Goal: Transaction & Acquisition: Book appointment/travel/reservation

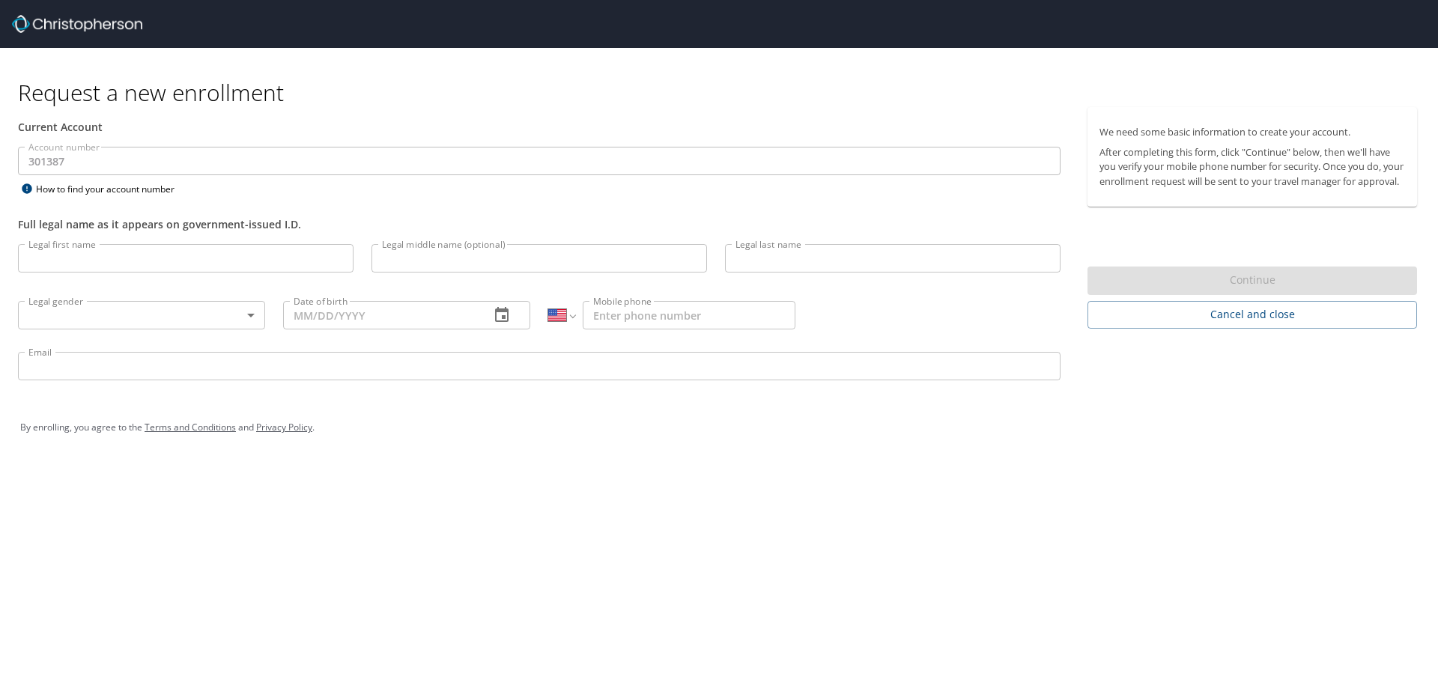
select select "US"
click at [87, 249] on input "Legal first name" at bounding box center [185, 258] width 335 height 28
type input "[PERSON_NAME]"
type input "Mendonca"
type input "[PHONE_NUMBER]"
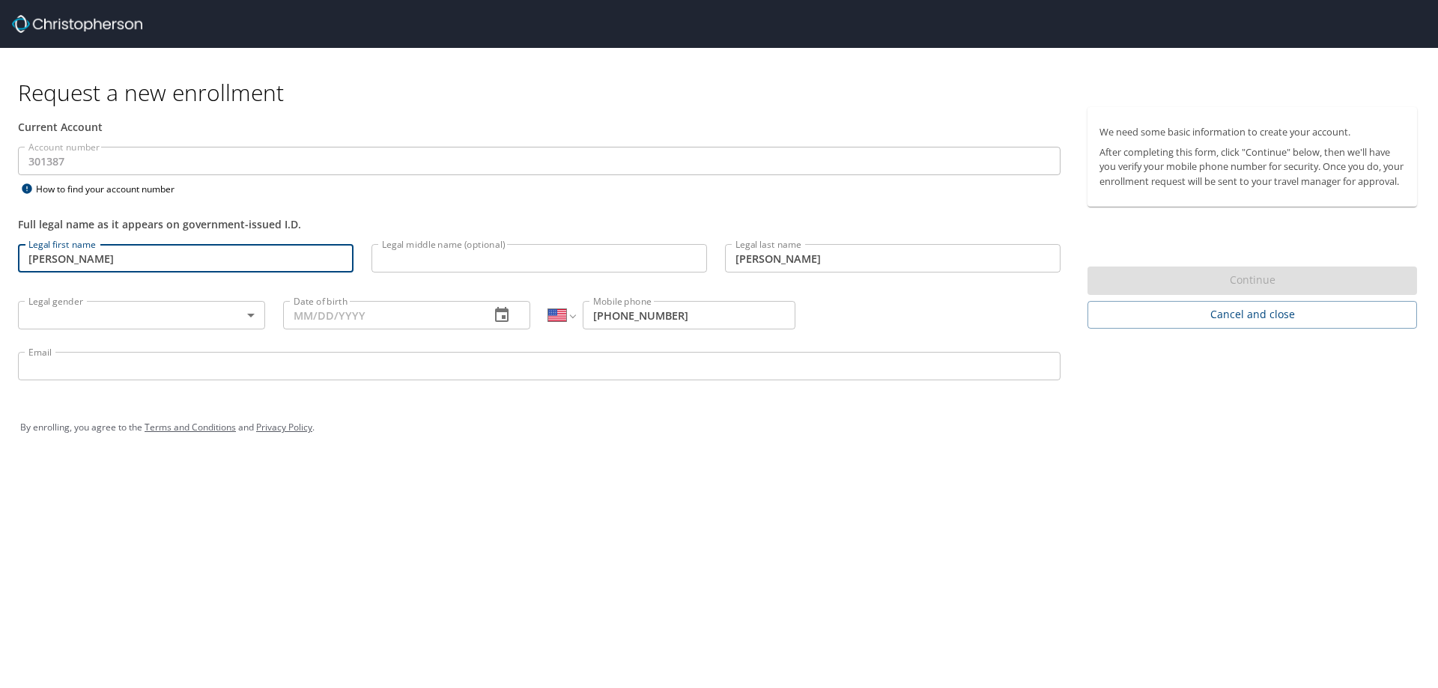
click at [70, 316] on body "Request a new enrollment Current Account Account number 301387 Account number H…" at bounding box center [719, 344] width 1438 height 688
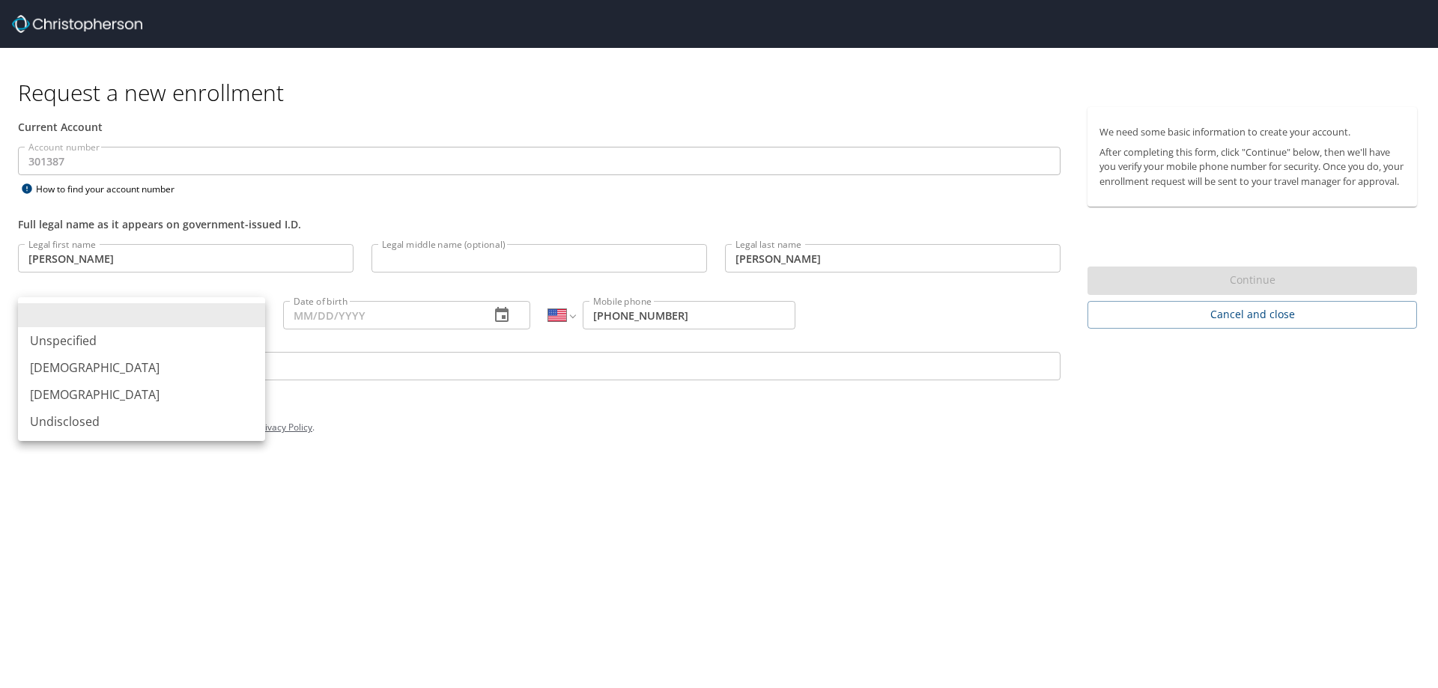
click at [69, 389] on li "[DEMOGRAPHIC_DATA]" at bounding box center [141, 394] width 247 height 27
type input "[DEMOGRAPHIC_DATA]"
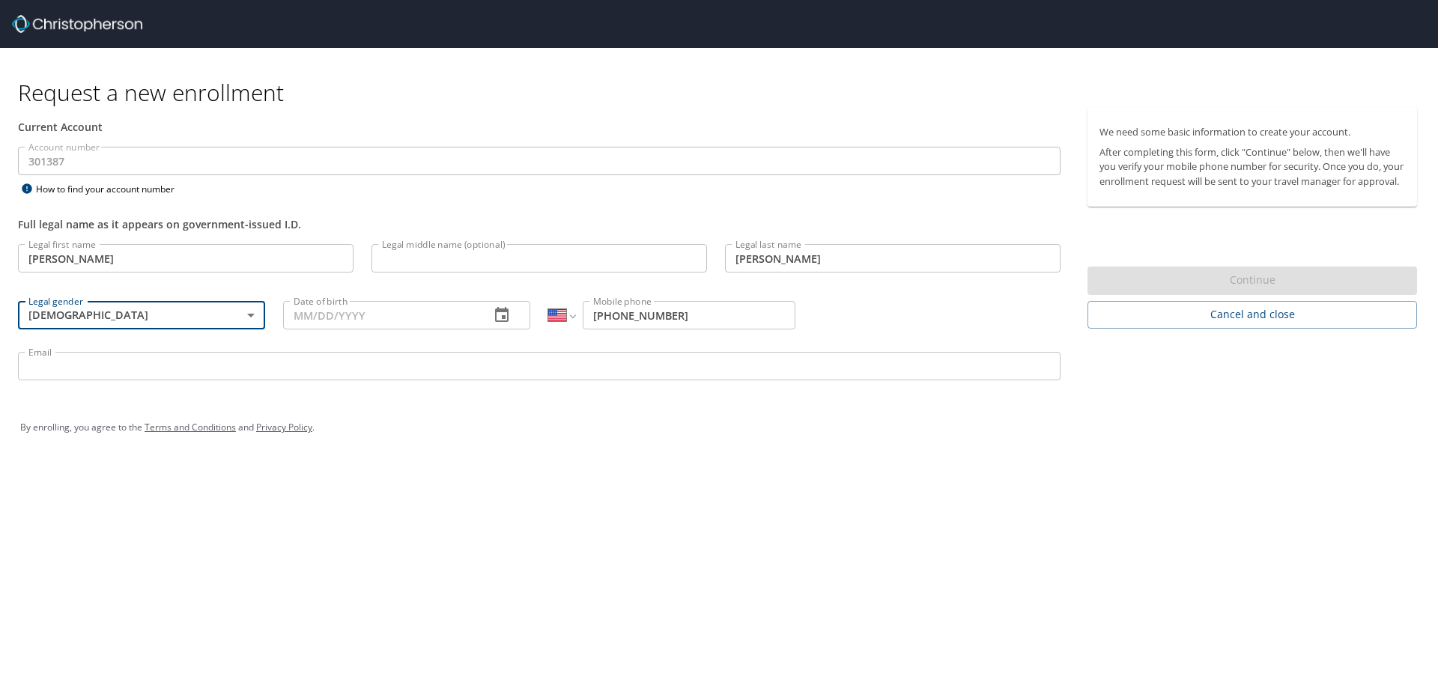
click at [297, 318] on input "Date of birth" at bounding box center [380, 315] width 195 height 28
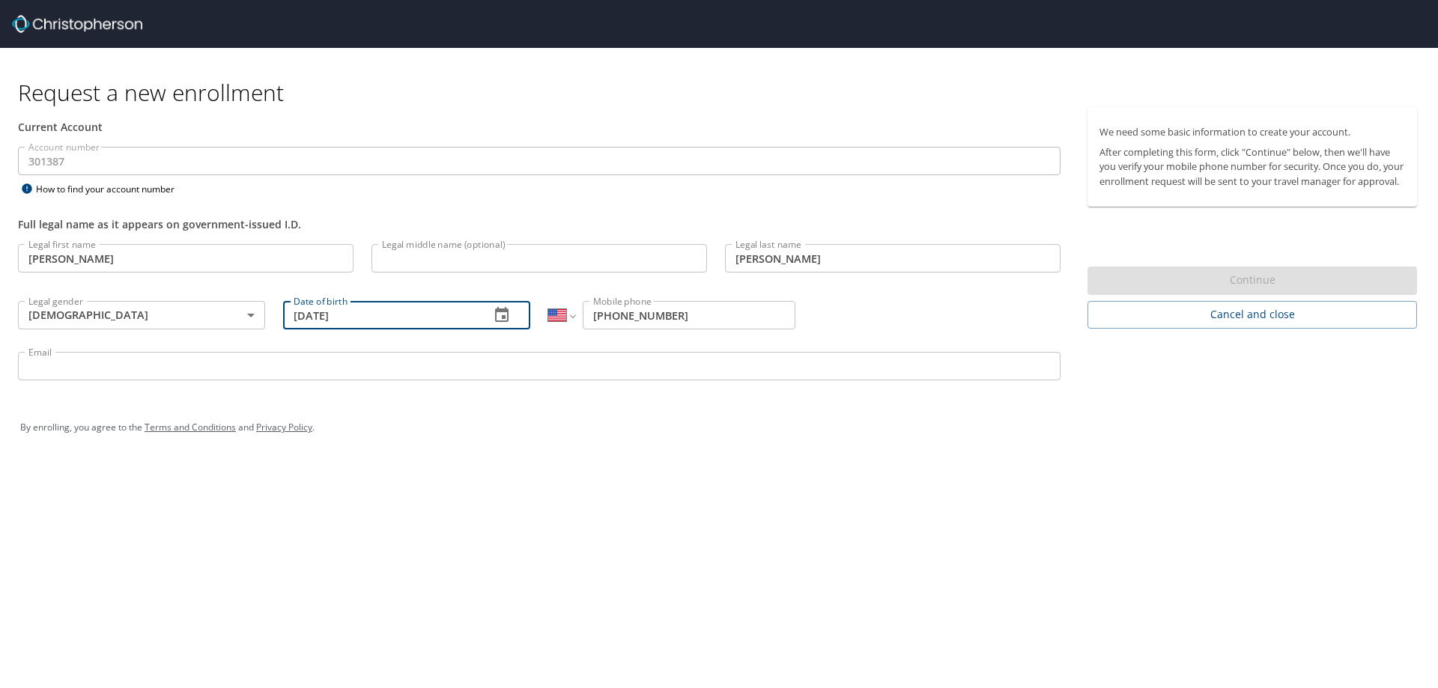
type input "[DATE]"
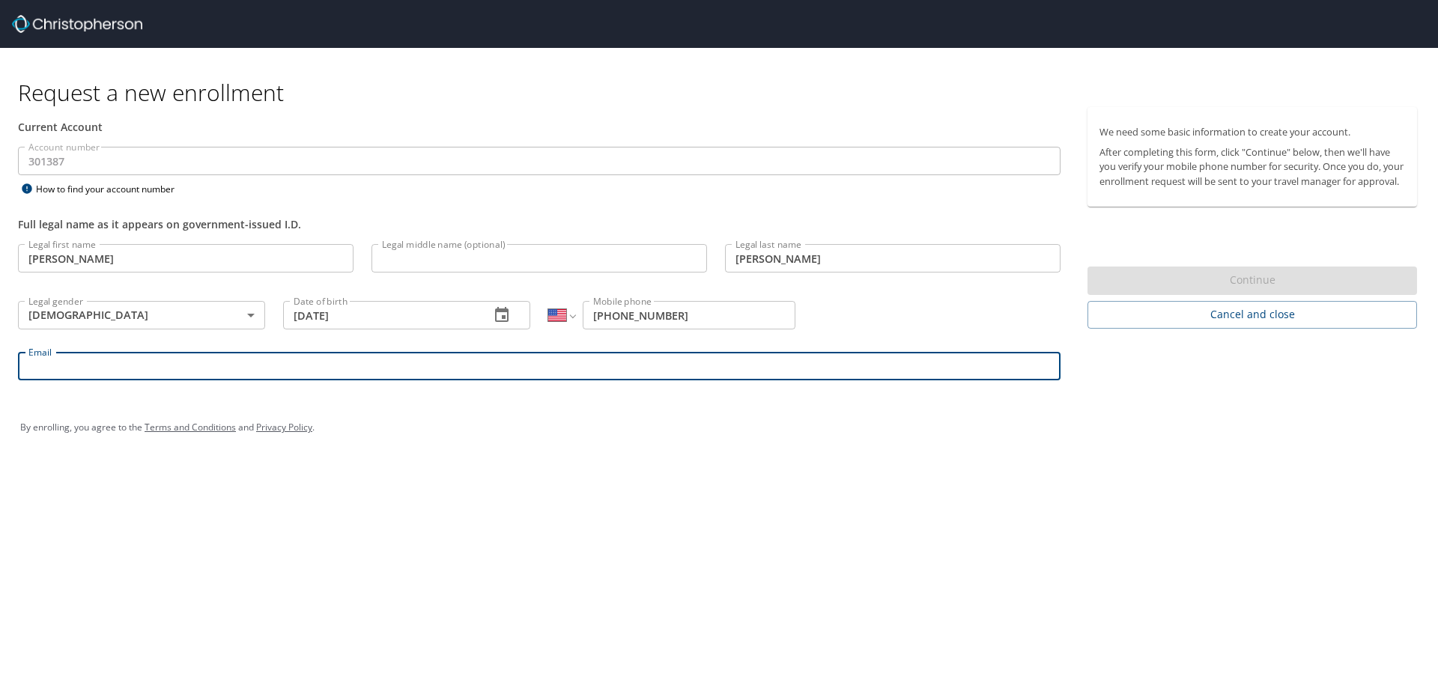
click at [140, 372] on input "Email" at bounding box center [539, 366] width 1042 height 28
type input "[EMAIL_ADDRESS][PERSON_NAME][DOMAIN_NAME]"
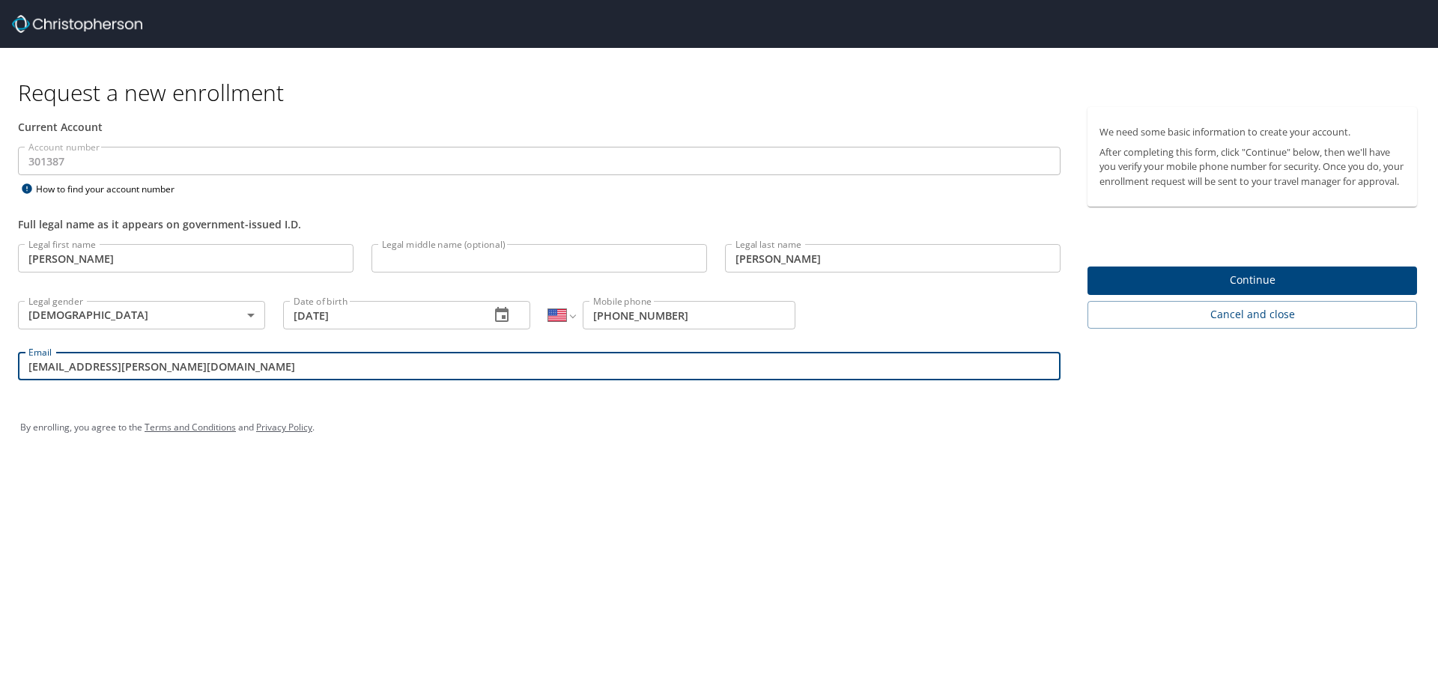
click at [1231, 290] on span "Continue" at bounding box center [1252, 280] width 306 height 19
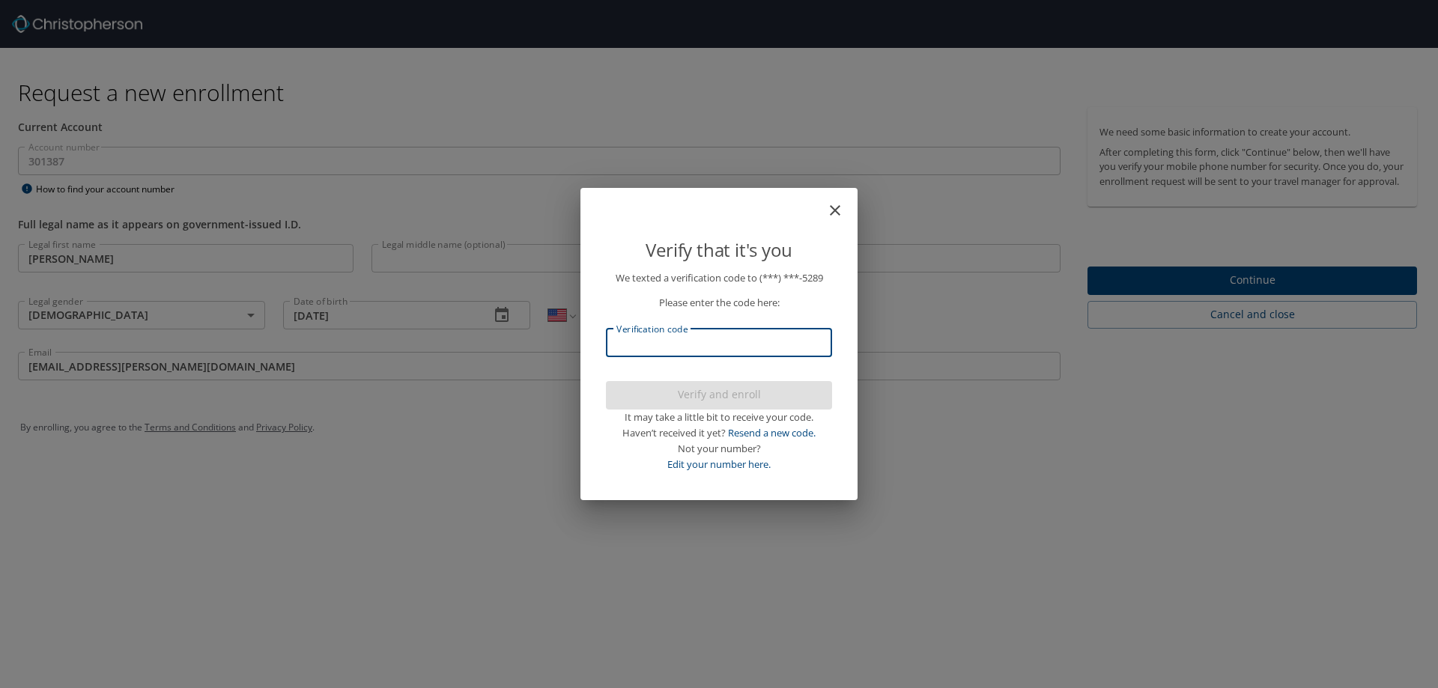
click at [658, 344] on input "Verification code" at bounding box center [719, 343] width 226 height 28
type input "708292"
click at [678, 403] on span "Verify and enroll" at bounding box center [719, 395] width 202 height 19
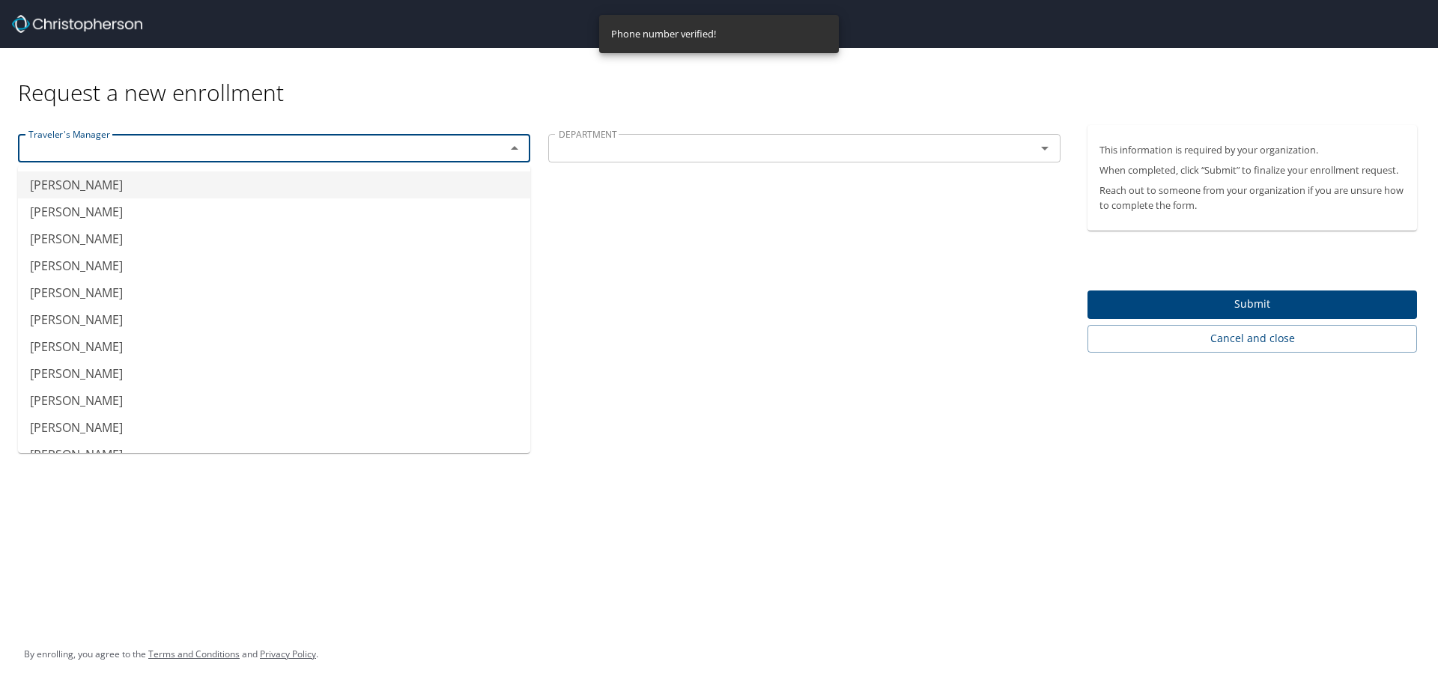
click at [250, 156] on input "text" at bounding box center [251, 148] width 459 height 19
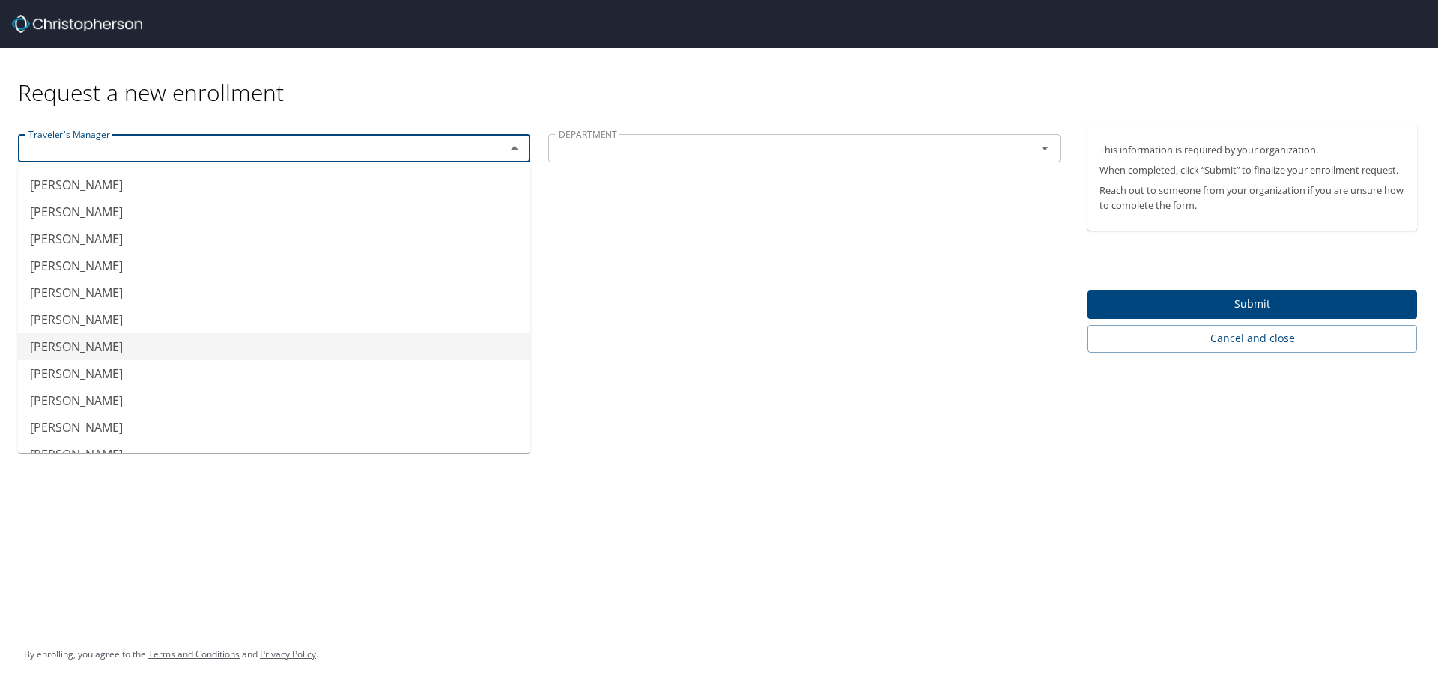
click at [100, 342] on li "Bryan Cain" at bounding box center [274, 346] width 512 height 27
type input "Bryan Cain"
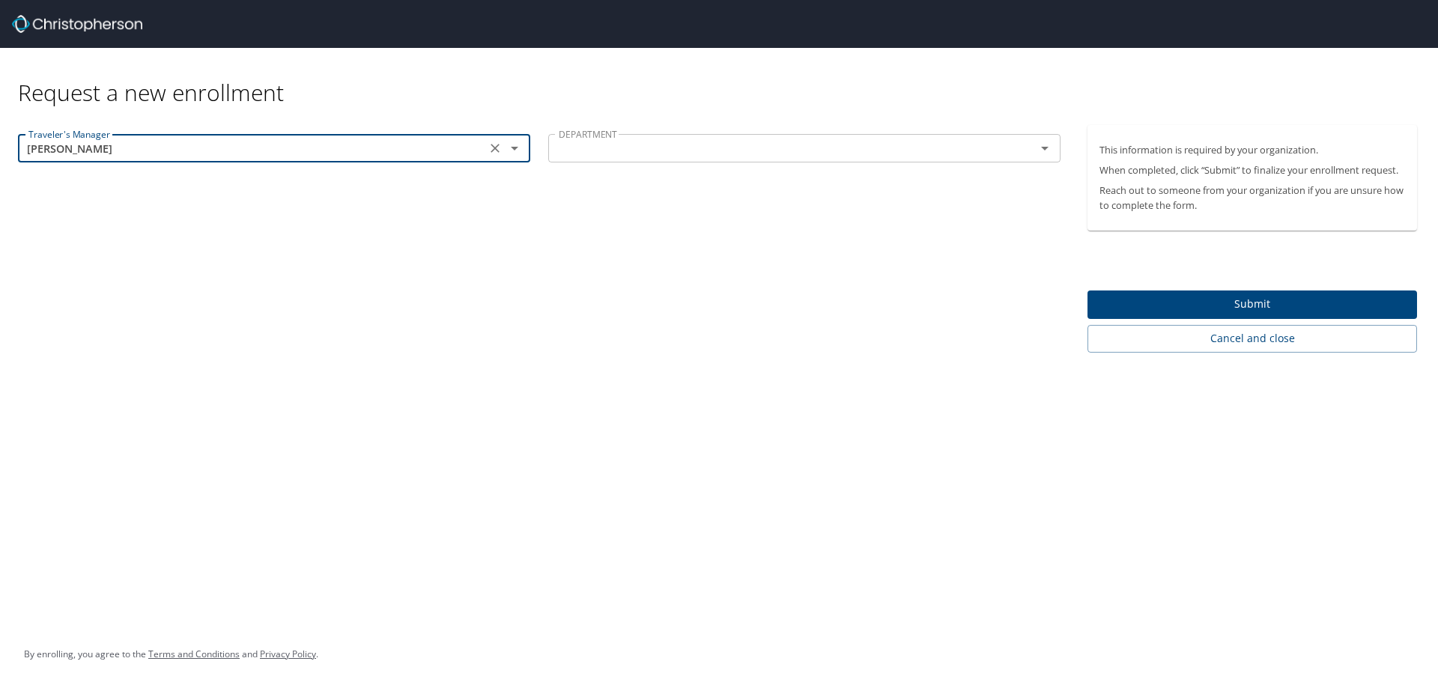
click at [786, 153] on input "text" at bounding box center [782, 148] width 459 height 19
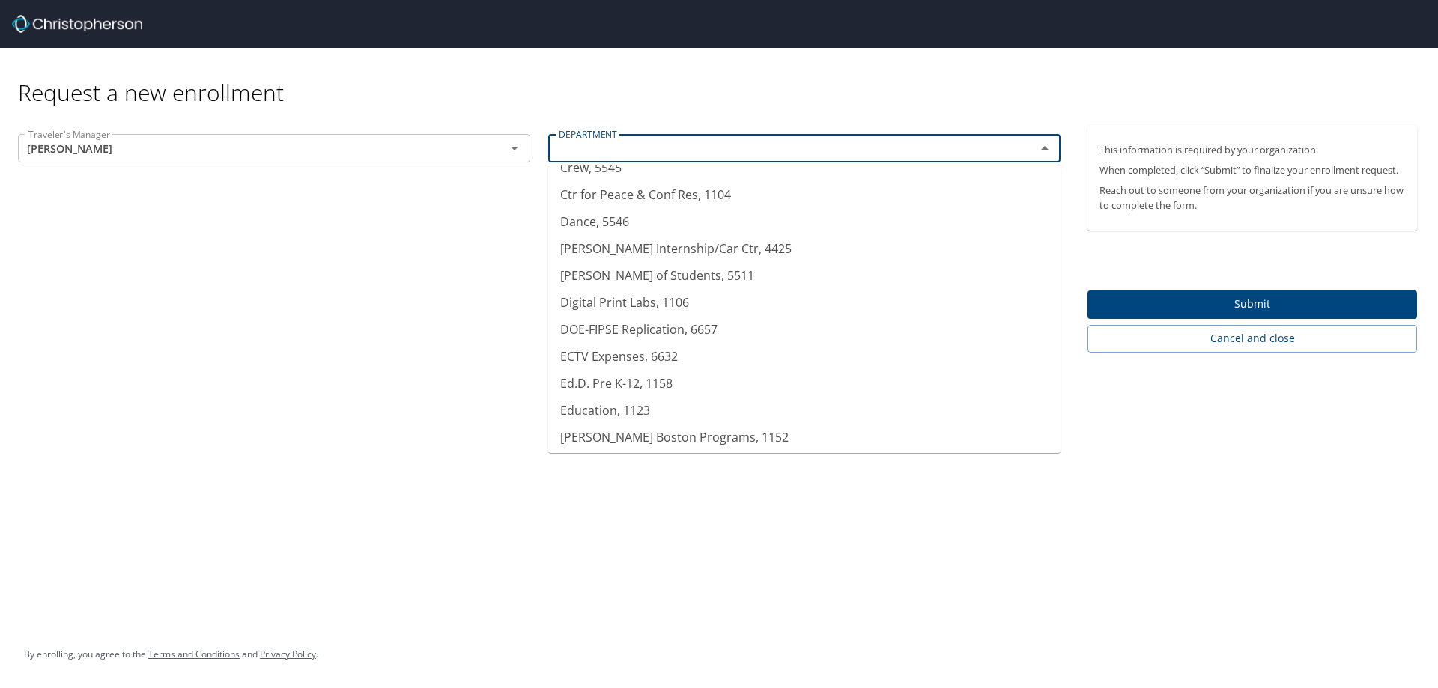
scroll to position [973, 0]
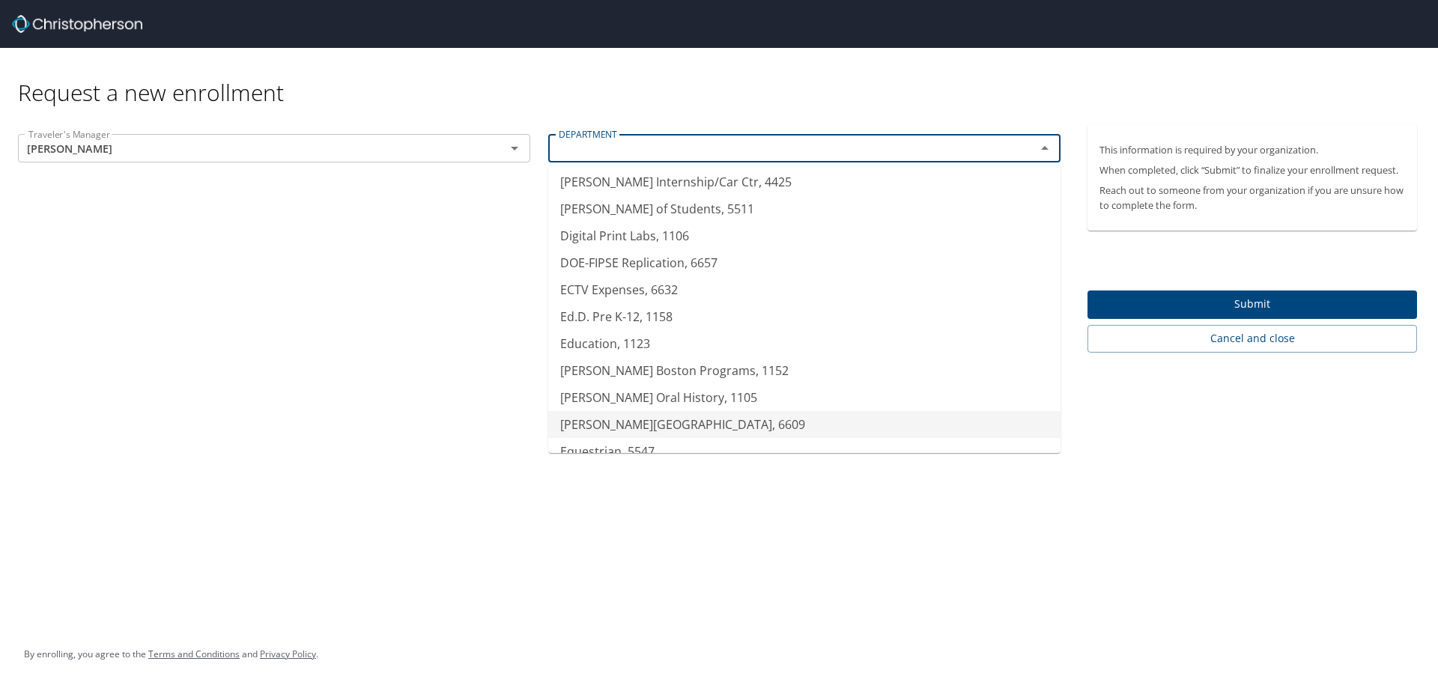
click at [705, 431] on li "Endicott Research Center, 6609" at bounding box center [804, 424] width 512 height 27
type input "Endicott Research Center, 6609"
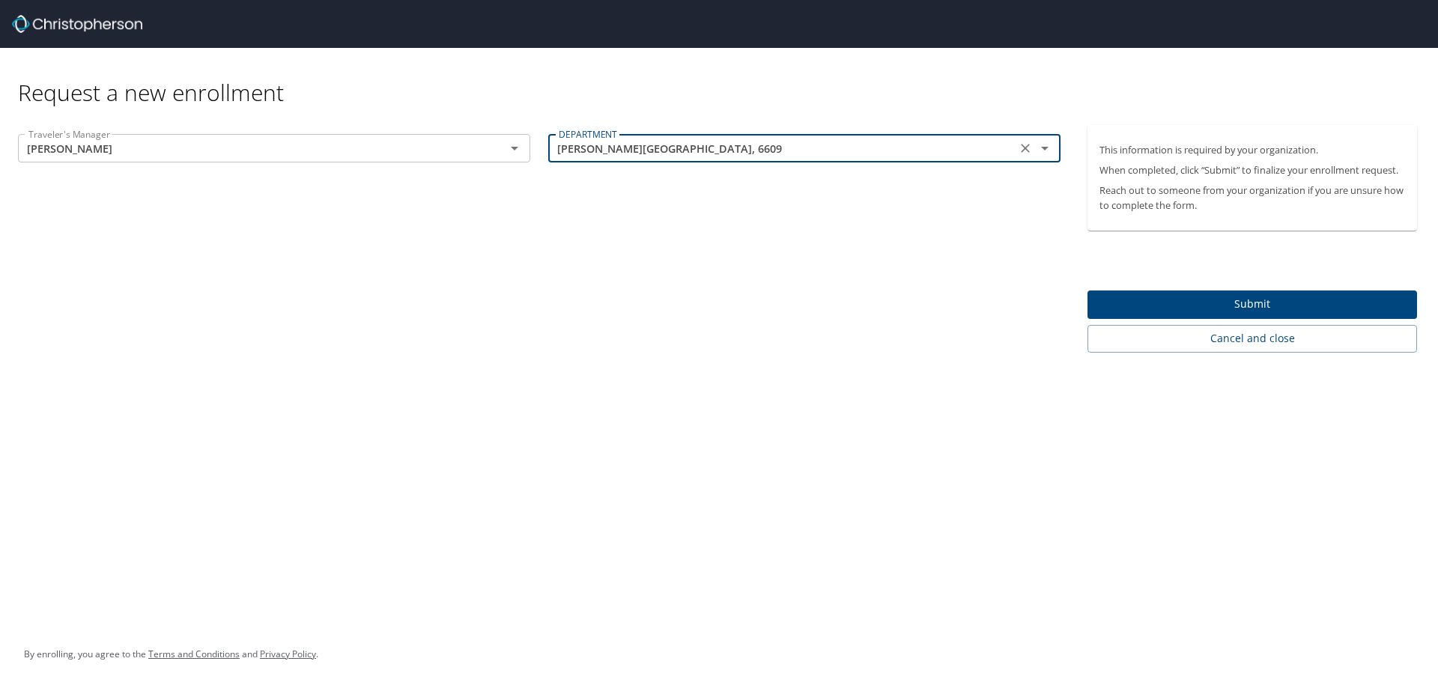
click at [1232, 312] on span "Submit" at bounding box center [1252, 304] width 306 height 19
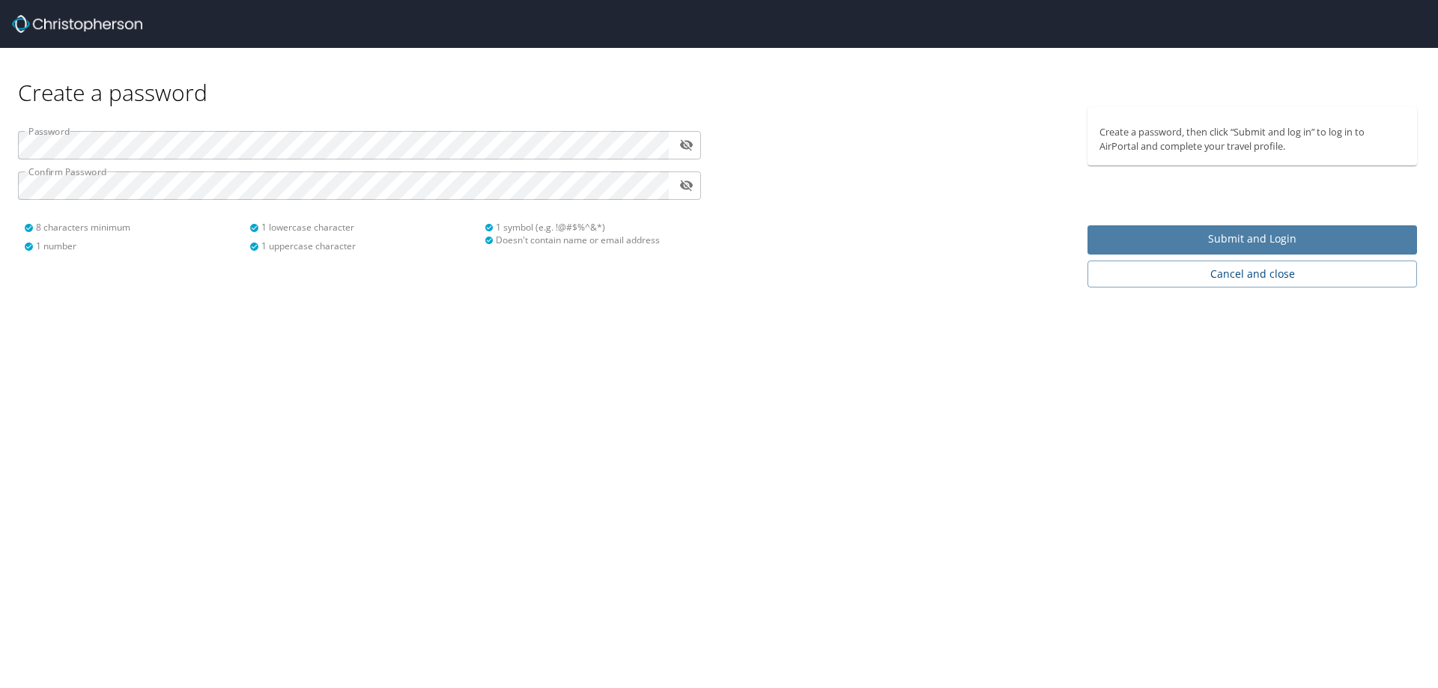
click at [1245, 236] on span "Submit and Login" at bounding box center [1252, 239] width 306 height 19
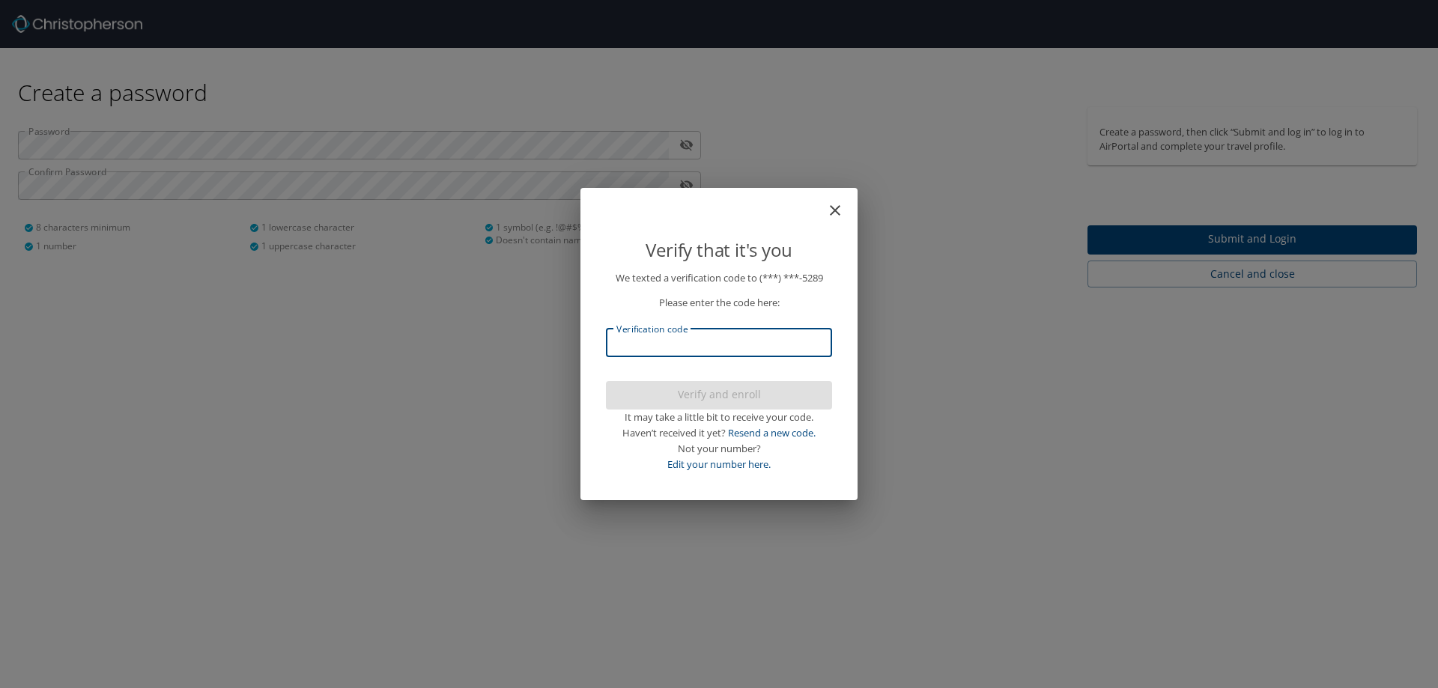
click at [673, 347] on input "Verification code" at bounding box center [719, 343] width 226 height 28
type input "731751"
click at [696, 391] on span "Verify and enroll" at bounding box center [719, 395] width 202 height 19
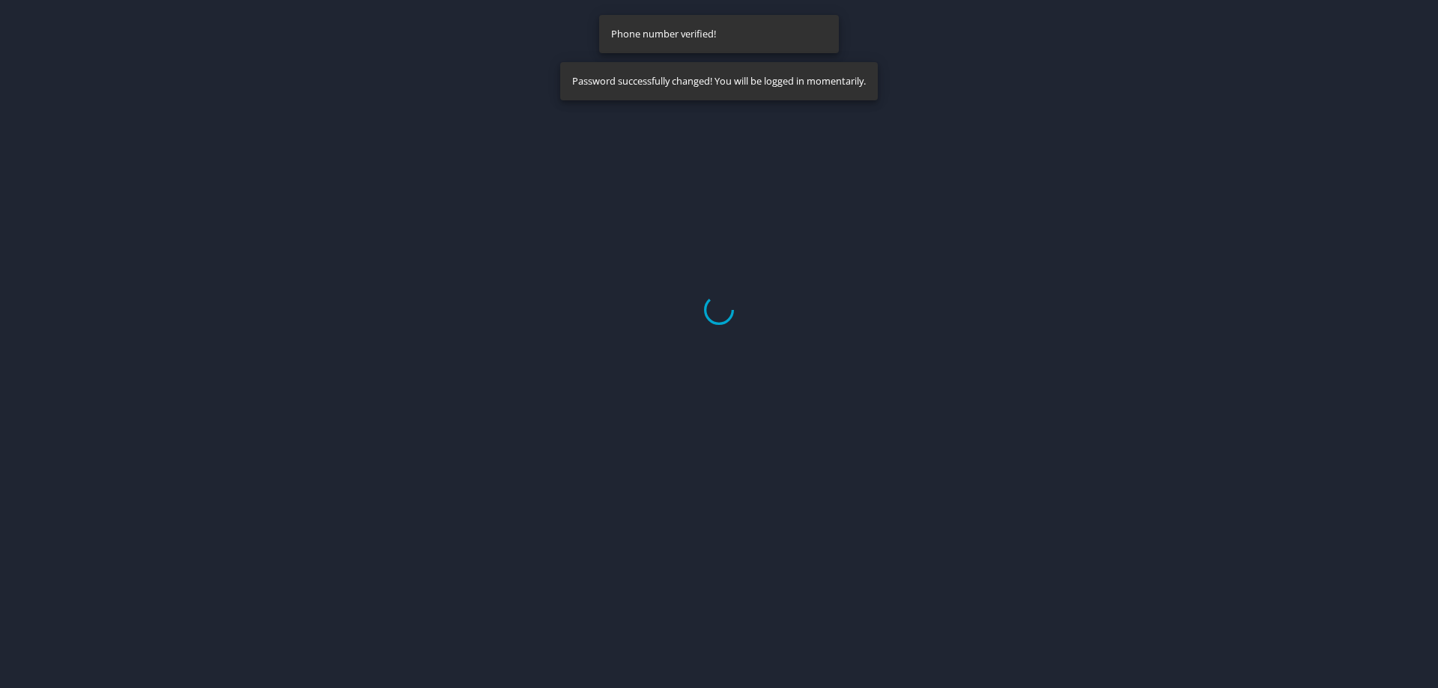
select select "US"
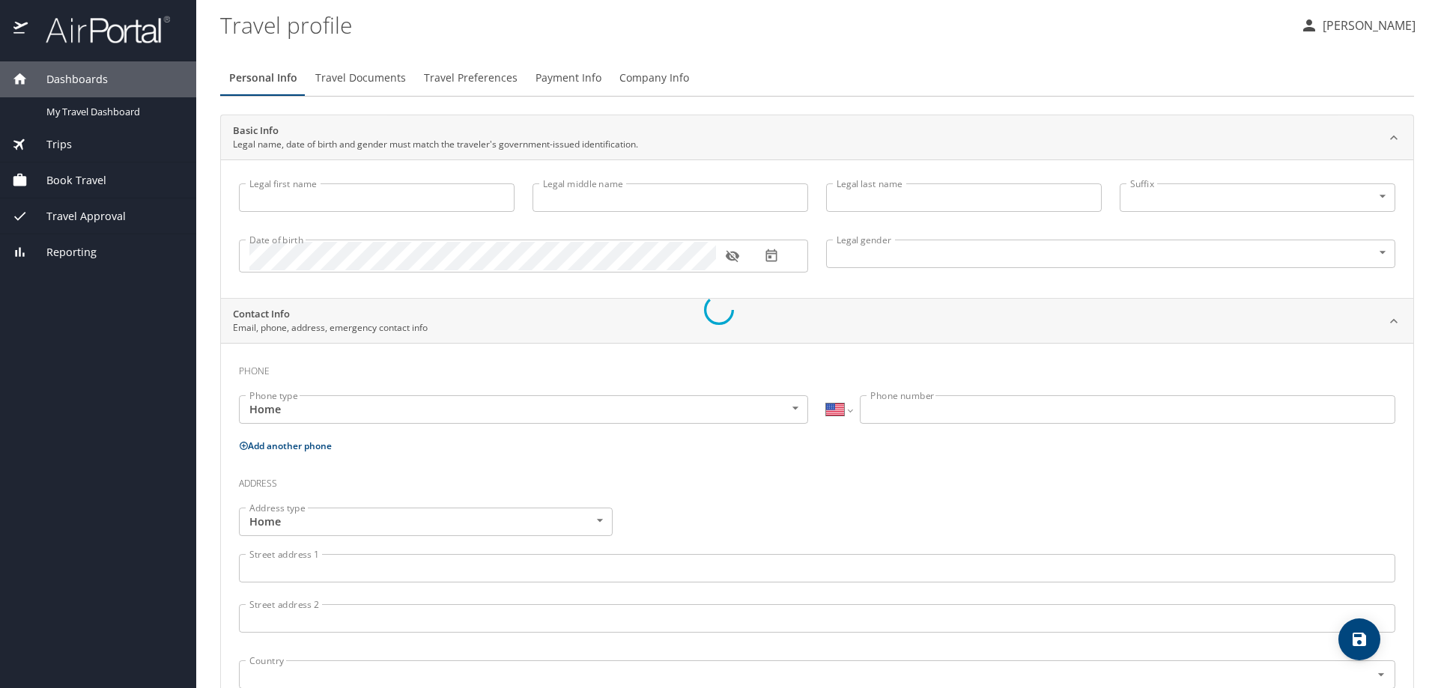
type input "[PERSON_NAME]"
type input "Mendonca"
type input "[DEMOGRAPHIC_DATA]"
select select "US"
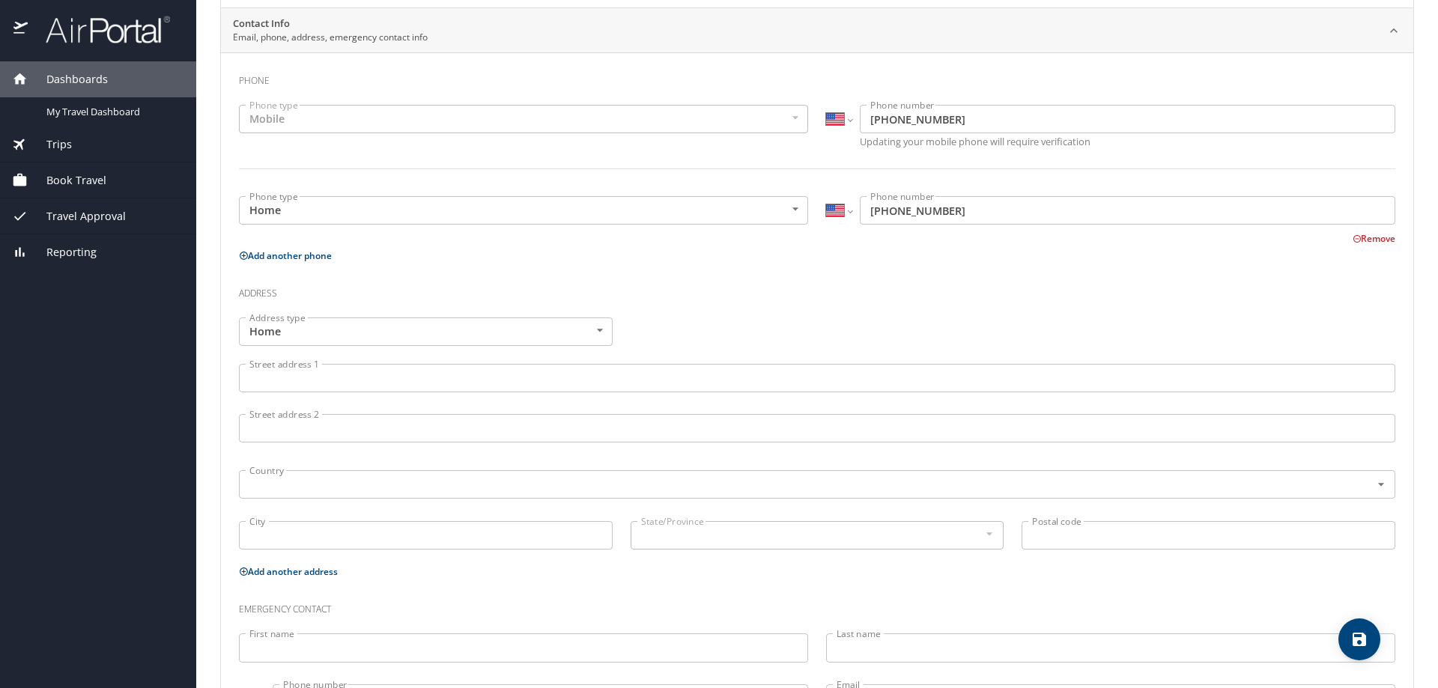
scroll to position [300, 0]
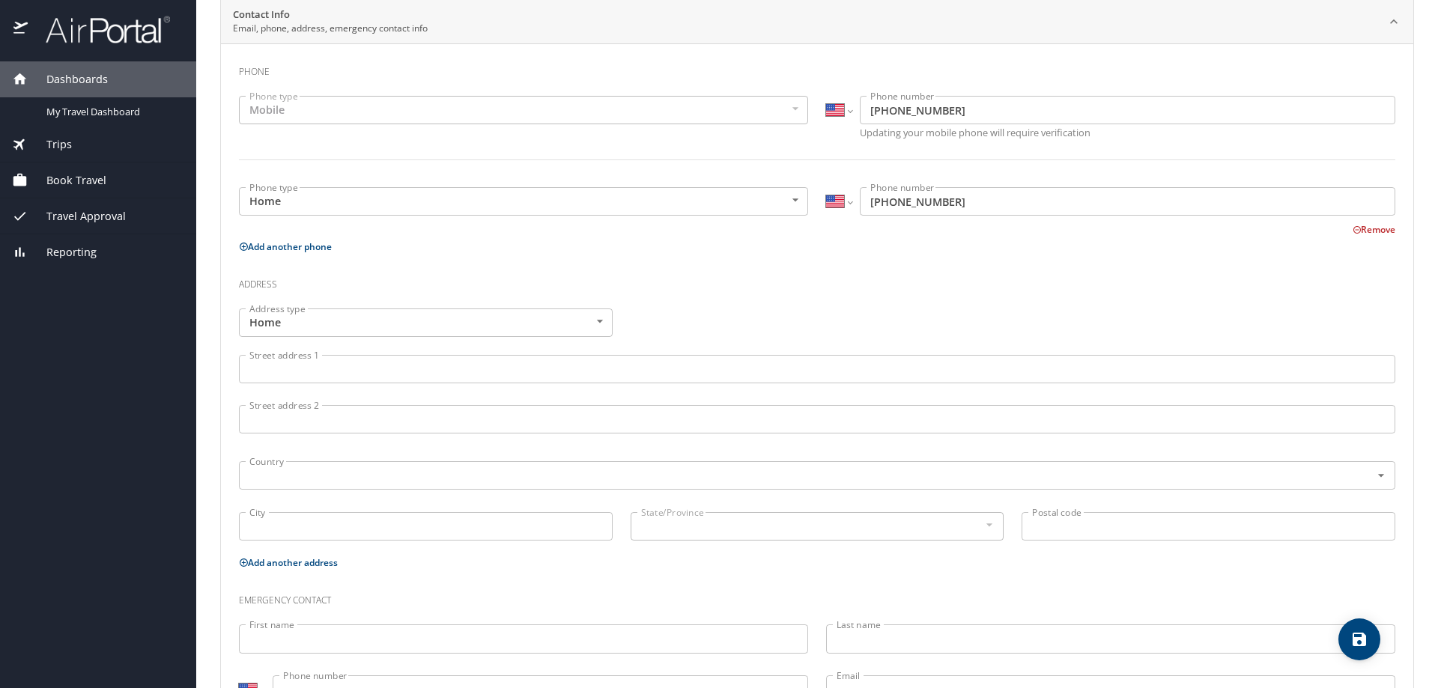
click at [351, 375] on input "Street address 1" at bounding box center [817, 369] width 1156 height 28
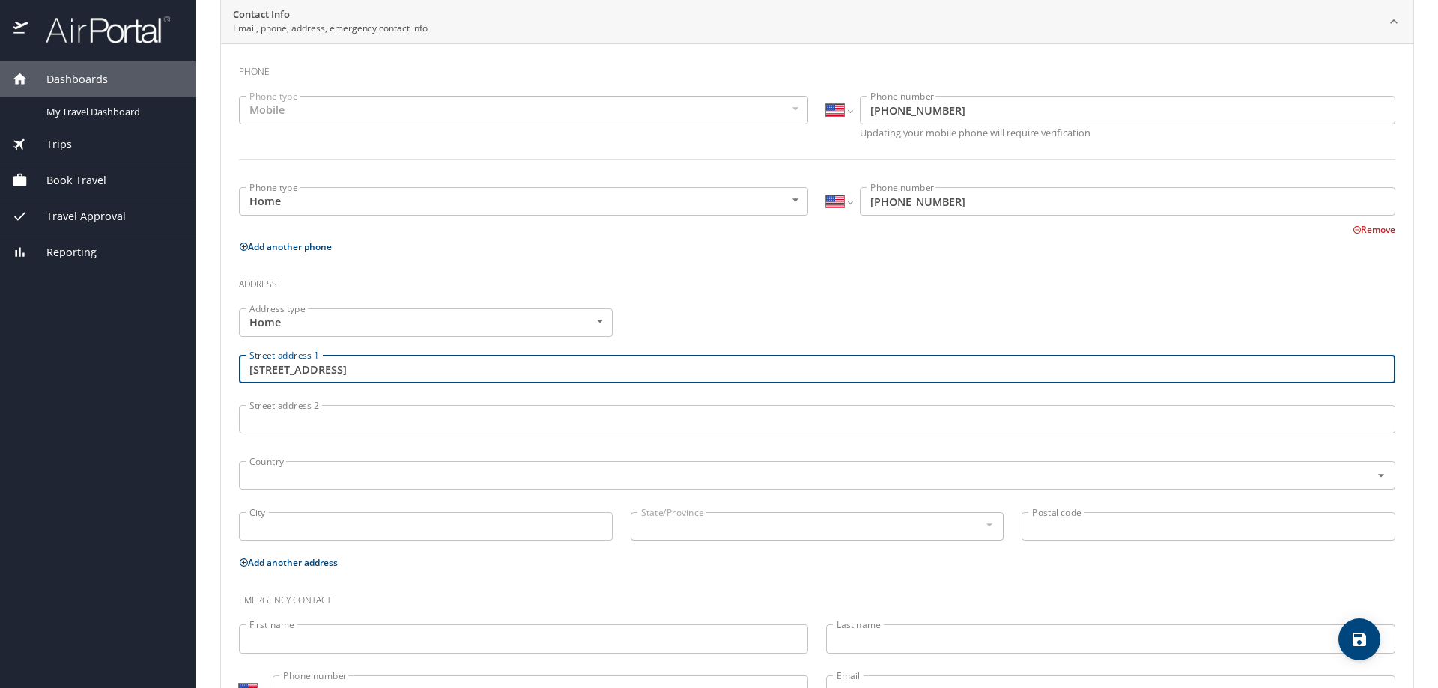
type input "14 Arrowhead Road"
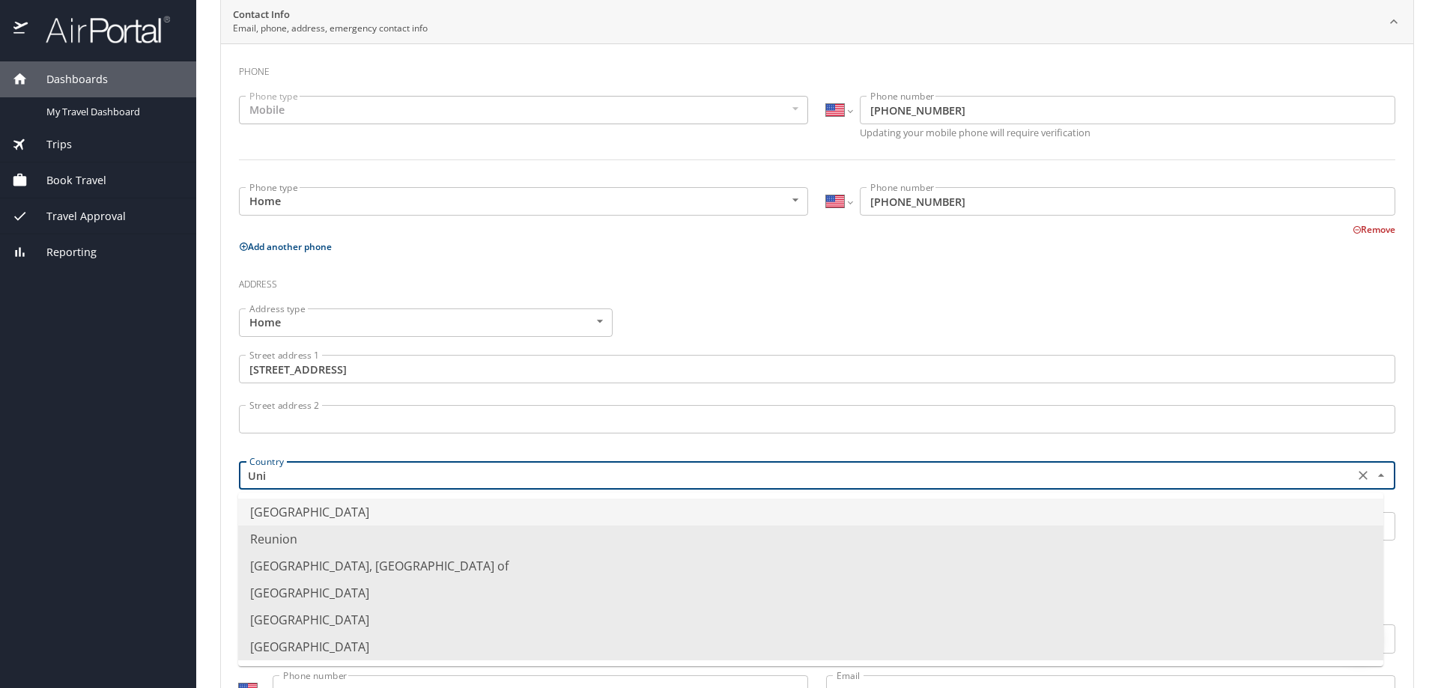
click at [323, 512] on li "United States of America" at bounding box center [810, 512] width 1145 height 27
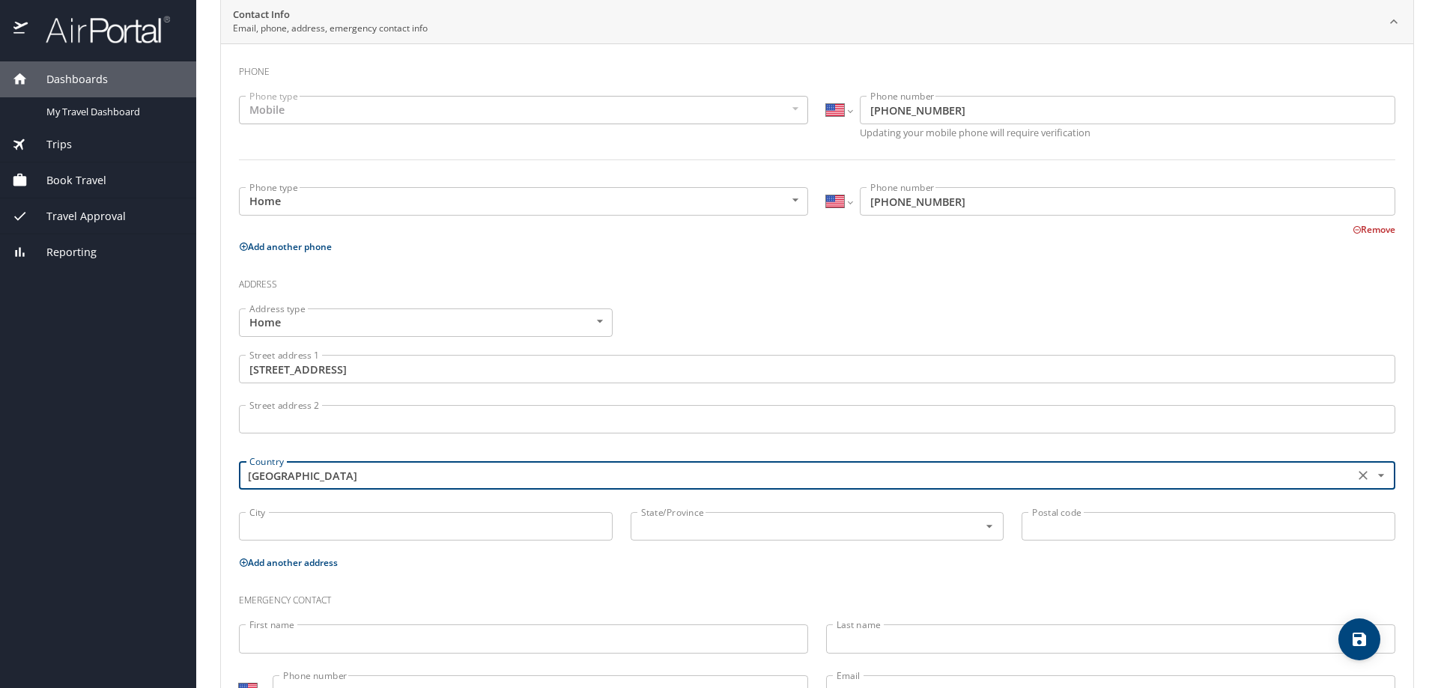
type input "United States of America"
click at [350, 537] on input "City" at bounding box center [426, 526] width 374 height 28
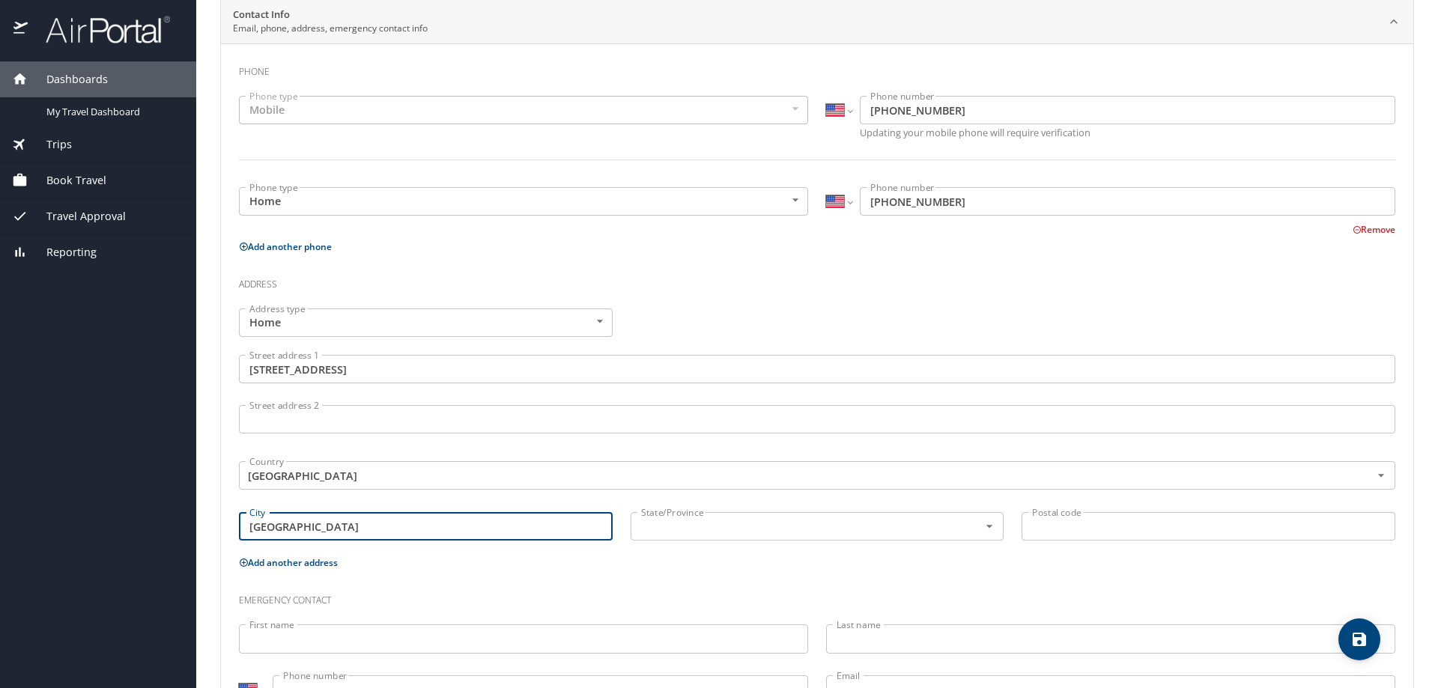
type input "Topsfield"
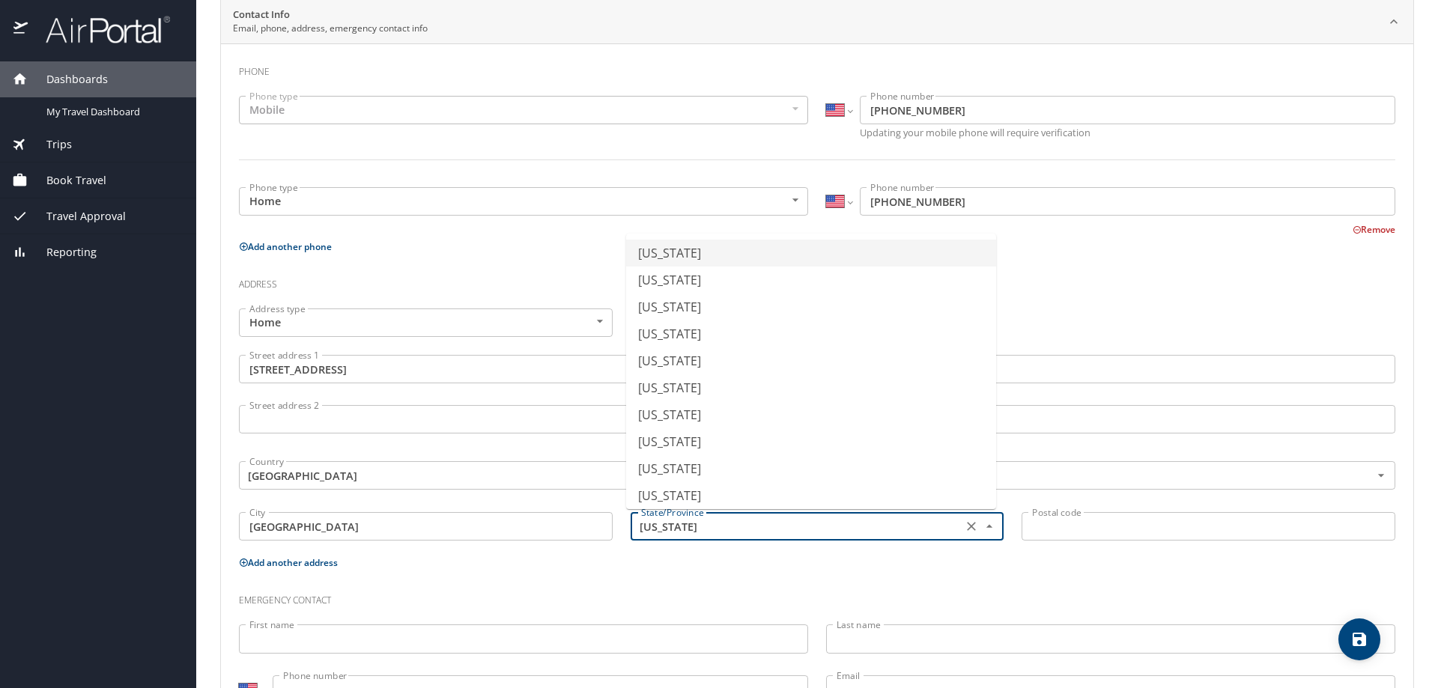
click at [638, 529] on input "Alabama" at bounding box center [795, 526] width 321 height 19
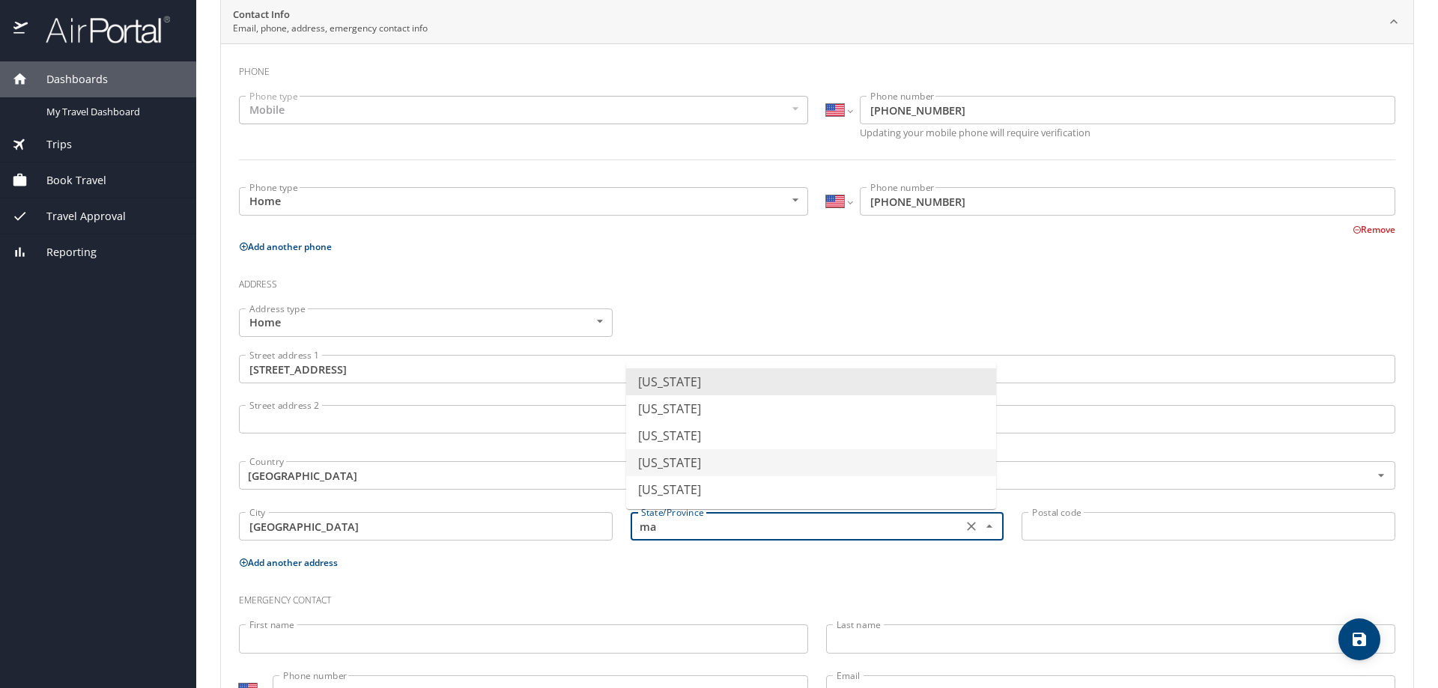
click at [708, 455] on li "Massachusetts" at bounding box center [811, 462] width 370 height 27
type input "Massachusetts"
click at [1101, 529] on input "Postal code" at bounding box center [1208, 526] width 374 height 28
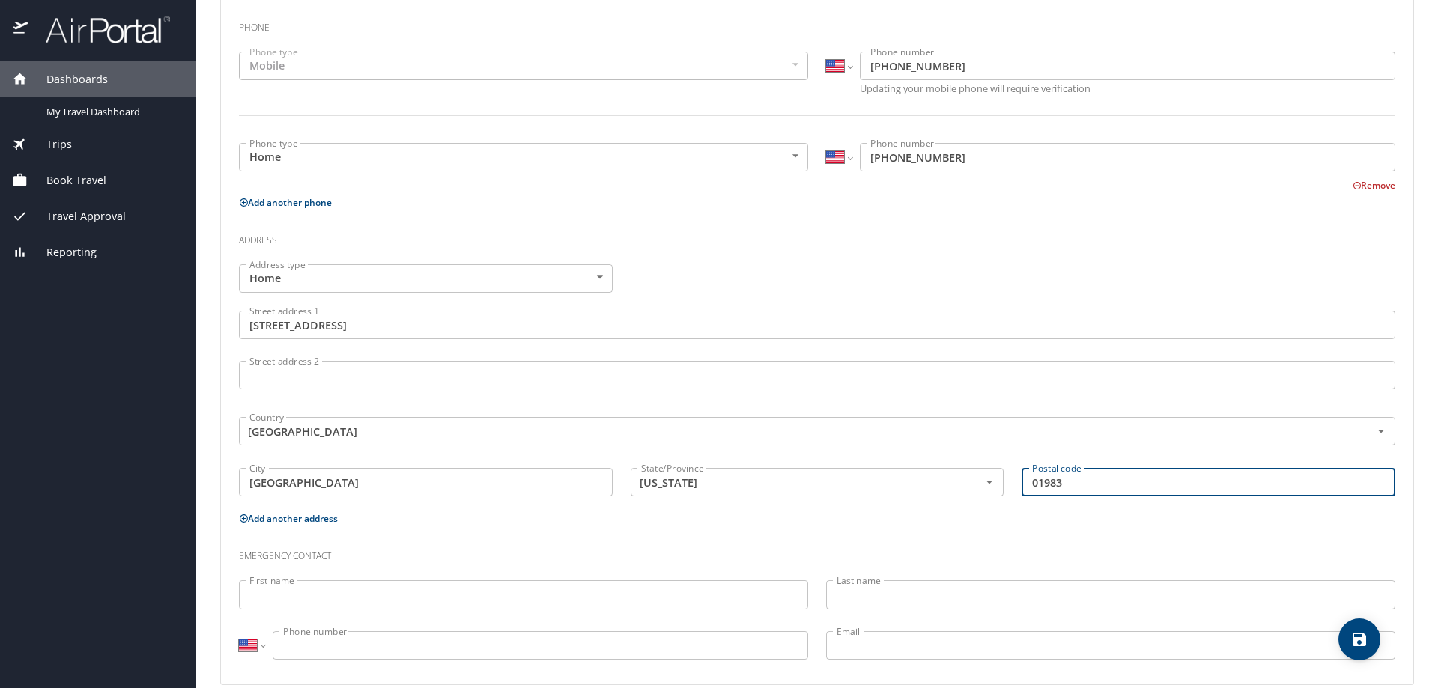
scroll to position [365, 0]
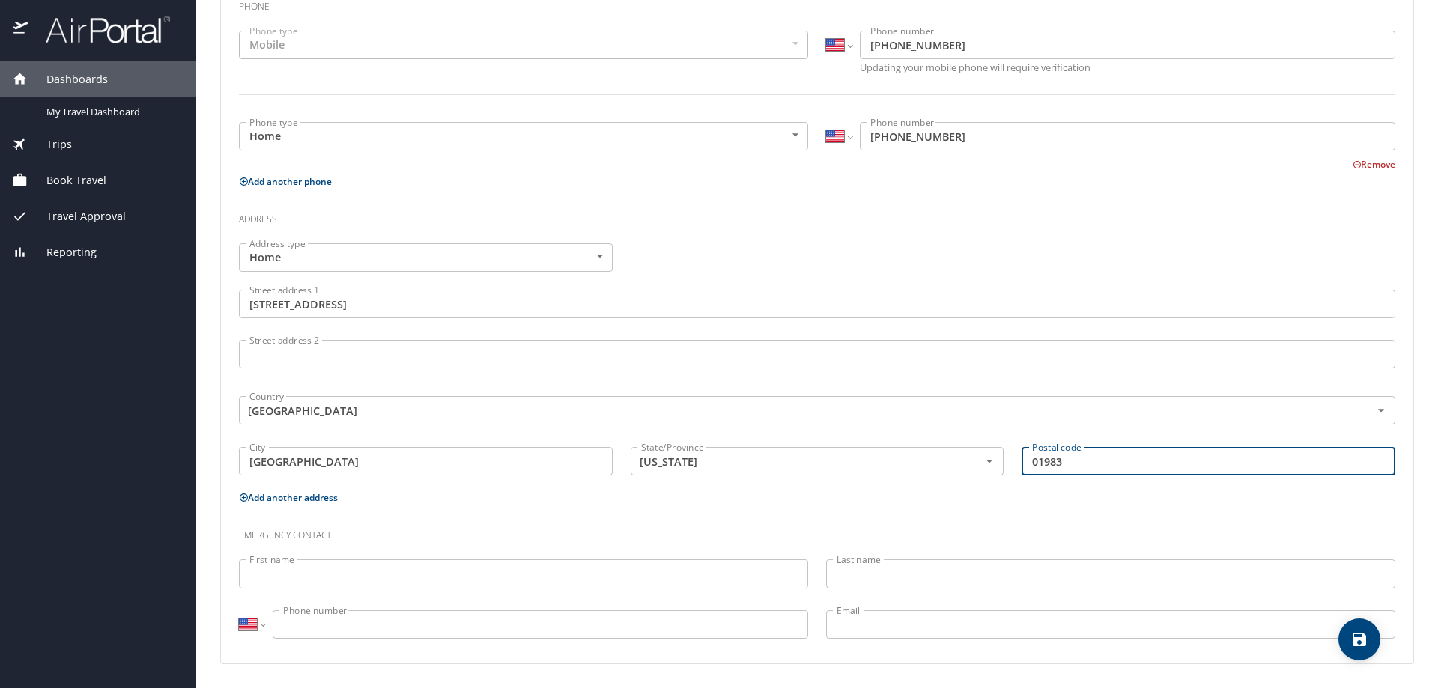
type input "01983"
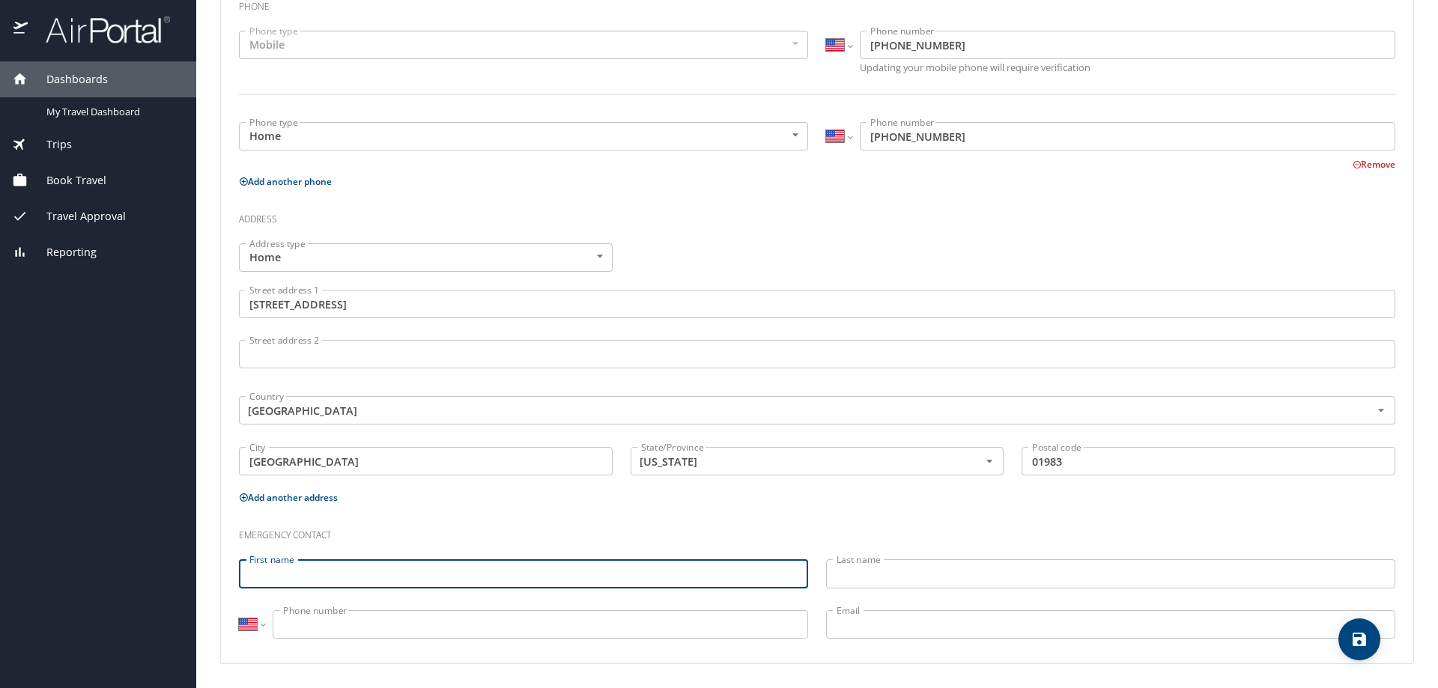
click at [324, 573] on input "First name" at bounding box center [523, 573] width 569 height 28
type input "David"
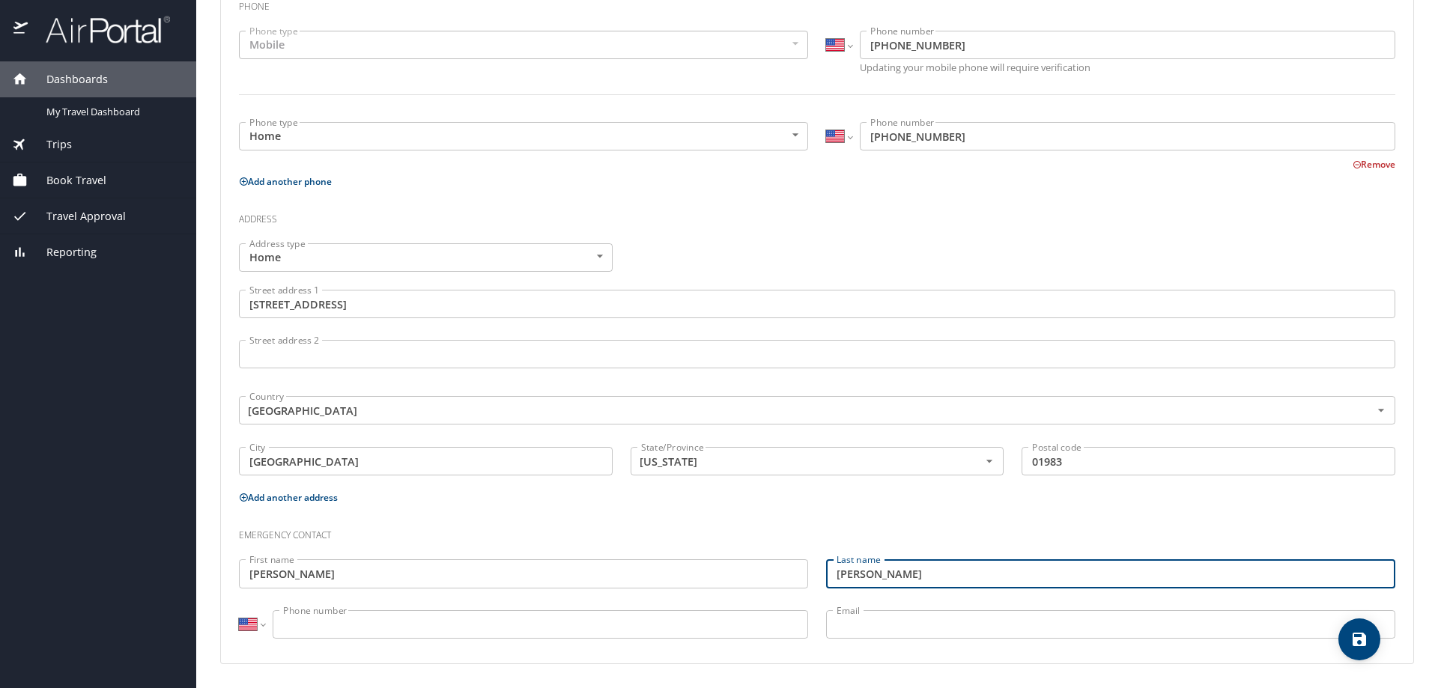
type input "Mendonca"
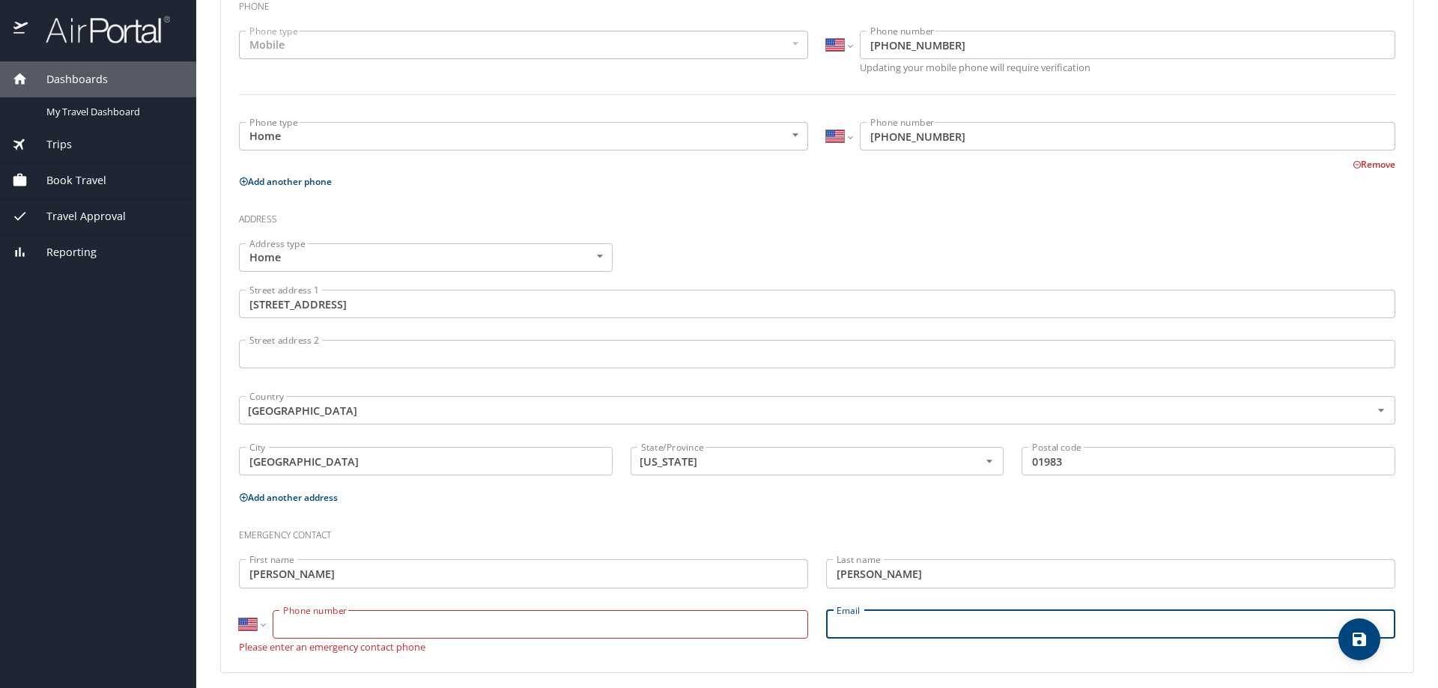
click at [332, 637] on input "Phone number" at bounding box center [540, 624] width 535 height 28
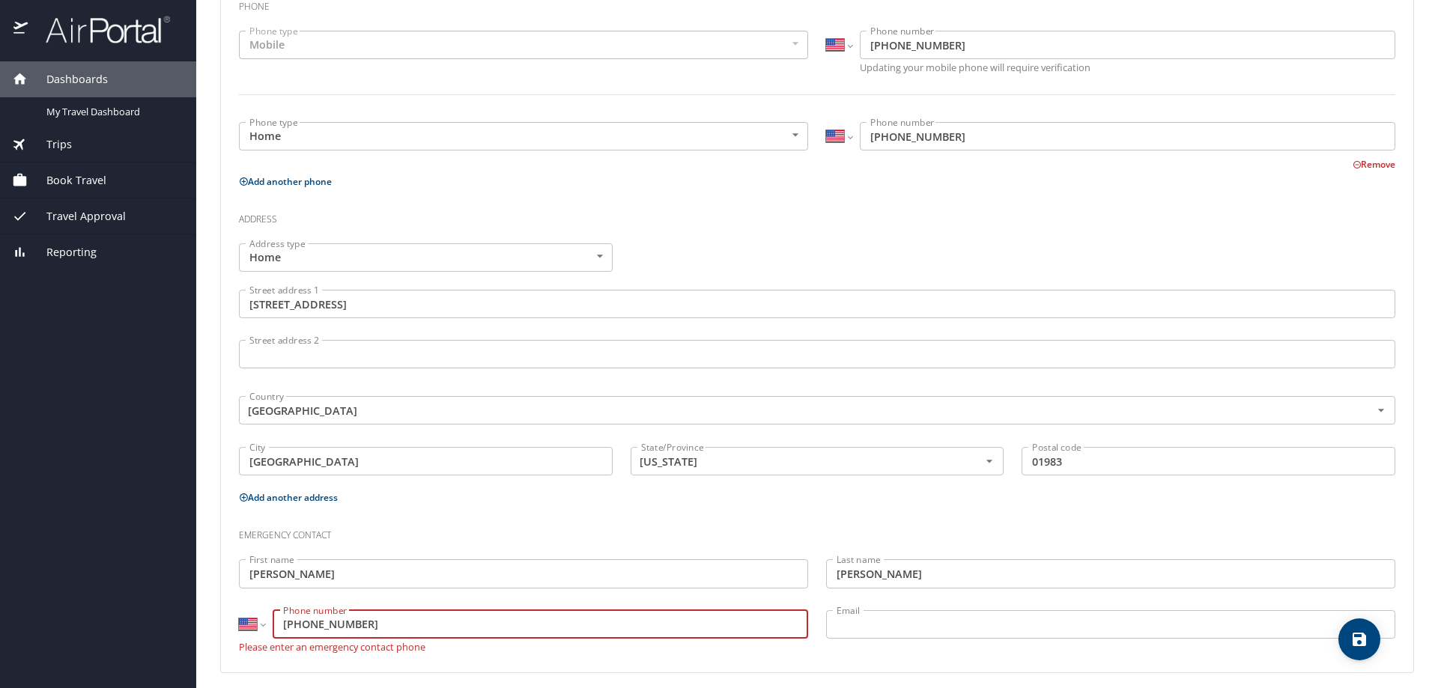
type input "(978) 590-0463"
click at [900, 622] on input "Email" at bounding box center [1110, 624] width 569 height 28
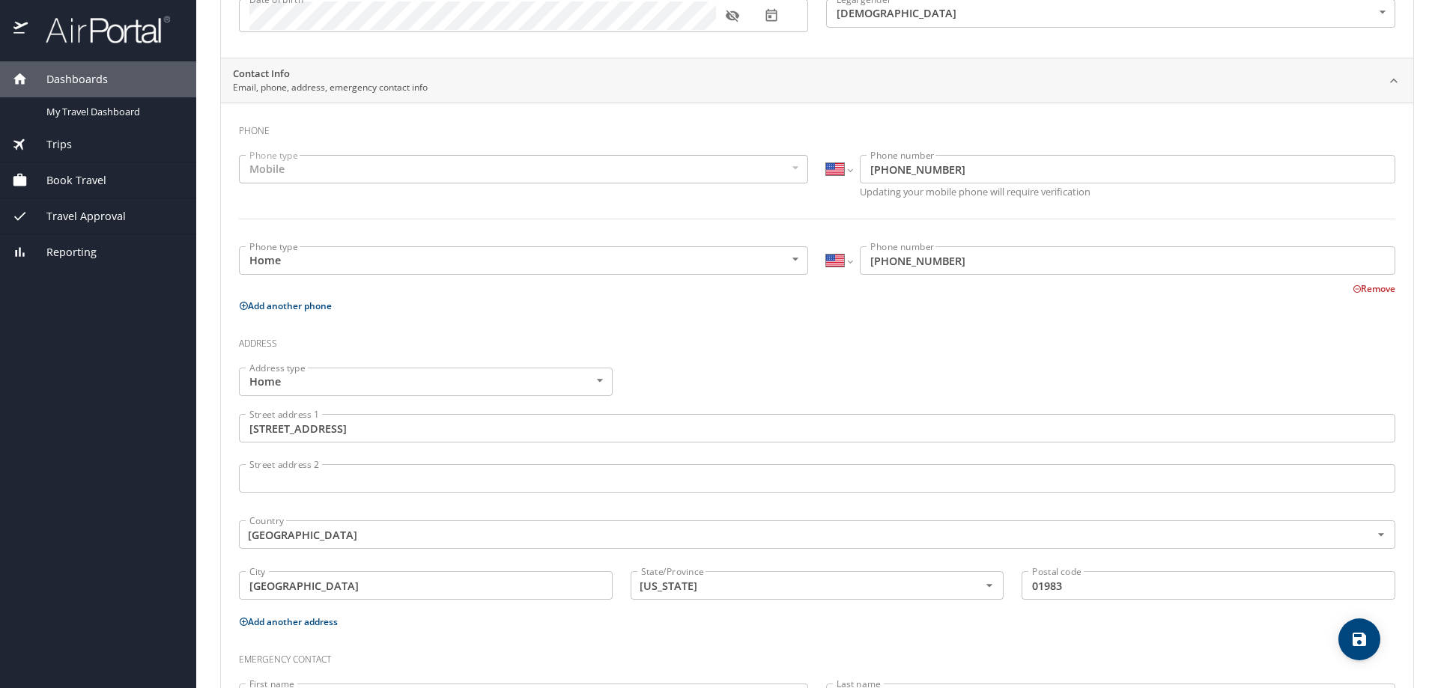
scroll to position [0, 0]
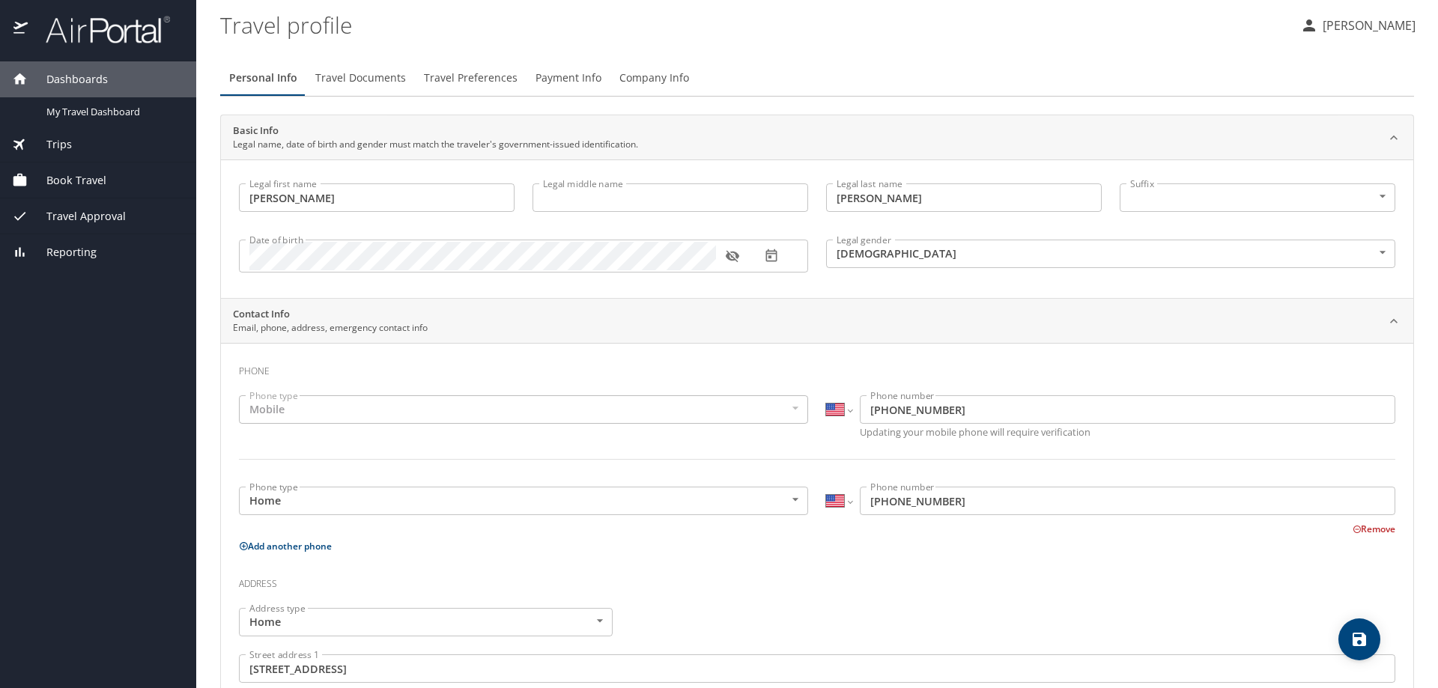
type input "dabmen@hotmail.com"
click at [355, 69] on span "Travel Documents" at bounding box center [360, 78] width 91 height 19
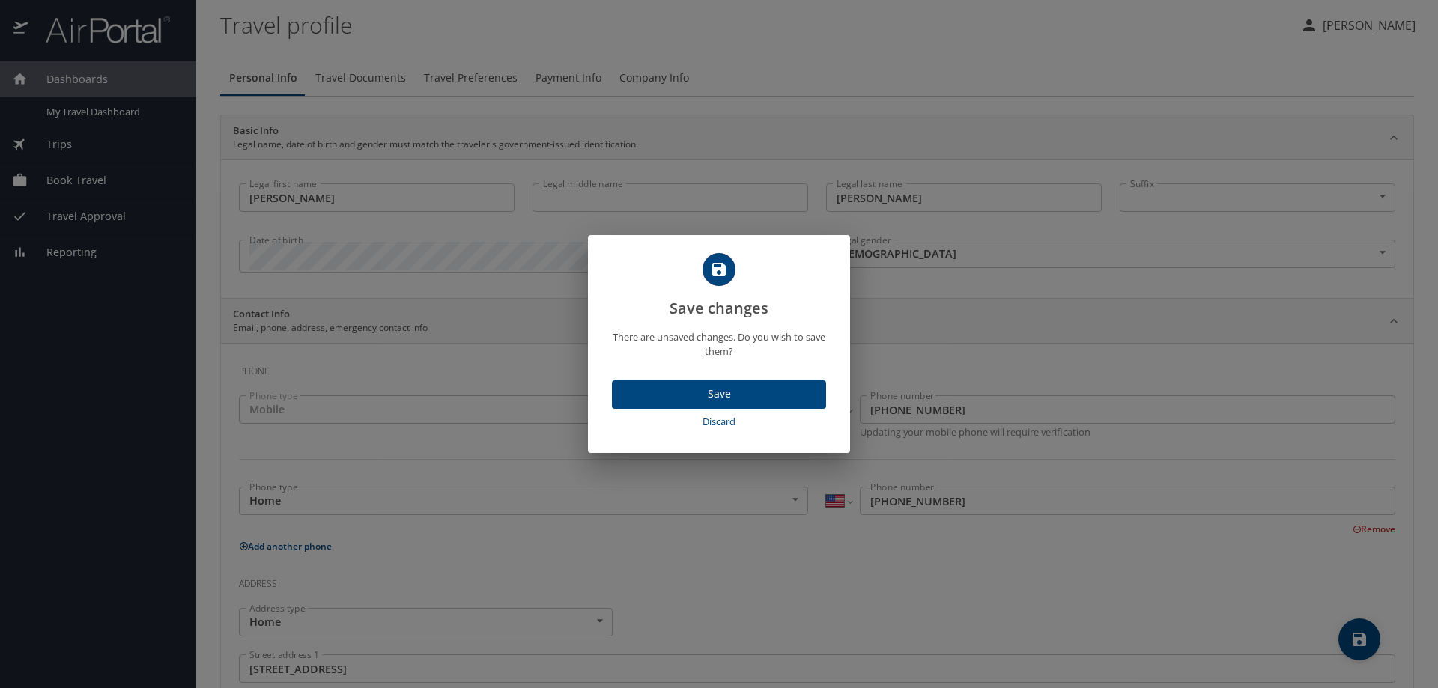
click at [717, 397] on span "Save" at bounding box center [719, 394] width 190 height 19
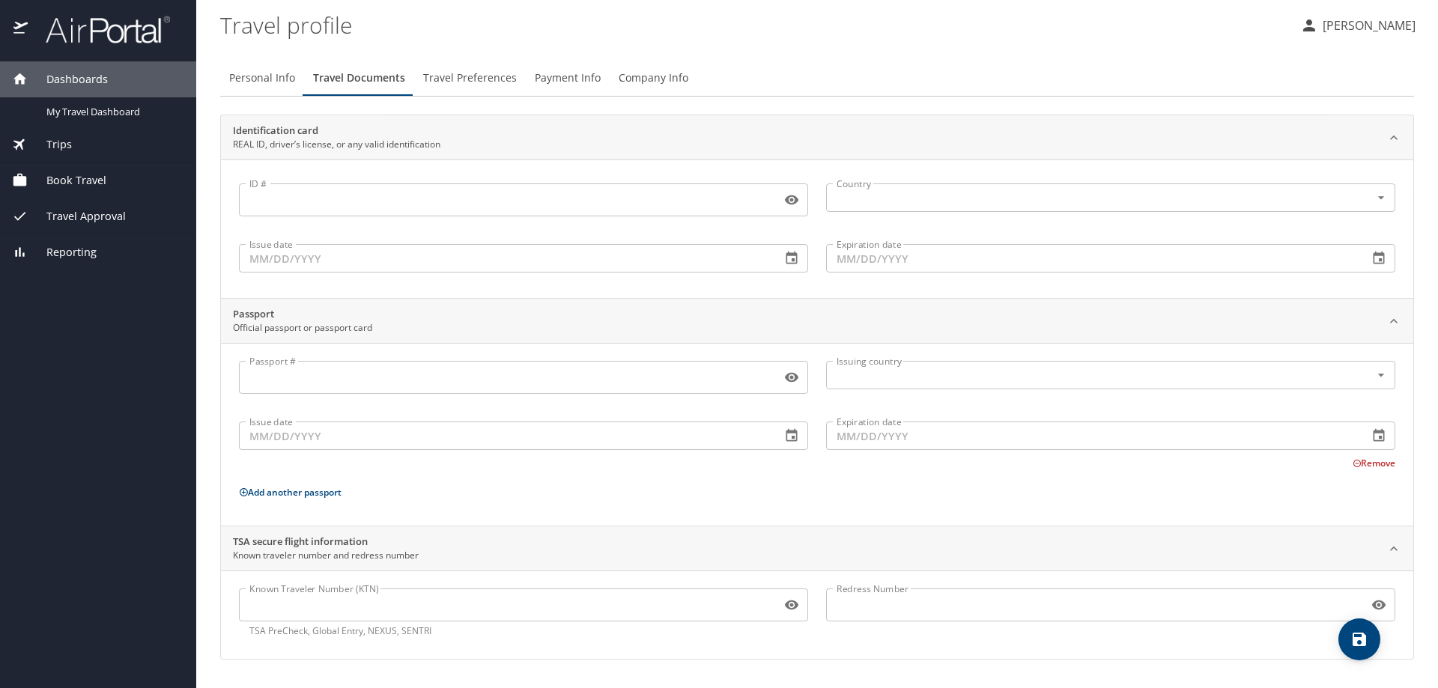
click at [356, 209] on input "ID #" at bounding box center [507, 200] width 536 height 28
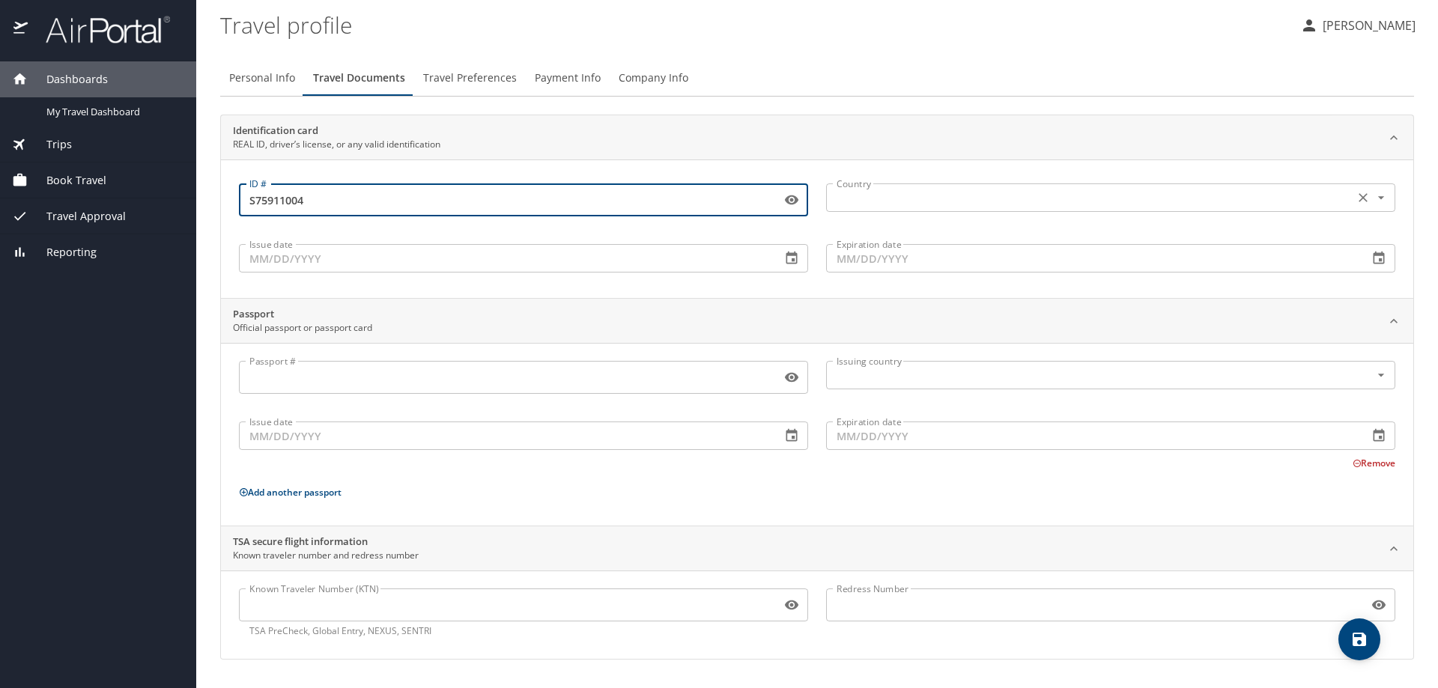
type input "S75911004"
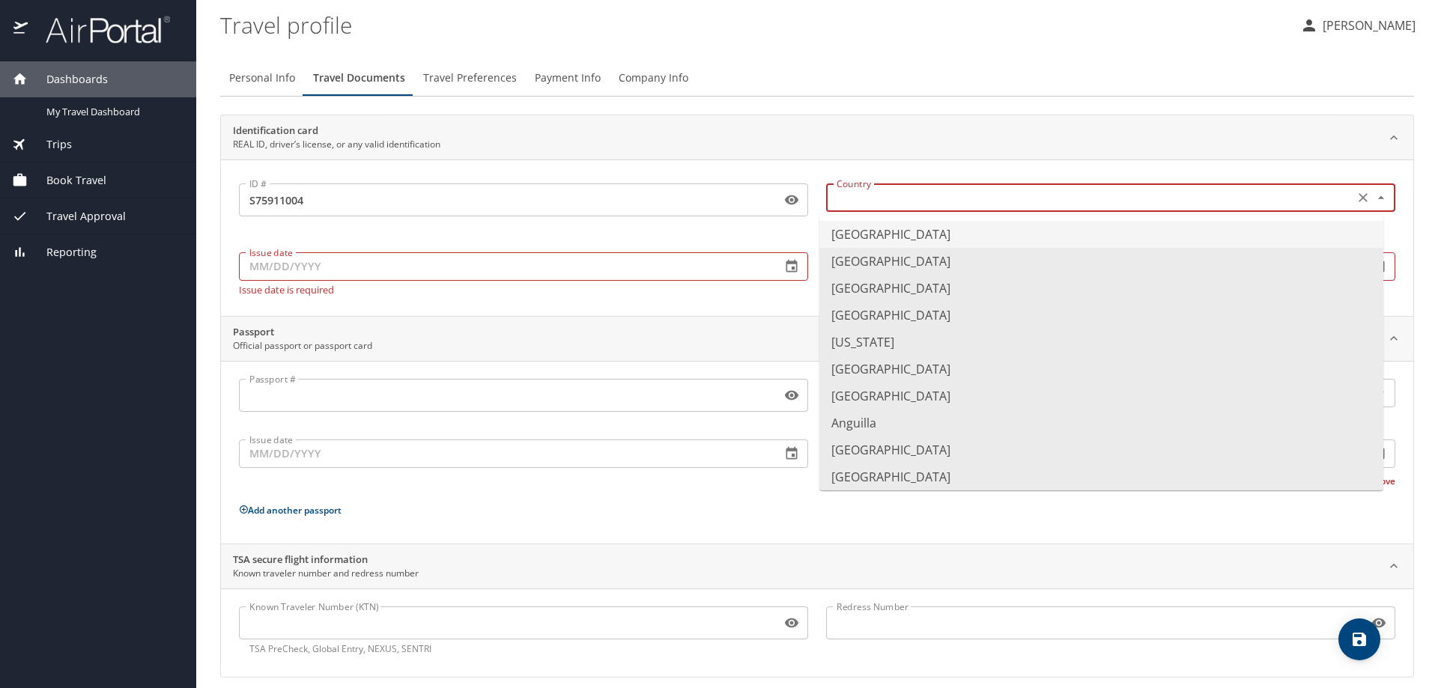
click at [973, 192] on input "text" at bounding box center [1088, 197] width 516 height 19
click at [861, 240] on li "United States of America" at bounding box center [1101, 234] width 564 height 27
type input "United States of America"
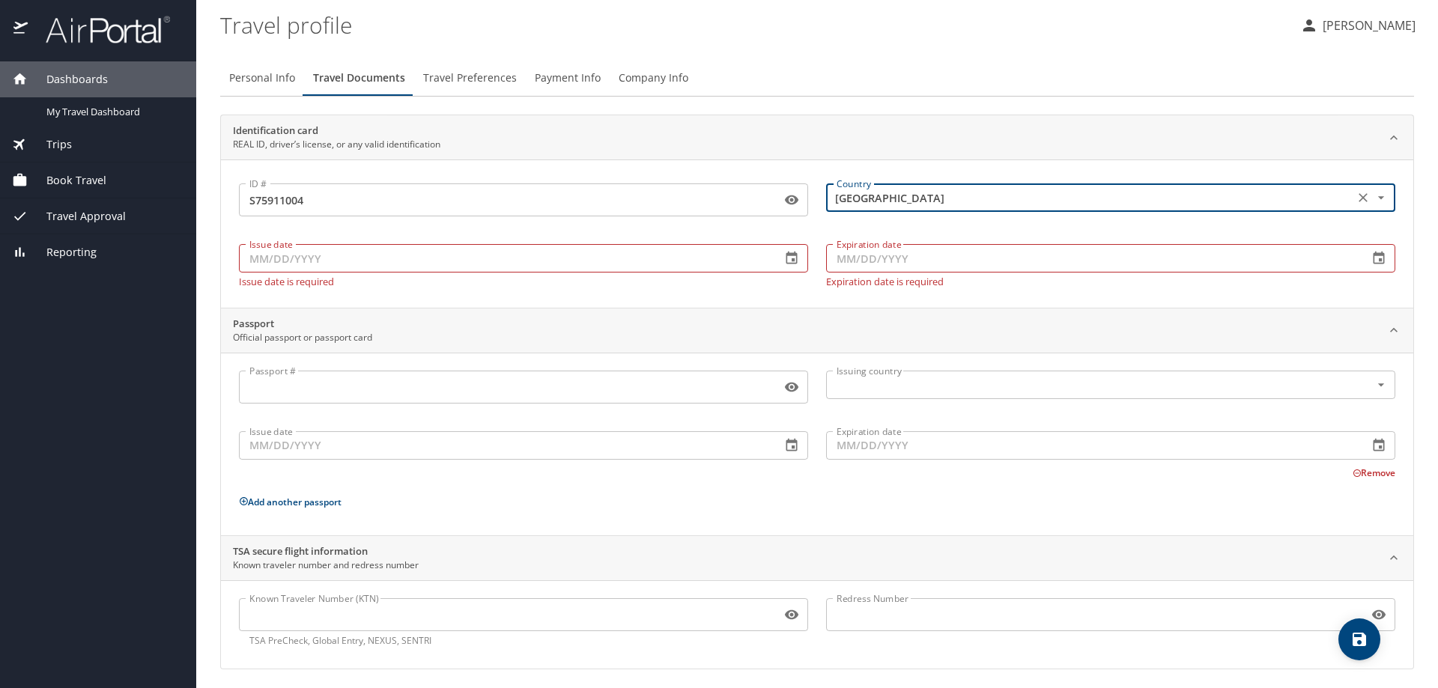
click at [254, 258] on input "Issue date" at bounding box center [504, 258] width 530 height 28
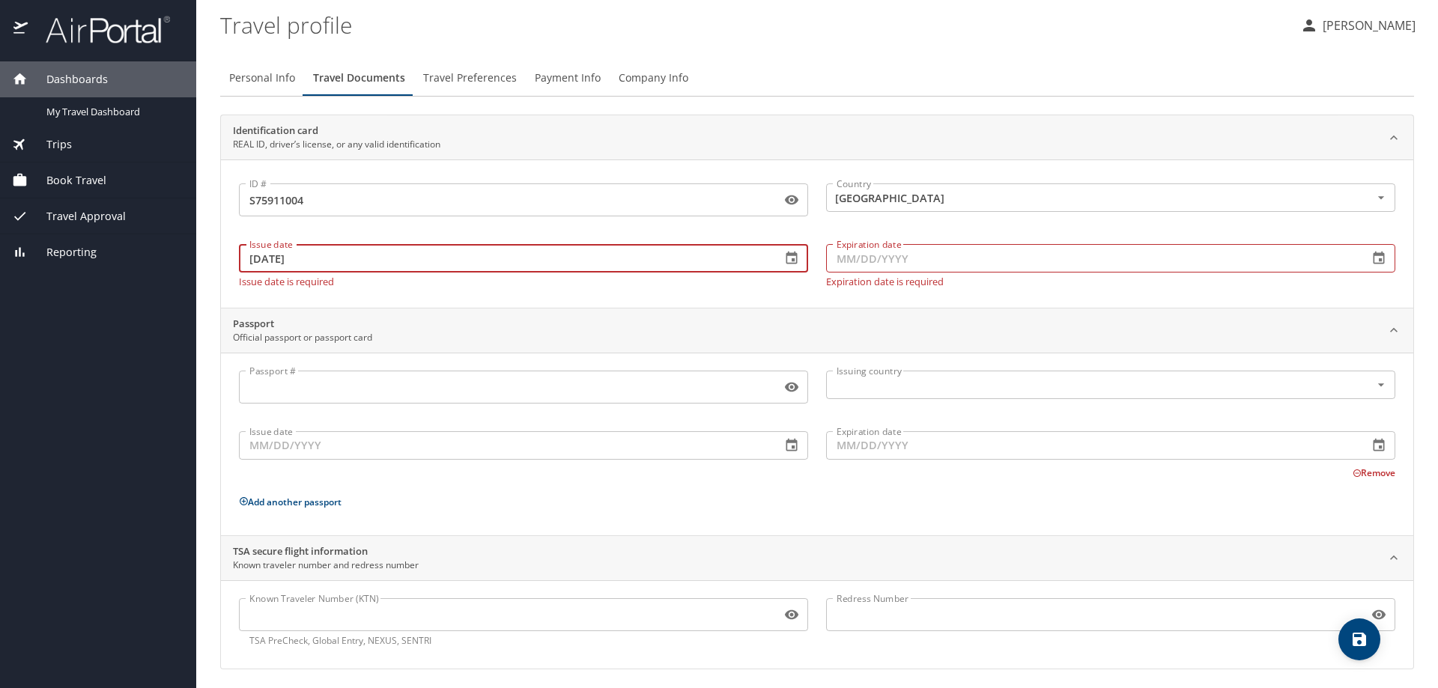
type input "09/05/2025"
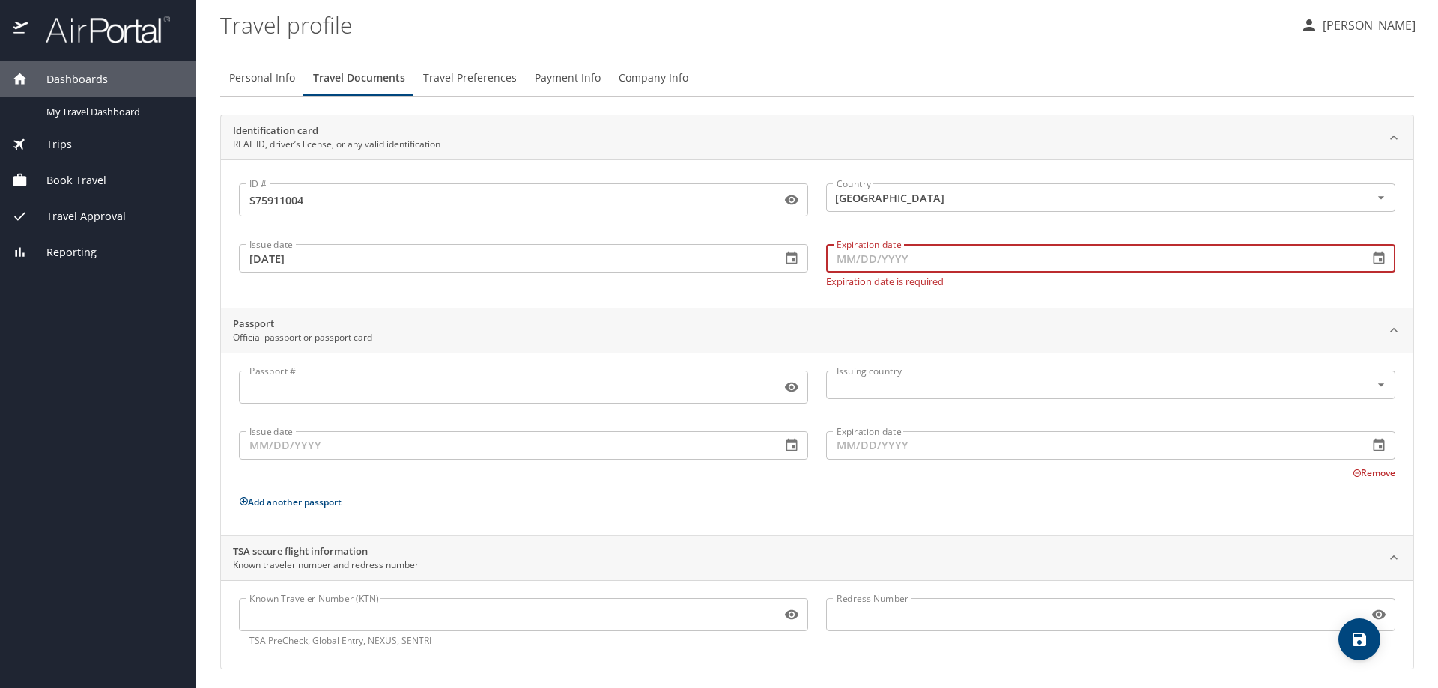
click at [836, 256] on input "Expiration date" at bounding box center [1091, 258] width 530 height 28
type input "09/25/2030"
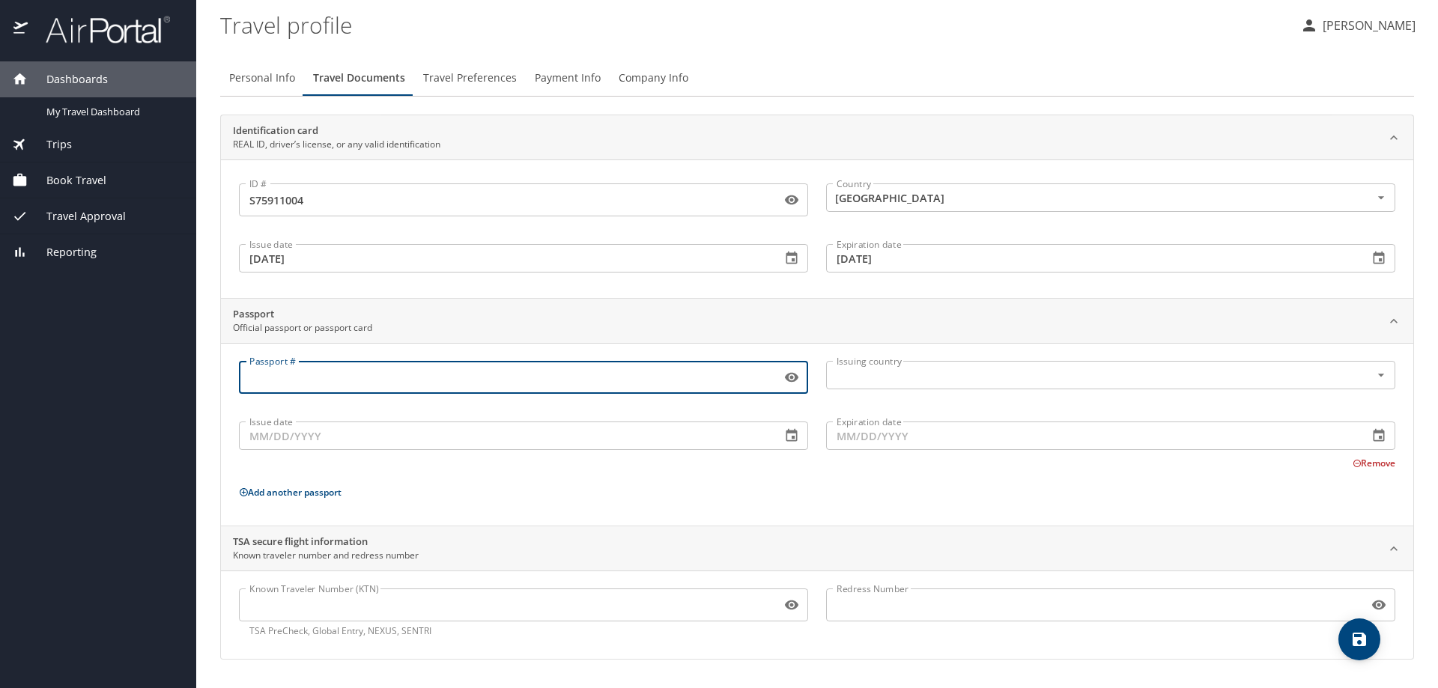
click at [362, 393] on div "Passport #" at bounding box center [523, 377] width 569 height 33
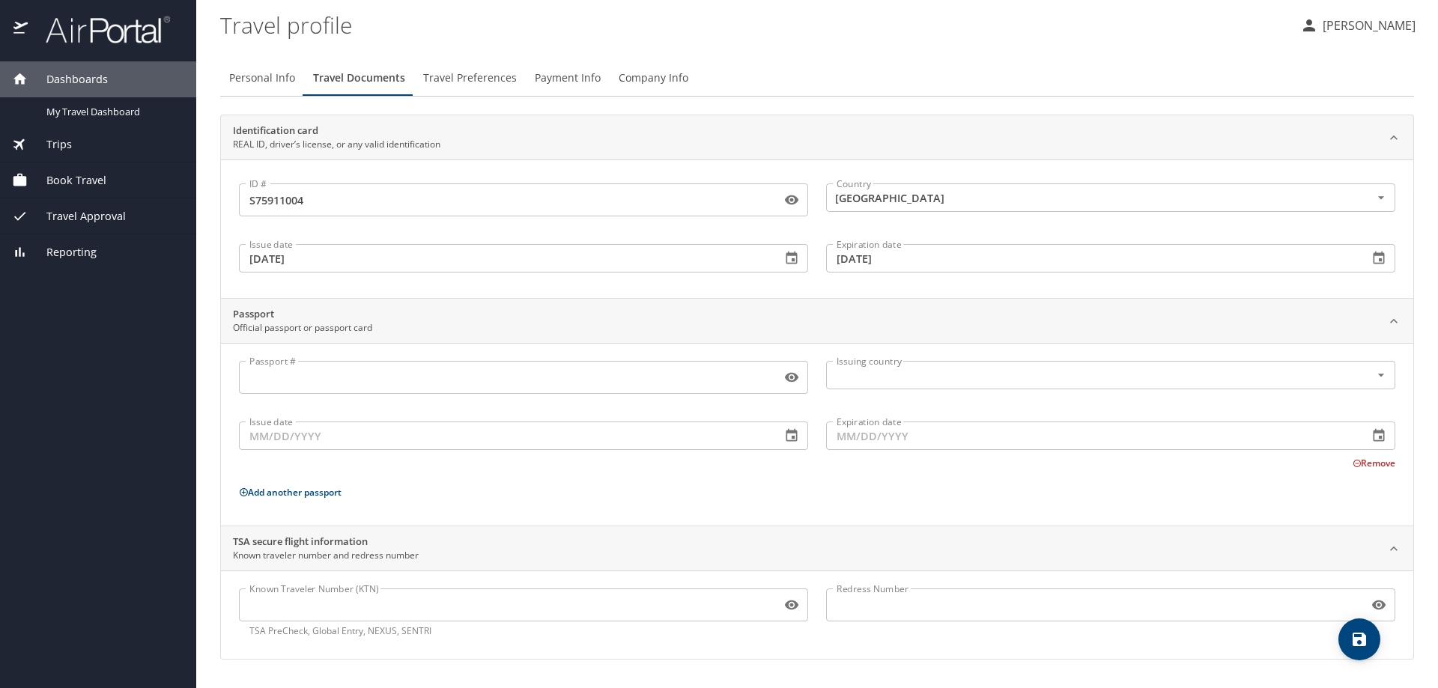
click at [274, 376] on input "Passport #" at bounding box center [507, 377] width 536 height 28
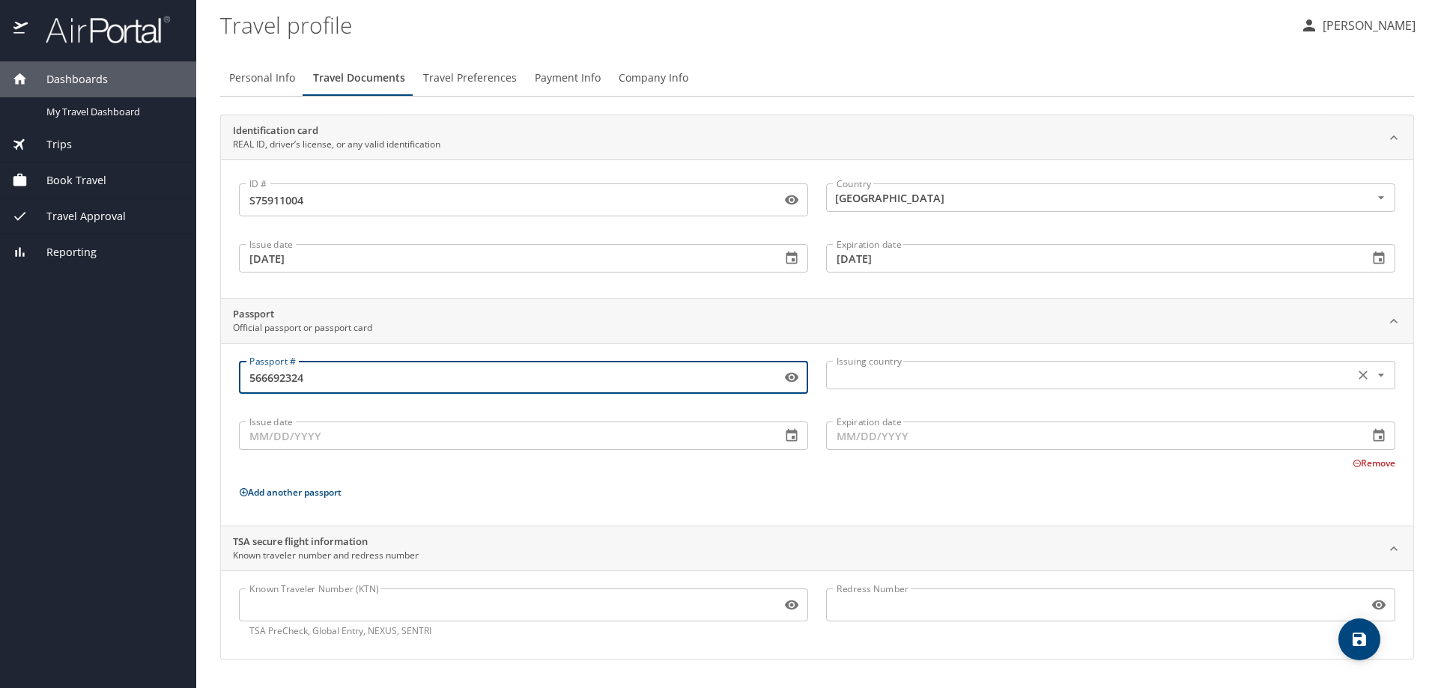
type input "566692324"
click at [944, 380] on input "text" at bounding box center [1088, 374] width 516 height 19
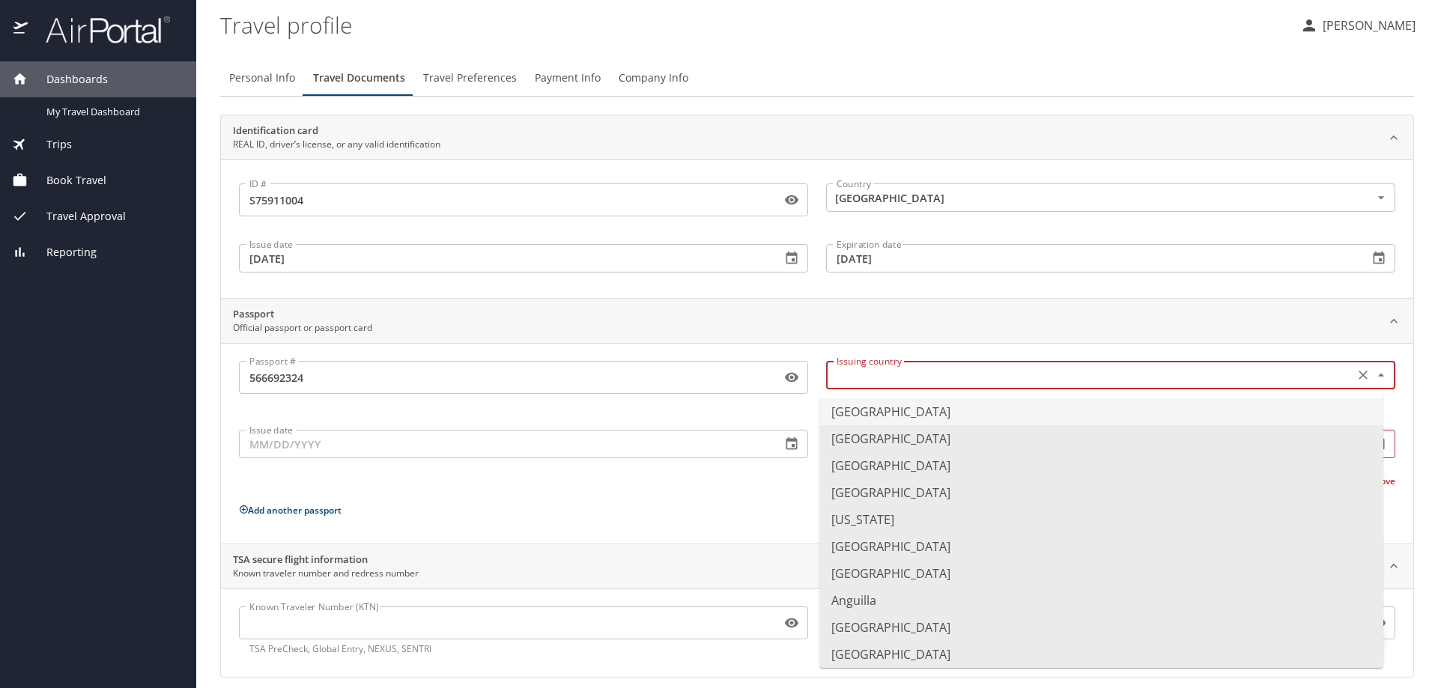
click at [872, 416] on li "United States of America" at bounding box center [1101, 411] width 564 height 27
type input "United States of America"
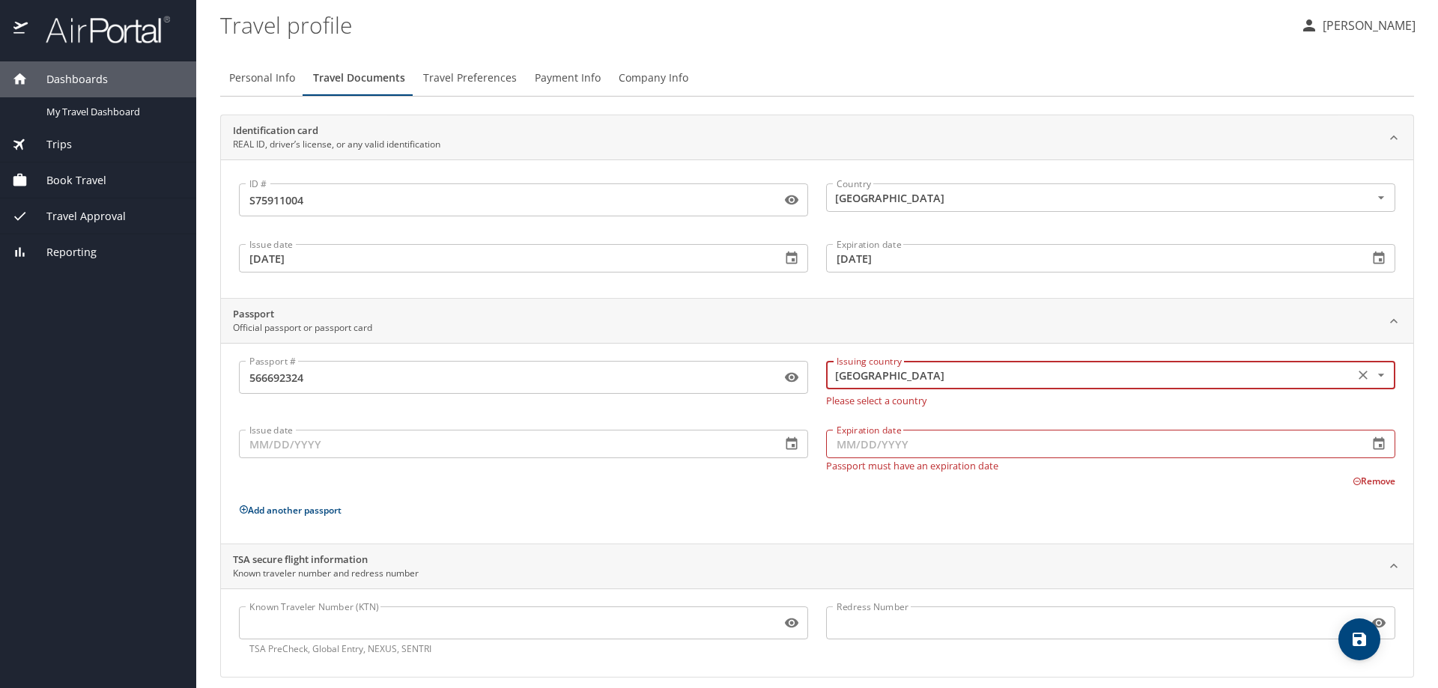
click at [259, 448] on input "Issue date" at bounding box center [504, 444] width 530 height 28
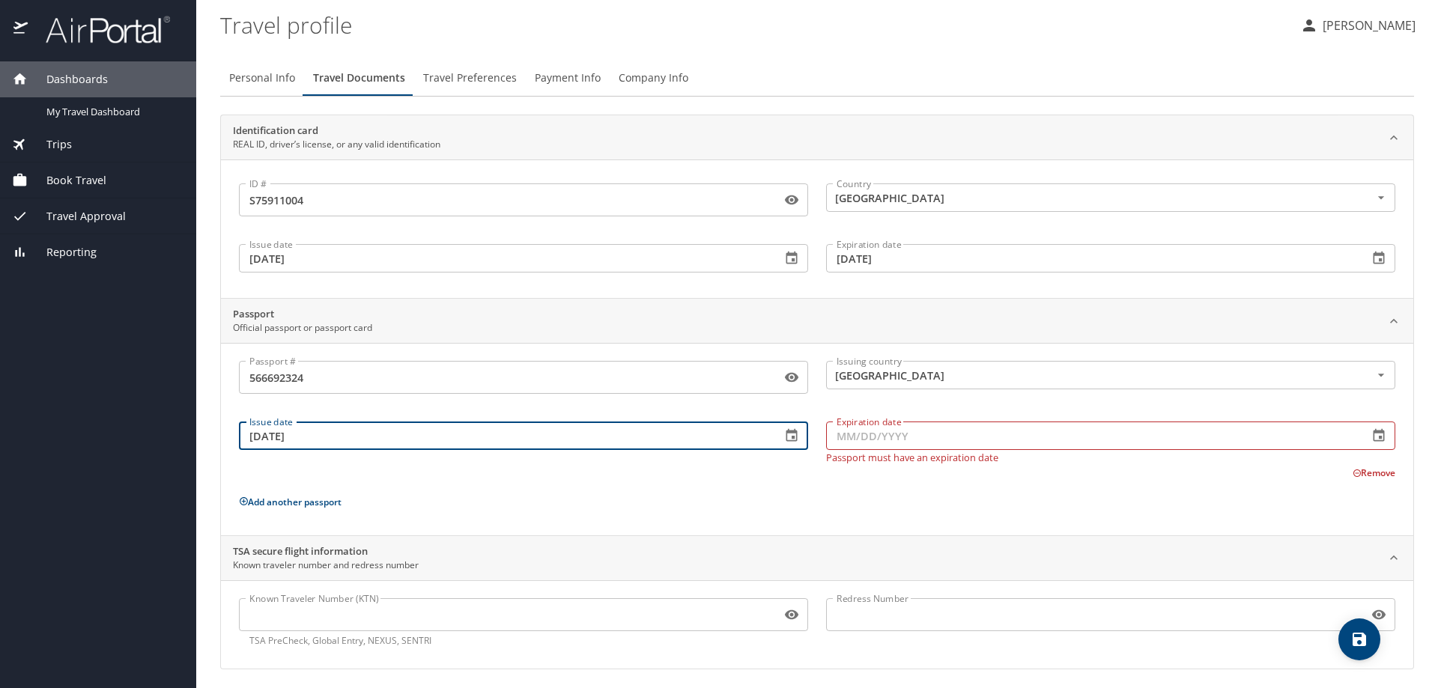
type input "05/30/2019"
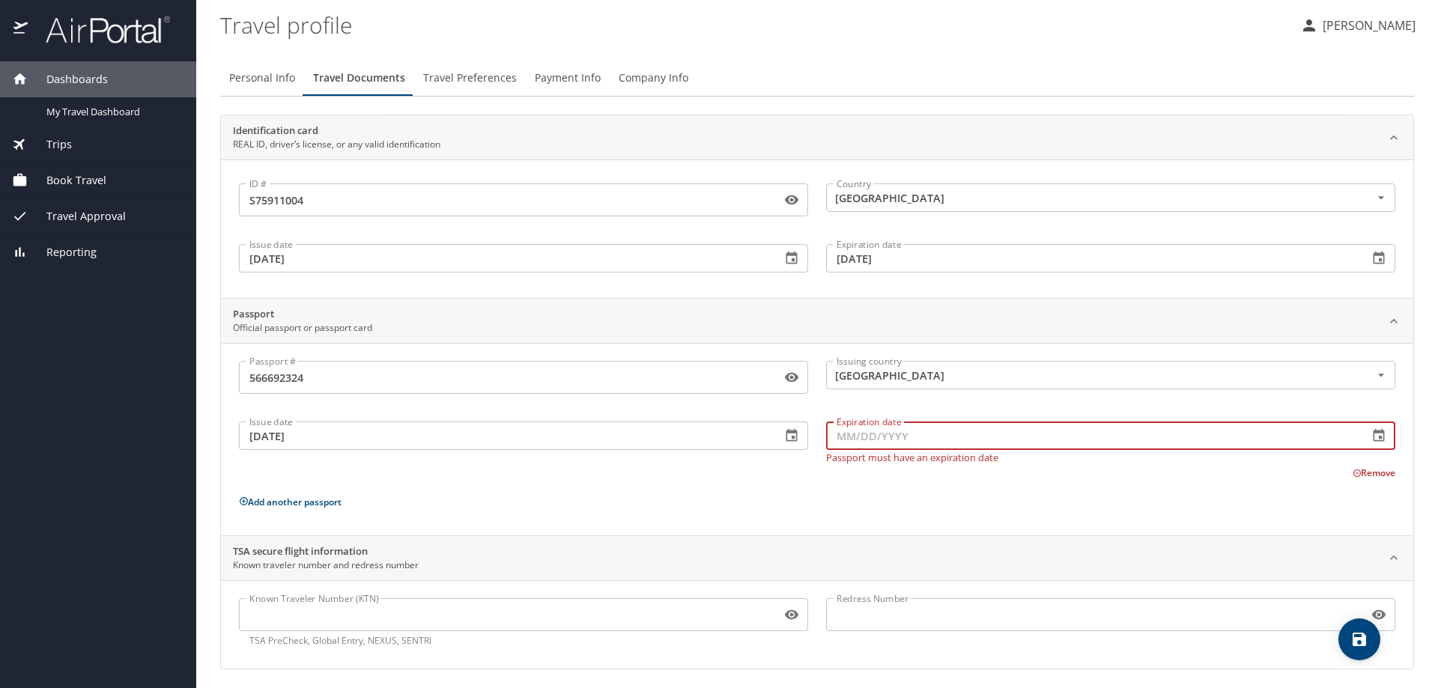
click at [839, 443] on input "Expiration date" at bounding box center [1091, 436] width 530 height 28
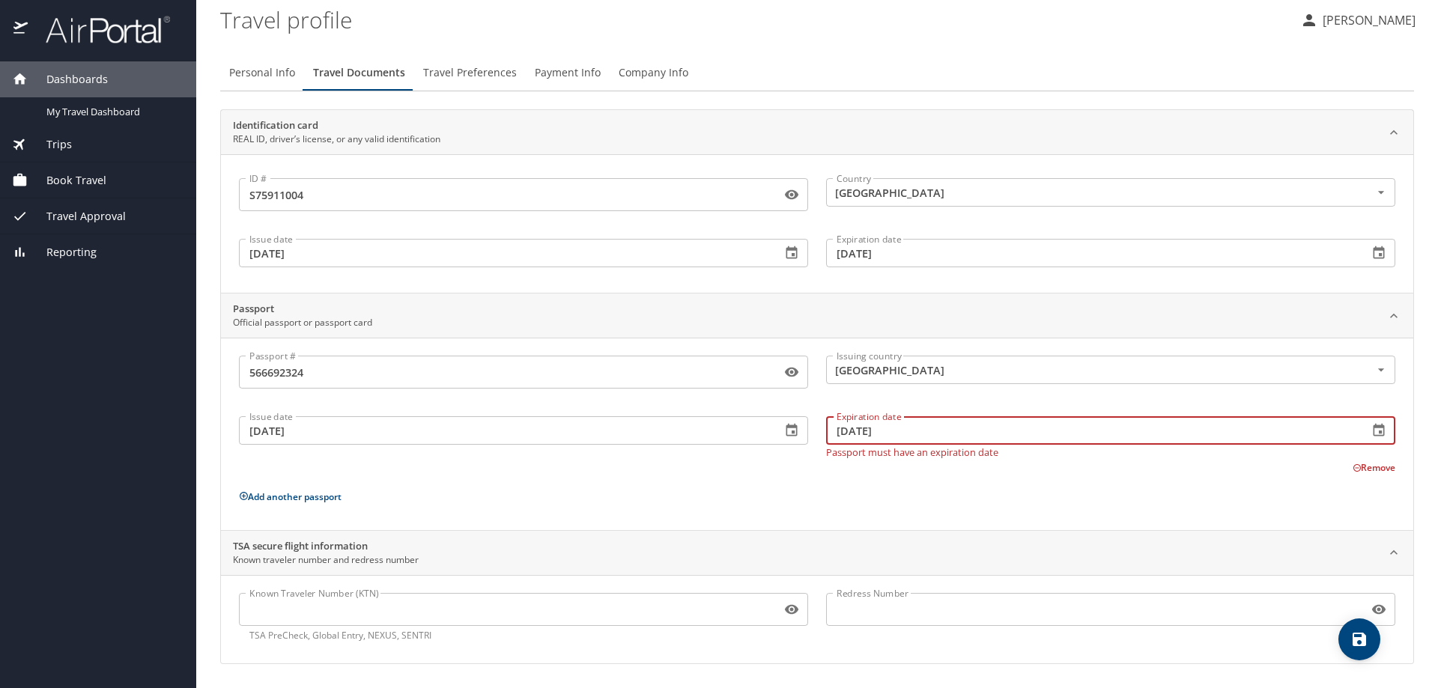
type input "05/29/2029"
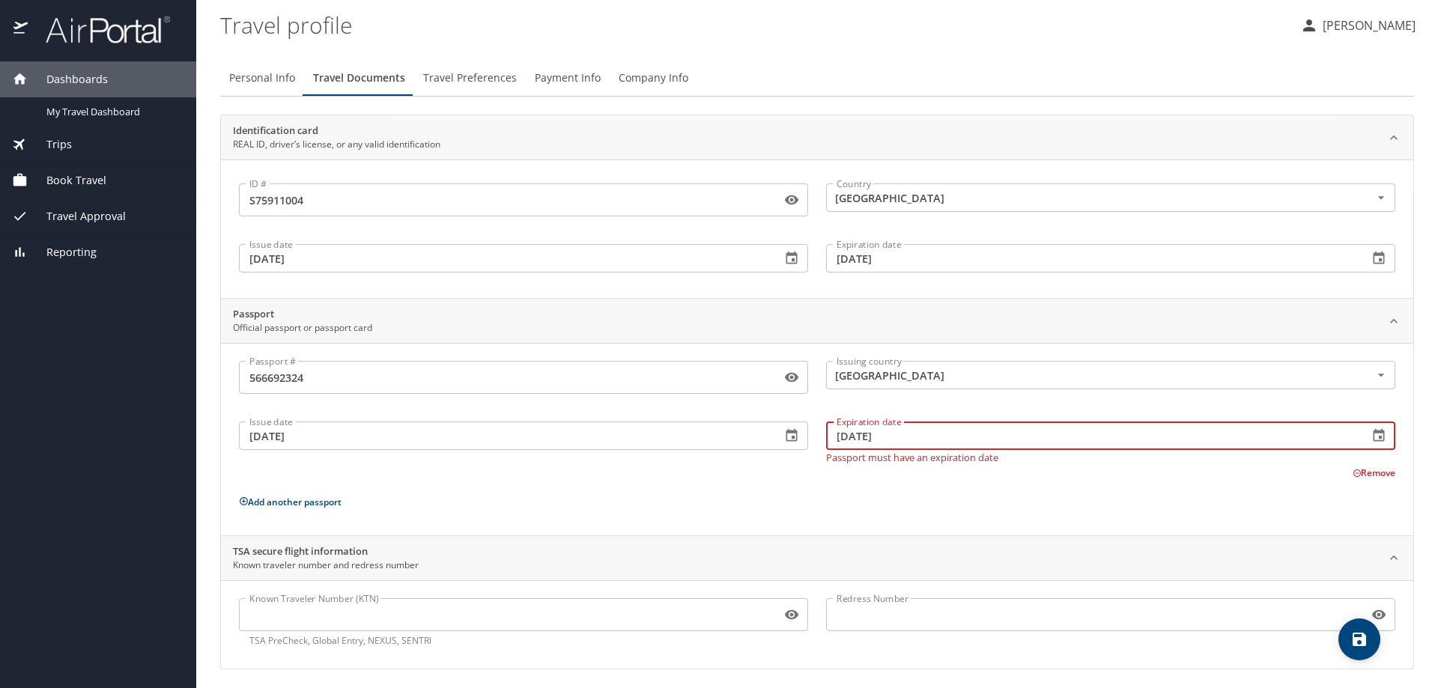
click at [443, 601] on input "Known Traveler Number (KTN)" at bounding box center [507, 615] width 536 height 28
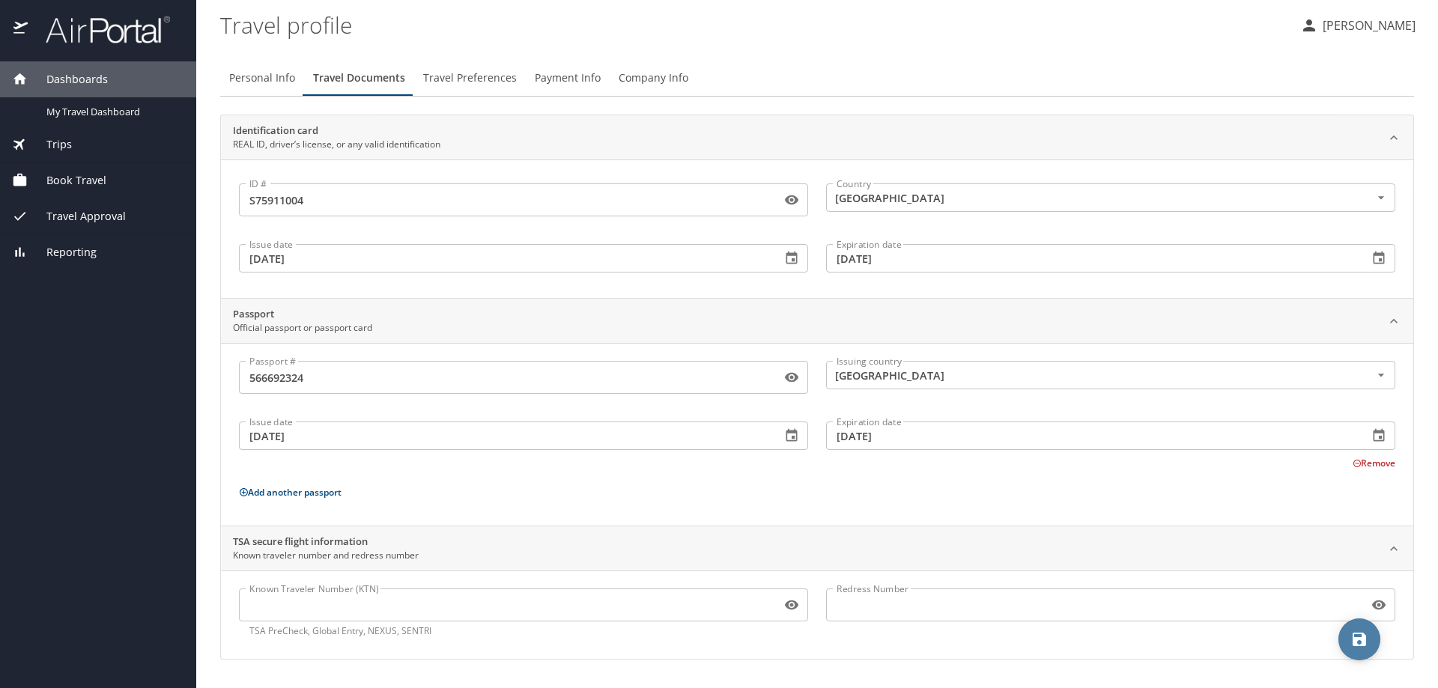
click at [1360, 643] on icon "save" at bounding box center [1359, 640] width 18 height 18
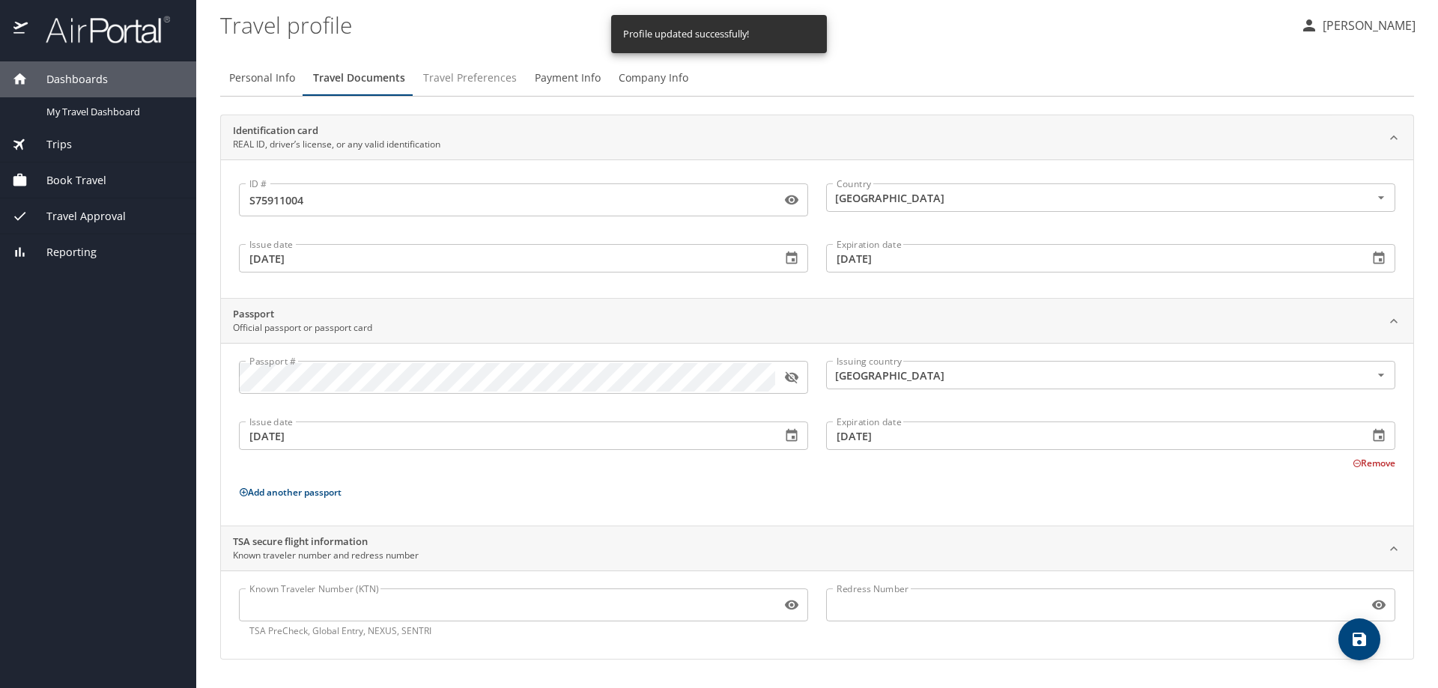
click at [484, 83] on span "Travel Preferences" at bounding box center [470, 78] width 94 height 19
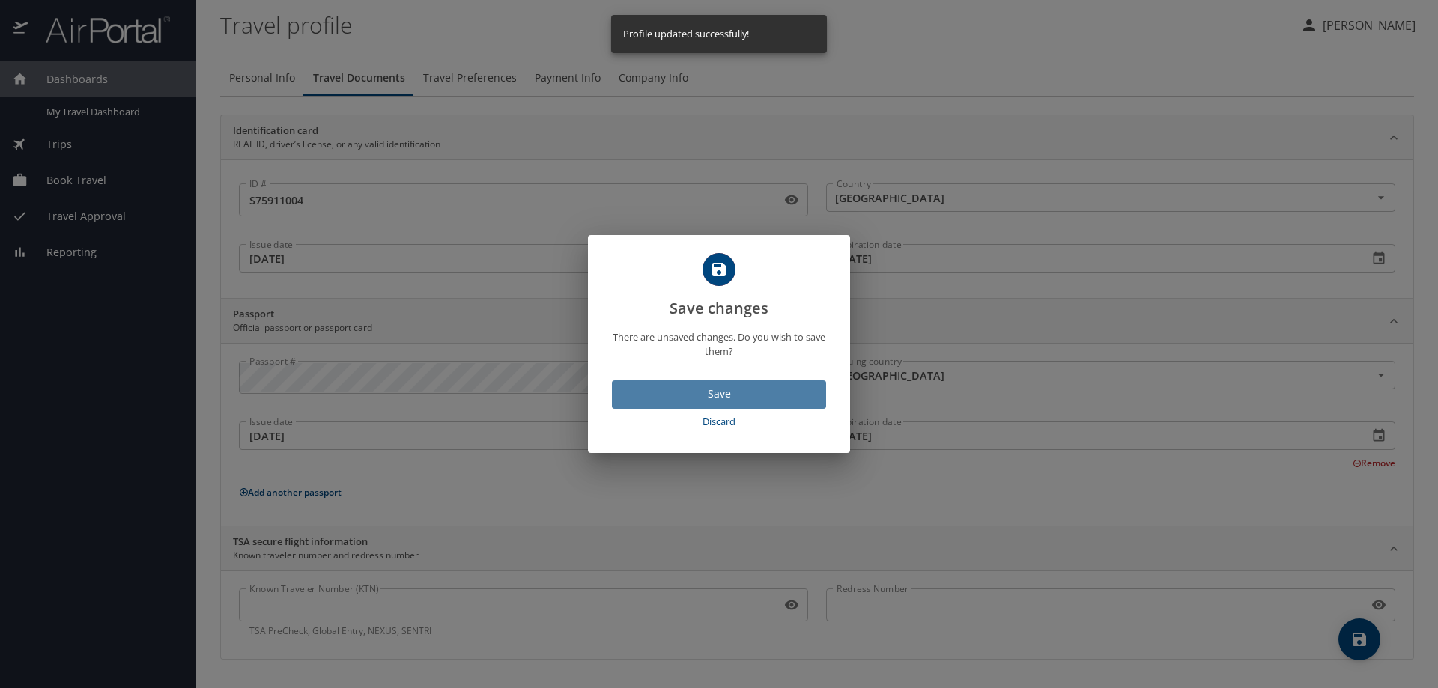
click at [741, 395] on span "Save" at bounding box center [719, 394] width 190 height 19
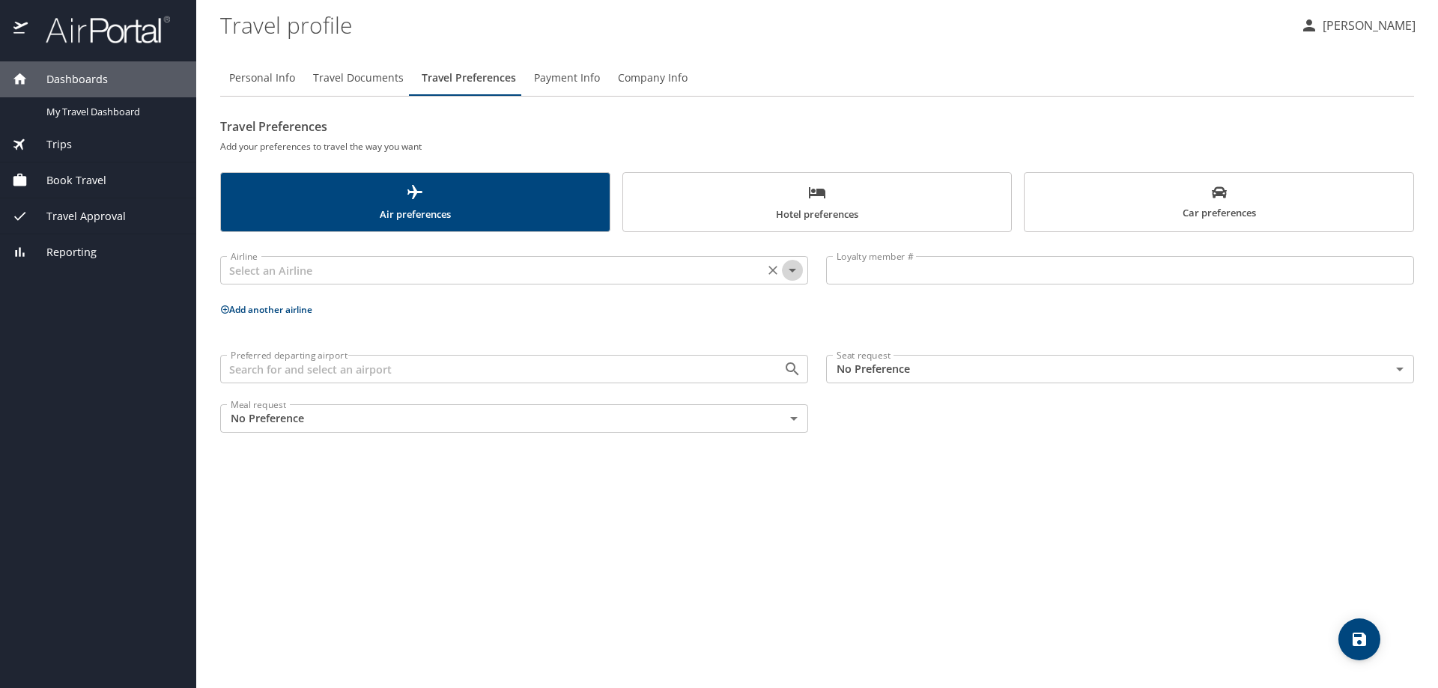
click at [792, 270] on icon "Open" at bounding box center [792, 271] width 7 height 4
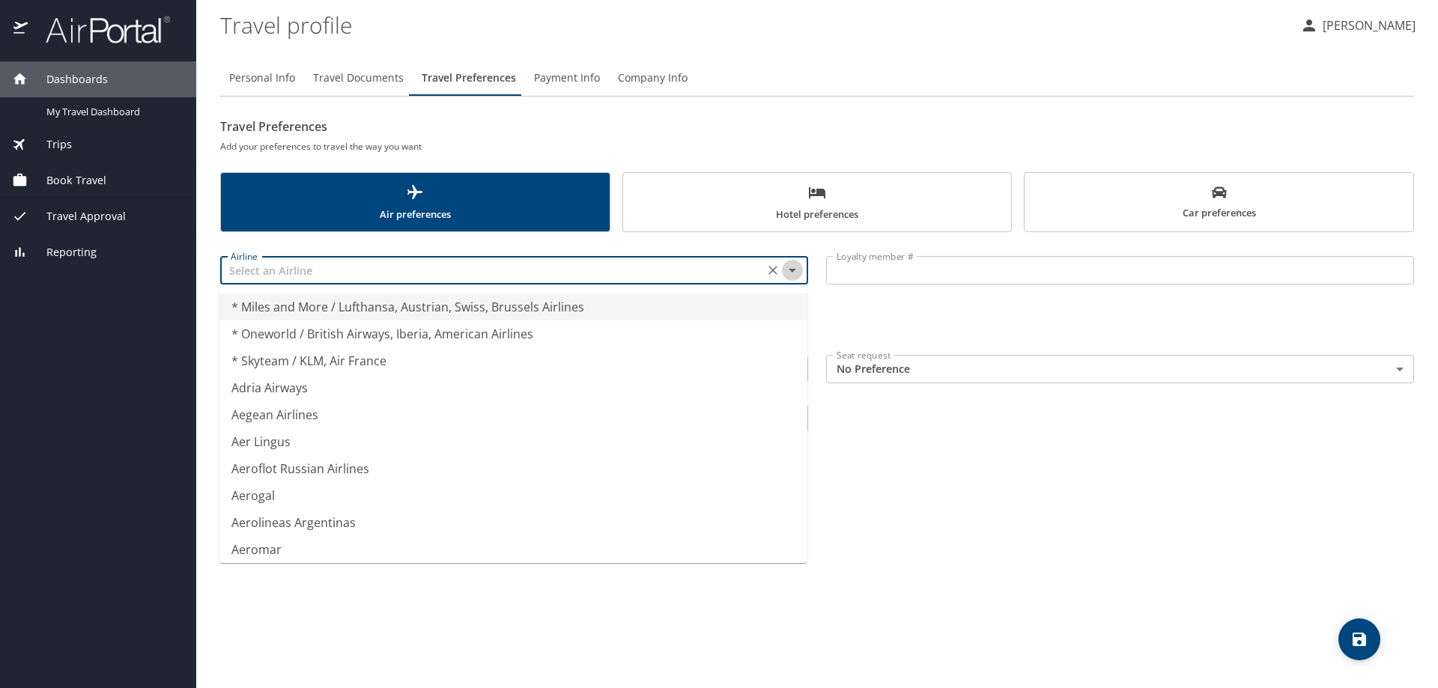
click at [792, 270] on icon "Close" at bounding box center [792, 271] width 7 height 4
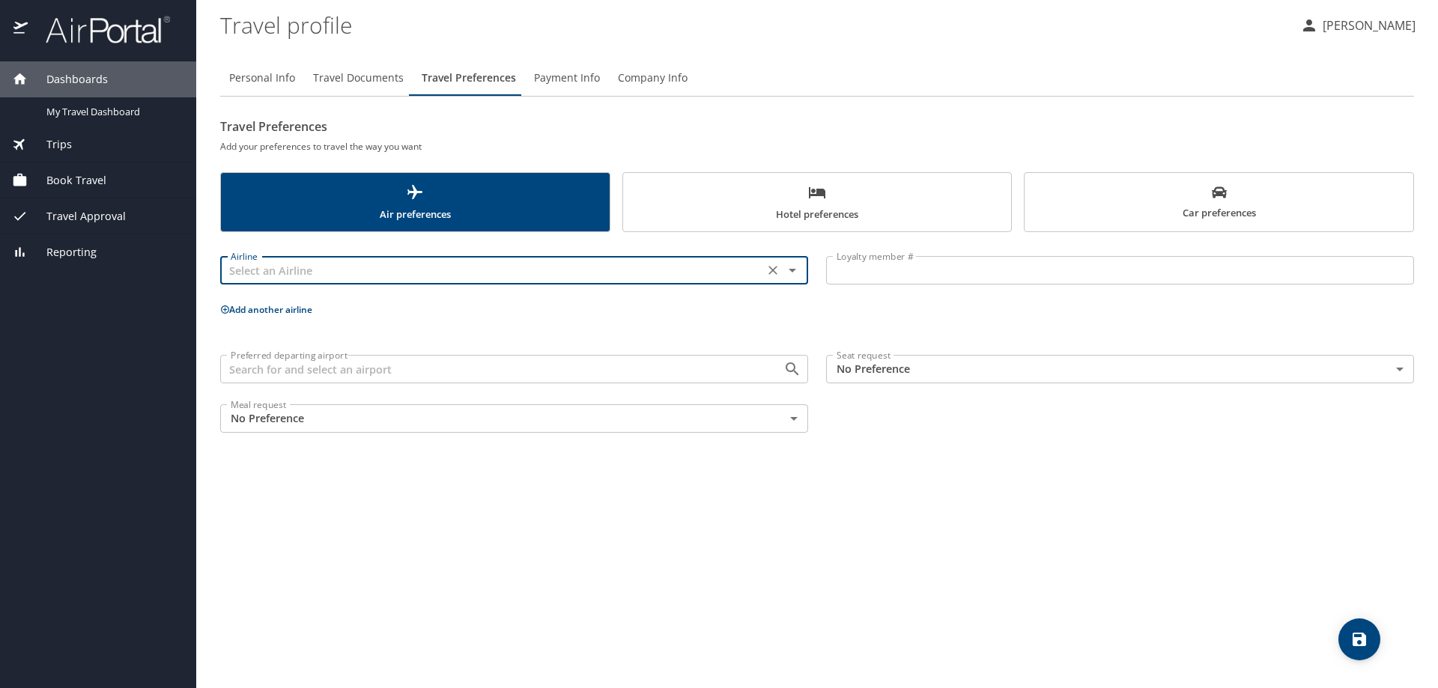
click at [794, 273] on icon "Open" at bounding box center [792, 270] width 18 height 18
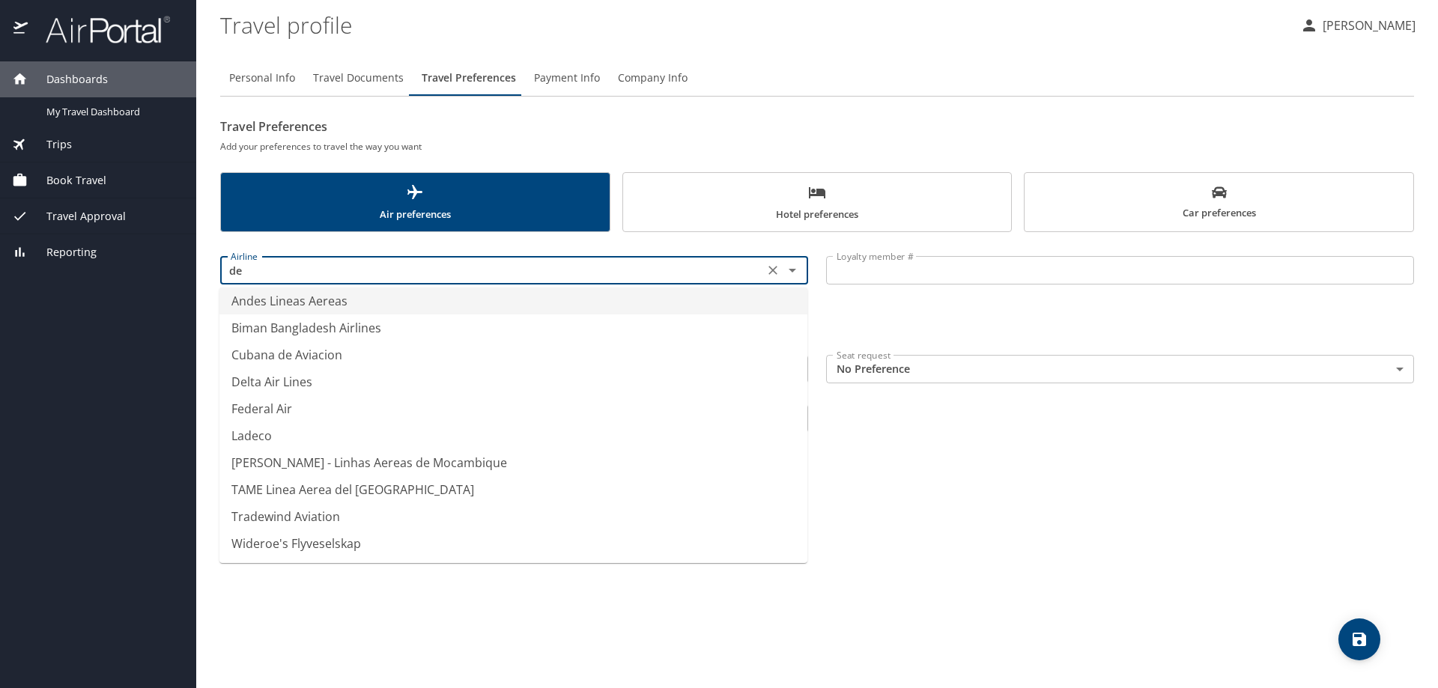
scroll to position [6, 0]
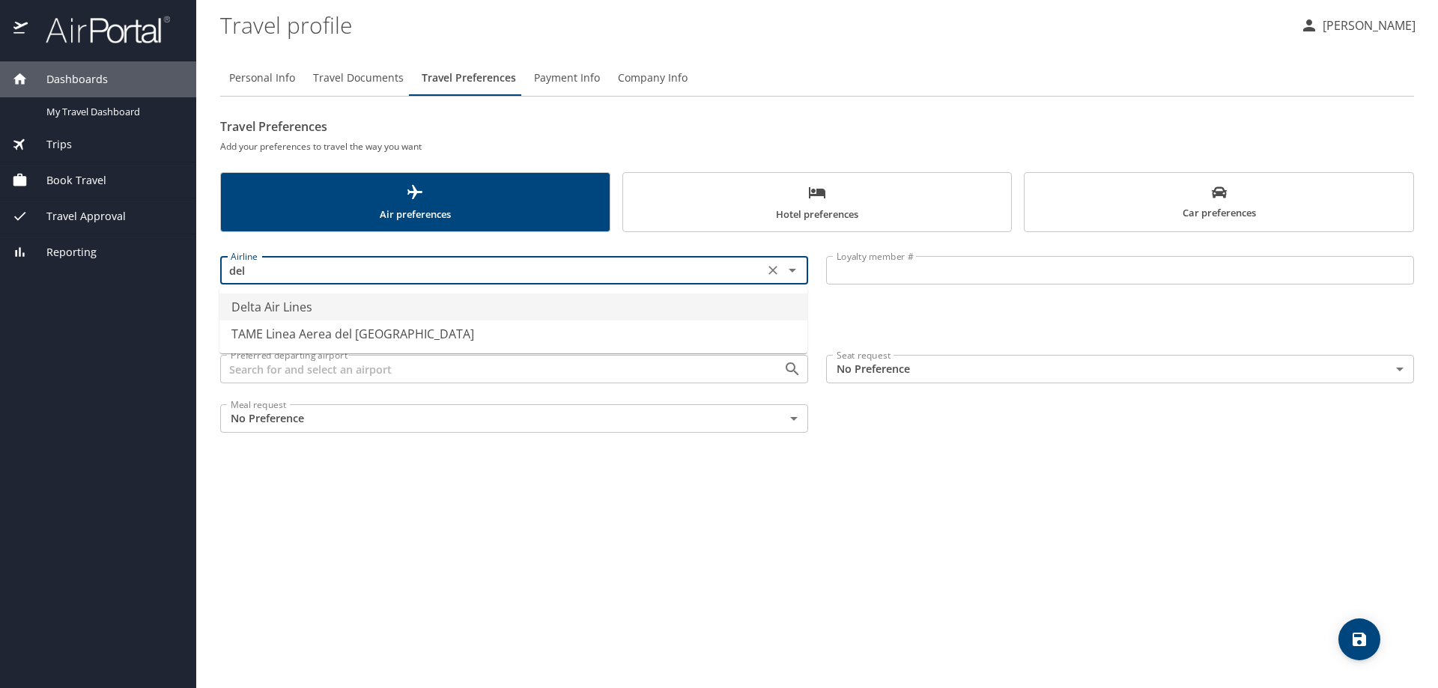
click at [322, 305] on li "Delta Air Lines" at bounding box center [513, 307] width 588 height 27
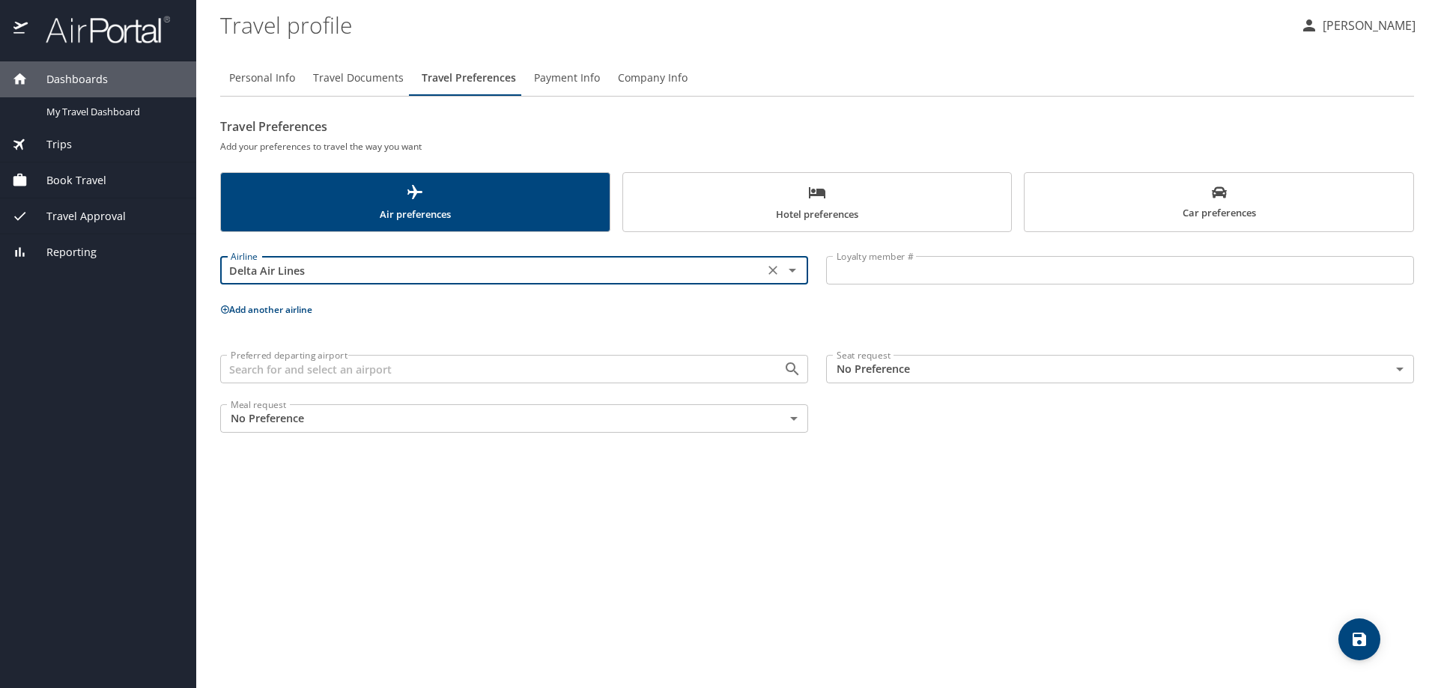
type input "Delta Air Lines"
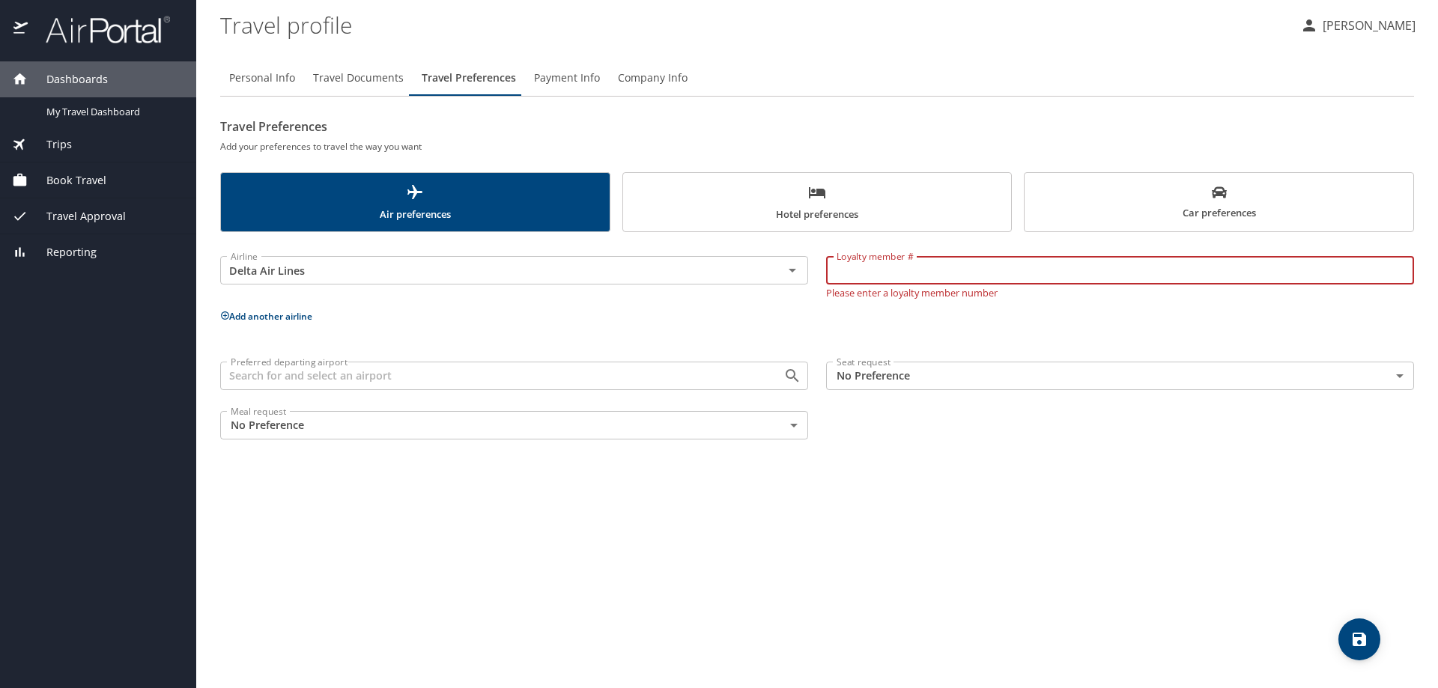
click at [904, 270] on input "Loyalty member #" at bounding box center [1120, 270] width 588 height 28
paste input "9084237891"
click at [833, 274] on input "9084237891" at bounding box center [1120, 270] width 588 height 28
type input "9084237891"
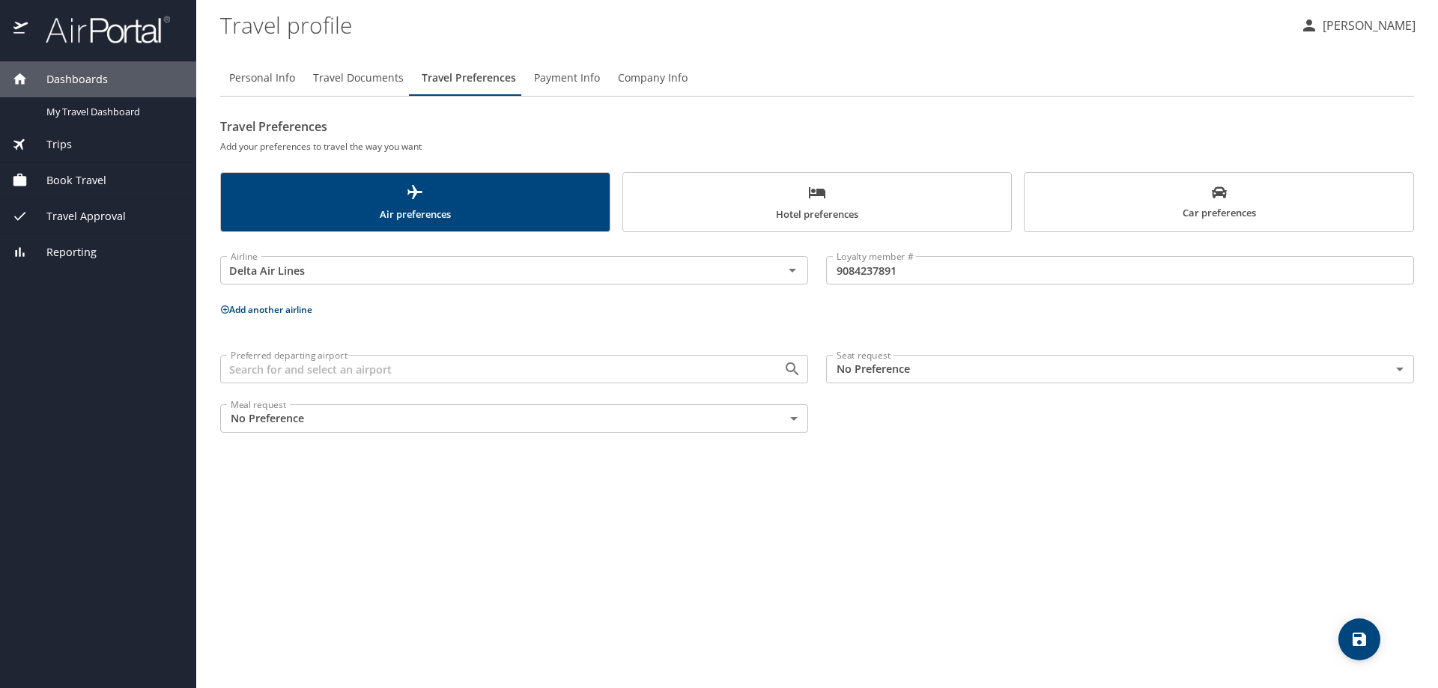
click at [281, 318] on p "Add another airline" at bounding box center [817, 309] width 1194 height 19
click at [279, 309] on button "Add another airline" at bounding box center [266, 309] width 92 height 13
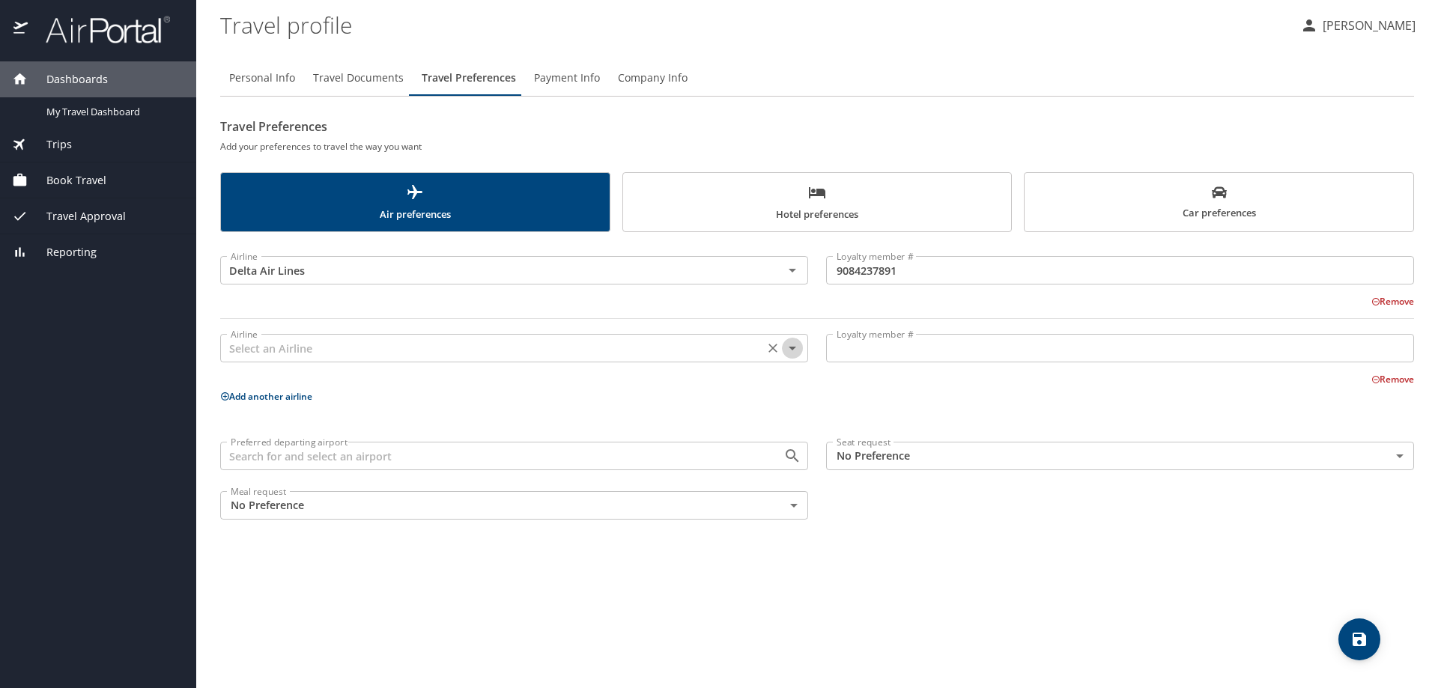
click at [796, 355] on icon "Open" at bounding box center [792, 348] width 18 height 18
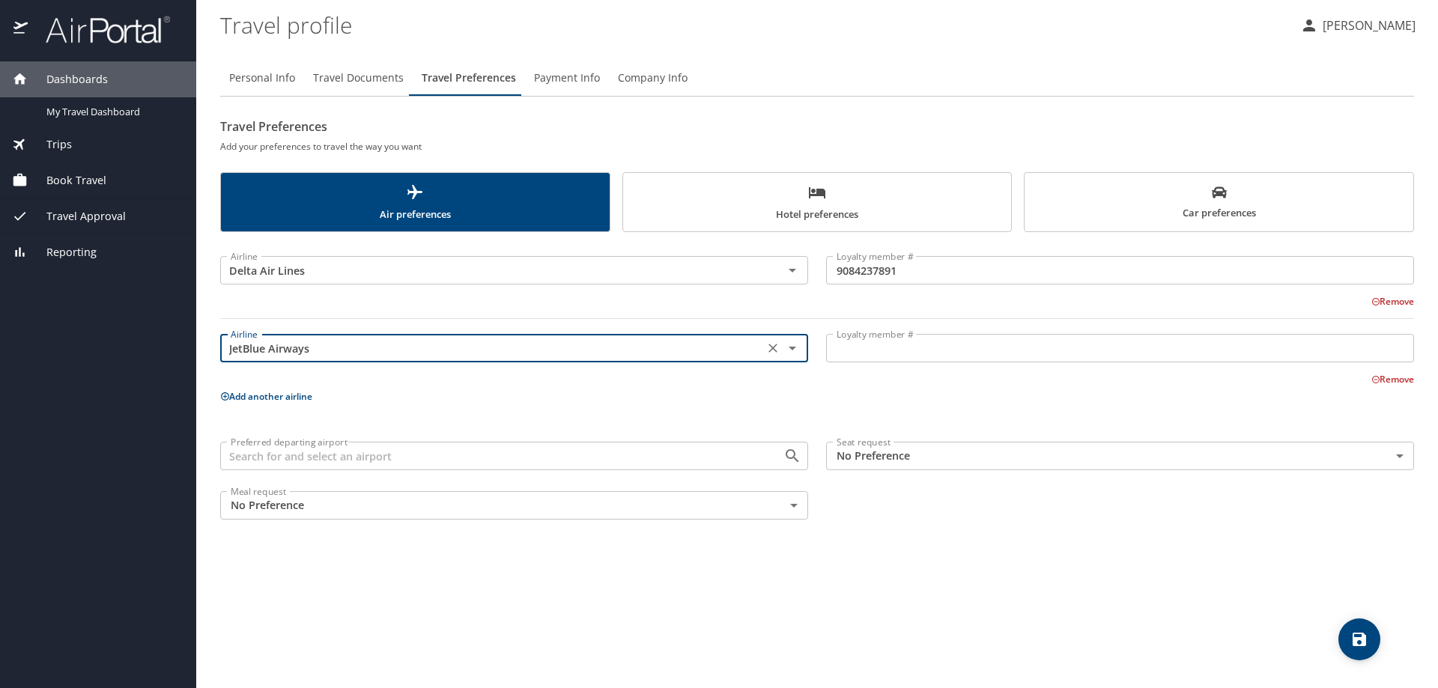
type input "JetBlue Airways"
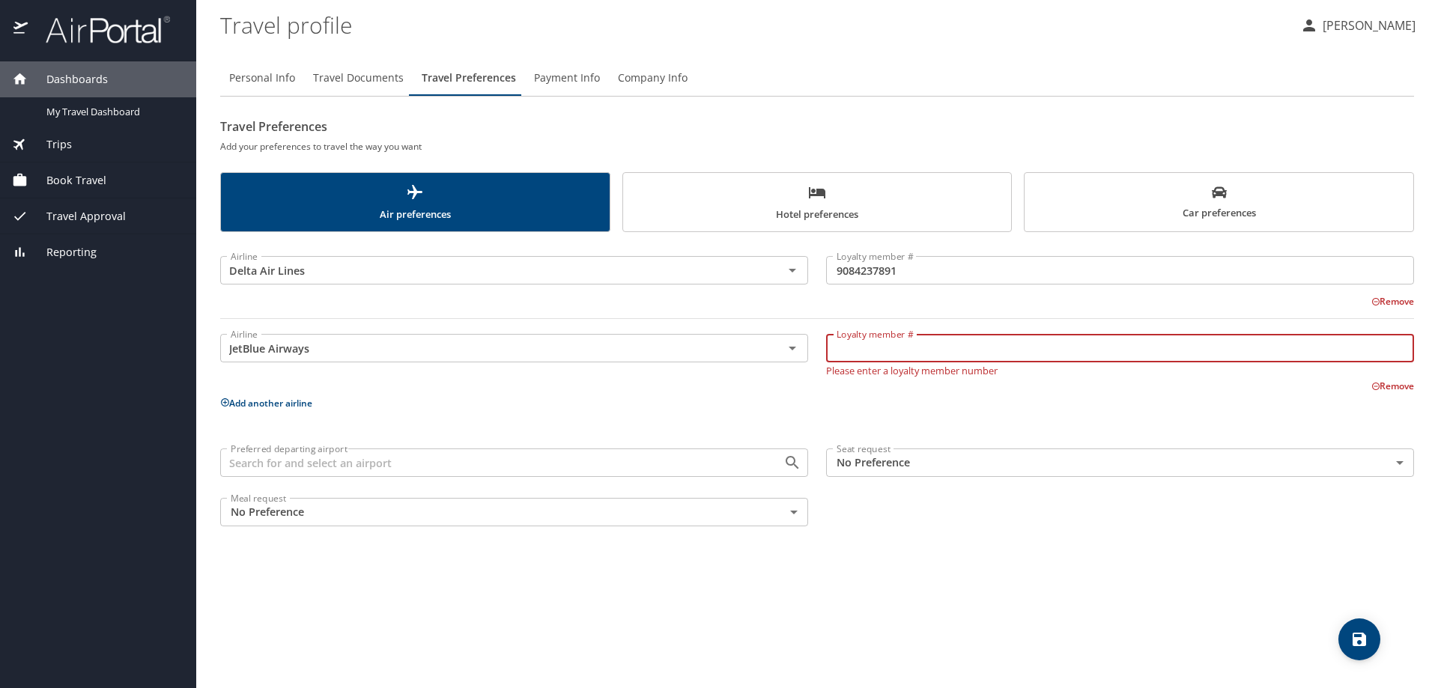
click at [873, 362] on input "Loyalty member #" at bounding box center [1120, 348] width 588 height 28
type input "3327692816"
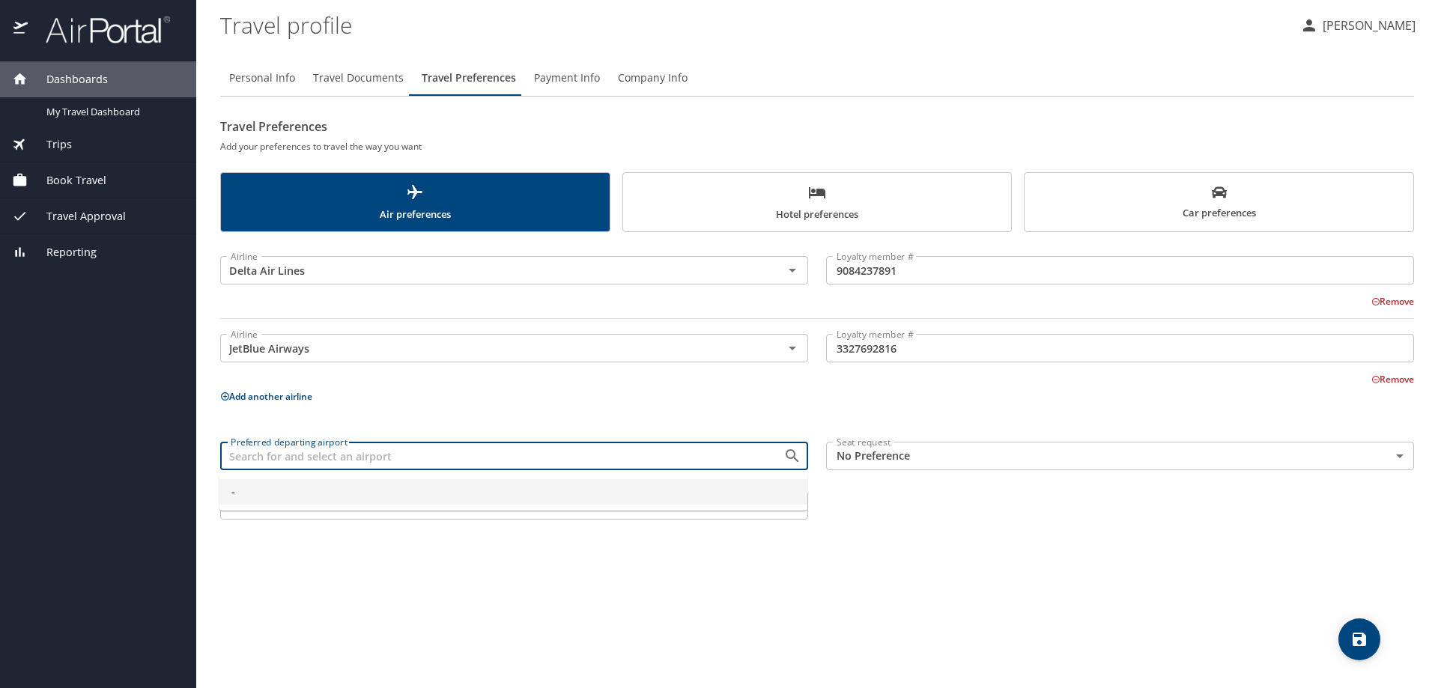
click at [736, 465] on input "Preferred departing airport" at bounding box center [492, 455] width 535 height 19
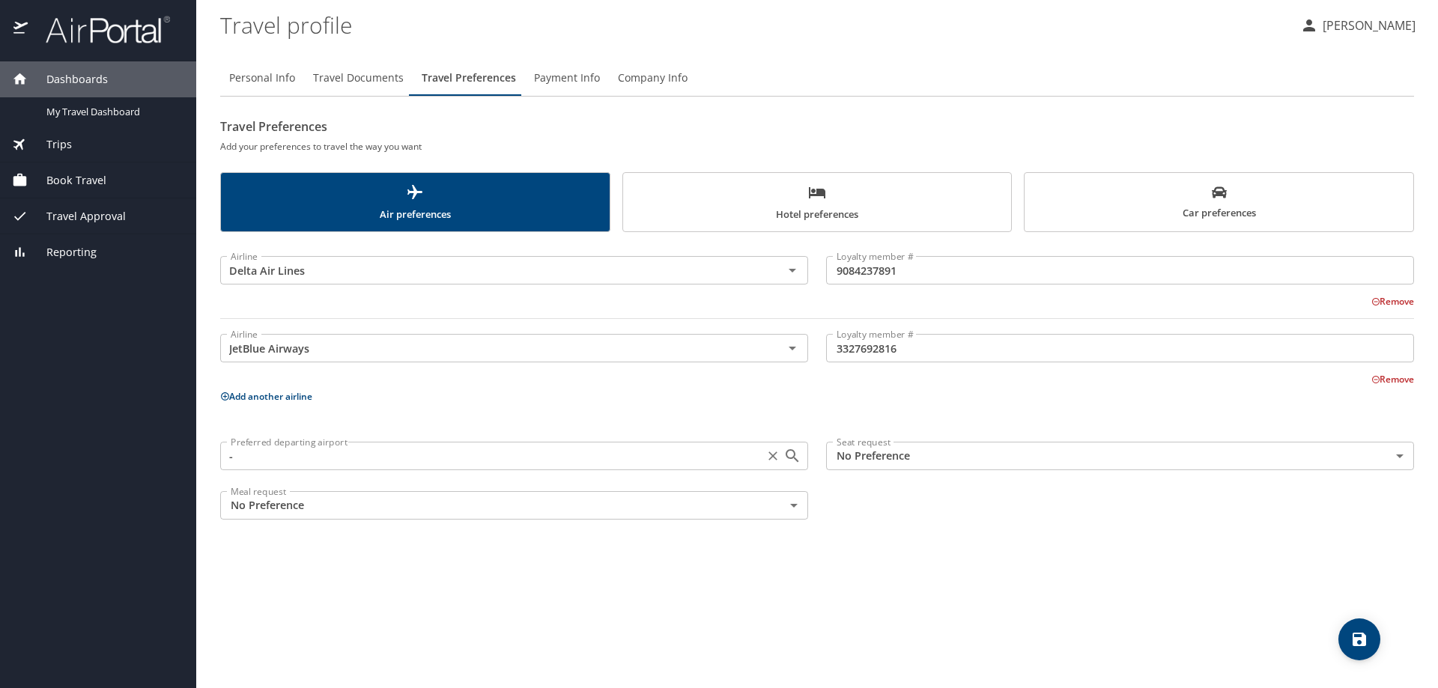
click at [441, 464] on input "-" at bounding box center [492, 455] width 535 height 19
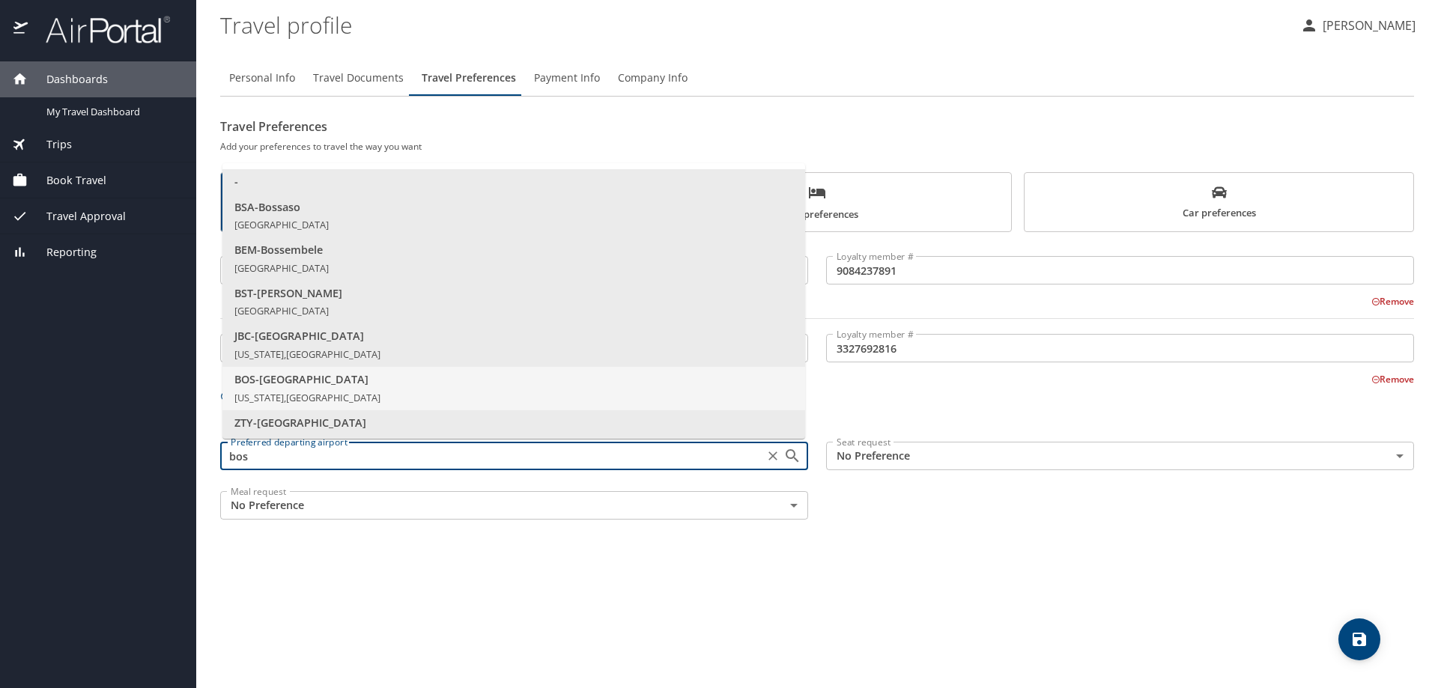
click at [310, 386] on li "BOS - Boston Massachusetts, United States of America" at bounding box center [513, 388] width 583 height 43
type input "BOS - Boston"
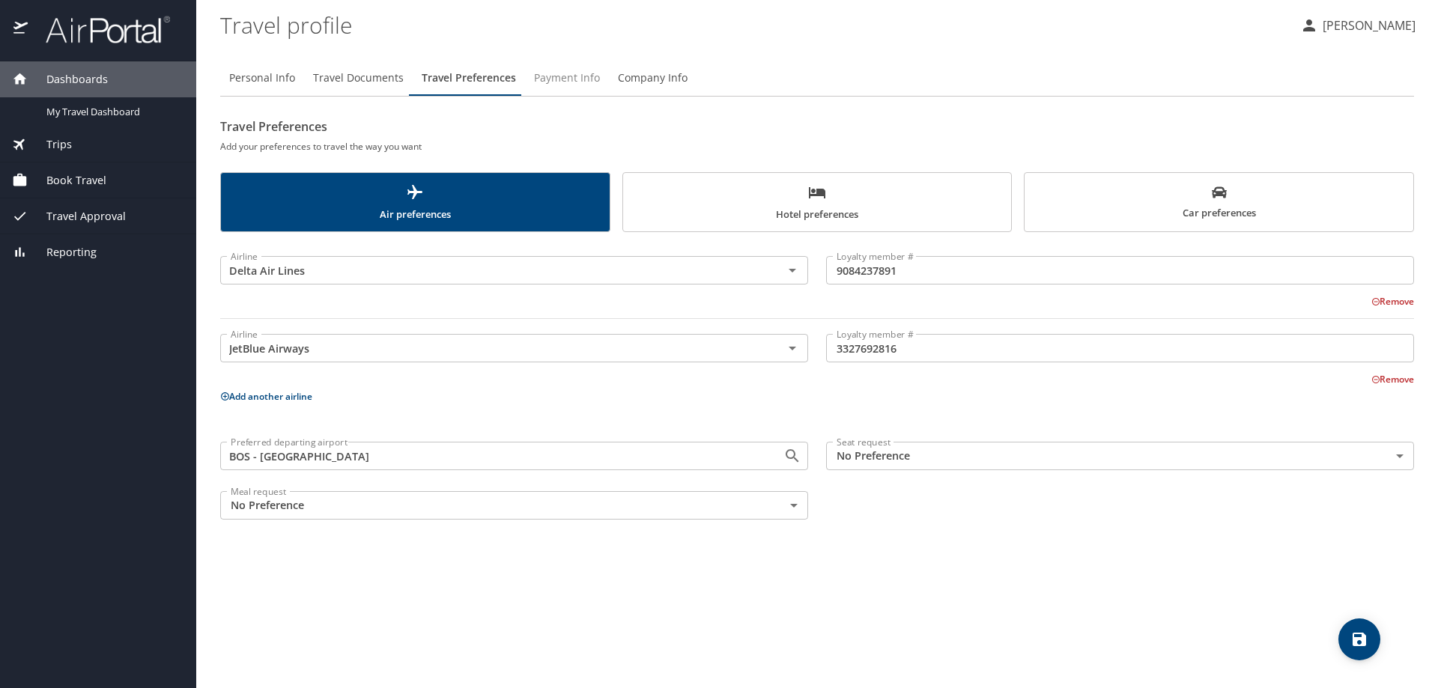
click at [559, 81] on span "Payment Info" at bounding box center [567, 78] width 66 height 19
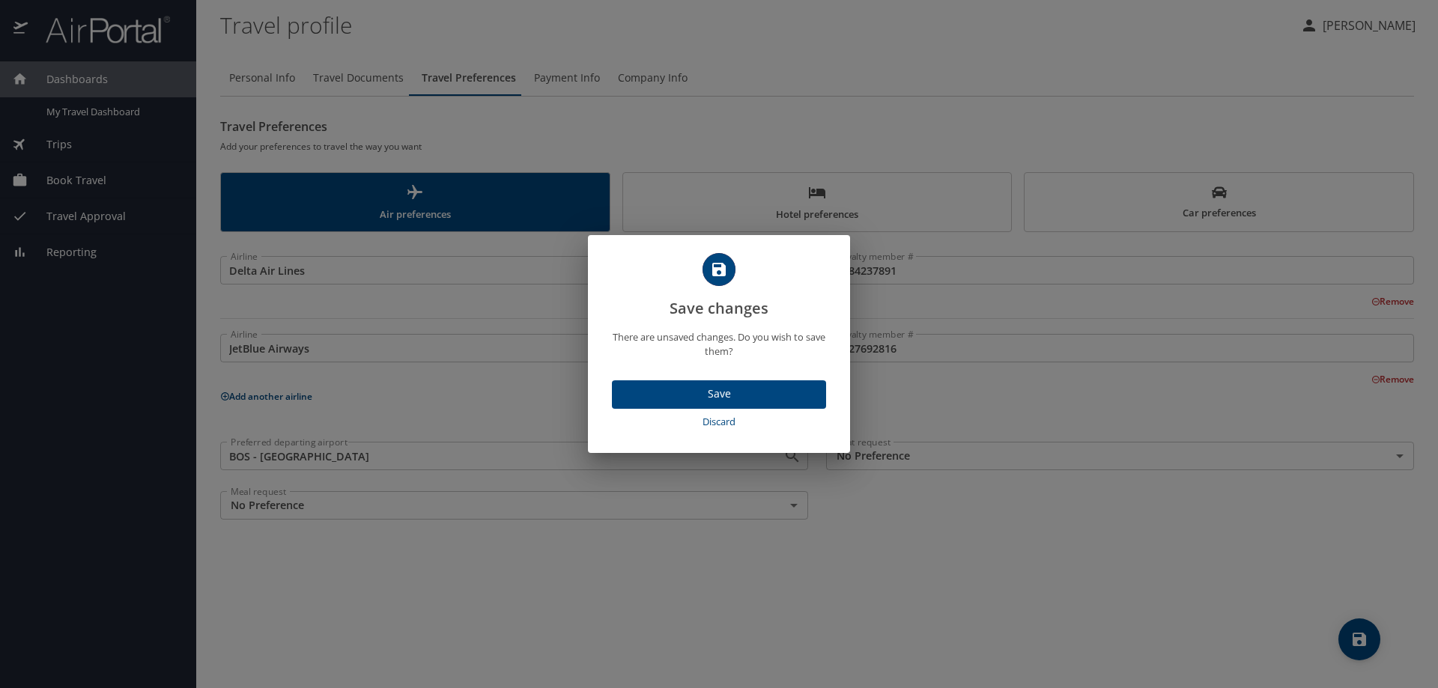
click at [757, 392] on span "Save" at bounding box center [719, 394] width 190 height 19
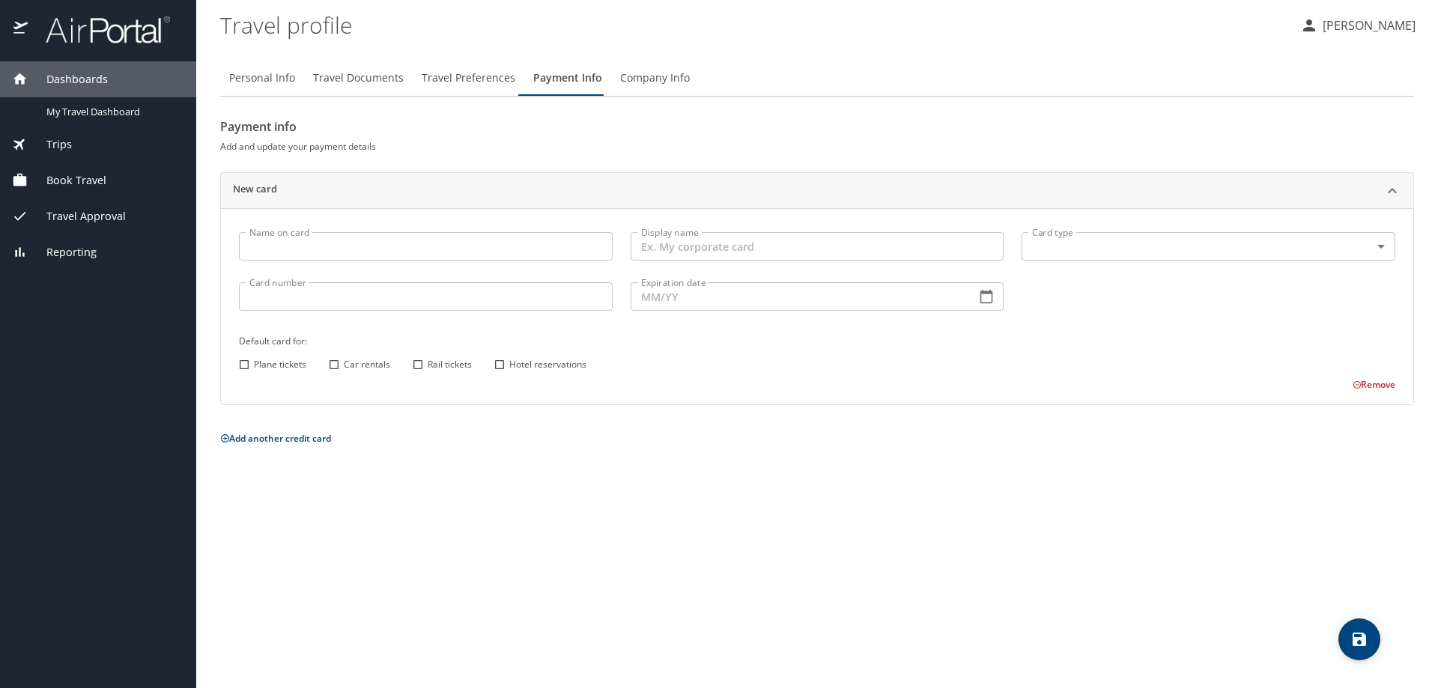
click at [651, 78] on span "Company Info" at bounding box center [655, 78] width 70 height 19
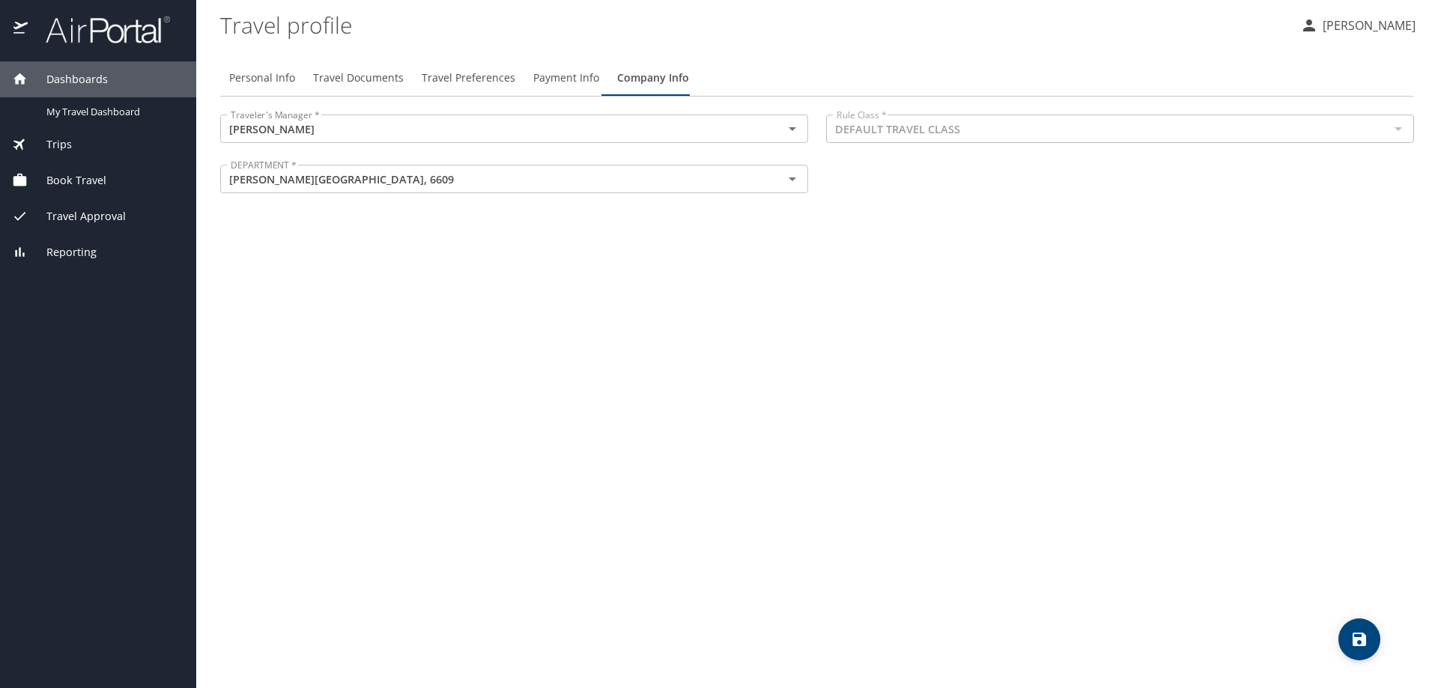
click at [63, 148] on span "Trips" at bounding box center [50, 144] width 44 height 16
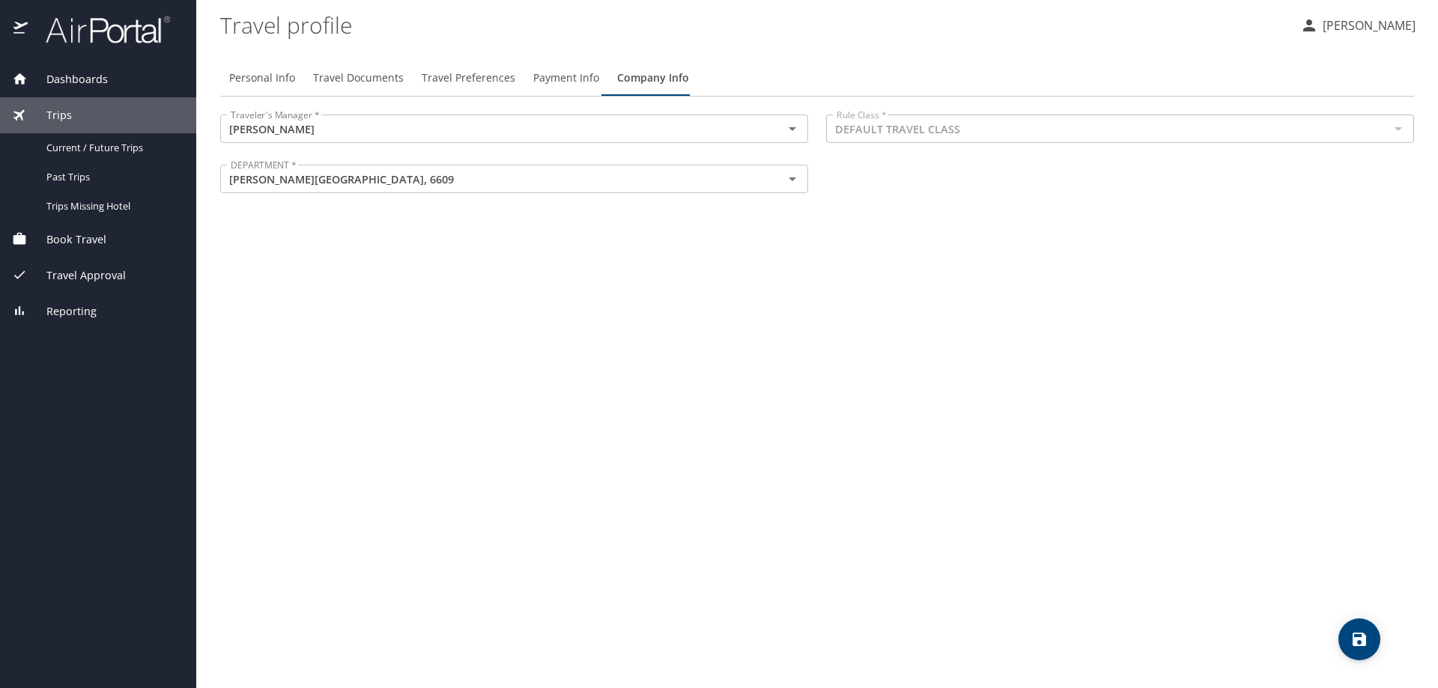
click at [79, 241] on span "Book Travel" at bounding box center [67, 239] width 79 height 16
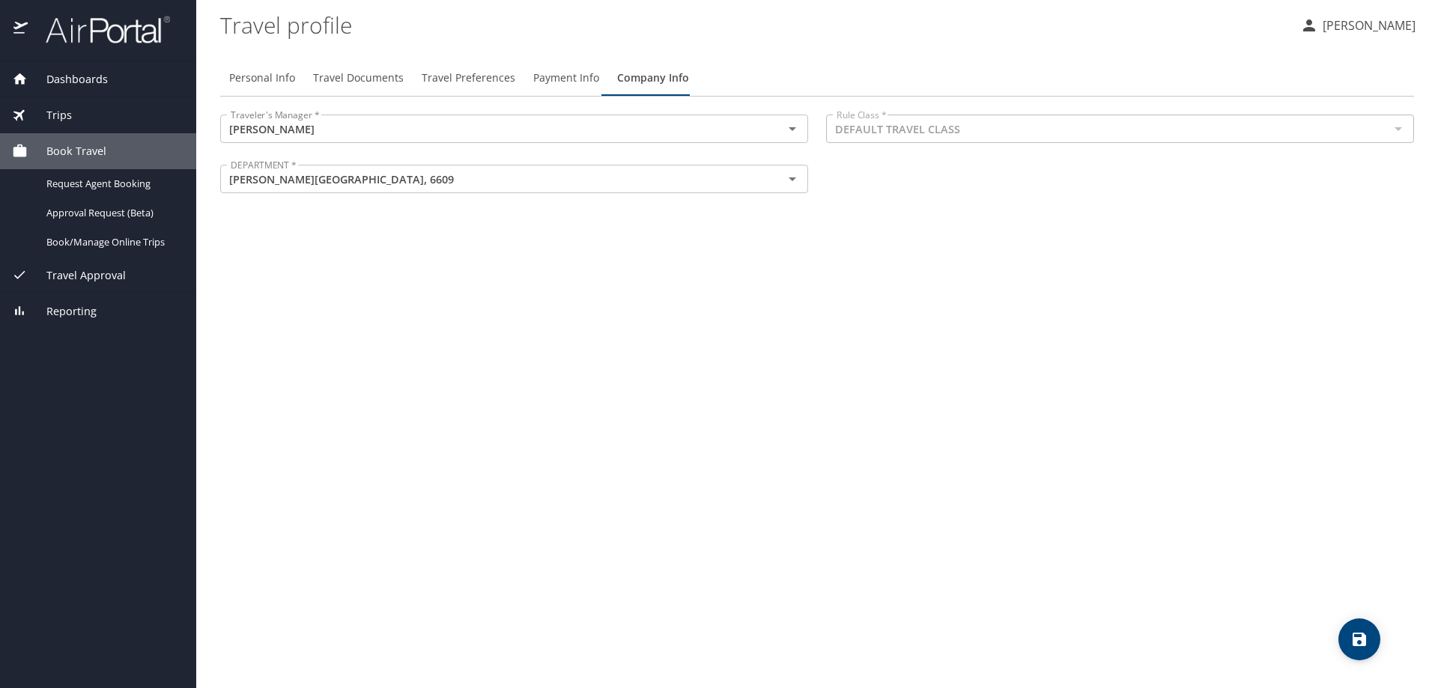
click at [72, 121] on div "Trips" at bounding box center [98, 115] width 172 height 16
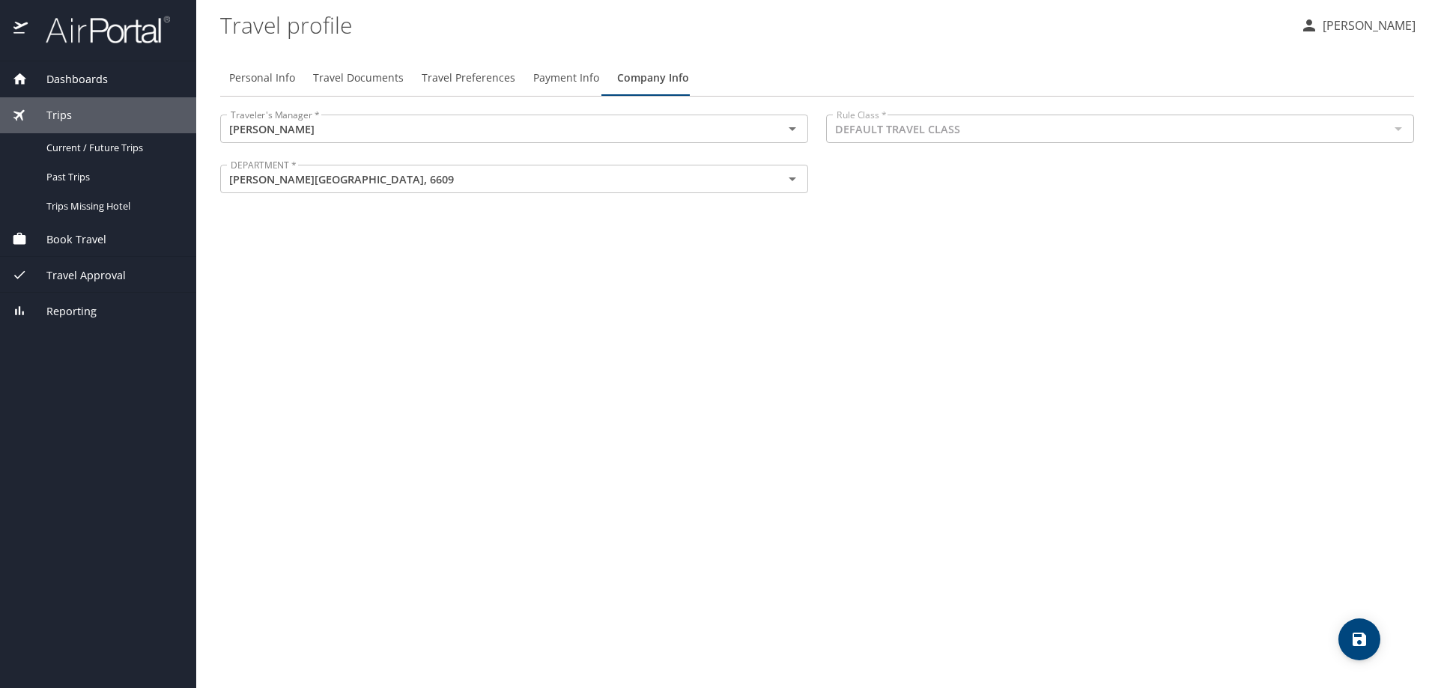
click at [78, 242] on span "Book Travel" at bounding box center [67, 239] width 79 height 16
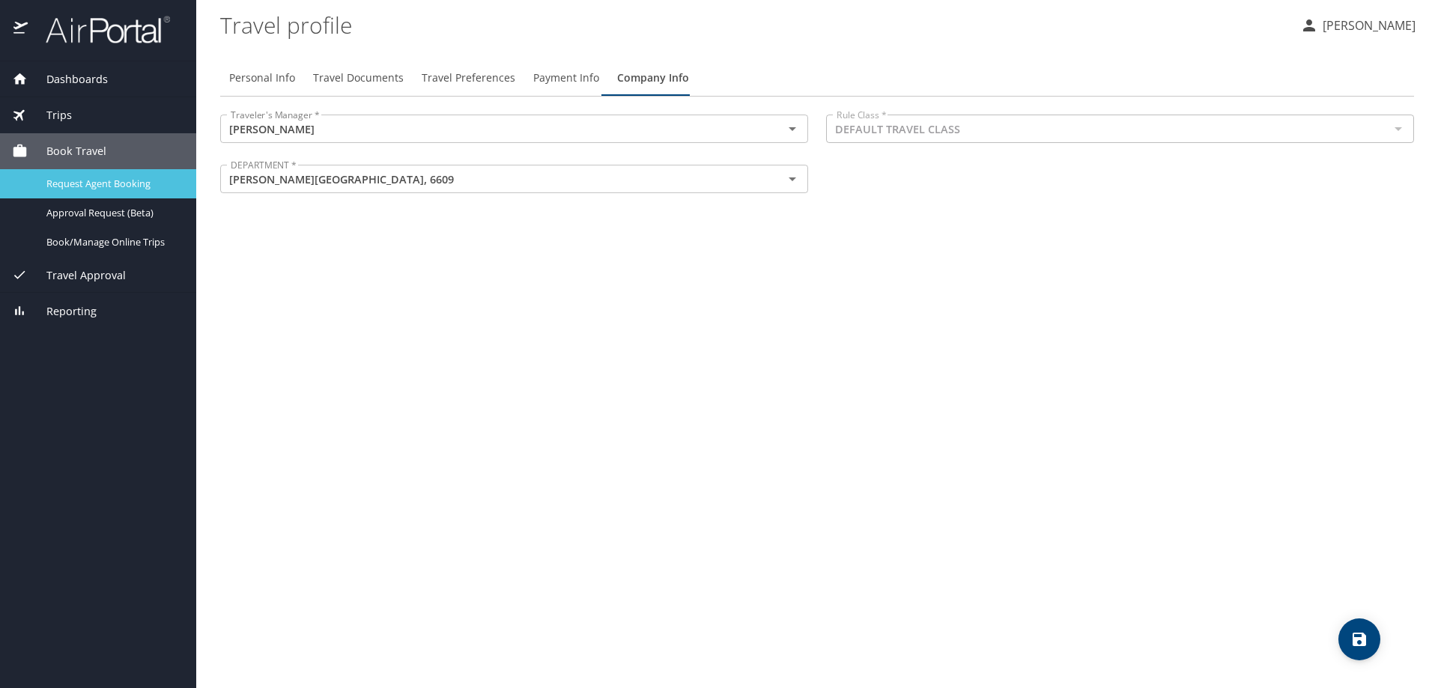
click at [88, 182] on span "Request Agent Booking" at bounding box center [112, 184] width 132 height 14
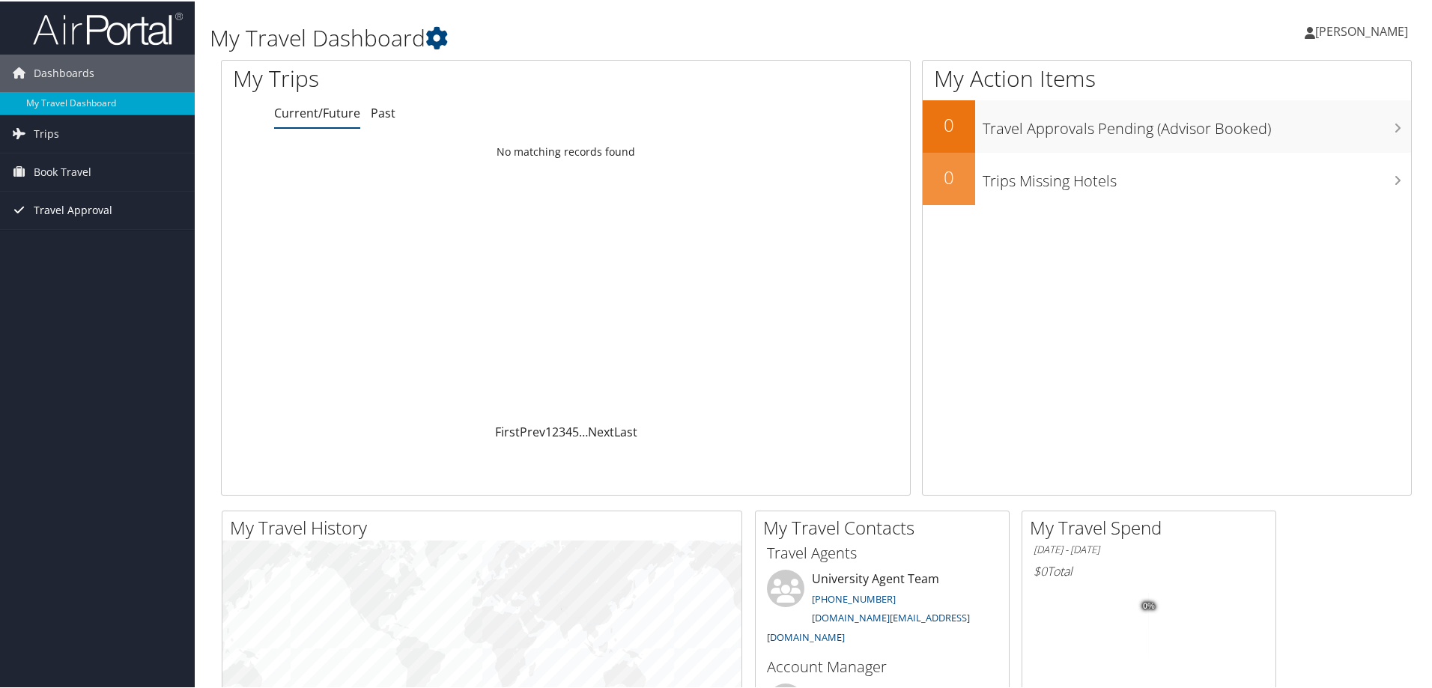
click at [63, 215] on span "Travel Approval" at bounding box center [73, 208] width 79 height 37
click at [64, 163] on span "Book Travel" at bounding box center [63, 170] width 58 height 37
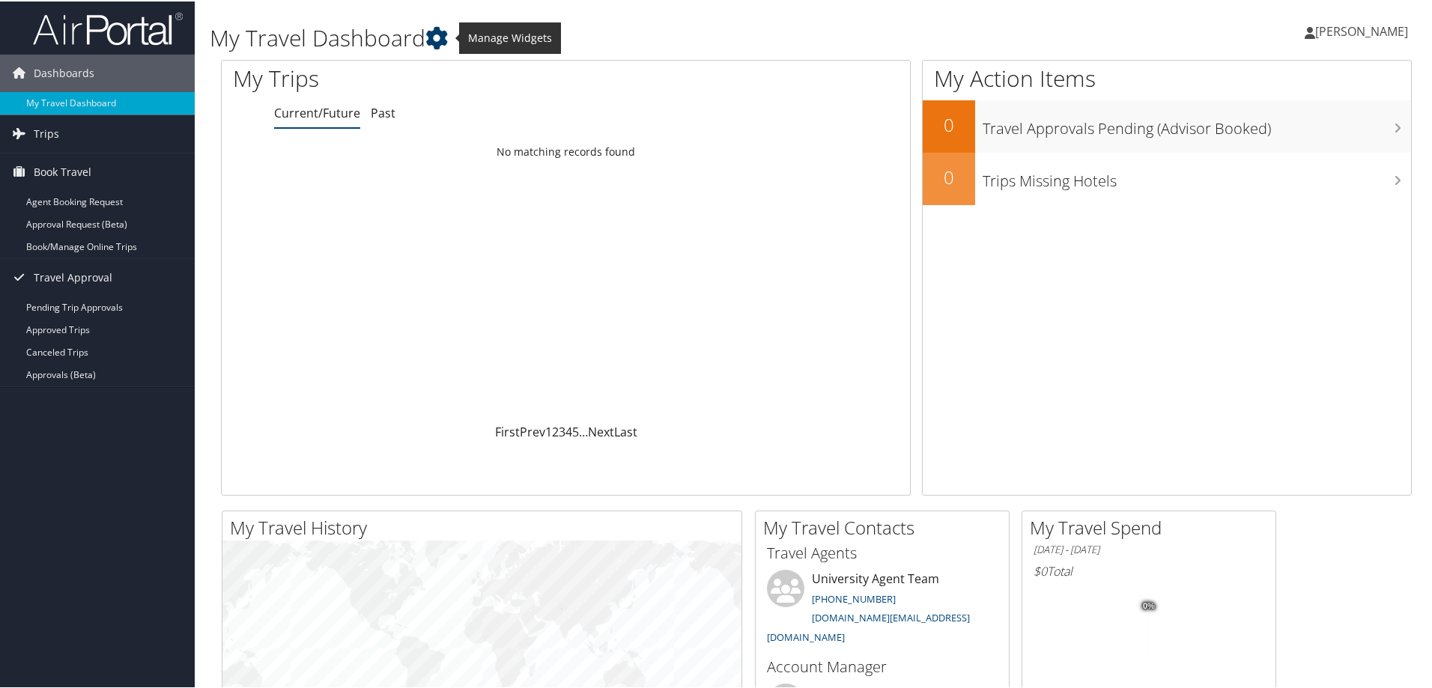
click at [436, 40] on icon at bounding box center [436, 36] width 22 height 22
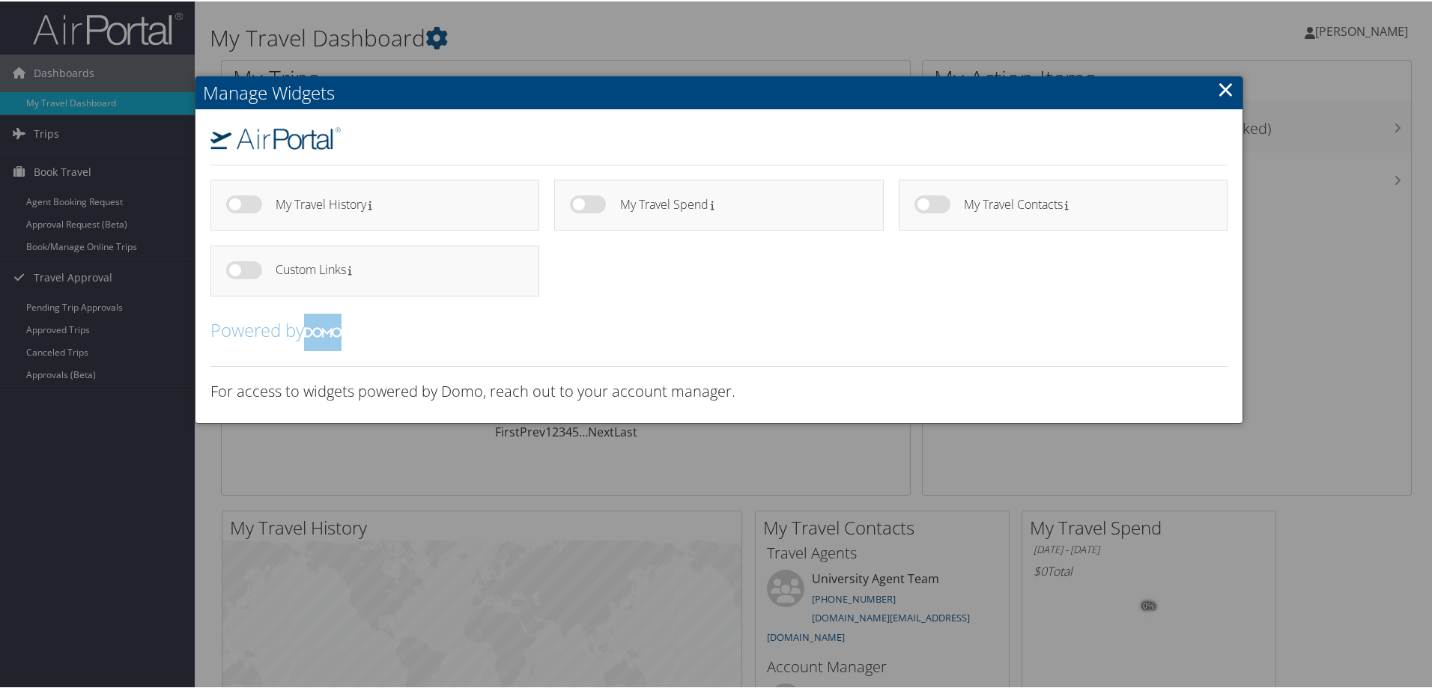
click at [1223, 94] on link "×" at bounding box center [1225, 88] width 17 height 30
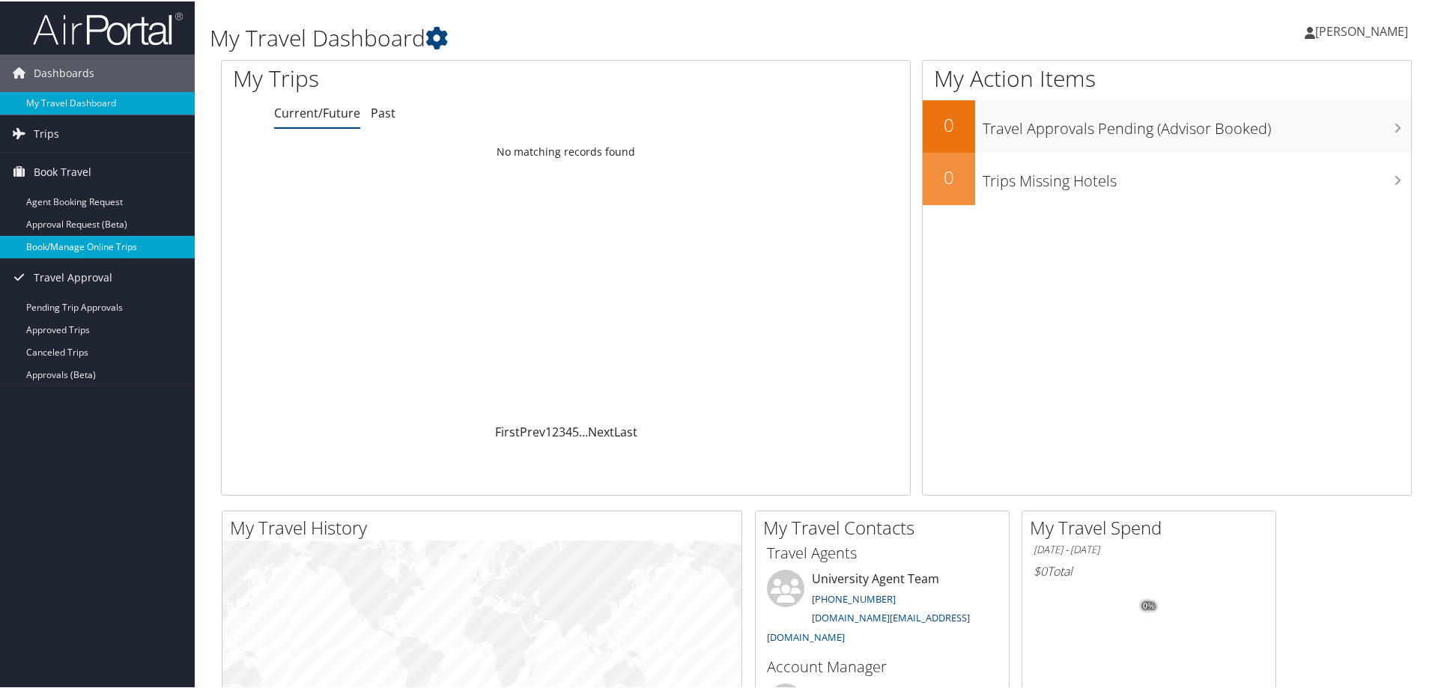
click at [72, 251] on link "Book/Manage Online Trips" at bounding box center [97, 245] width 195 height 22
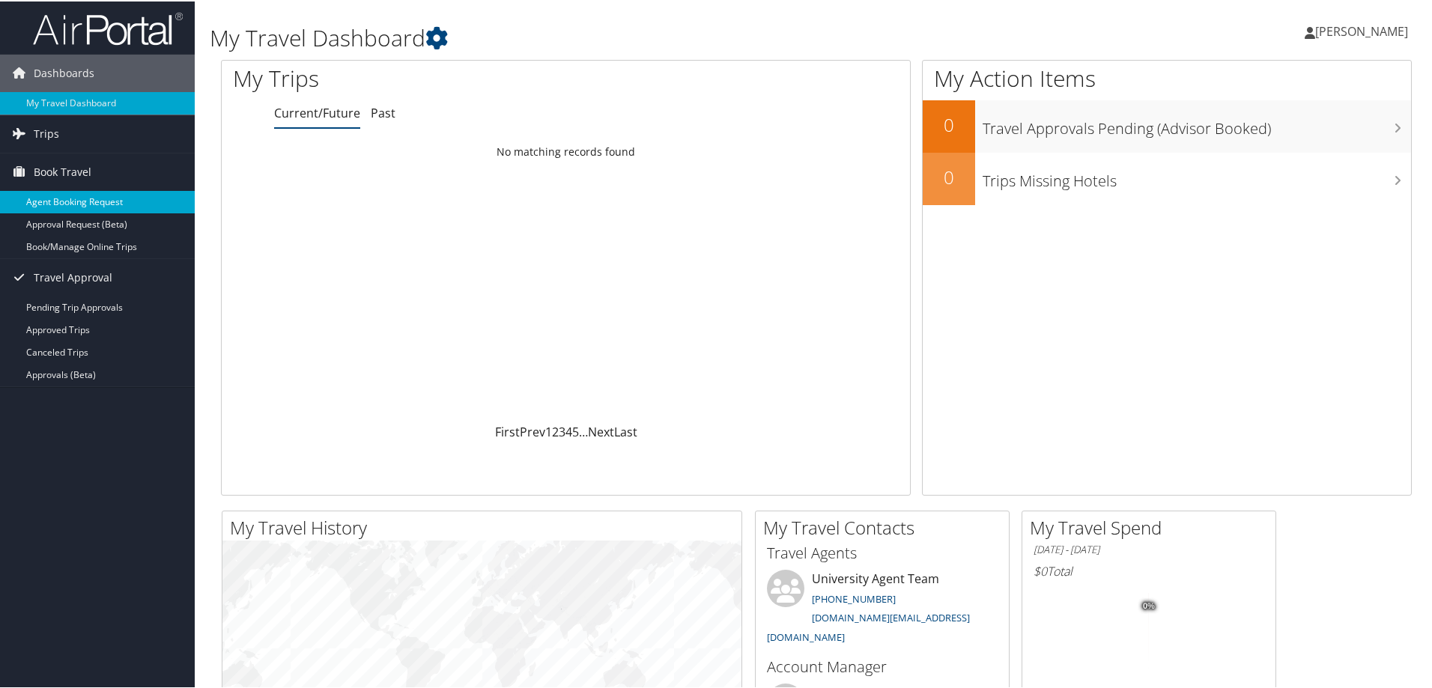
click at [64, 204] on link "Agent Booking Request" at bounding box center [97, 200] width 195 height 22
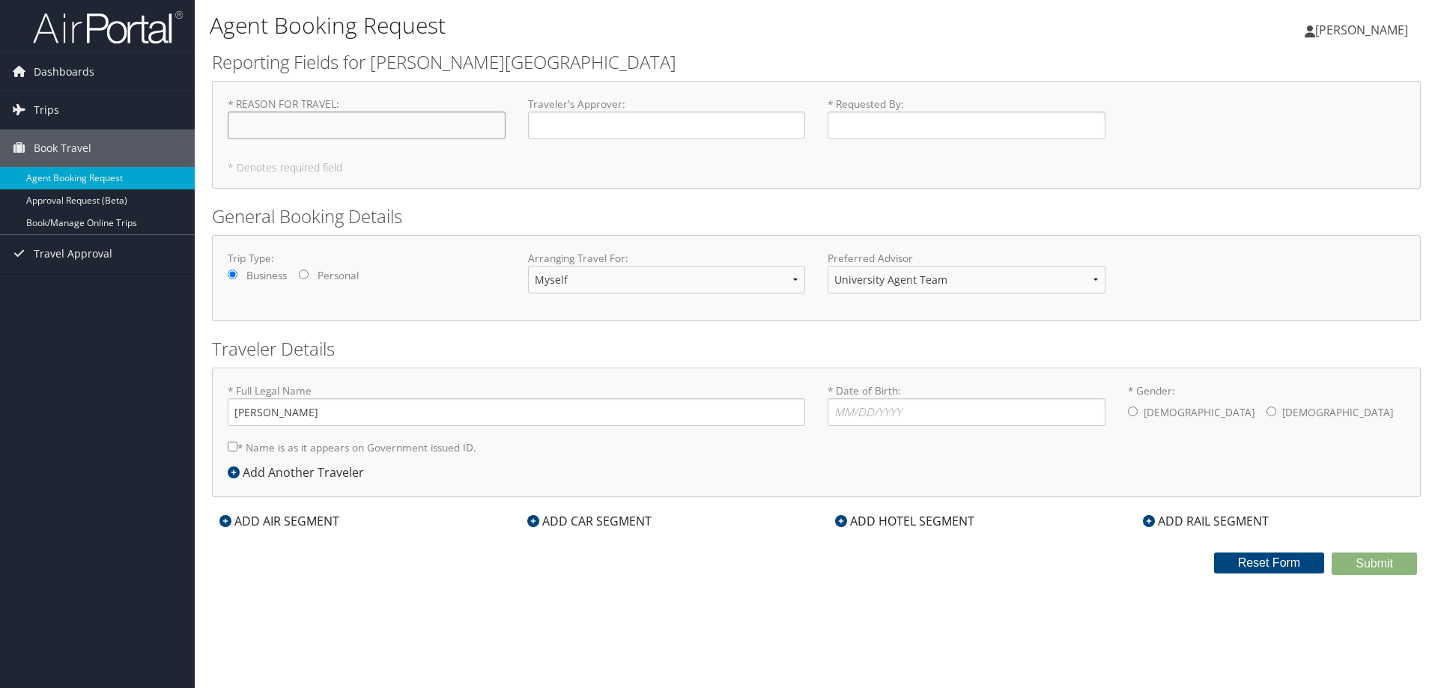
click at [312, 133] on input "* REASON FOR TRAVEL : Required" at bounding box center [367, 126] width 278 height 28
type input "conference"
type input "[PERSON_NAME]"
click at [1037, 280] on select "University Agent Team University Agent Team University Agent Team" at bounding box center [966, 280] width 278 height 28
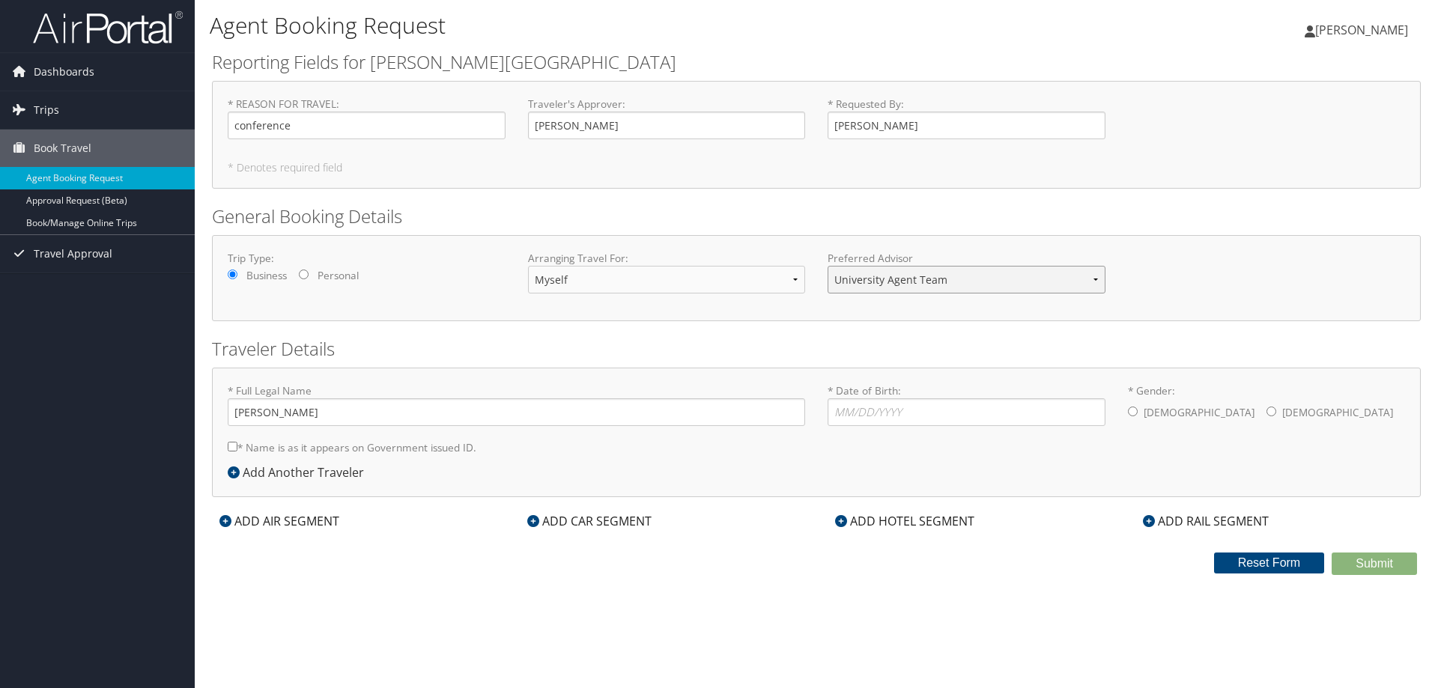
click at [1036, 279] on select "University Agent Team University Agent Team University Agent Team" at bounding box center [966, 280] width 278 height 28
click at [840, 410] on input "* Date of Birth: Invalid Date" at bounding box center [966, 412] width 278 height 28
type input "[DATE]"
click at [1266, 412] on input "* Gender: [DEMOGRAPHIC_DATA] [DEMOGRAPHIC_DATA]" at bounding box center [1271, 412] width 10 height 10
radio input "true"
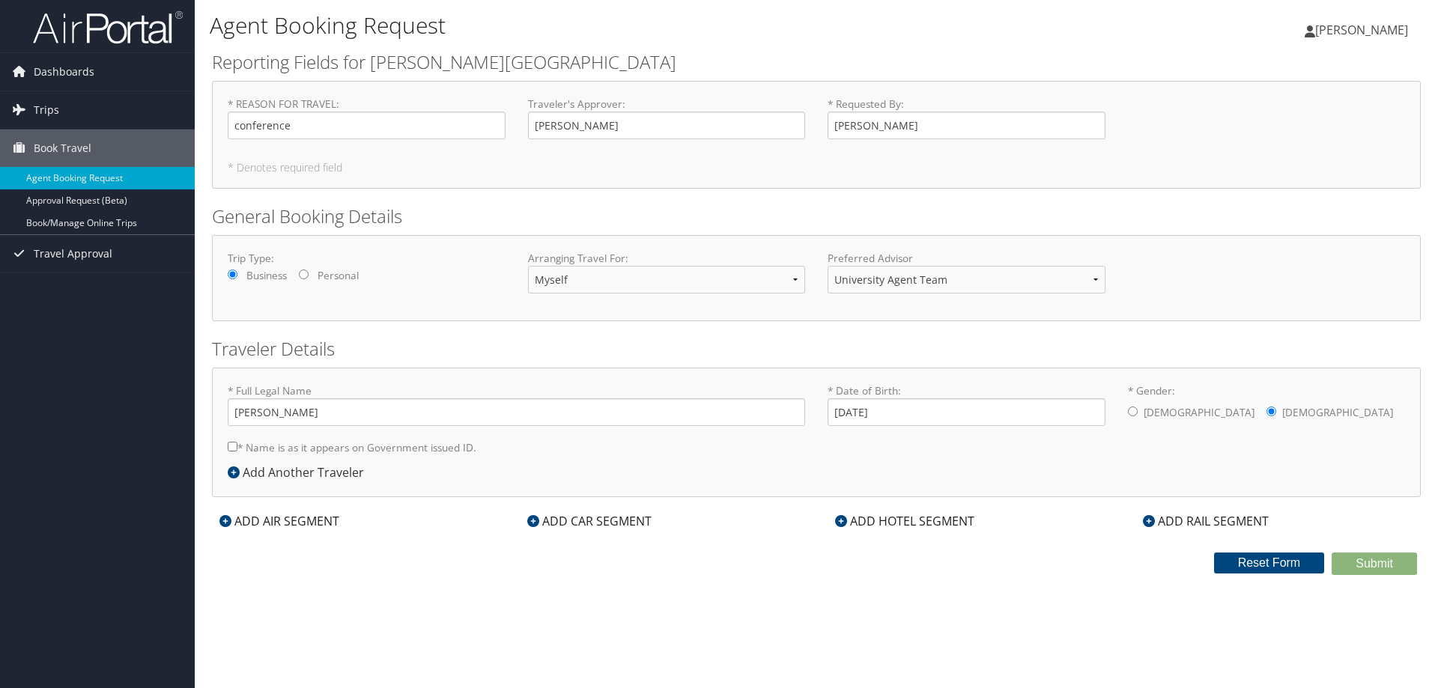
click at [225, 526] on icon at bounding box center [225, 521] width 12 height 12
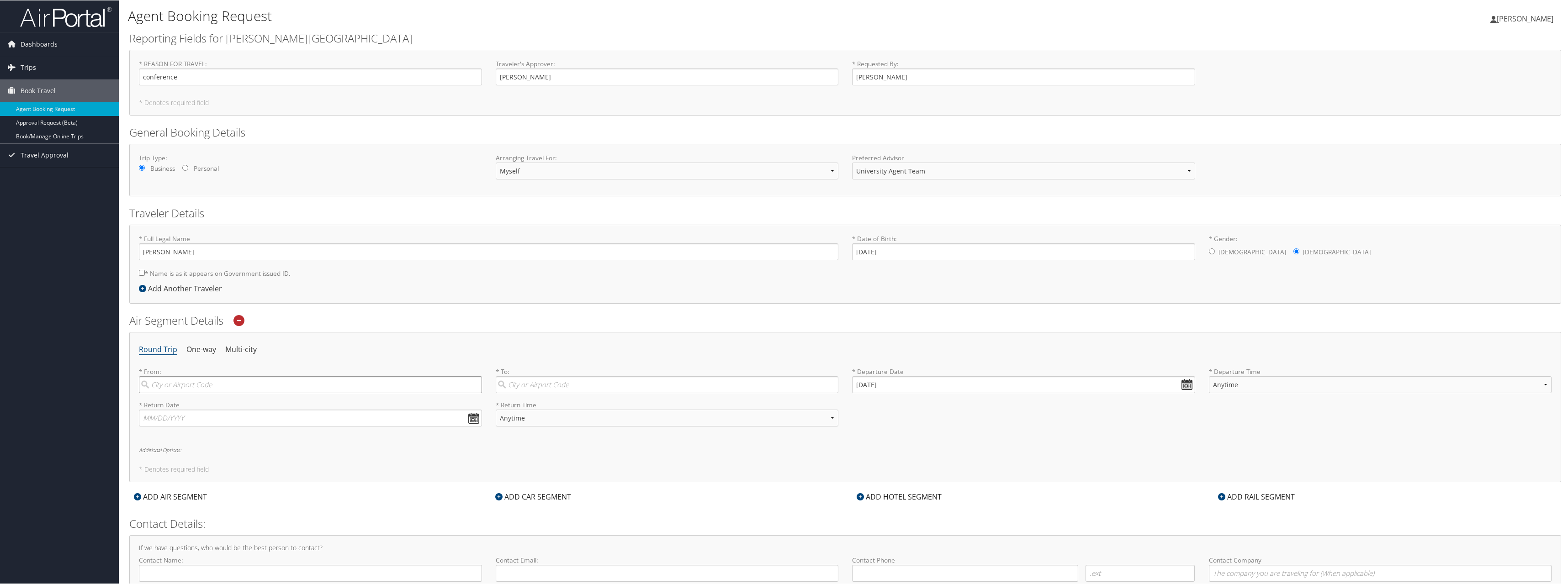
click at [181, 386] on input "search" at bounding box center [311, 384] width 343 height 17
click at [170, 419] on div "City" at bounding box center [312, 438] width 331 height 12
click at [170, 393] on input "bos" at bounding box center [311, 384] width 343 height 17
type input "[GEOGRAPHIC_DATA] ([GEOGRAPHIC_DATA])"
click at [539, 384] on input "search" at bounding box center [667, 384] width 343 height 17
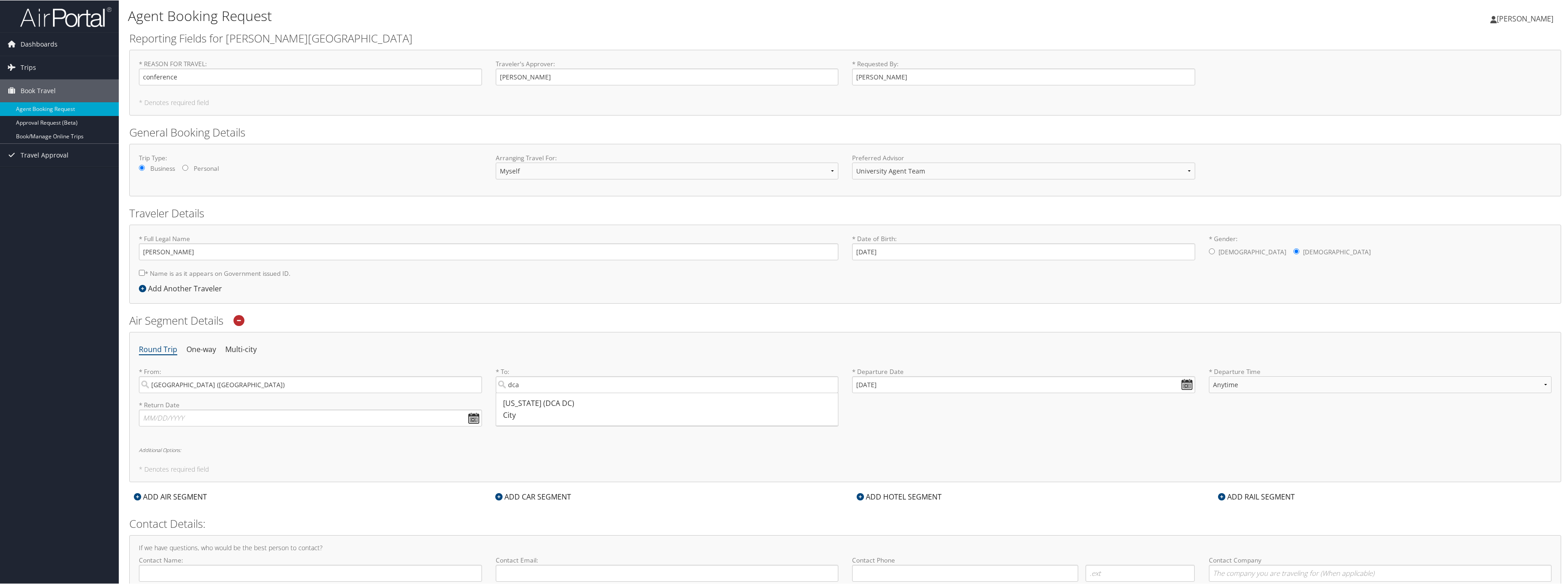
click at [540, 409] on div "City" at bounding box center [668, 415] width 331 height 12
click at [540, 393] on input "dca" at bounding box center [667, 384] width 343 height 17
type input "[US_STATE] (DCA DC)"
click at [860, 384] on input "[DATE]" at bounding box center [1024, 384] width 343 height 17
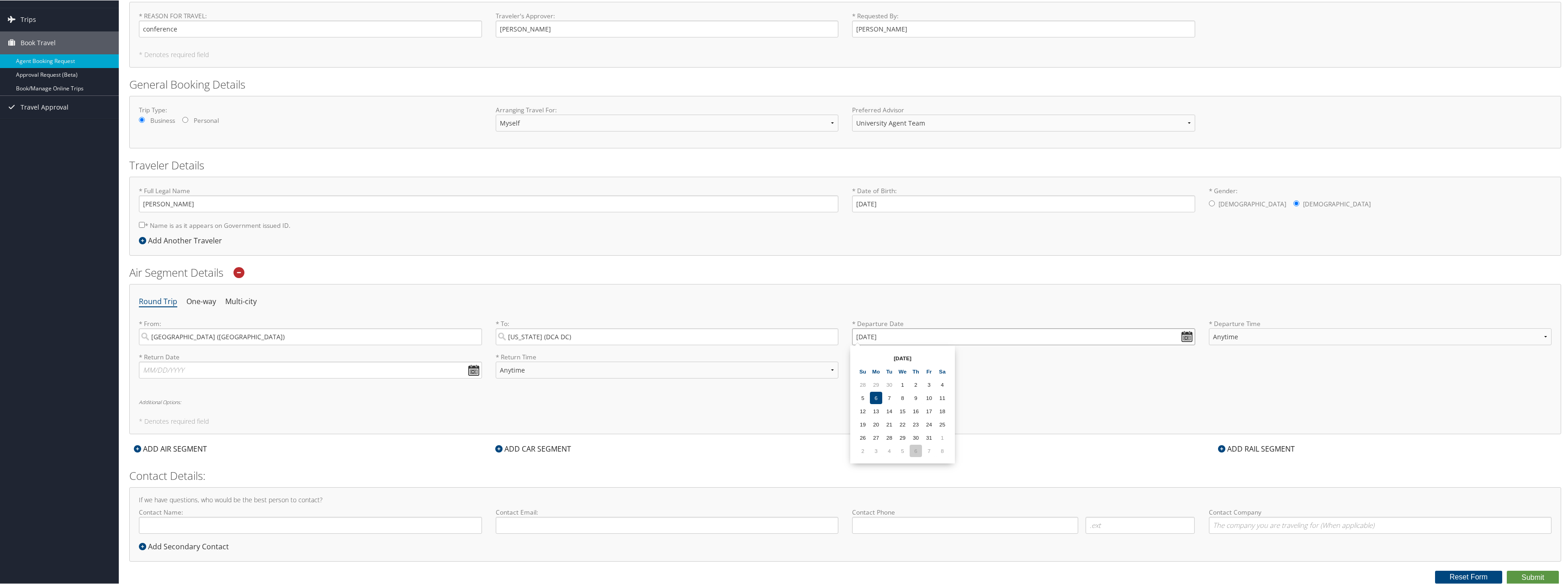
scroll to position [2, 0]
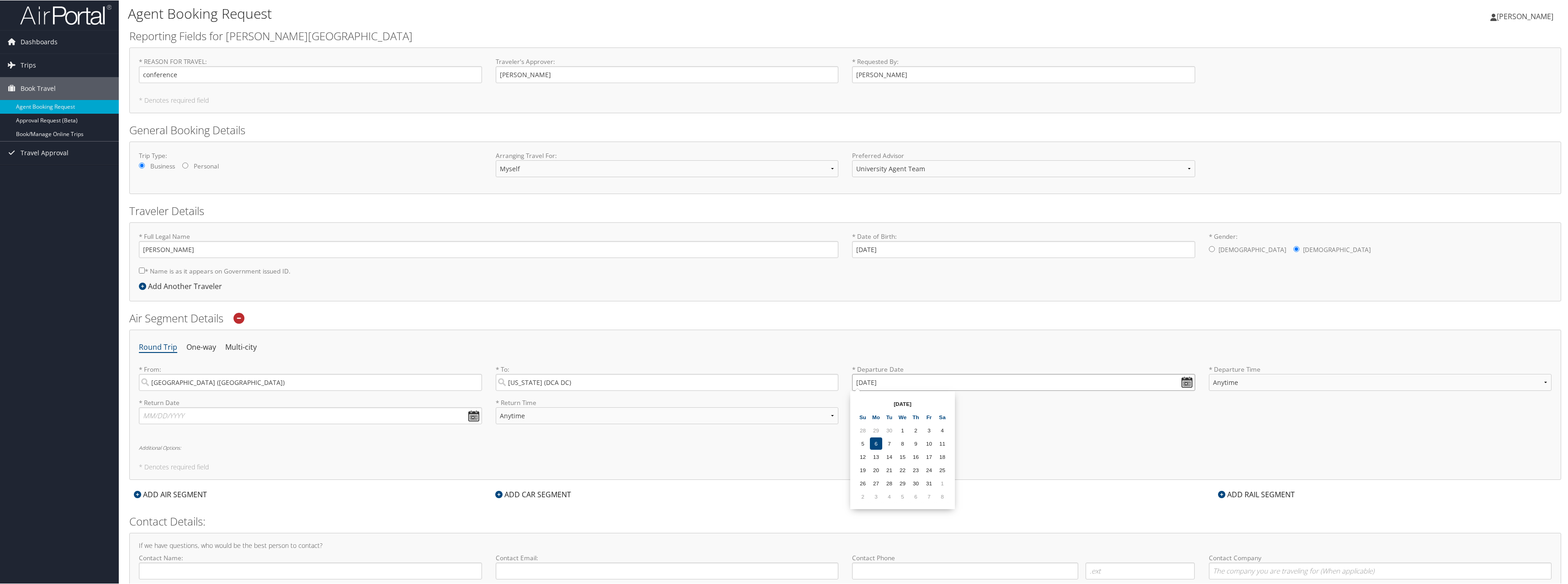
click at [877, 385] on input "[DATE]" at bounding box center [1024, 382] width 343 height 17
click at [869, 381] on input "10/06/2025" at bounding box center [1024, 382] width 343 height 17
drag, startPoint x: 875, startPoint y: 383, endPoint x: 813, endPoint y: 382, distance: 62.0
click at [813, 382] on div "* From: Boston (BOS MA) Required * To: Washington (DCA DC) Required * Departure…" at bounding box center [845, 381] width 1426 height 34
click at [877, 382] on input "Invalid date" at bounding box center [1024, 382] width 343 height 17
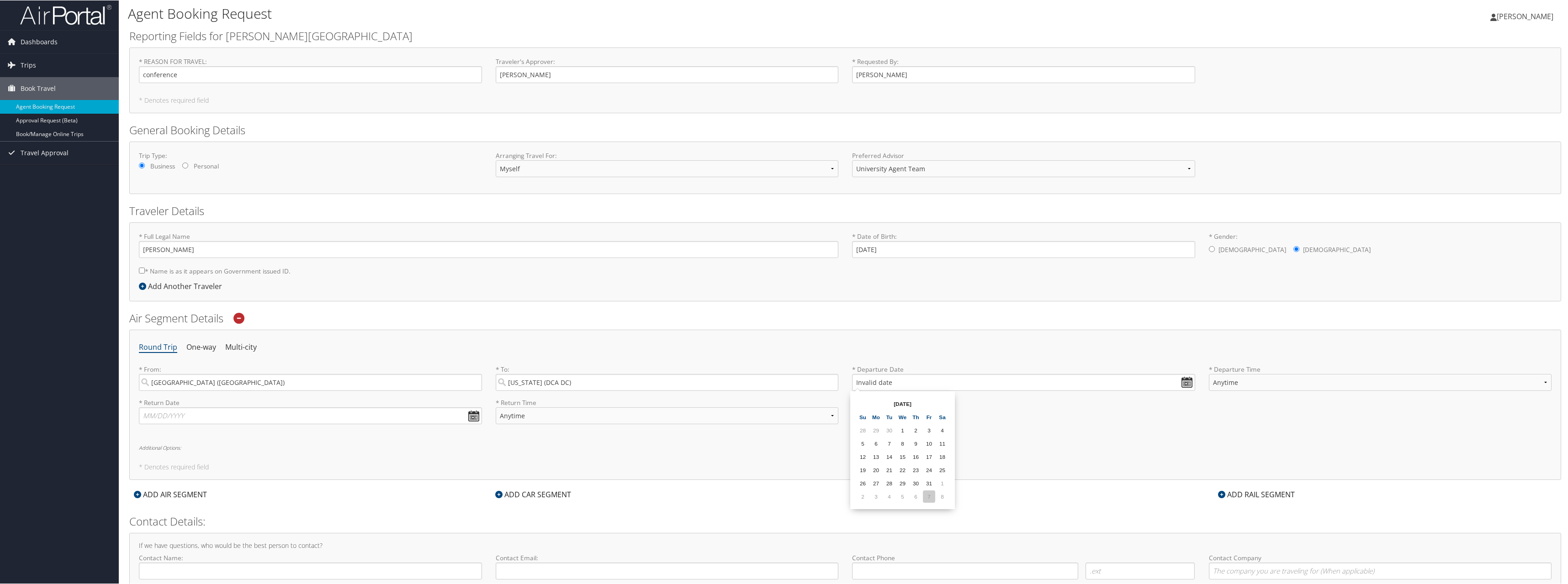
click at [877, 419] on td "7" at bounding box center [929, 496] width 12 height 12
type input "[DATE]"
click at [877, 379] on select "Anytime Early Morning (5AM-7AM) Morning (7AM-12PM) Afternoon (12PM-5PM) Evening…" at bounding box center [1380, 382] width 343 height 17
select select "2:00 PM"
click at [877, 374] on select "Anytime Early Morning (5AM-7AM) Morning (7AM-12PM) Afternoon (12PM-5PM) Evening…" at bounding box center [1380, 382] width 343 height 17
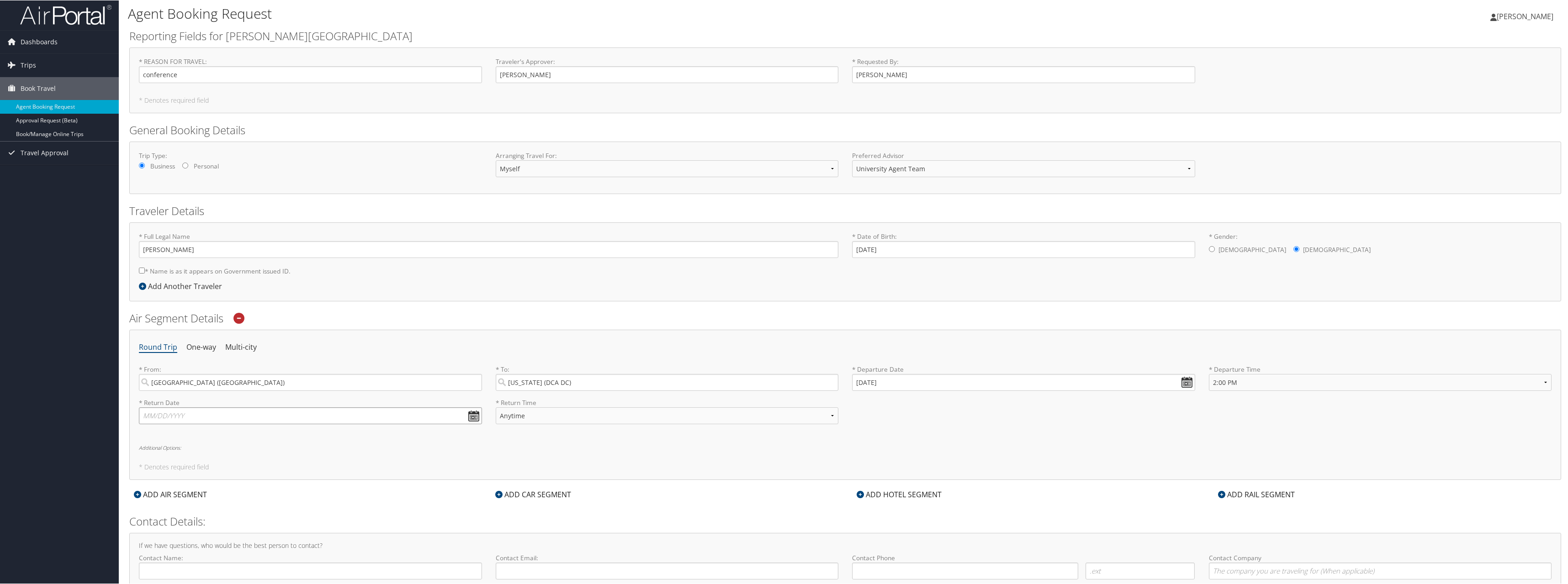
click at [154, 419] on input "text" at bounding box center [311, 415] width 343 height 17
type input "[DATE]"
click at [548, 417] on select "Anytime Early Morning (5AM-7AM) Morning (7AM-12PM) Afternoon (12PM-5PM) Evening…" at bounding box center [667, 415] width 343 height 17
select select "12:00 PM"
click at [495, 407] on select "Anytime Early Morning (5AM-7AM) Morning (7AM-12PM) Afternoon (12PM-5PM) Evening…" at bounding box center [667, 415] width 343 height 17
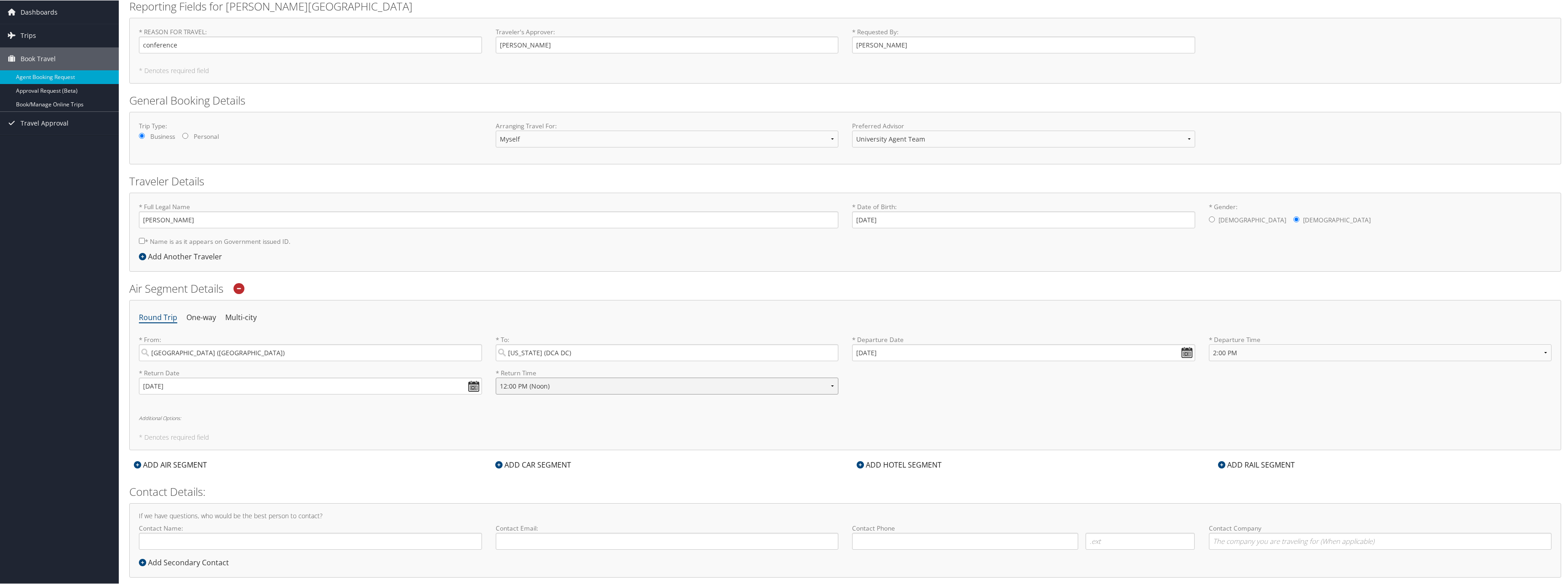
scroll to position [48, 0]
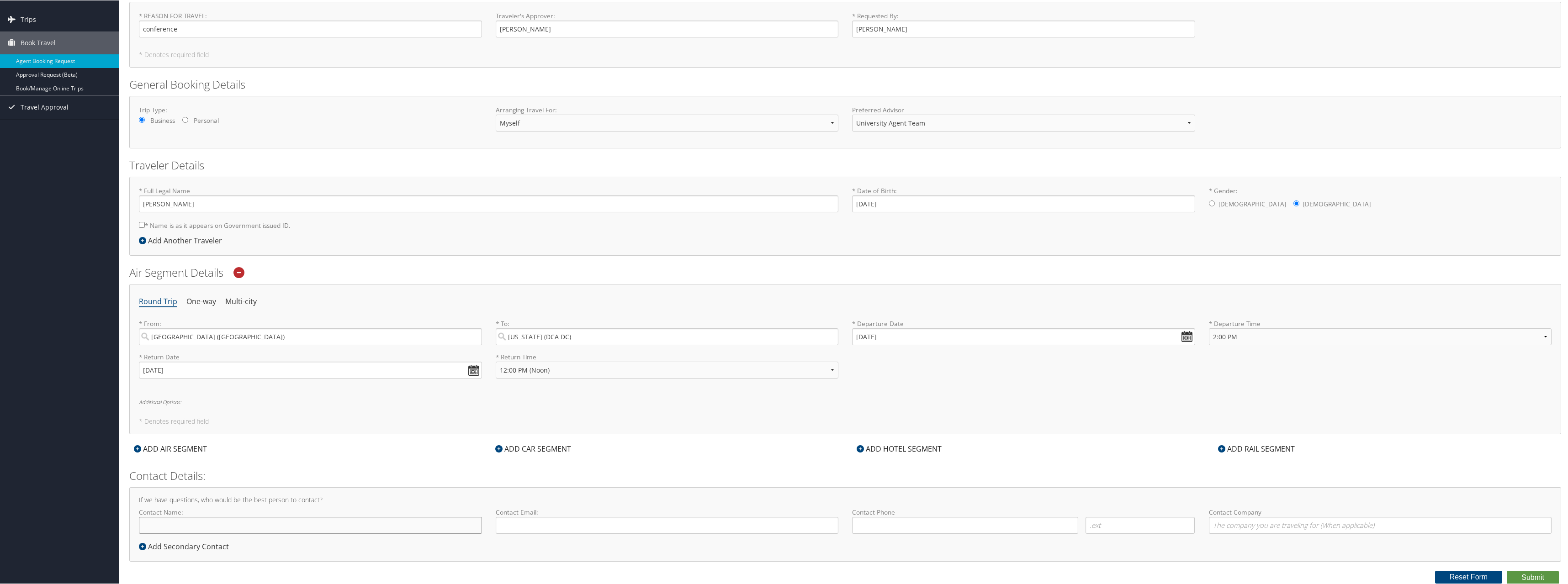
click at [178, 419] on input "Contact Name:" at bounding box center [311, 525] width 343 height 17
type input "[PERSON_NAME]"
type input "emendonc@endicott.edu"
type input "( ) -"
type input "[PERSON_NAME][GEOGRAPHIC_DATA]"
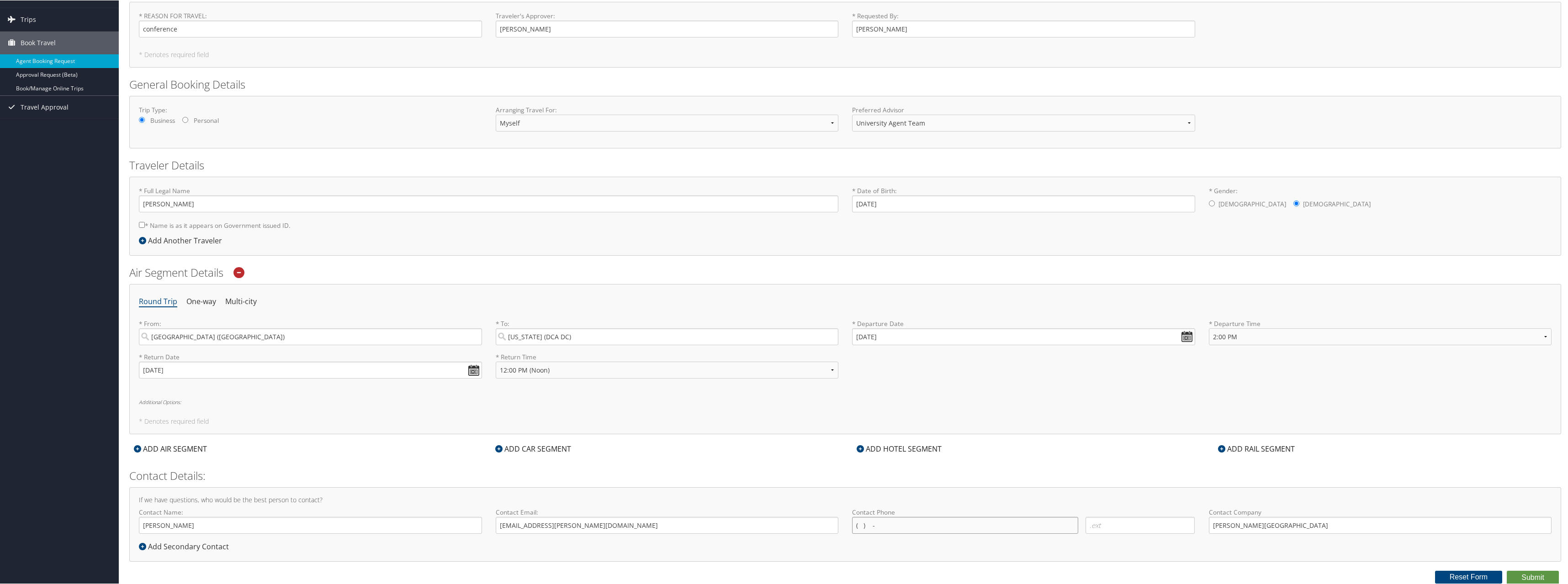
click at [877, 419] on input "( ) -" at bounding box center [965, 525] width 226 height 17
click at [872, 419] on input "( ) -" at bounding box center [965, 525] width 226 height 17
type input "(617) 877-5289"
click at [877, 419] on button "Submit" at bounding box center [1533, 577] width 52 height 13
click at [241, 274] on icon at bounding box center [239, 272] width 11 height 11
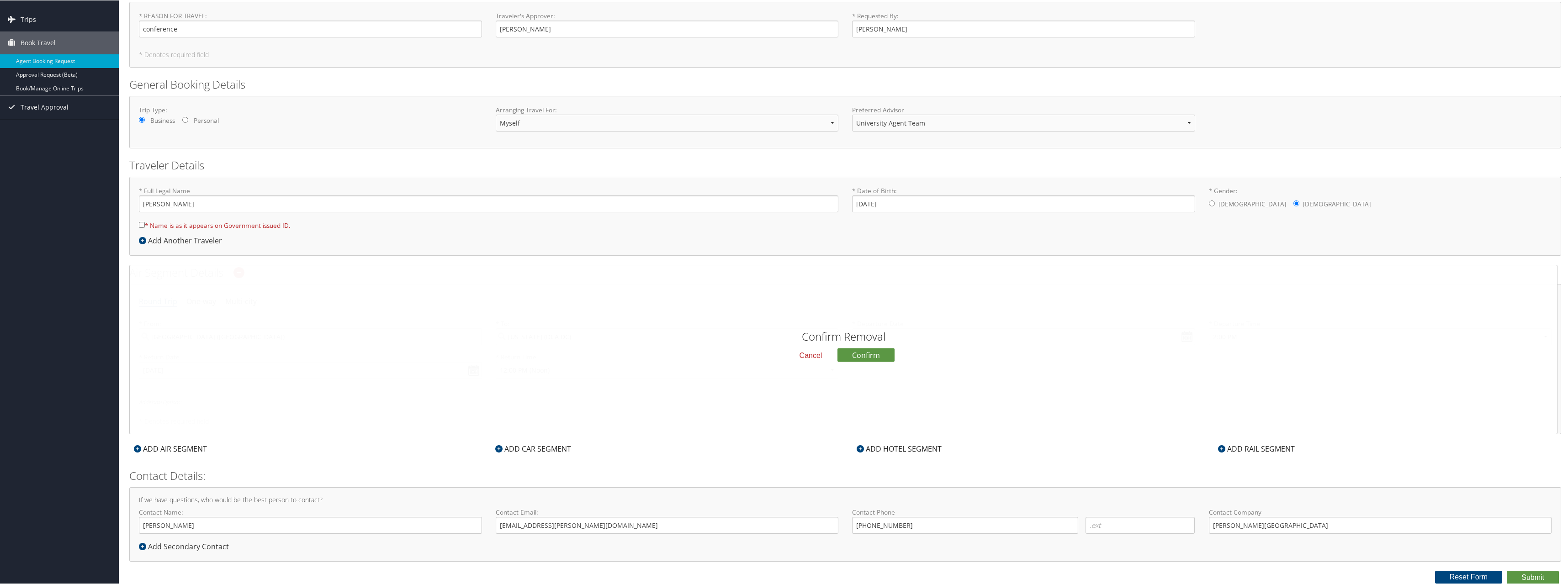
click at [810, 357] on button "Cancel" at bounding box center [810, 354] width 37 height 15
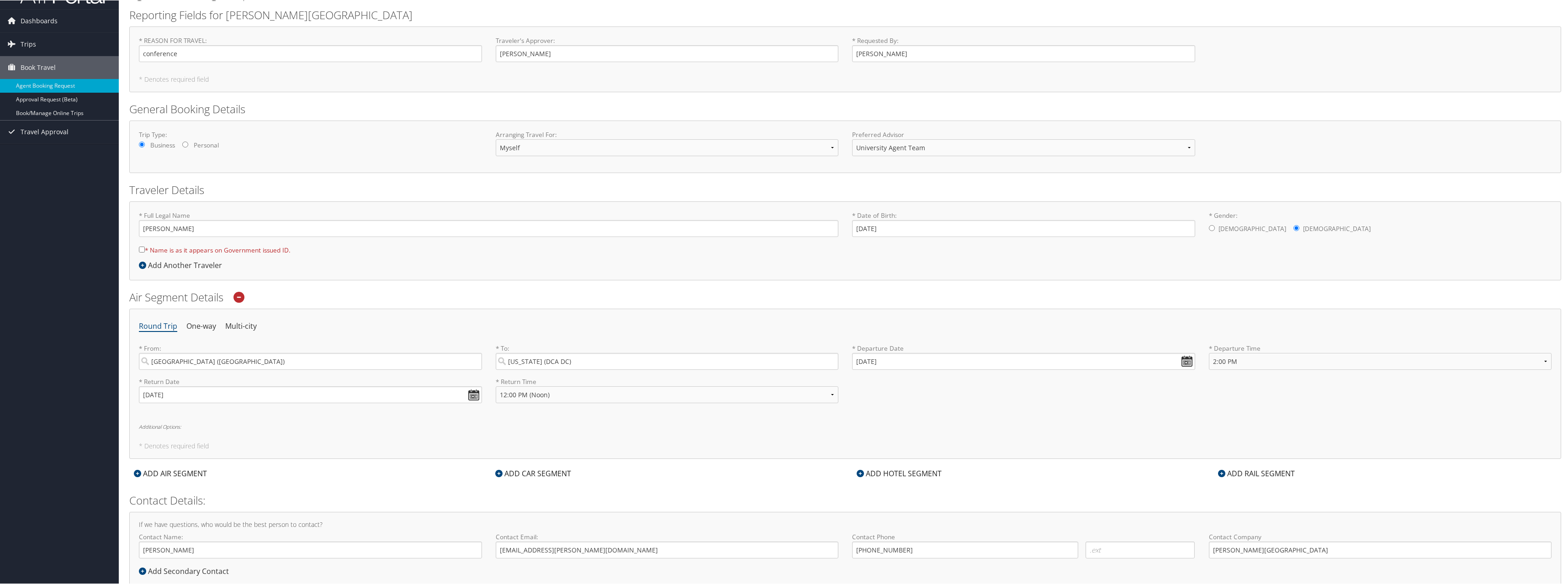
scroll to position [0, 0]
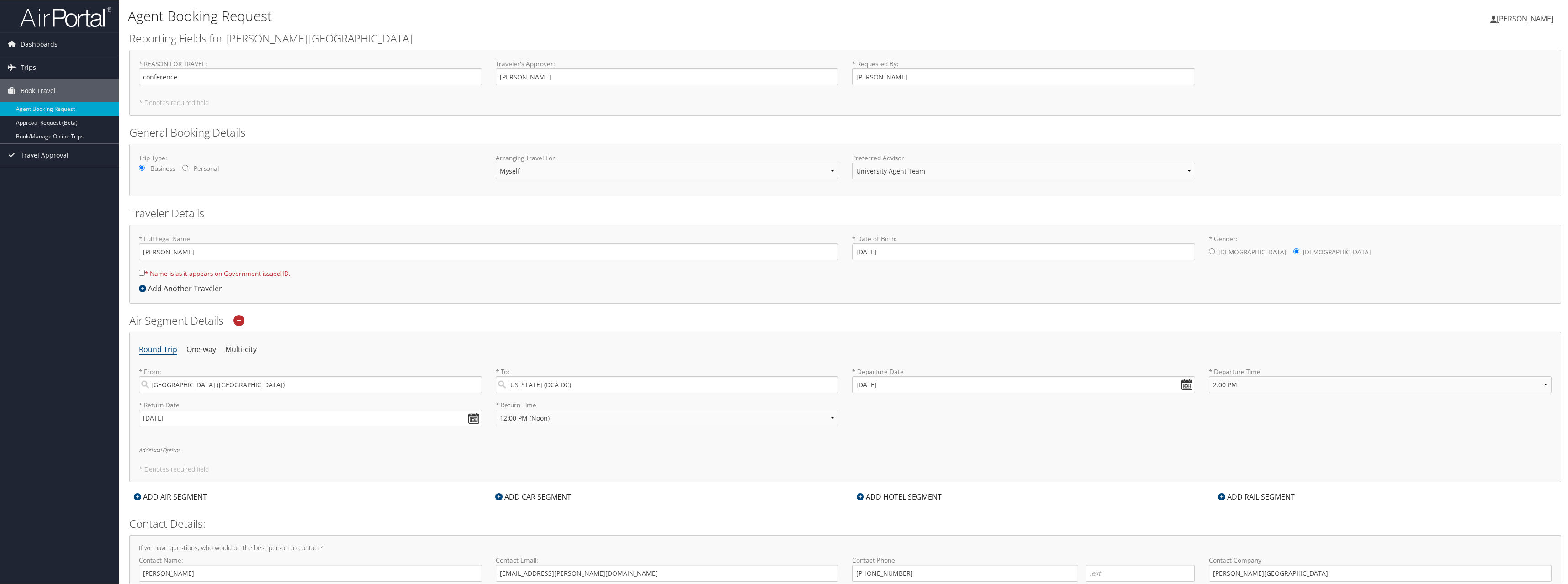
click at [142, 274] on input "* Name is as it appears on Government issued ID." at bounding box center [142, 272] width 6 height 6
checkbox input "true"
click at [165, 252] on input "[PERSON_NAME]" at bounding box center [489, 251] width 699 height 17
click at [178, 254] on input "Ellen Maraget Mendonca" at bounding box center [489, 251] width 699 height 17
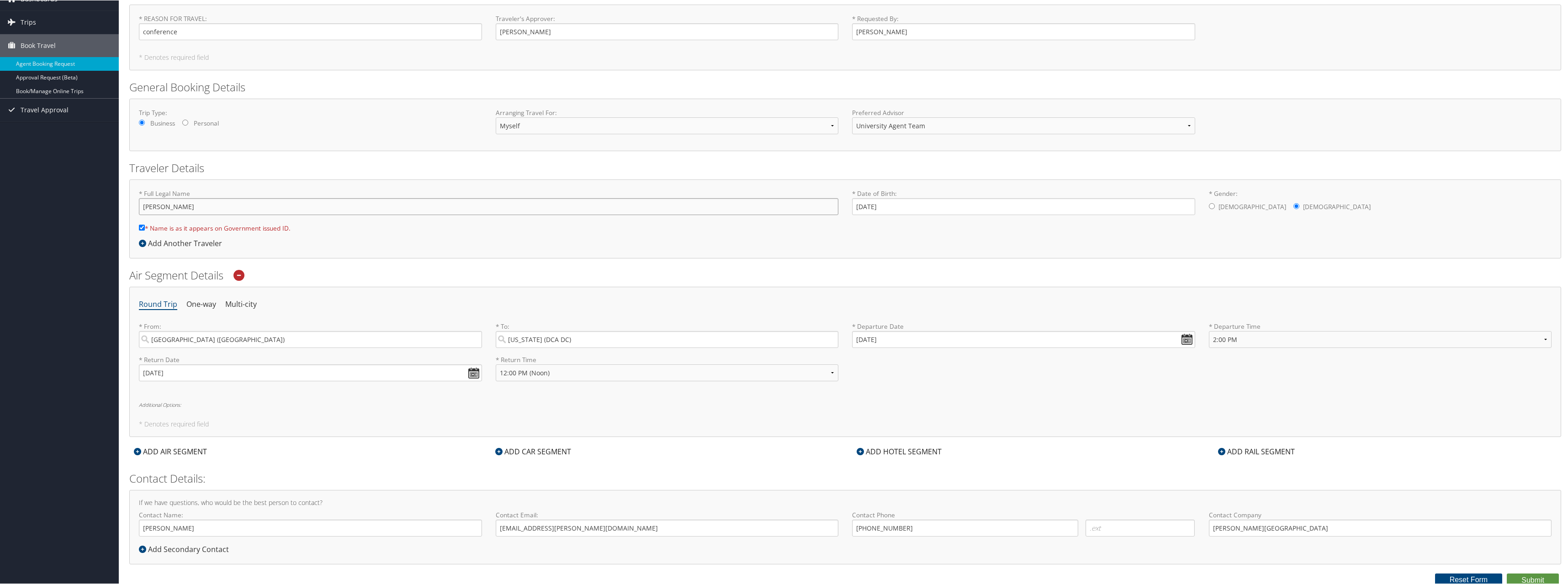
scroll to position [48, 0]
type input "[PERSON_NAME]"
click at [877, 419] on button "Submit" at bounding box center [1533, 577] width 52 height 13
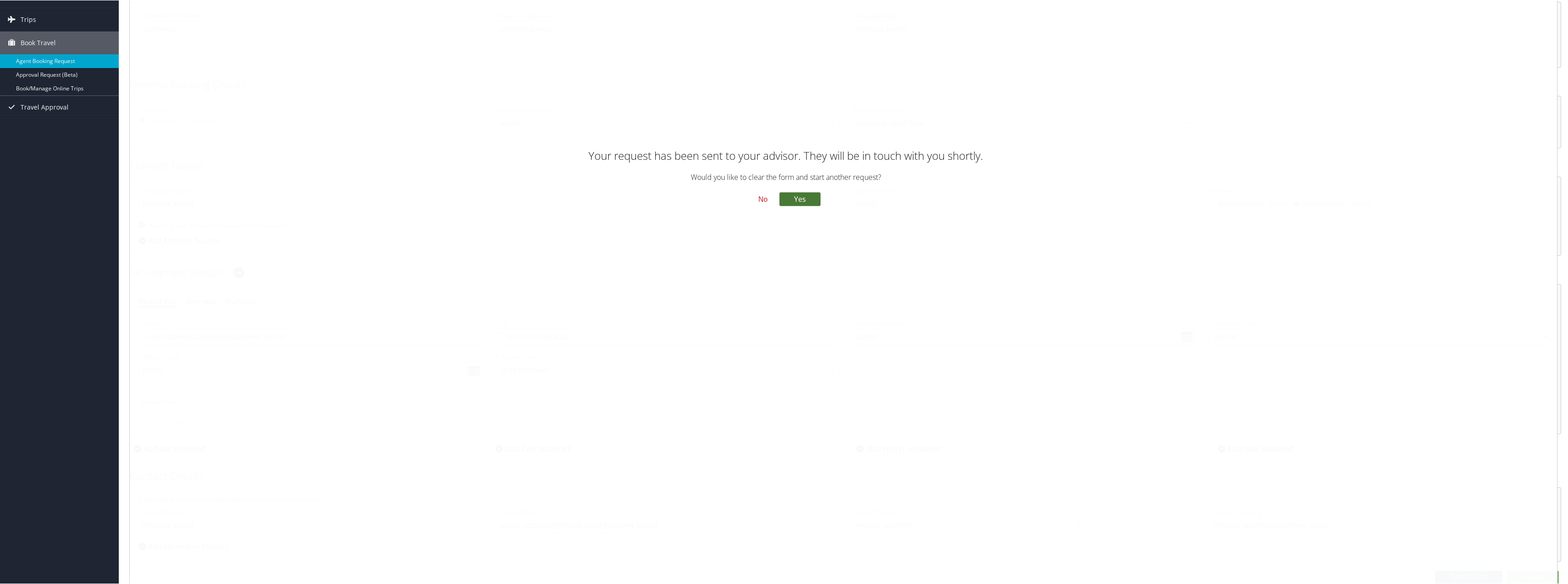
click at [802, 199] on button "Yes" at bounding box center [800, 199] width 41 height 13
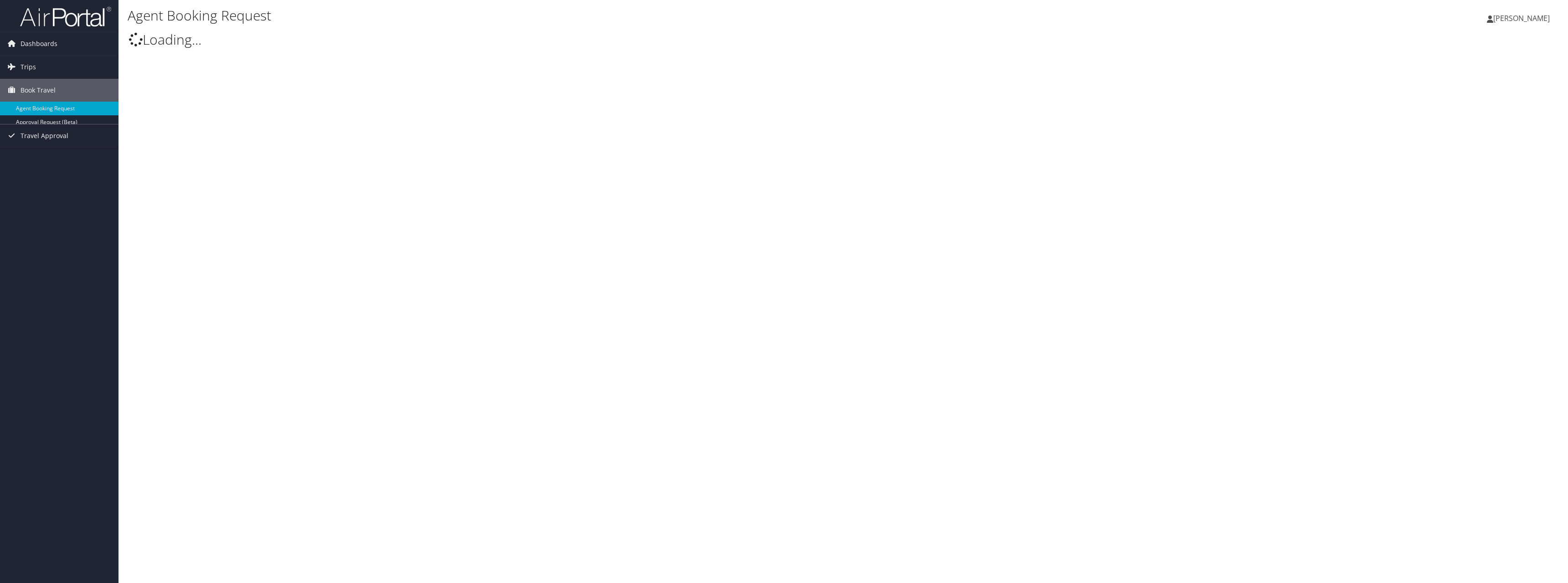
type input "[PERSON_NAME]"
select select "[DOMAIN_NAME][EMAIL_ADDRESS][DOMAIN_NAME]"
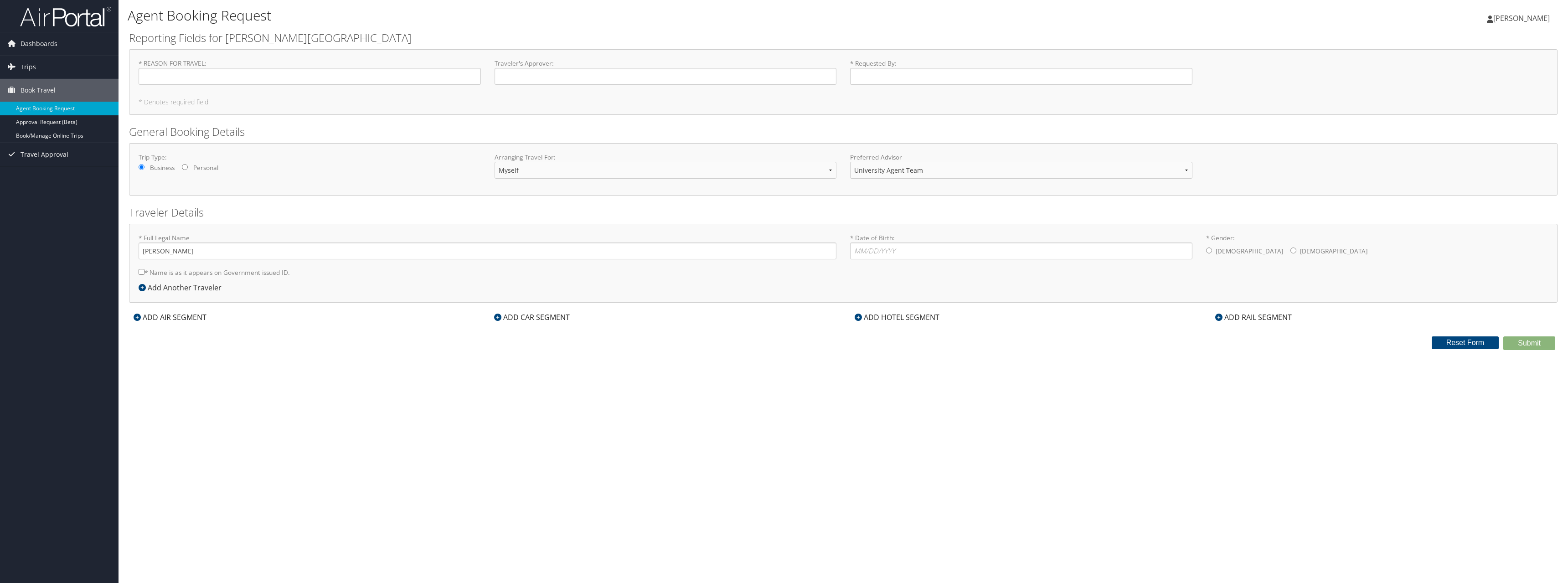
click at [921, 318] on div "ADD HOTEL SEGMENT" at bounding box center [897, 317] width 94 height 11
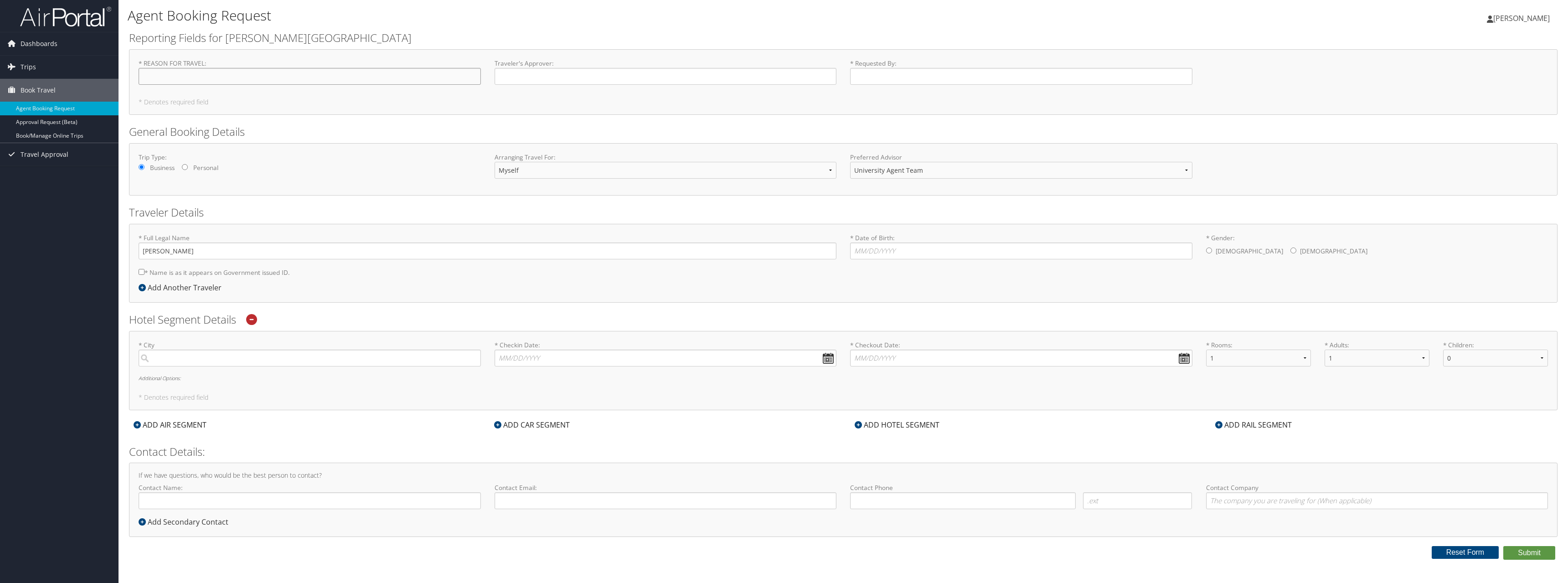
click at [296, 75] on input "* REASON FOR TRAVEL : Required" at bounding box center [310, 77] width 342 height 17
type input "conference"
click at [548, 74] on input "Traveler's Approver : Required" at bounding box center [665, 77] width 342 height 17
type input "Francesca Gilkey"
click at [939, 77] on input "* Requested By : Required" at bounding box center [1021, 77] width 342 height 17
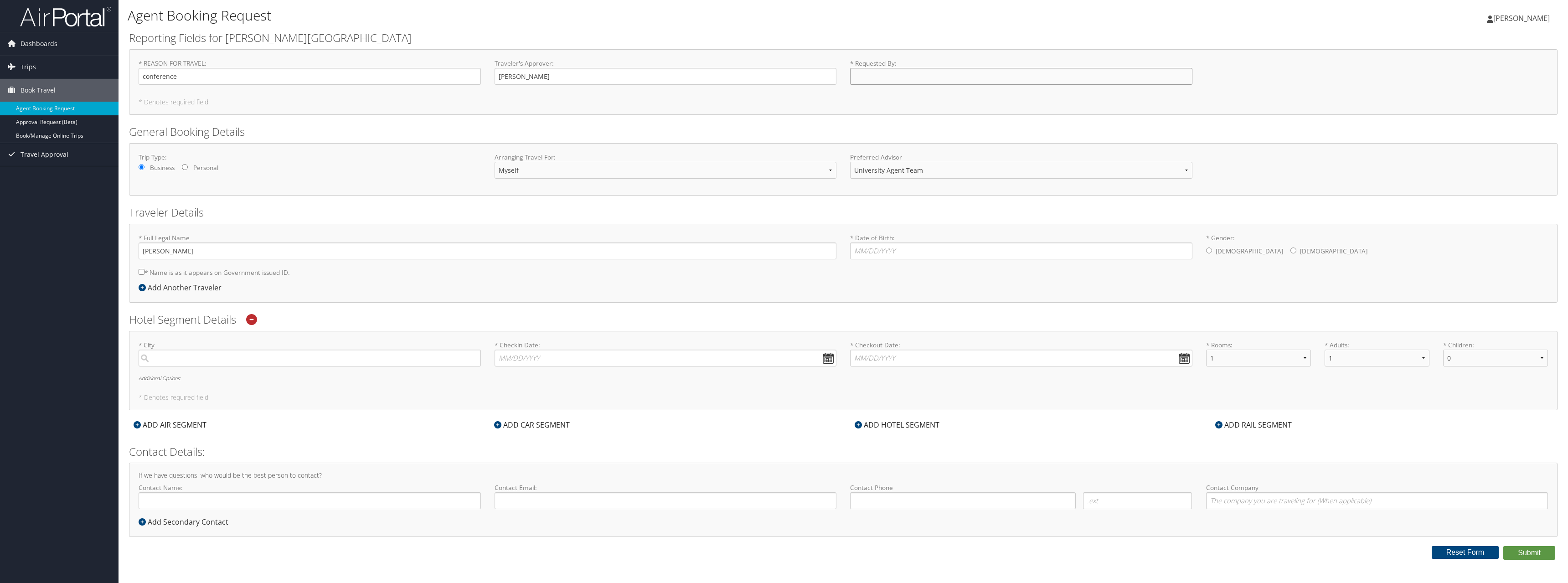
type input "[PERSON_NAME]"
drag, startPoint x: 159, startPoint y: 251, endPoint x: 159, endPoint y: 256, distance: 5.0
click at [159, 251] on input "[PERSON_NAME]" at bounding box center [488, 251] width 698 height 17
type input "Ellen Margaret Mendonca"
click at [863, 250] on input "* Date of Birth: Invalid Date" at bounding box center [1021, 251] width 342 height 17
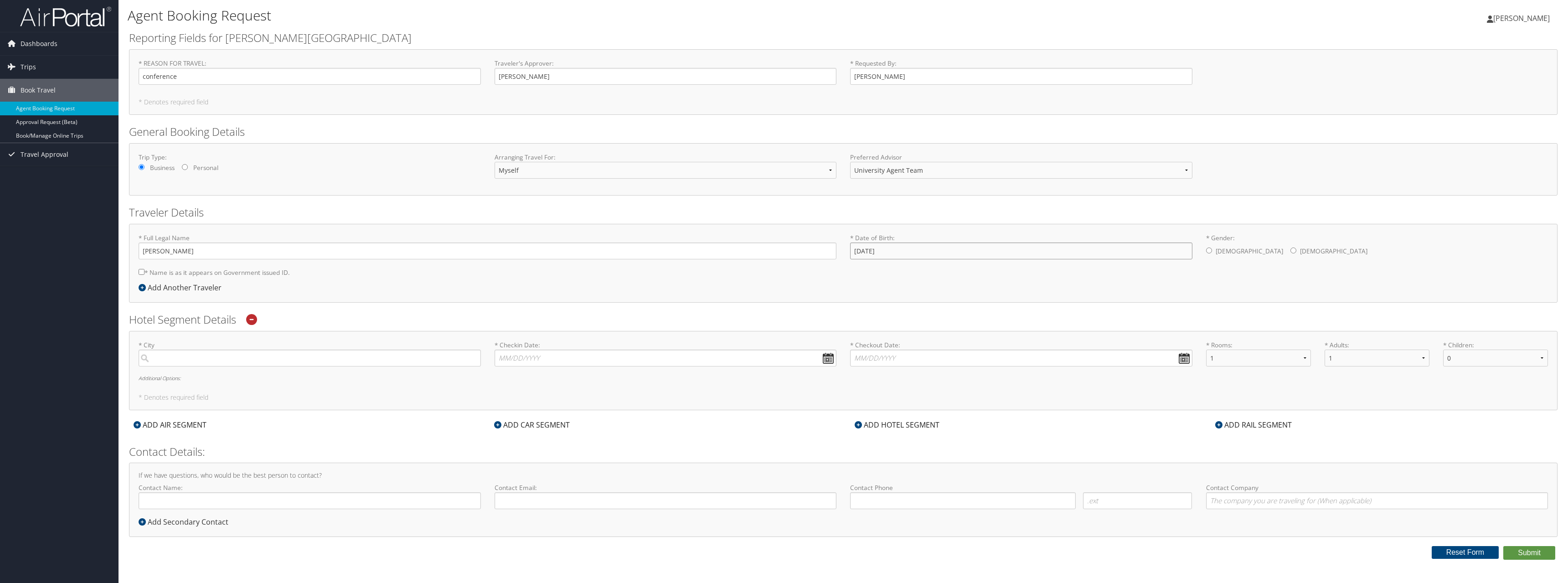
type input "09/25/1970"
click at [1290, 249] on input "* Gender: Male Female" at bounding box center [1293, 251] width 6 height 6
radio input "true"
click at [175, 360] on input "search" at bounding box center [310, 358] width 342 height 17
type input "Bethesda, Maryland"
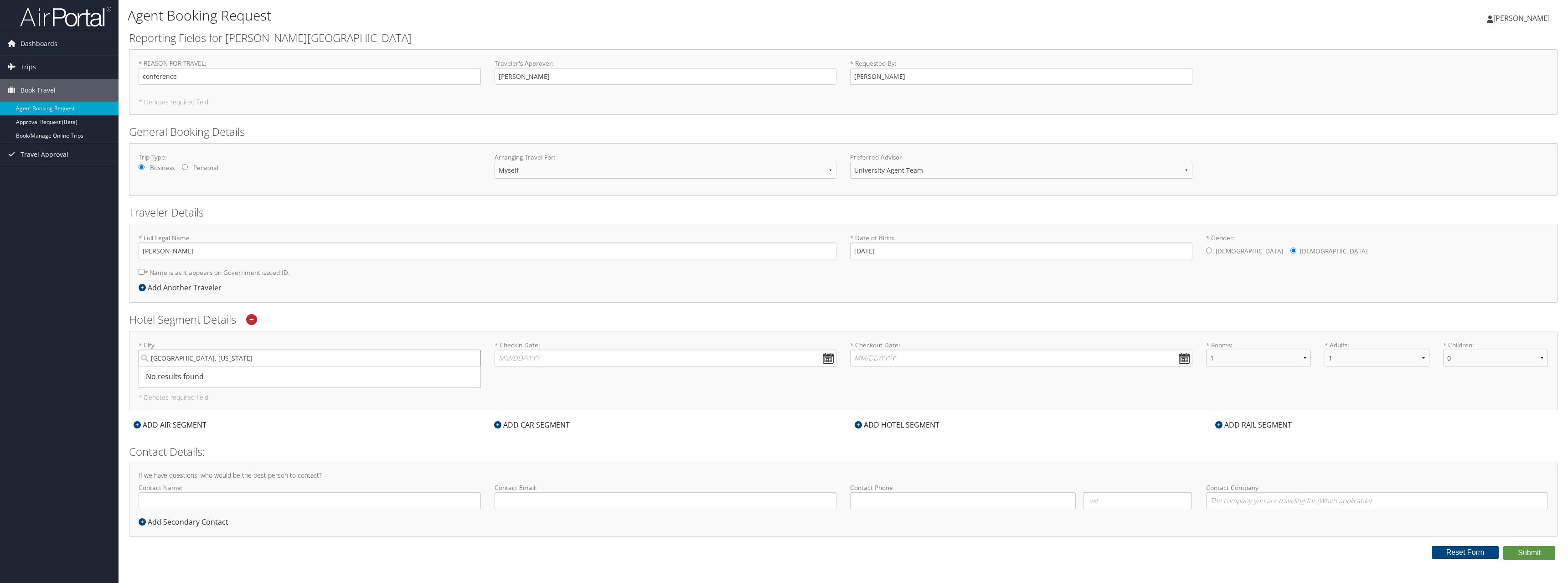
click at [1503, 546] on button "Submit" at bounding box center [1529, 553] width 52 height 13
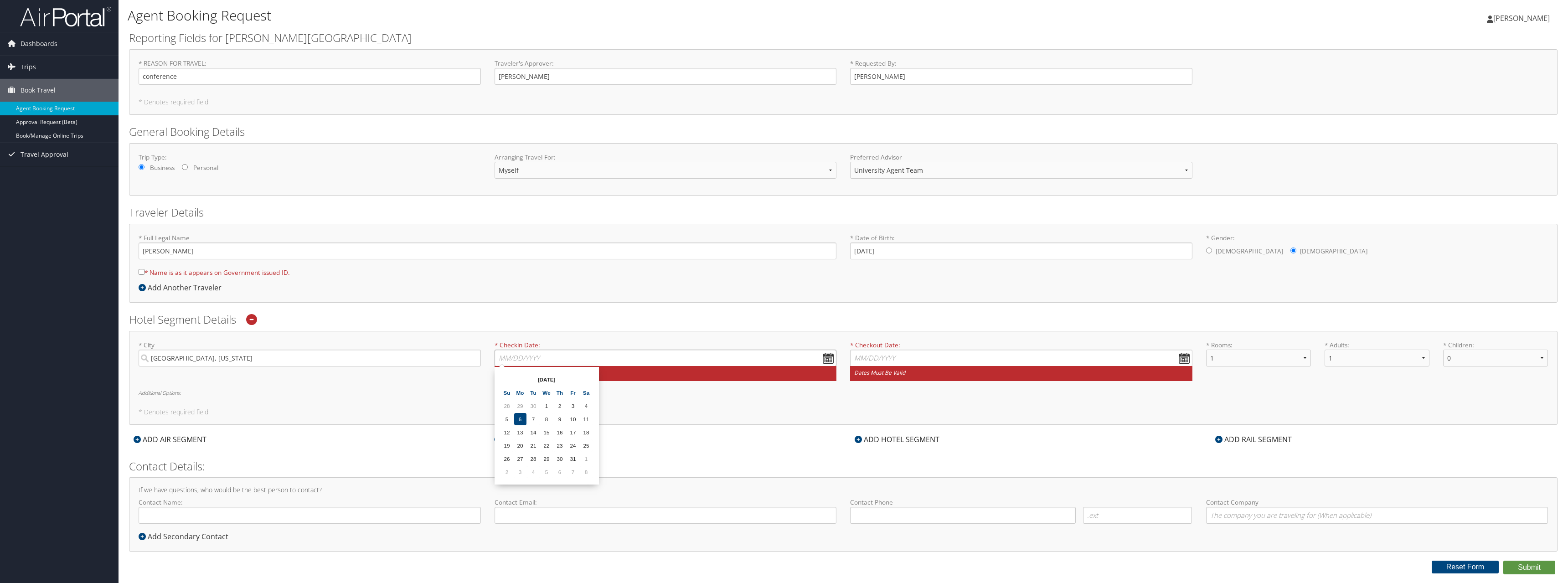
click at [506, 360] on input "* Checkin Date: Dates must be valid" at bounding box center [665, 358] width 342 height 17
type input "11/7/2025"
click at [864, 359] on input "* Checkout Date: Dates must be valid" at bounding box center [1021, 358] width 342 height 17
type input "11/11/2025"
click at [850, 408] on div "* City Bethesda, Maryland No results found -1 Required * Checkin Date: 11/7/202…" at bounding box center [843, 378] width 1429 height 94
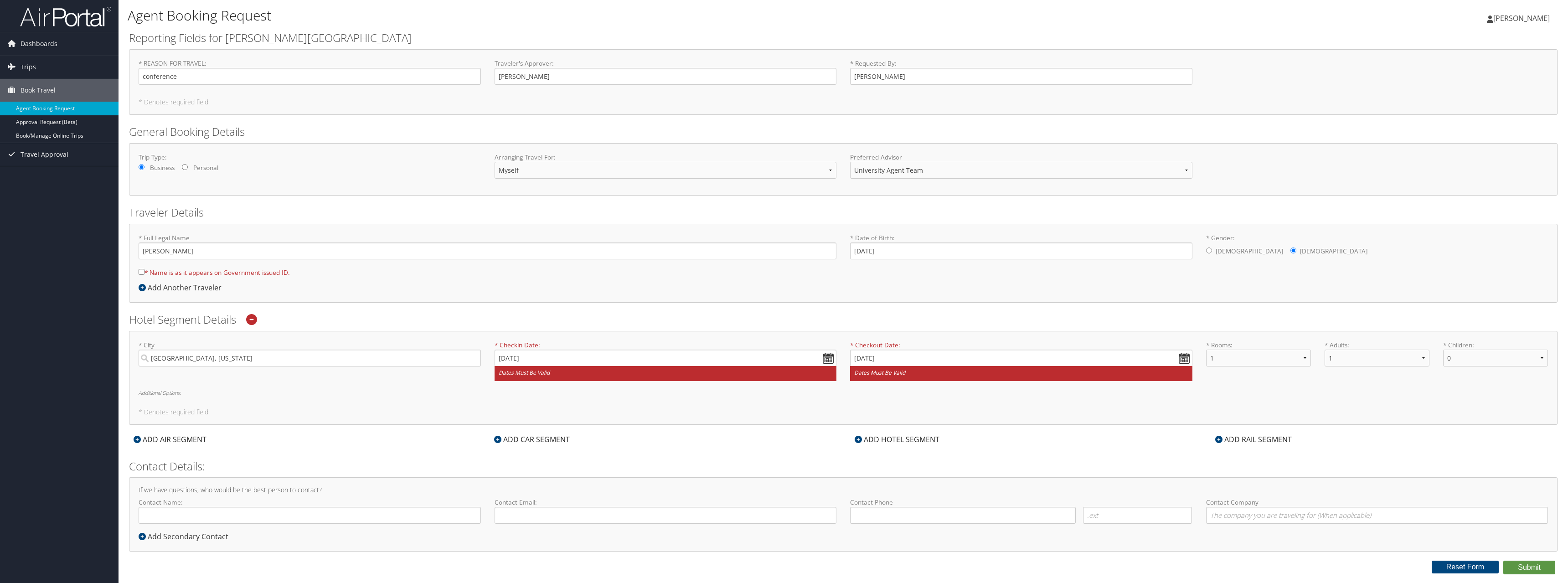
click at [1233, 398] on div "* City Bethesda, Maryland No results found -1 Required * Checkin Date: 11/7/202…" at bounding box center [843, 378] width 1429 height 94
click at [979, 348] on label "* Checkout Date: 11/11/2025 Dates must be valid" at bounding box center [1021, 360] width 342 height 41
click at [979, 349] on input "11/11/2025" at bounding box center [1021, 358] width 342 height 17
click at [908, 349] on label "* Checkout Date: 11/11/2025 Dates must be valid" at bounding box center [1021, 360] width 342 height 41
click at [346, 354] on input "Bethesda, Maryland" at bounding box center [310, 358] width 342 height 17
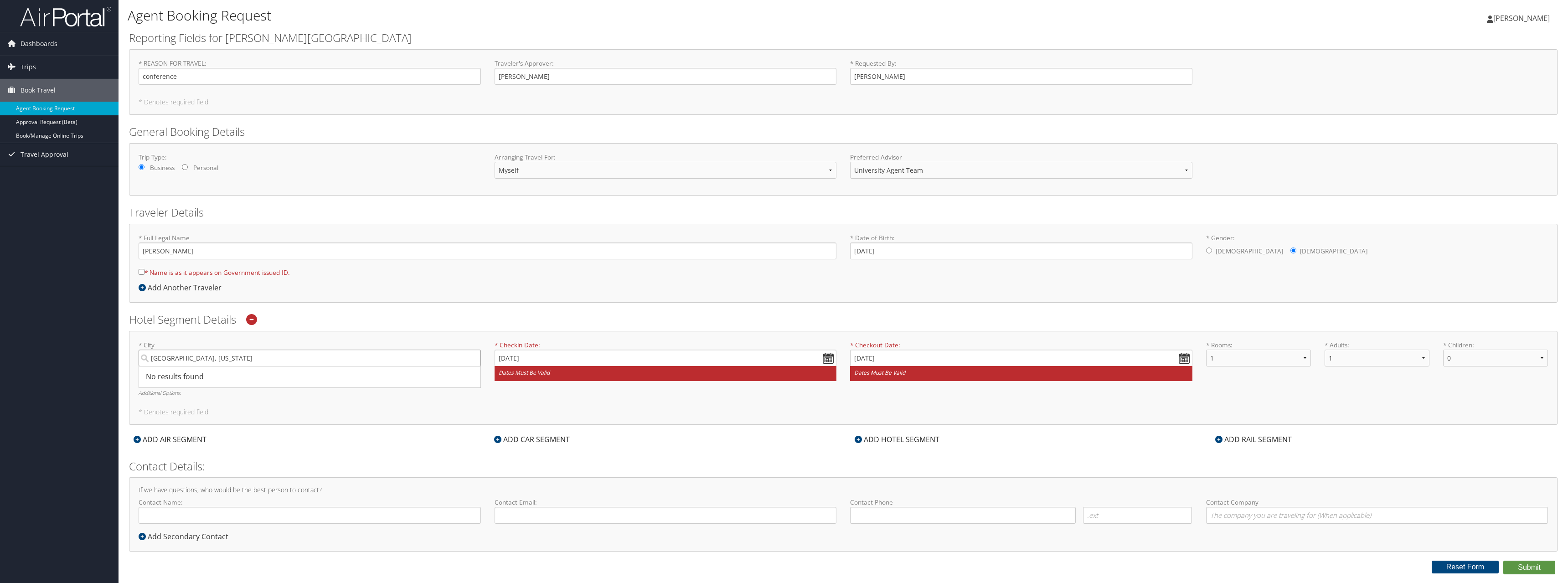
click at [346, 356] on input "Bethesda, Maryland" at bounding box center [310, 358] width 342 height 17
click at [471, 358] on input "Bethesda, Maryland" at bounding box center [310, 358] width 342 height 17
type input "b"
click at [177, 357] on input "search" at bounding box center [310, 358] width 342 height 17
type input "n"
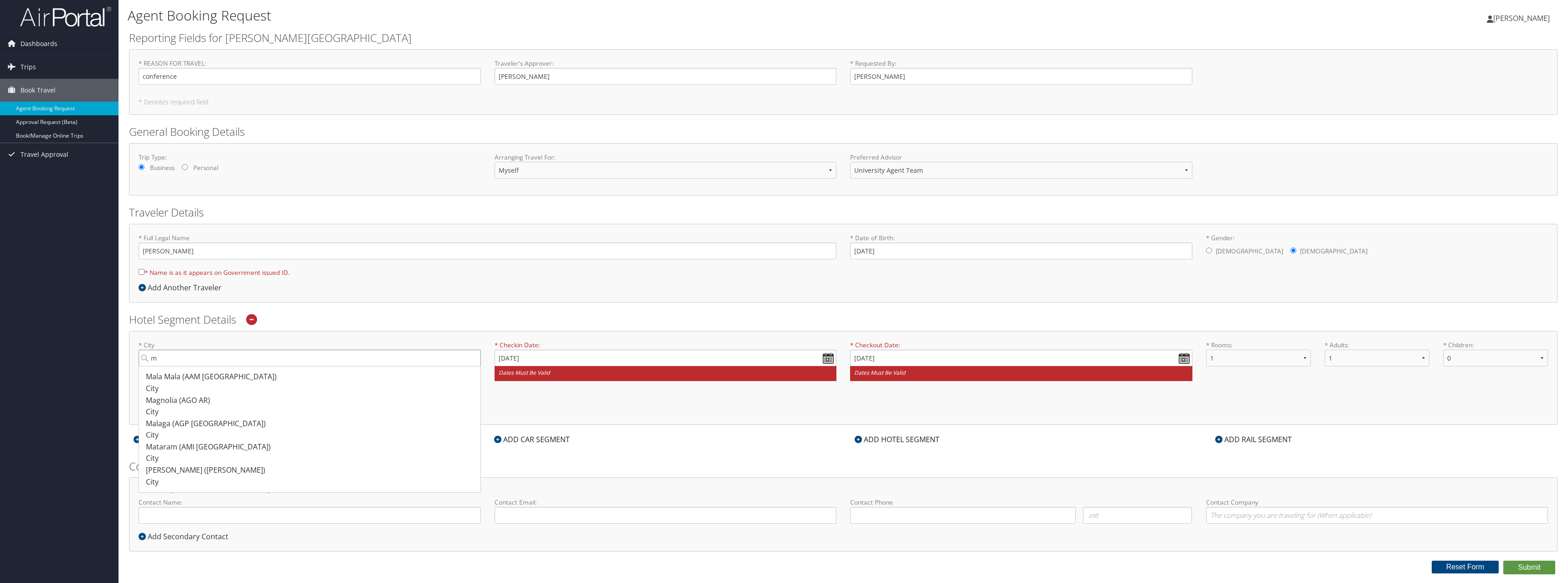
type input "m"
click at [177, 363] on input "m" at bounding box center [310, 358] width 342 height 17
type input "maryland"
click at [1503, 560] on button "Submit" at bounding box center [1529, 567] width 52 height 13
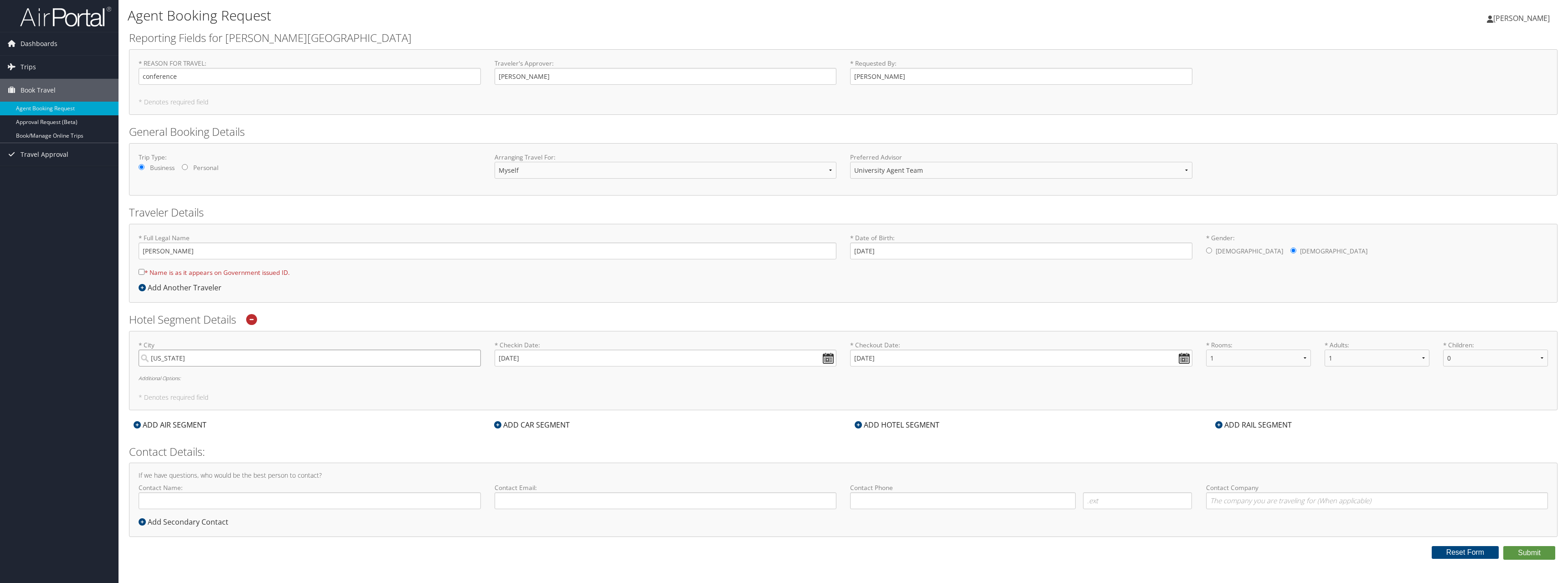
click at [473, 361] on input "maryland" at bounding box center [310, 358] width 342 height 17
drag, startPoint x: 233, startPoint y: 363, endPoint x: 61, endPoint y: 355, distance: 172.2
click at [61, 355] on div "Dashboards My Travel Dashboard Trips Current/Future Trips Past Trips Trips Miss…" at bounding box center [784, 292] width 1568 height 583
click at [194, 361] on input "search" at bounding box center [310, 358] width 342 height 17
click at [215, 407] on div "City" at bounding box center [311, 411] width 330 height 12
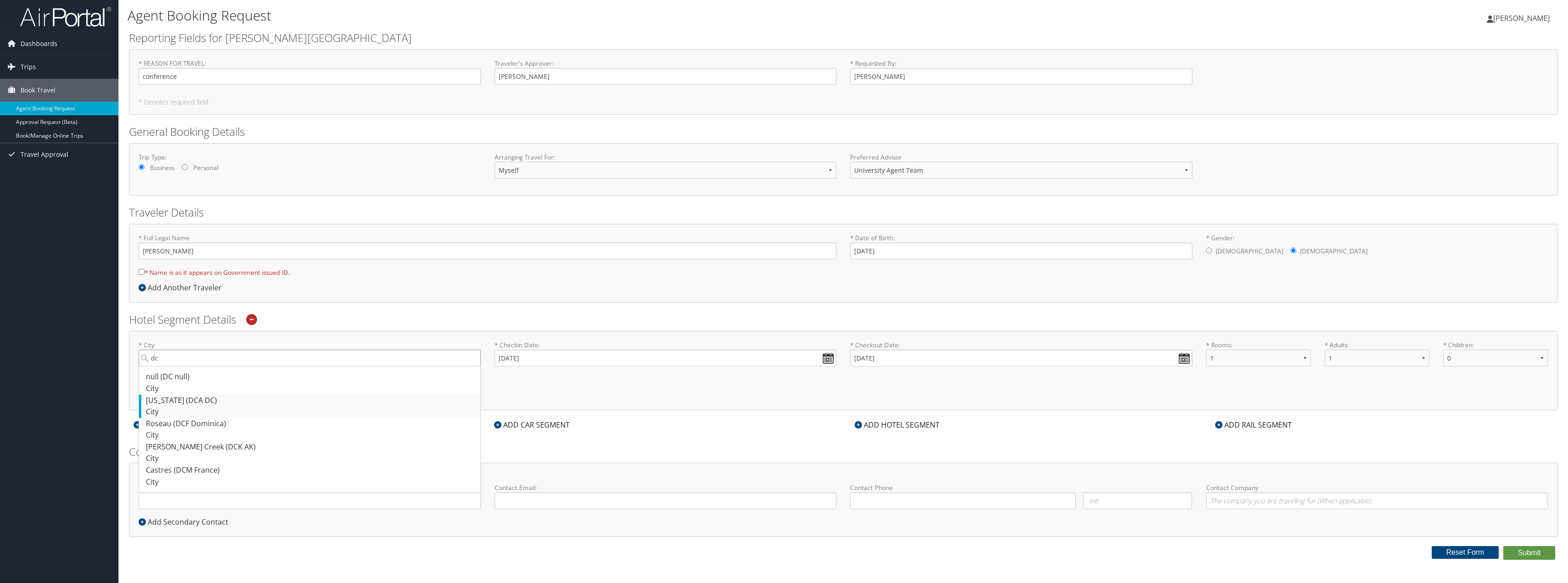
click at [215, 366] on input "dc" at bounding box center [310, 358] width 342 height 17
type input "Washington"
click at [159, 377] on h6 "Additional Options:" at bounding box center [843, 378] width 1409 height 5
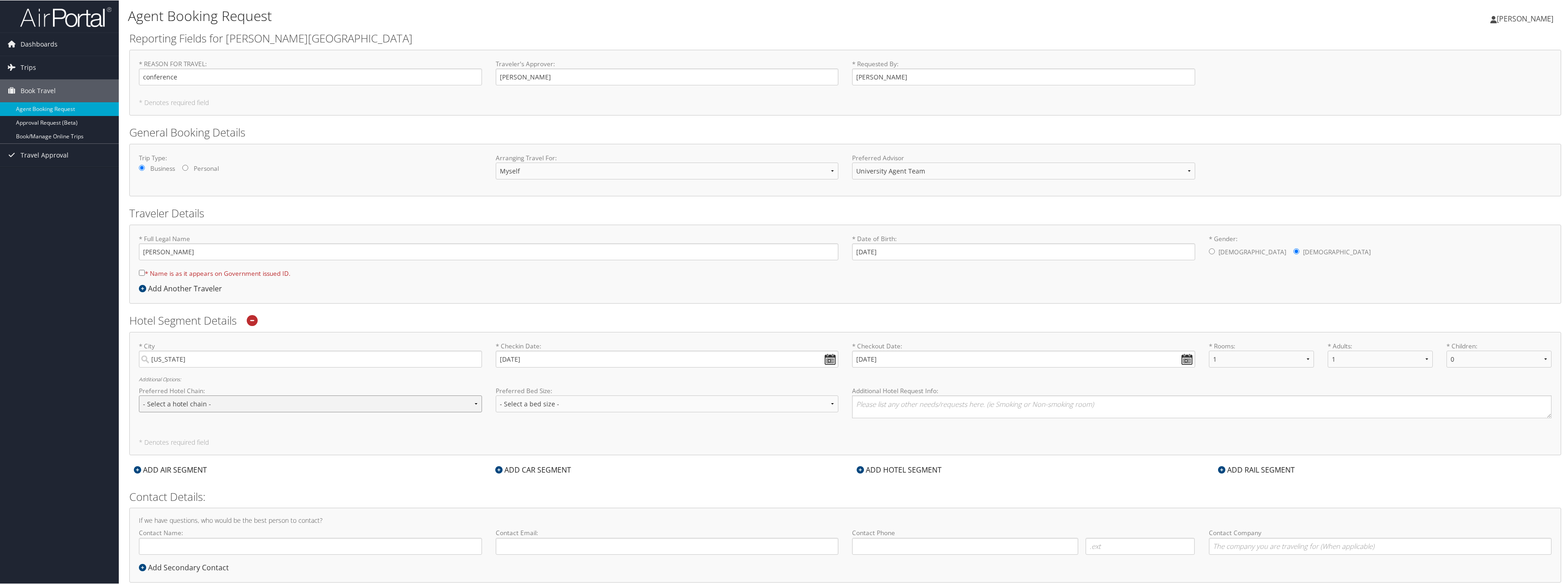
click at [470, 406] on select "- Select a hotel chain - Hyatt Mandarin Oriental Hilton Hotels Pullman Hotels M…" at bounding box center [311, 404] width 343 height 17
select select "Marriott (MC)"
click at [139, 395] on select "- Select a hotel chain - Hyatt Mandarin Oriental Hilton Hotels Pullman Hotels M…" at bounding box center [311, 404] width 343 height 17
click at [663, 405] on select "- Select a bed size - Twin Full Queen King" at bounding box center [667, 404] width 343 height 17
select select "King"
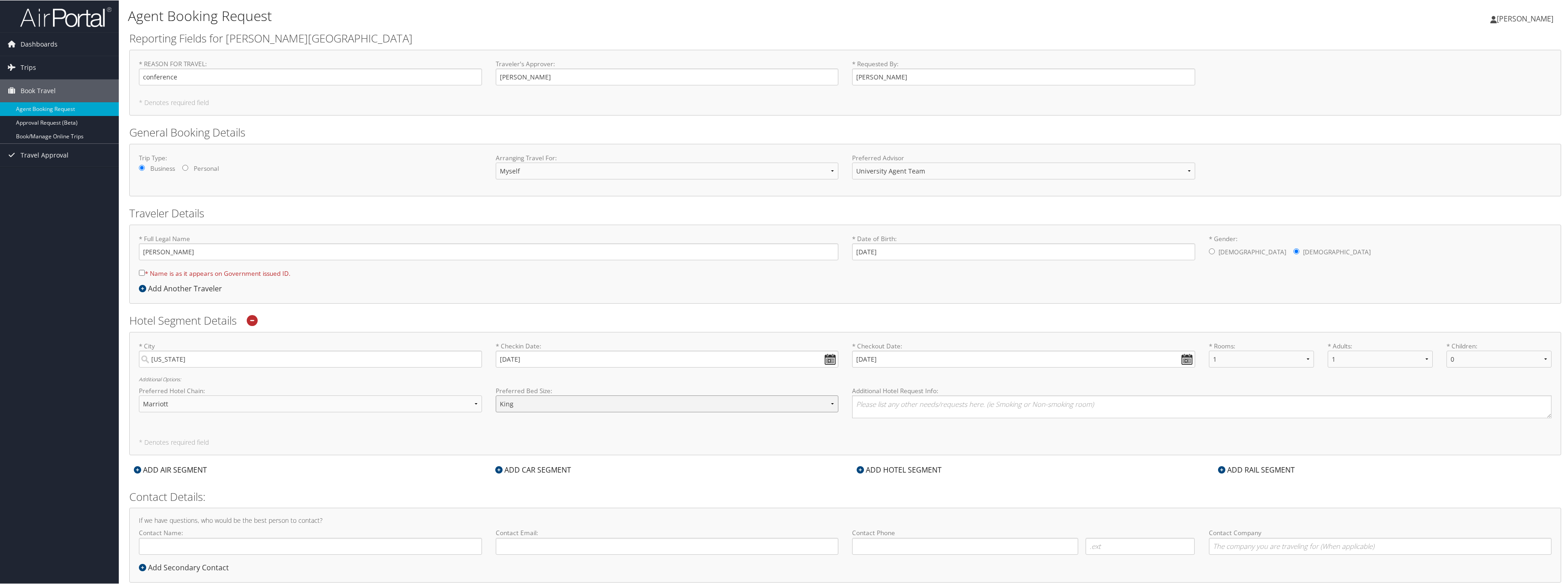
click at [495, 395] on select "- Select a bed size - Twin Full Queen King" at bounding box center [667, 404] width 343 height 17
click at [893, 405] on textarea at bounding box center [1202, 406] width 699 height 23
click at [942, 406] on textarea "Conference is at" at bounding box center [1202, 406] width 699 height 23
paste textarea "Bethesda North Marriott Hotel & Conference Center"
click at [916, 404] on textarea "The conference is at Bethesda North Marriott Hotel & Conference Center" at bounding box center [1202, 406] width 699 height 23
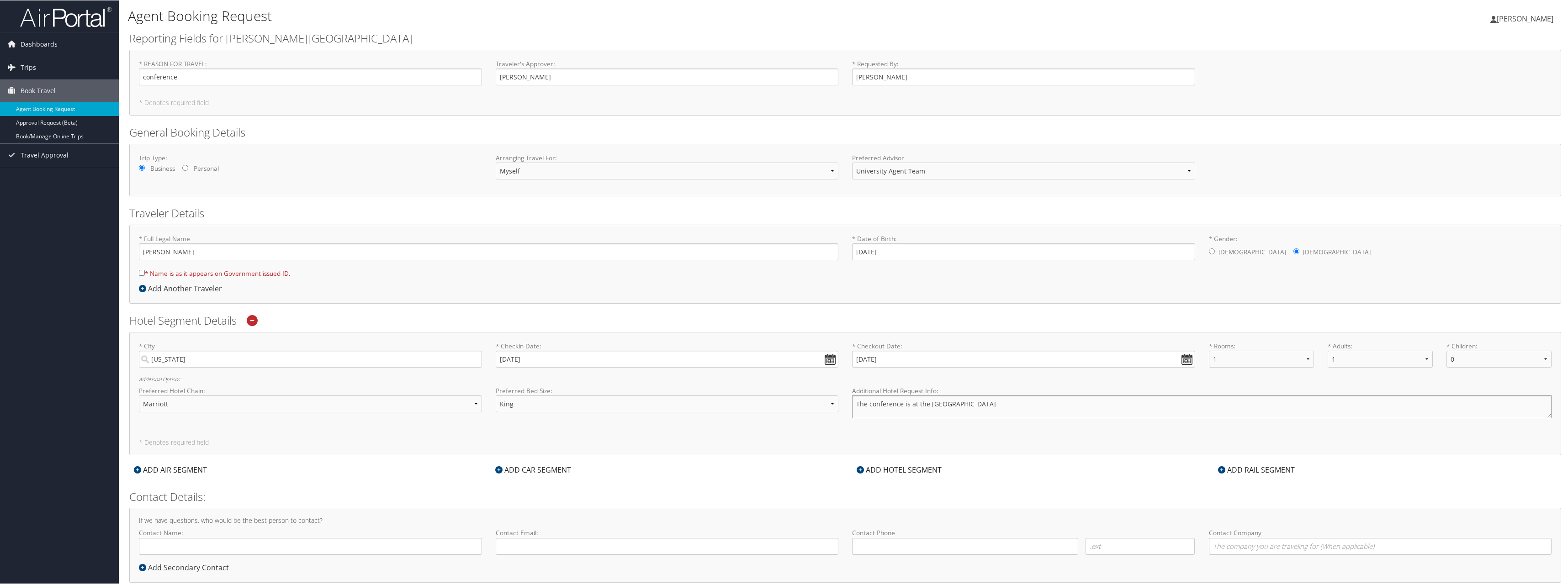
drag, startPoint x: 1092, startPoint y: 404, endPoint x: 1099, endPoint y: 406, distance: 7.3
click at [1092, 404] on textarea "The conference is at the Bethesda North Marriott Hotel & Conference Center" at bounding box center [1202, 406] width 699 height 23
click at [1225, 404] on textarea "The conference is at the Bethesda North Marriott Hotel & Conference Center so l…" at bounding box center [1202, 406] width 699 height 23
click at [1235, 406] on textarea "The conference is at the Bethesda North Marriott Hotel & Conference Center, so …" at bounding box center [1202, 406] width 699 height 23
paste textarea "https://book.passkey.com/event/50947516/owner/2644099/home"
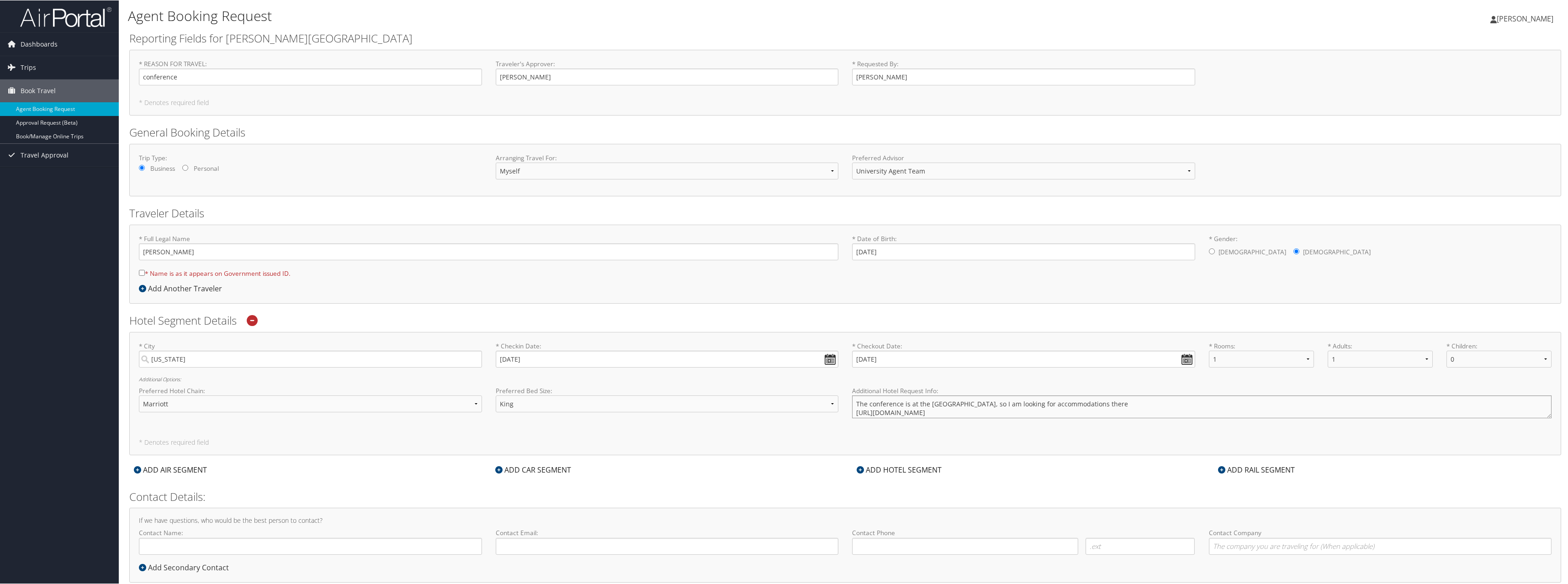
type textarea "The conference is at the Bethesda North Marriott Hotel & Conference Center, so …"
click at [141, 274] on input "* Name is as it appears on Government issued ID." at bounding box center [142, 272] width 6 height 6
checkbox input "true"
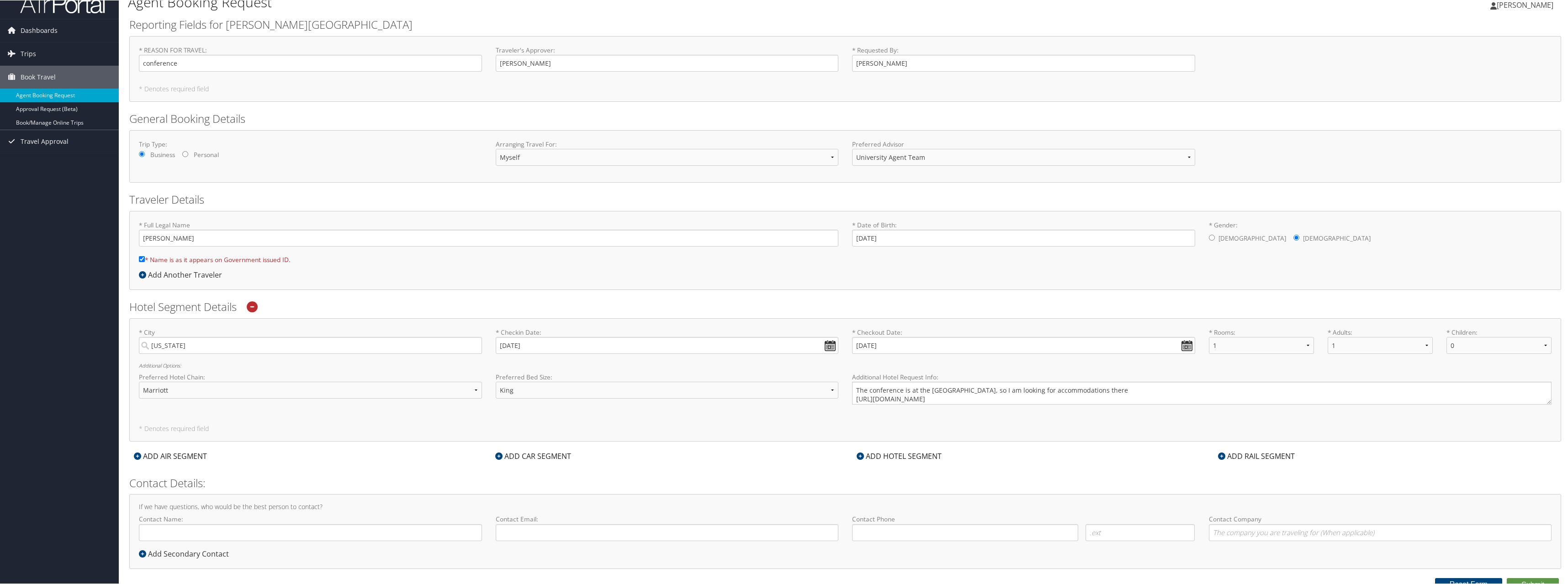
scroll to position [21, 0]
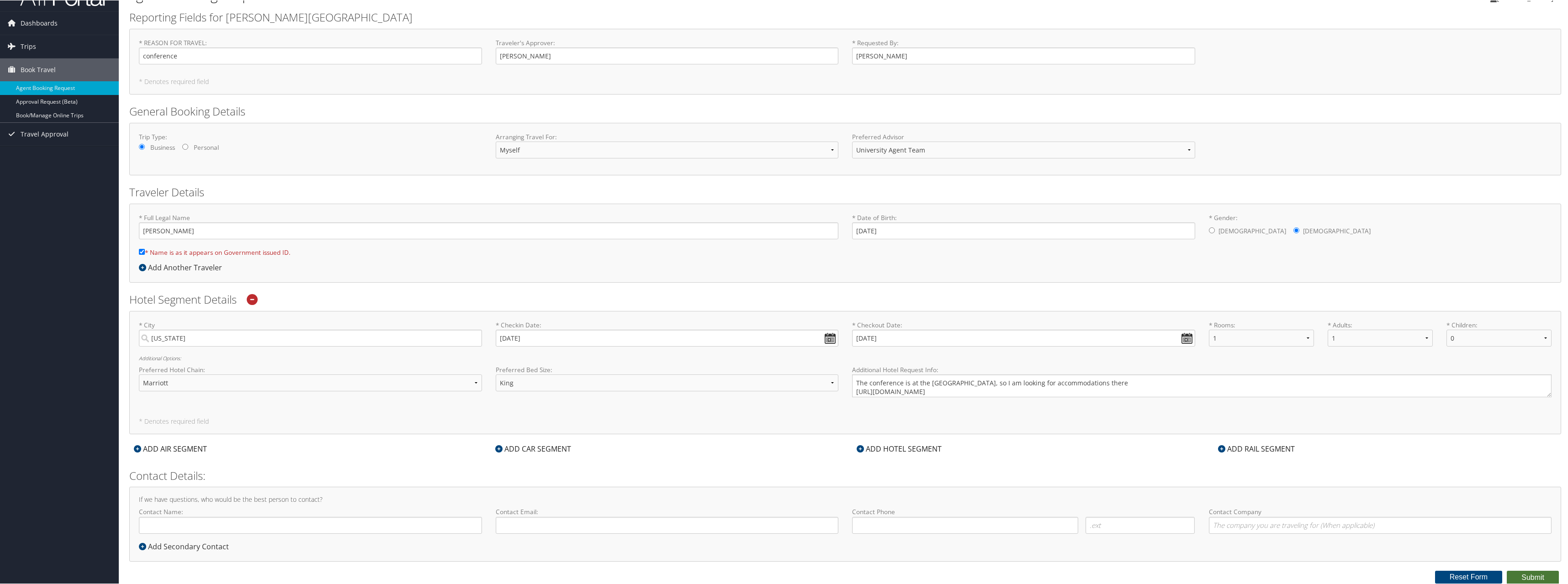
click at [1531, 579] on button "Submit" at bounding box center [1533, 577] width 52 height 13
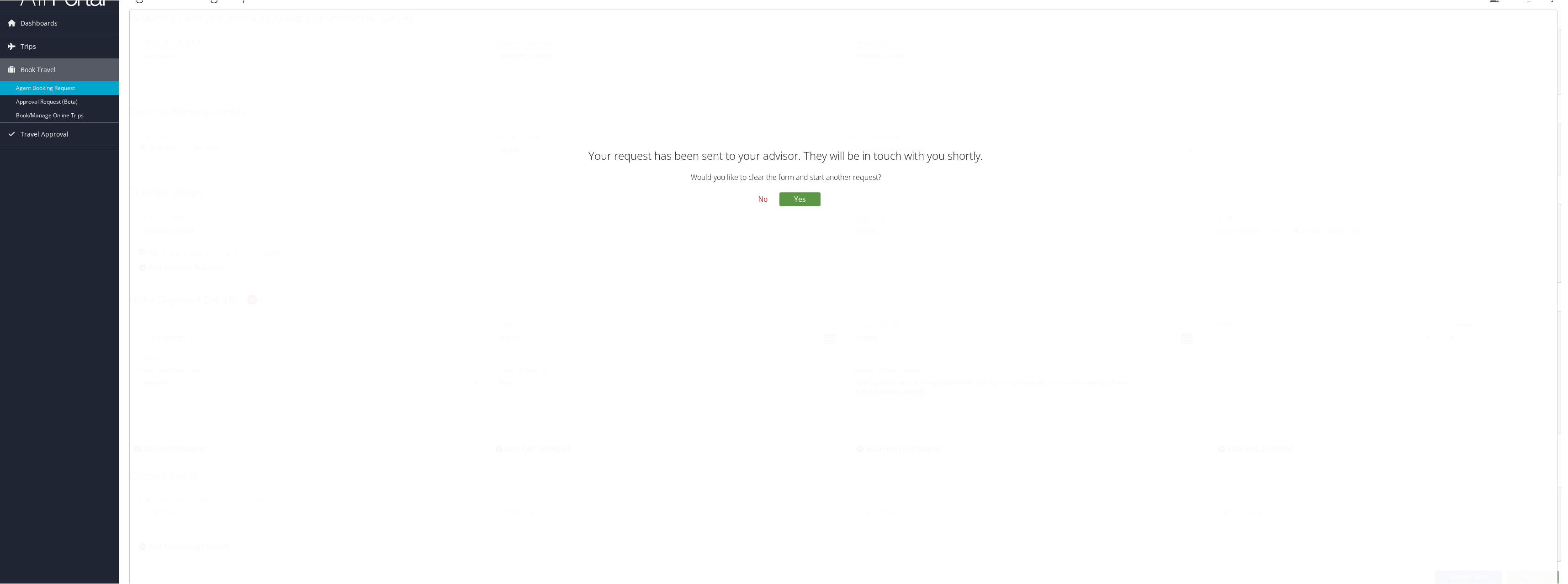
click at [758, 198] on button "No" at bounding box center [763, 199] width 24 height 15
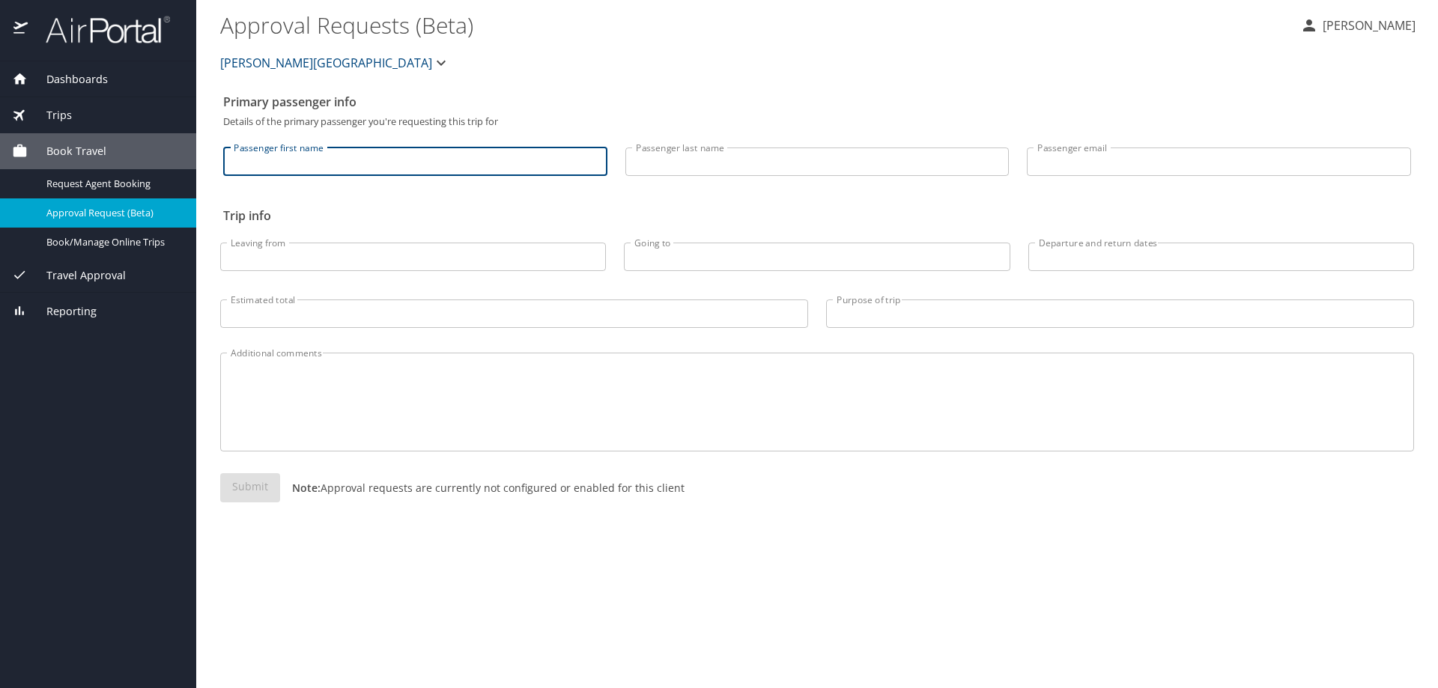
click at [270, 168] on input "Passenger first name" at bounding box center [415, 162] width 384 height 28
type input "Ellen"
type input "Mendonca"
type input "emendonc@endicott.edu"
click at [286, 256] on input "Leaving from" at bounding box center [413, 257] width 386 height 28
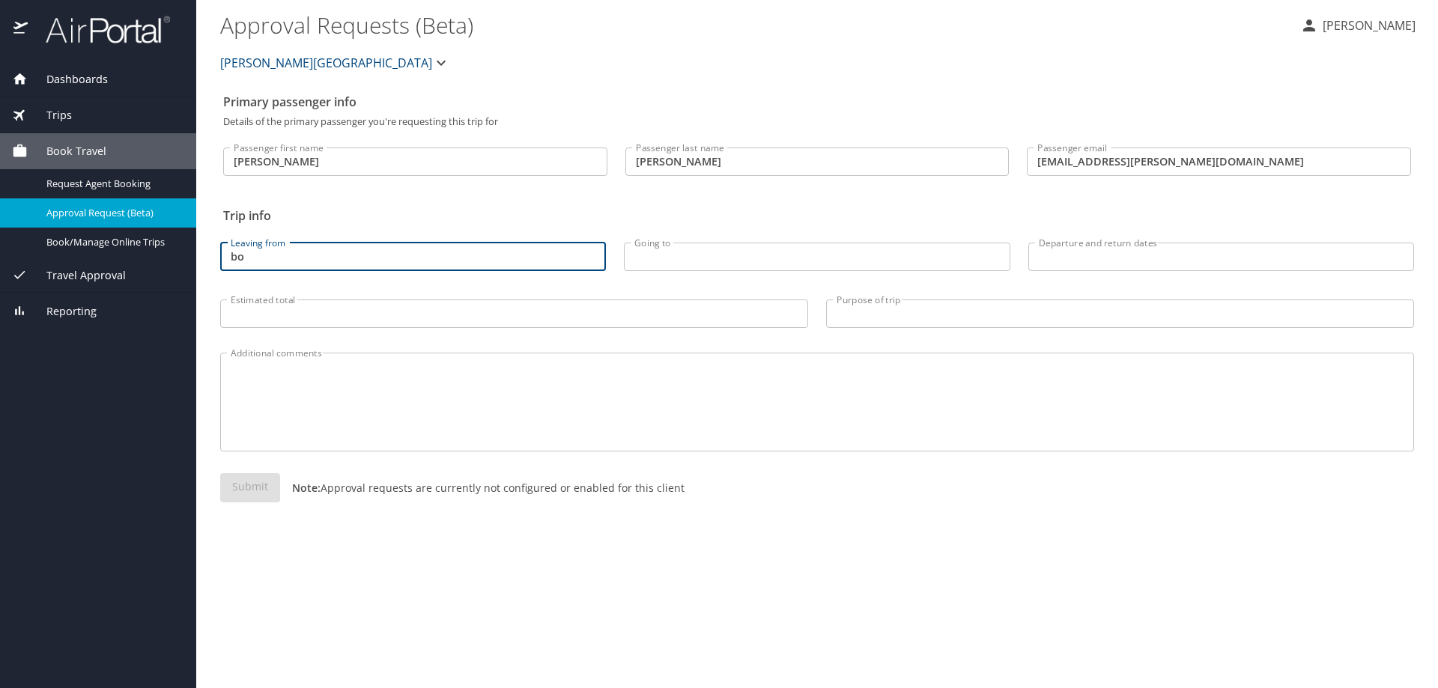
type input "b"
type input "Boston"
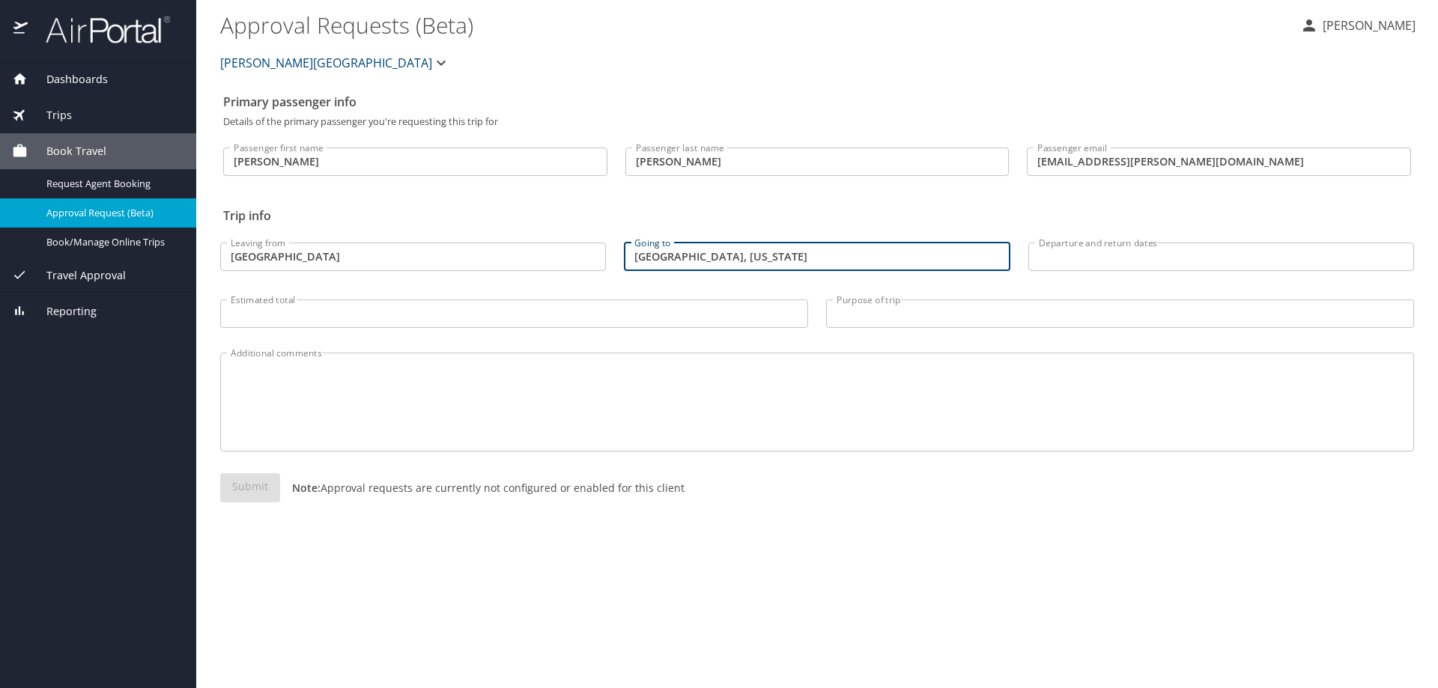
type input "[GEOGRAPHIC_DATA], [US_STATE]"
click at [1126, 256] on input "Departure and return dates" at bounding box center [1221, 257] width 386 height 28
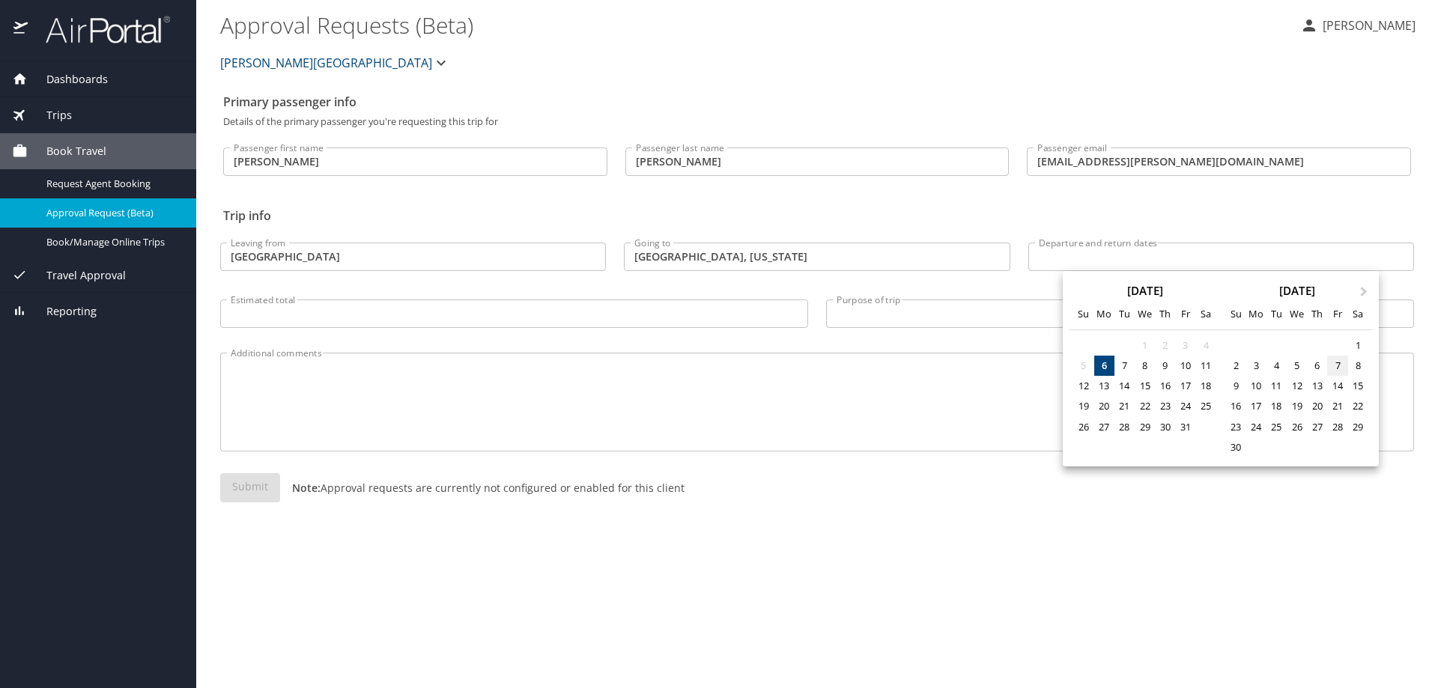
click at [1337, 362] on div "7" at bounding box center [1337, 366] width 20 height 20
click at [1276, 385] on div "11" at bounding box center [1276, 386] width 20 height 20
type input "11/07/2025 🠦 11/11/2025"
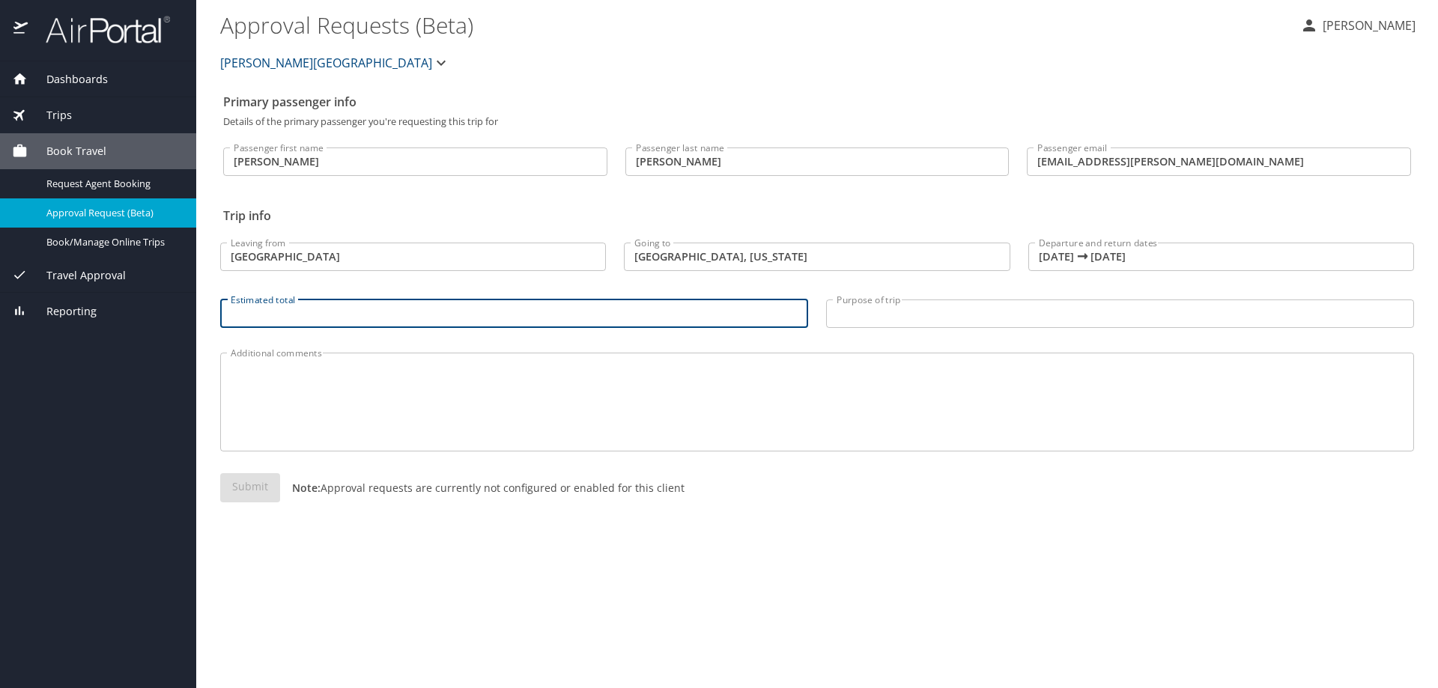
click at [363, 317] on input "Estimated total" at bounding box center [514, 314] width 588 height 28
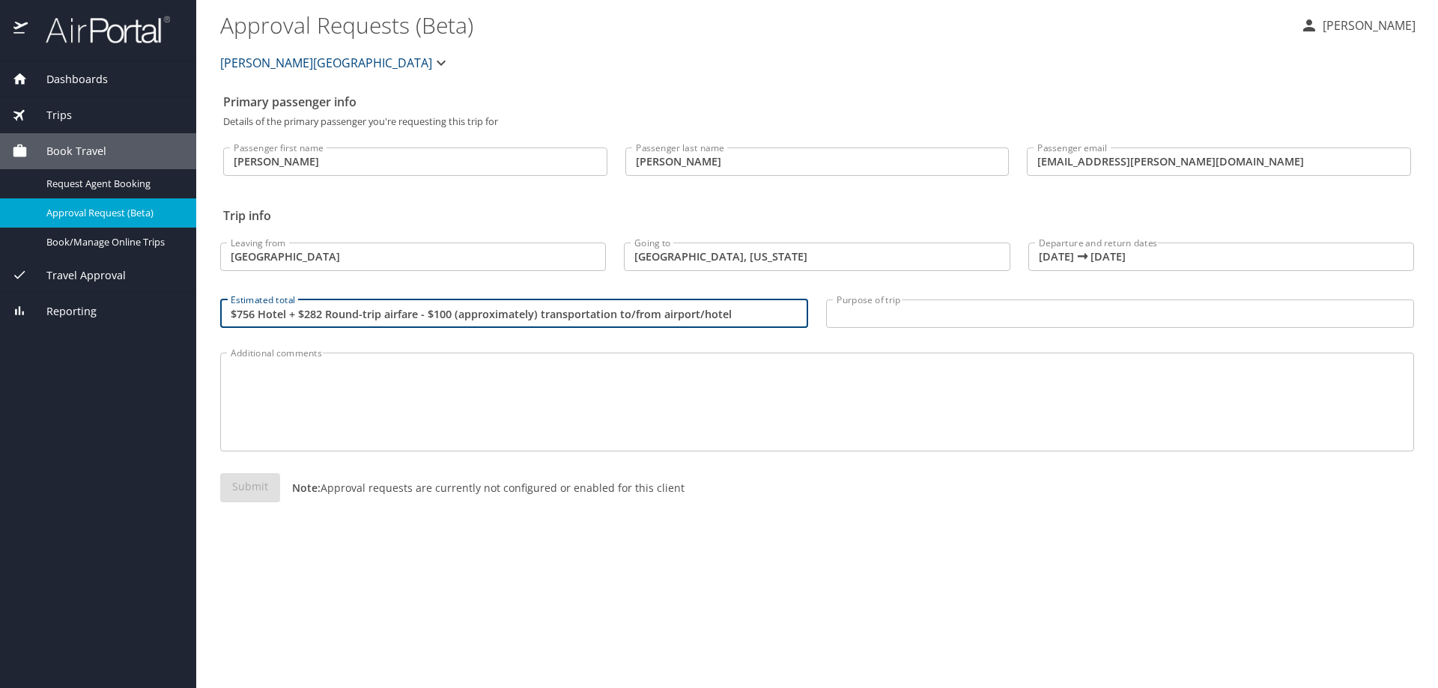
type input "$756 Hotel + $282 Round-trip airfare - $100 (approximately) transportation to/f…"
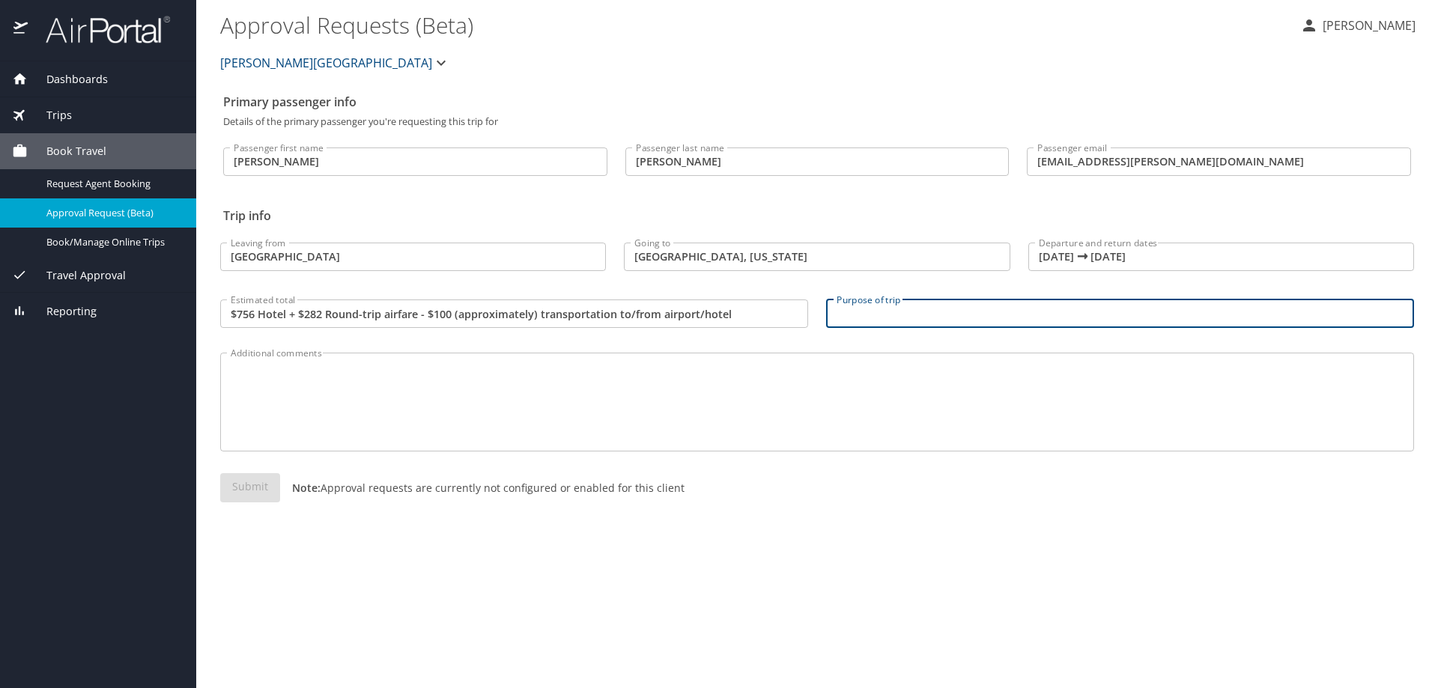
click at [870, 306] on input "Purpose of trip" at bounding box center [1120, 314] width 588 height 28
type input "annual conference"
click at [300, 392] on textarea "Additional comments" at bounding box center [817, 402] width 1173 height 71
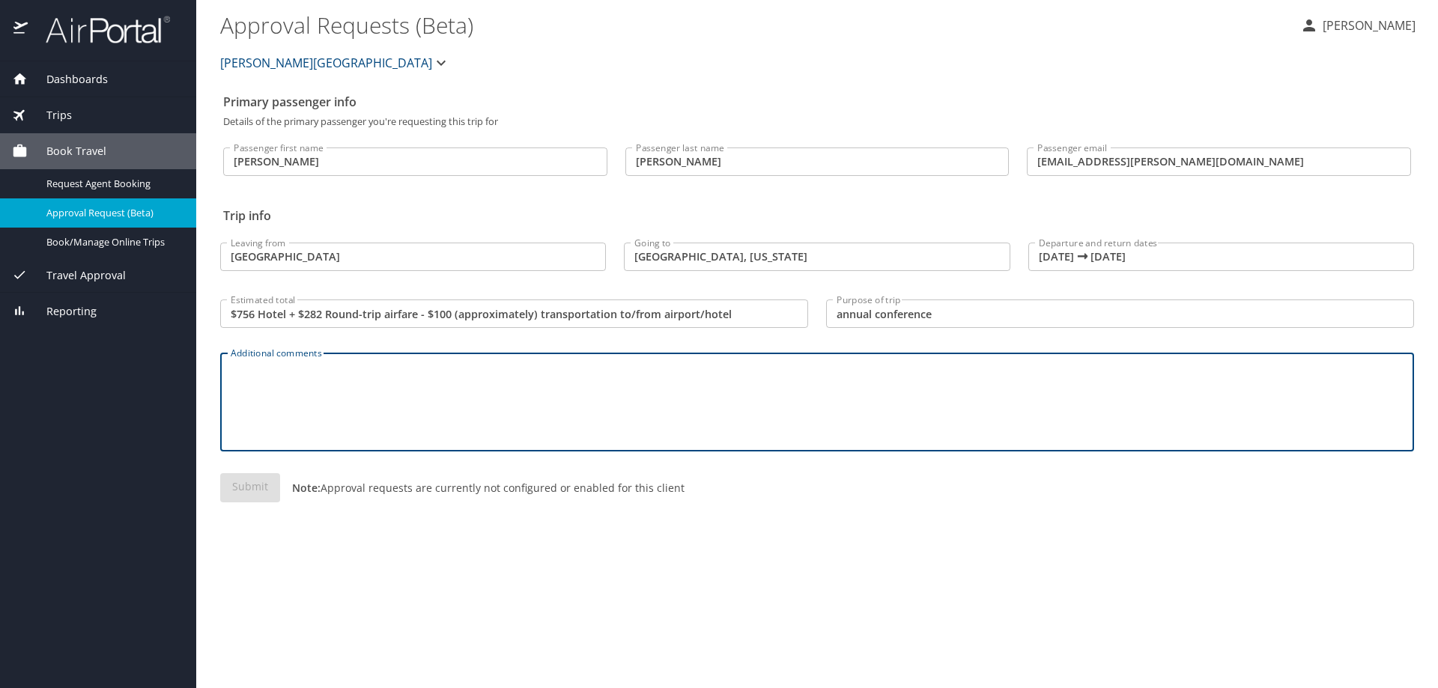
paste textarea "BOS Boston 2:12 PM AA 3015 DCA Washington Reagan 3:57 PM Seat: Class: Economy (…"
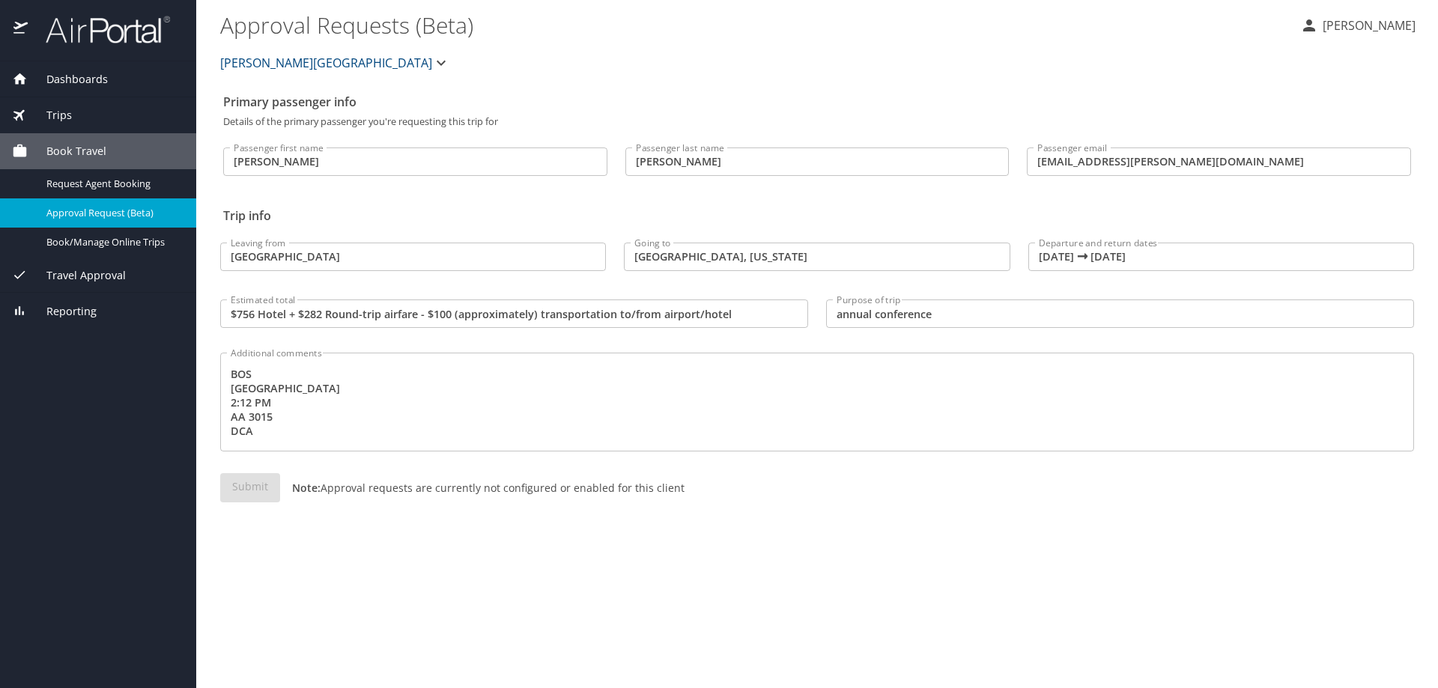
drag, startPoint x: 228, startPoint y: 374, endPoint x: 240, endPoint y: 380, distance: 13.4
click at [280, 390] on div "BOS Boston 2:12 PM AA 3015 DCA Washington Reagan 3:57 PM Seat: Class: Economy (…" at bounding box center [817, 402] width 1194 height 99
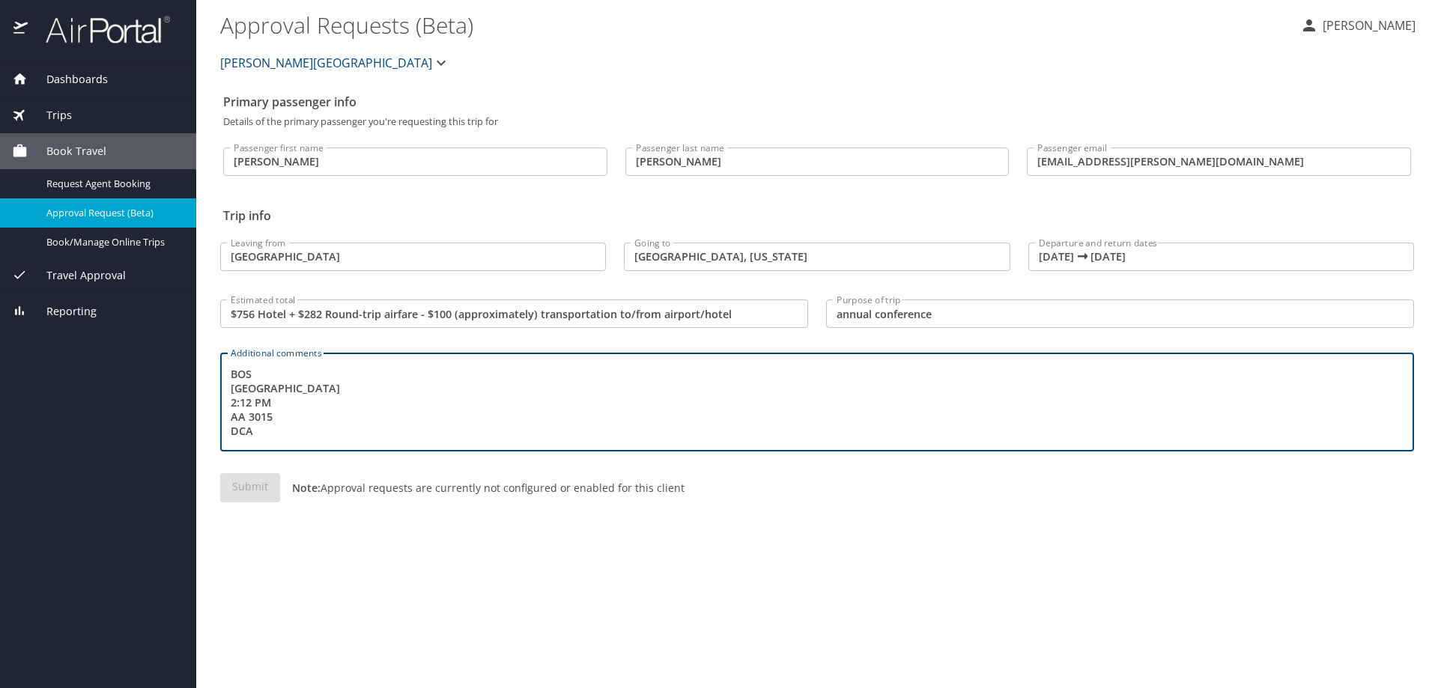
click at [258, 396] on textarea "BOS Boston 2:12 PM AA 3015 DCA Washington Reagan 3:57 PM Seat: Class: Economy (…" at bounding box center [817, 402] width 1173 height 71
click at [228, 374] on div "BOS Boston 2:12 PM AA 3015 DCA Washington Reagan 3:57 PM Seat: Class: Economy (…" at bounding box center [817, 402] width 1194 height 99
click at [397, 380] on textarea "American has a 2:12 PM AA 3015 DCA Washington Reagan 3:57 PM Seat: Class: Econo…" at bounding box center [817, 402] width 1173 height 71
click at [409, 375] on textarea "American has a 2:12 PM AA 3015 DCA Washington Reagan 3:57 PM Seat: Class: Econo…" at bounding box center [817, 402] width 1173 height 71
click at [359, 372] on textarea "American has a 2:12 PM AA 3015 to DCA Washington Reagan 3:57 PM Seat: Class: Ec…" at bounding box center [817, 402] width 1173 height 71
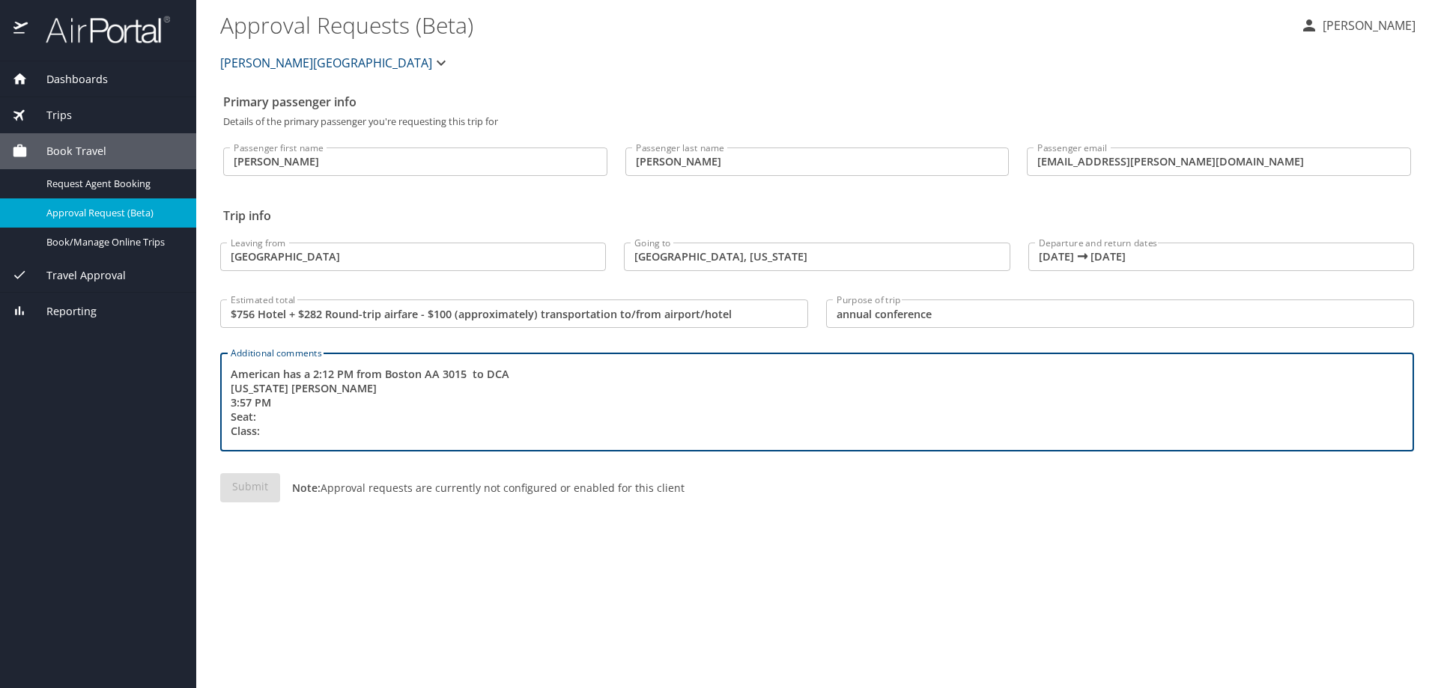
click at [529, 374] on textarea "American has a 2:12 PM from Boston AA 3015 to DCA Washington Reagan 3:57 PM Sea…" at bounding box center [817, 402] width 1173 height 71
click at [669, 377] on textarea "American has a 2:12 PM flight from Boston AA 3015 to DCA, Washington Reagan 3:5…" at bounding box center [817, 402] width 1173 height 71
drag, startPoint x: 231, startPoint y: 392, endPoint x: 298, endPoint y: 395, distance: 67.4
click at [299, 395] on textarea "American has a 2:12 PM flight from Boston AA 3015 to DCA, Washington Reagan arr…" at bounding box center [817, 402] width 1173 height 71
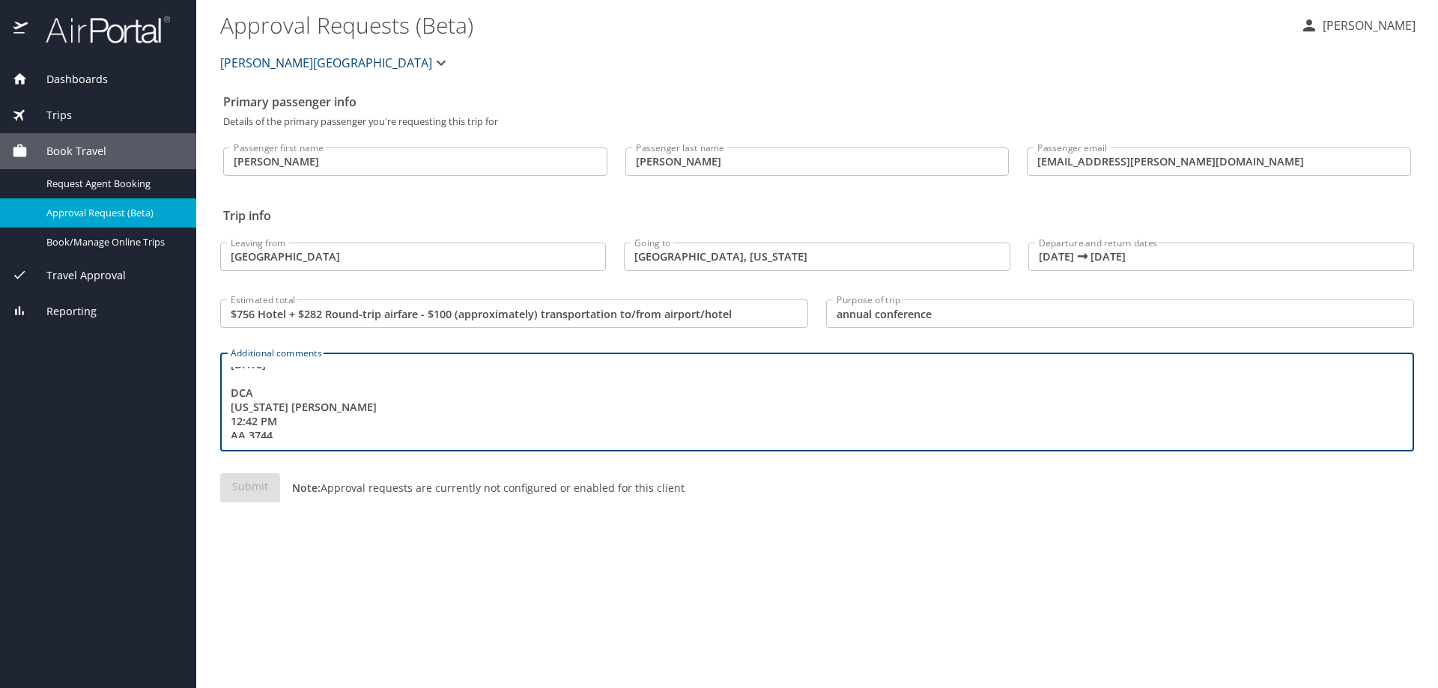
scroll to position [0, 0]
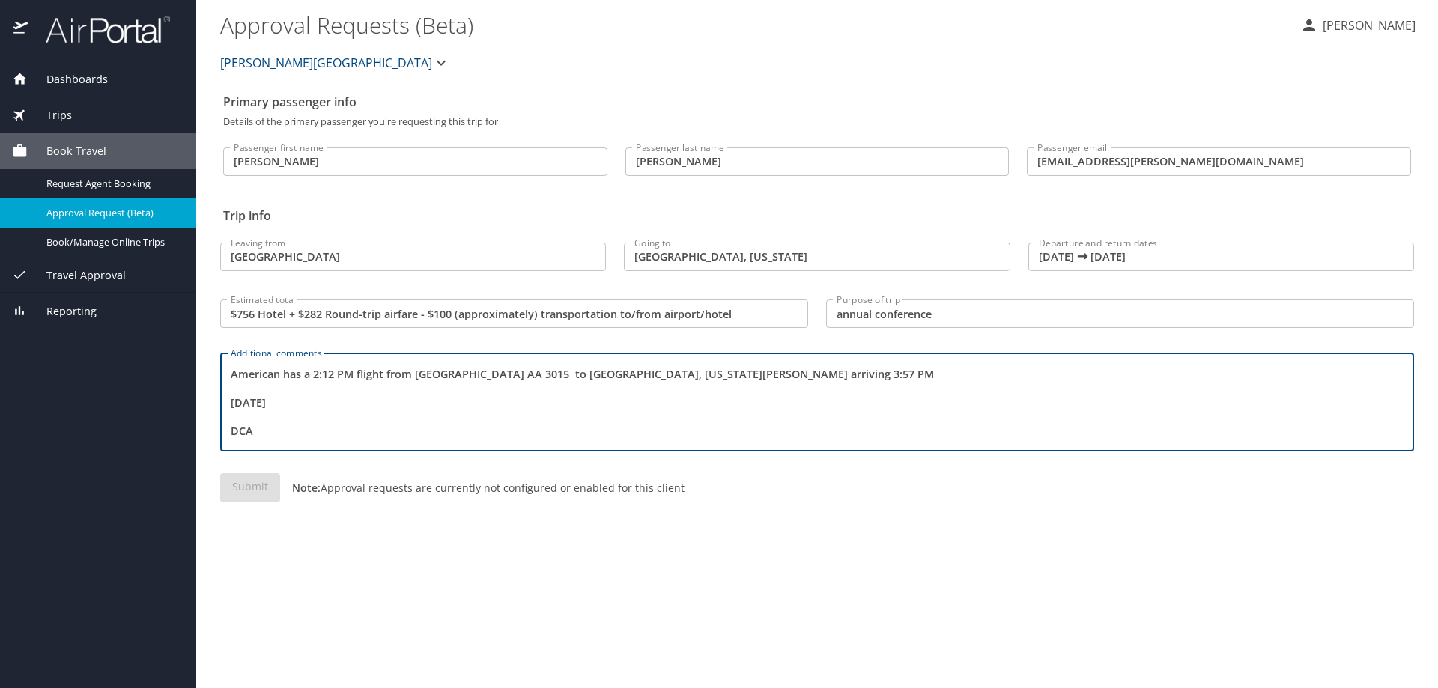
drag, startPoint x: 315, startPoint y: 374, endPoint x: 356, endPoint y: 410, distance: 54.2
click at [315, 374] on textarea "American has a 2:12 PM flight from Boston AA 3015 to DCA, Washington Reagan arr…" at bounding box center [817, 402] width 1173 height 71
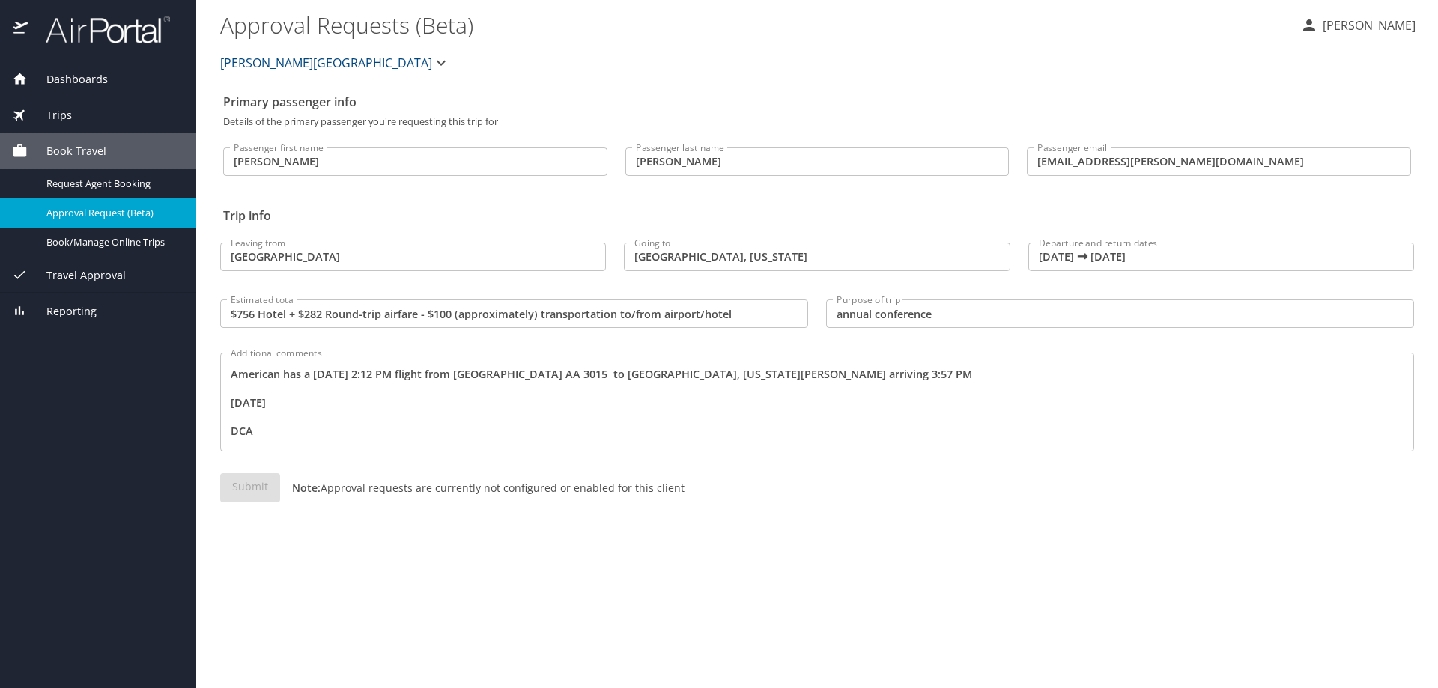
drag, startPoint x: 228, startPoint y: 403, endPoint x: 391, endPoint y: 392, distance: 163.6
click at [391, 392] on div "American has a 11/7/2025 at 2:12 PM flight from Boston AA 3015 to DCA, Washingt…" at bounding box center [817, 402] width 1194 height 99
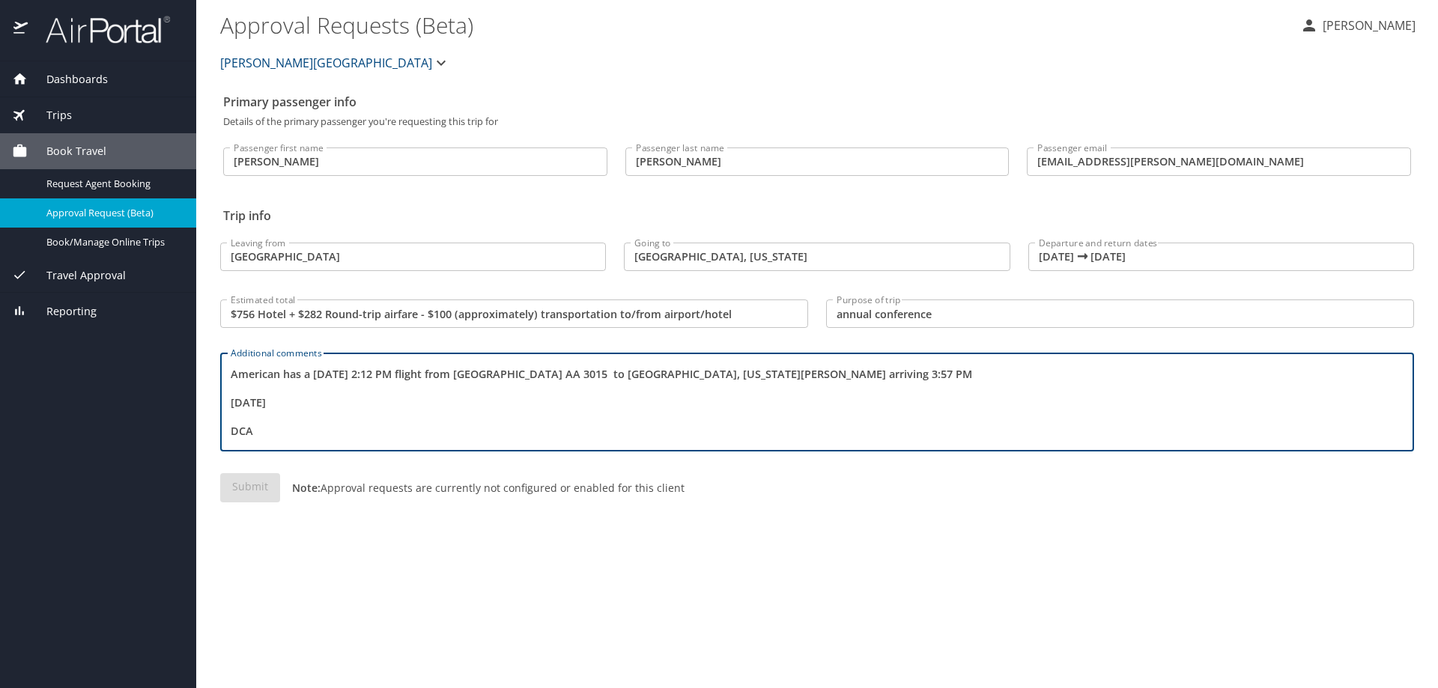
drag, startPoint x: 404, startPoint y: 407, endPoint x: 222, endPoint y: 401, distance: 182.0
click at [223, 401] on div "American has a 11/7/2025 at 2:12 PM flight from Boston AA 3015 to DCA, Washingt…" at bounding box center [817, 402] width 1194 height 99
click at [243, 402] on textarea "American has an 11/7/2025 at 2:12 PM flight from Boston AA 3015 to DCA, Washing…" at bounding box center [817, 402] width 1173 height 71
click at [442, 410] on textarea "American has an 11/7/2025 at 2:12 PM flight from Boston AA 3015 to DCA, Washing…" at bounding box center [817, 402] width 1173 height 71
click at [445, 403] on textarea "American has an 11/7/2025 at 2:12 PM flight from Boston AA 3015 to DCA, Washing…" at bounding box center [817, 402] width 1173 height 71
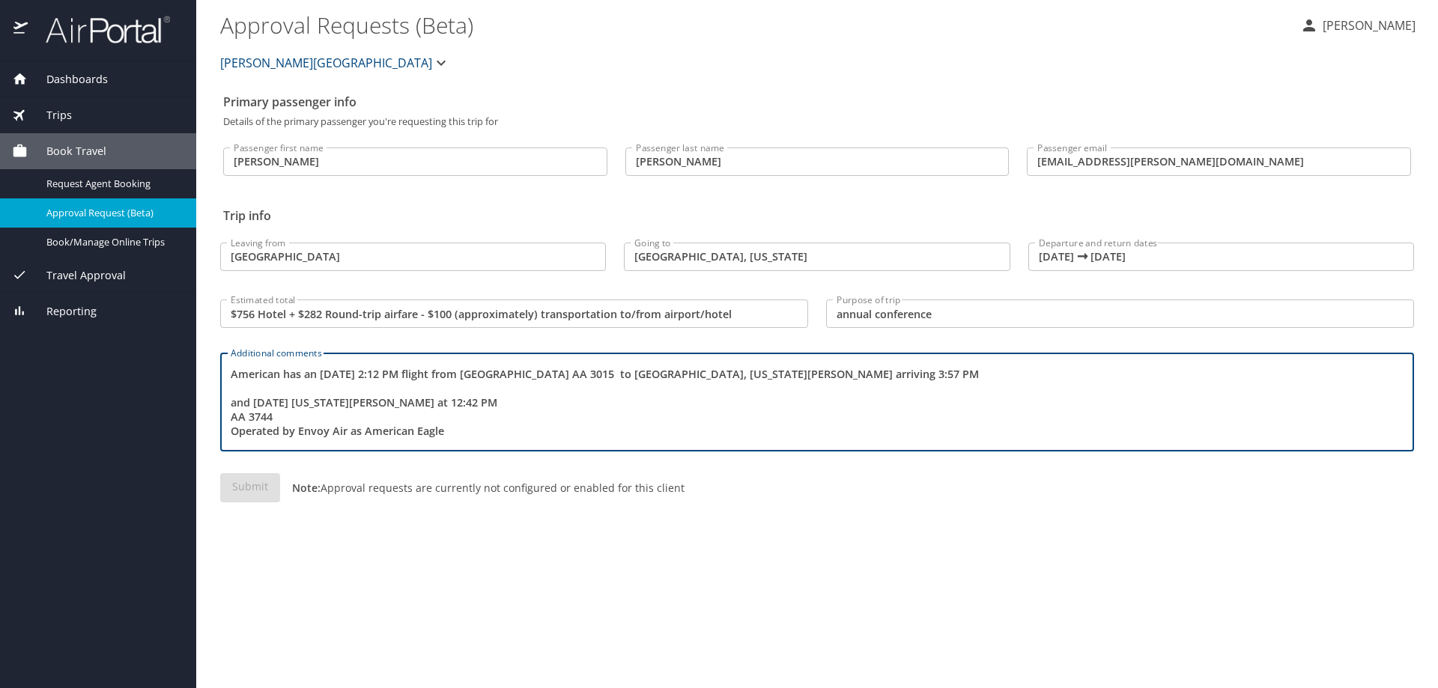
click at [532, 401] on textarea "American has an 11/7/2025 at 2:12 PM flight from Boston AA 3015 to DCA, Washing…" at bounding box center [817, 402] width 1173 height 71
click at [313, 404] on textarea "American has an 11/7/2025 at 2:12 PM flight from Boston AA 3015 to DCA, Washing…" at bounding box center [817, 402] width 1173 height 71
click at [546, 395] on textarea "American has an 11/7/2025 at 2:12 PM flight from Boston AA 3015 to DCA, Washing…" at bounding box center [817, 402] width 1173 height 71
click at [593, 398] on textarea "American has an 11/7/2025 at 2:12 PM flight from Boston AA 3015 to DCA, Washing…" at bounding box center [817, 402] width 1173 height 71
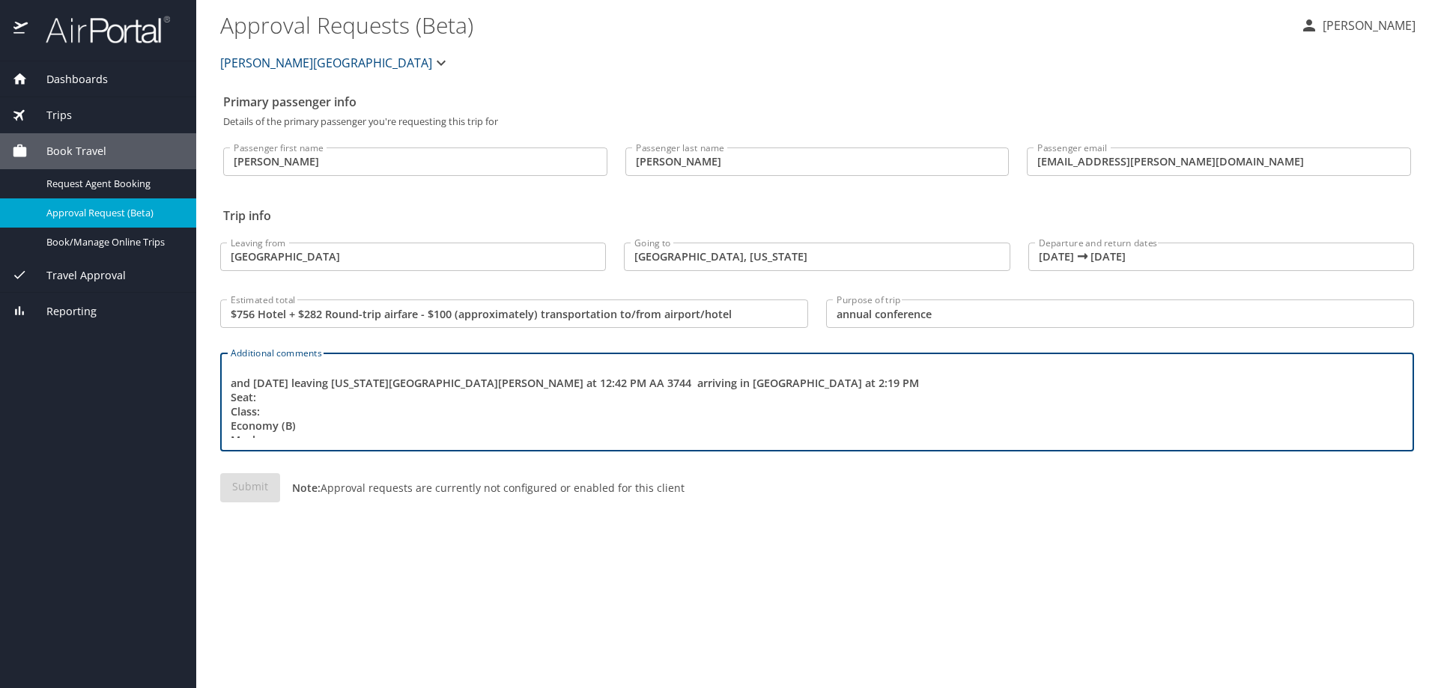
scroll to position [28, 0]
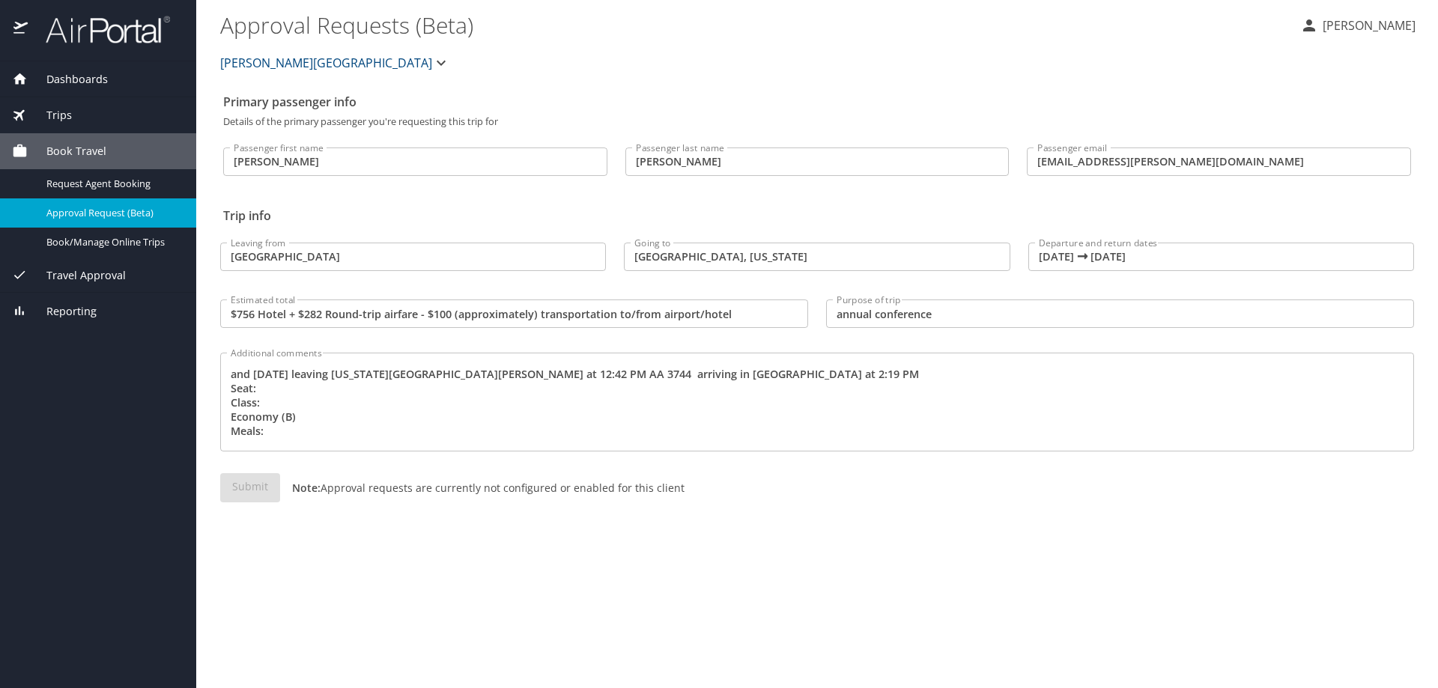
drag, startPoint x: 229, startPoint y: 390, endPoint x: 300, endPoint y: 429, distance: 80.4
click at [300, 429] on div "American has an 11/7/2025 at 2:12 PM flight from Boston AA 3015 to DCA, Washing…" at bounding box center [817, 402] width 1194 height 99
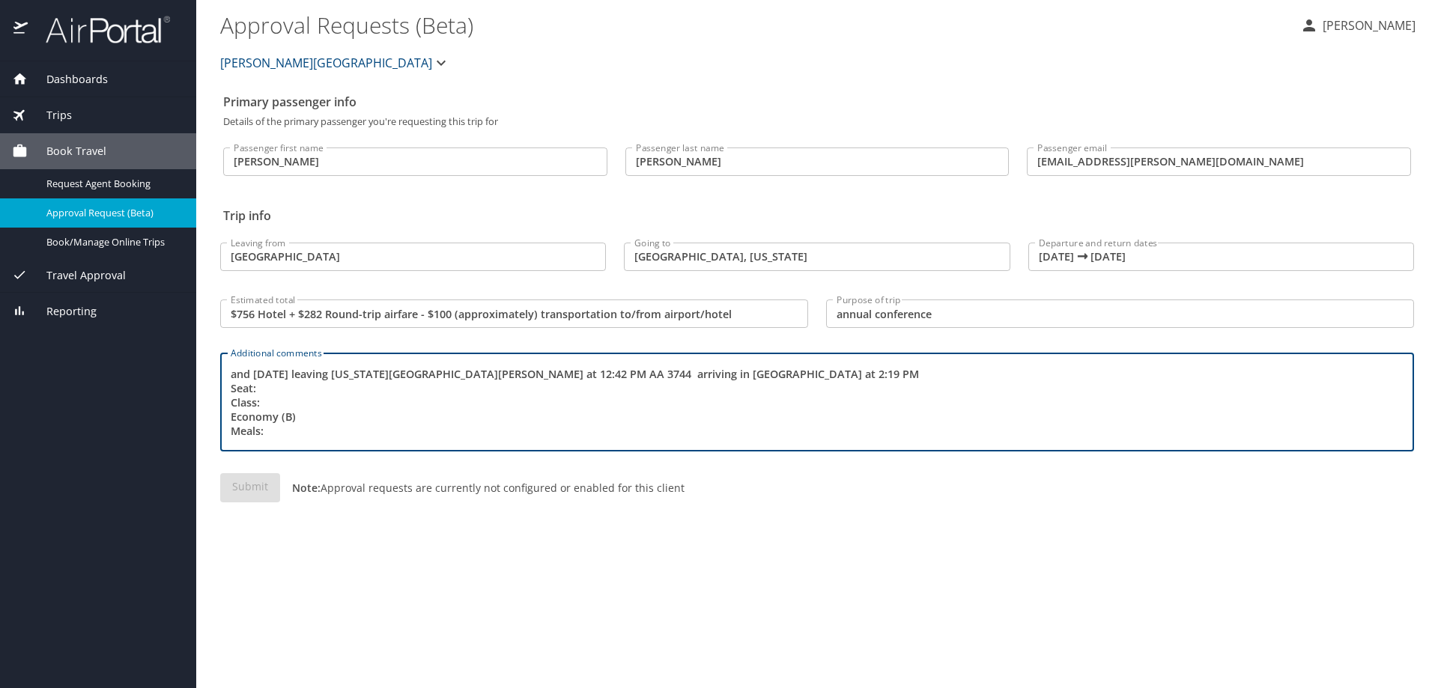
scroll to position [28, 0]
click at [239, 410] on textarea "American has an 11/7/2025 at 2:12 PM flight from Boston AA 3015 to DCA, Washing…" at bounding box center [817, 402] width 1173 height 71
drag, startPoint x: 233, startPoint y: 391, endPoint x: 292, endPoint y: 431, distance: 71.2
click at [295, 427] on textarea "American has an 11/7/2025 at 2:12 PM flight from Boston AA 3015 to DCA, Washing…" at bounding box center [817, 402] width 1173 height 71
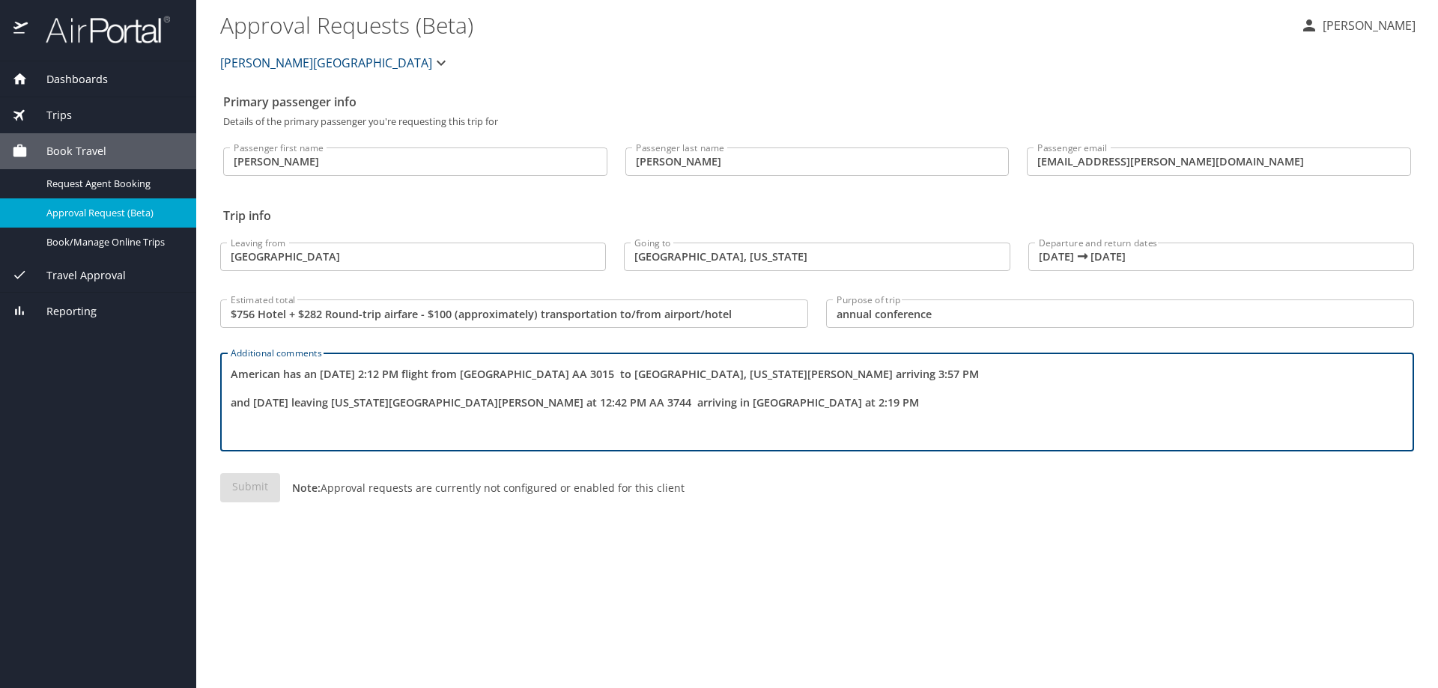
scroll to position [0, 0]
click at [880, 377] on textarea "American has an 11/7/2025 at 2:12 PM flight from Boston AA 3015 to DCA, Washing…" at bounding box center [817, 402] width 1173 height 71
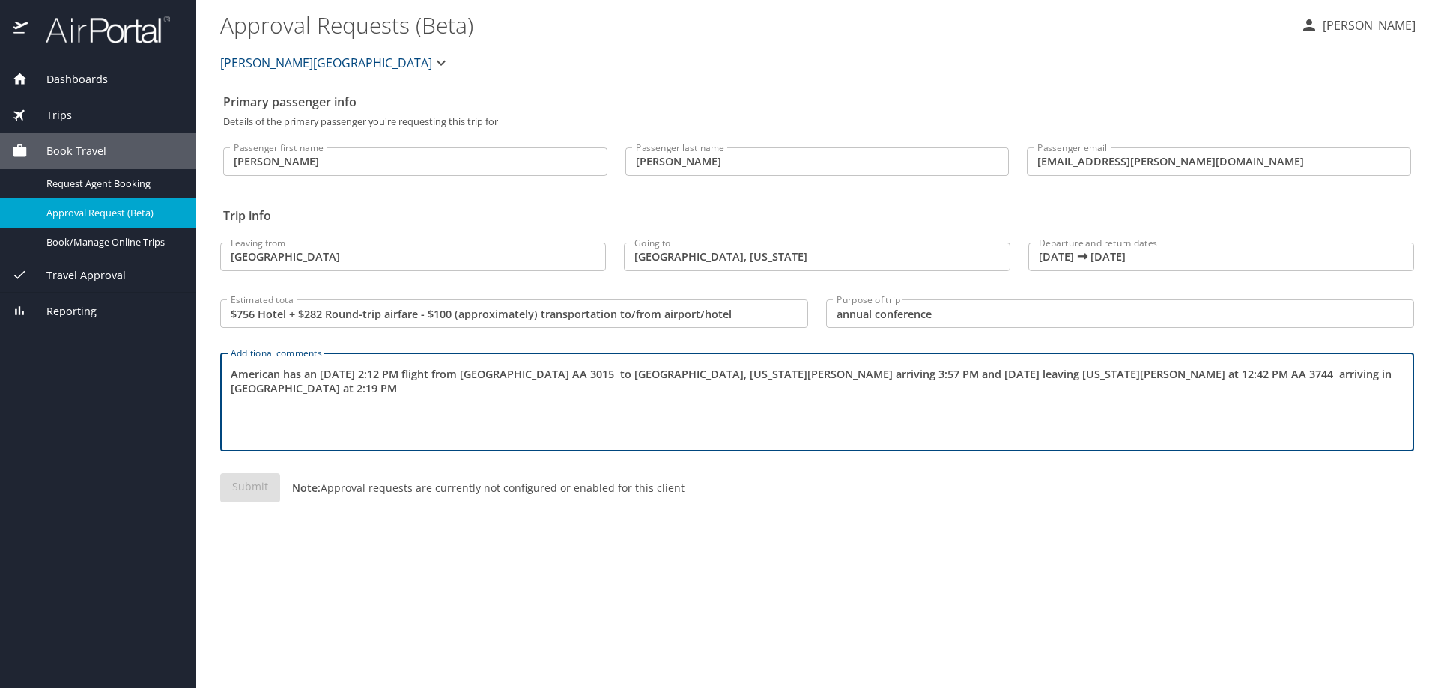
click at [735, 377] on textarea "American has an 11/7/2025 at 2:12 PM flight from Boston AA 3015 to DCA, Washing…" at bounding box center [817, 402] width 1173 height 71
click at [742, 374] on textarea "American has an 11/7/2025 at 2:12 PM flight from Boston AA 3015 to DCA, Washing…" at bounding box center [817, 402] width 1173 height 71
click at [967, 422] on textarea "American has an 11/7/2025 at 2:12 PM flight from Boston AA 3015 to DCA, Washing…" at bounding box center [817, 402] width 1173 height 71
type textarea "American has an 11/7/2025 at 2:12 PM flight from Boston AA 3015 to DCA, Washing…"
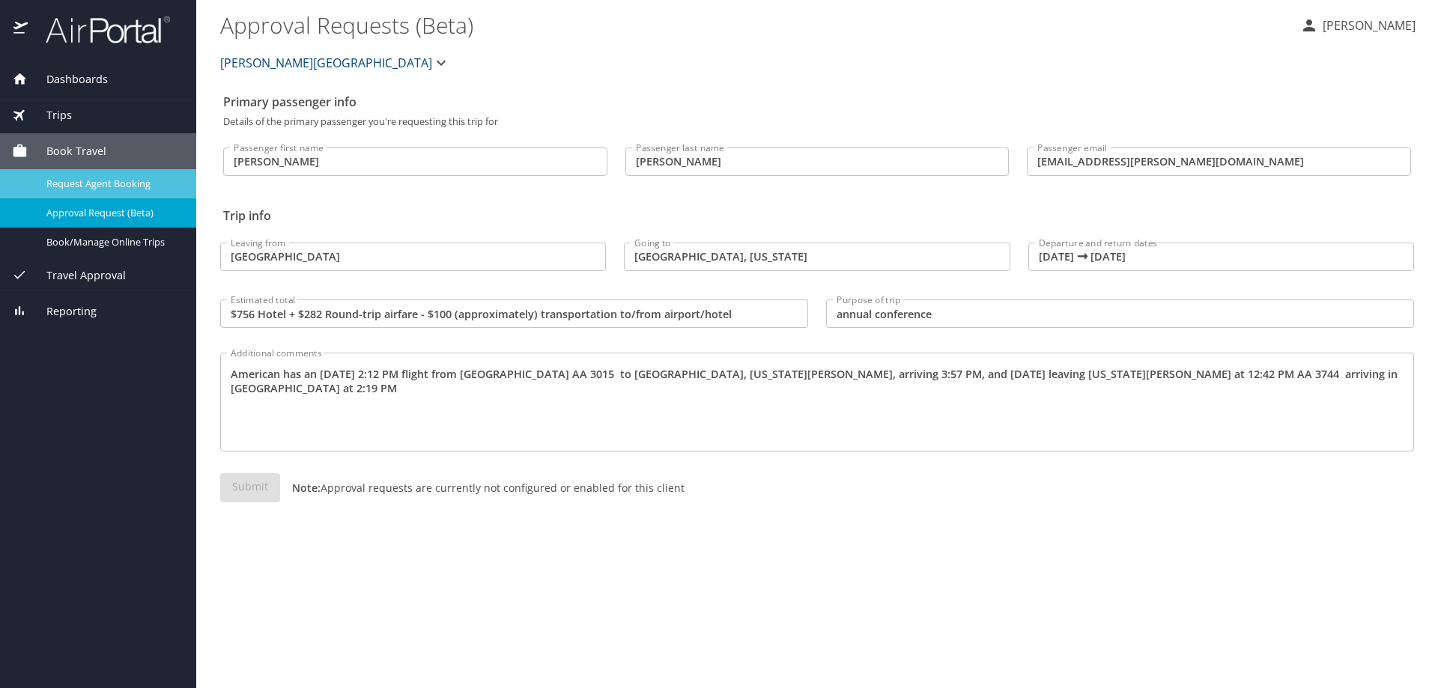
click at [112, 190] on span "Request Agent Booking" at bounding box center [112, 184] width 132 height 14
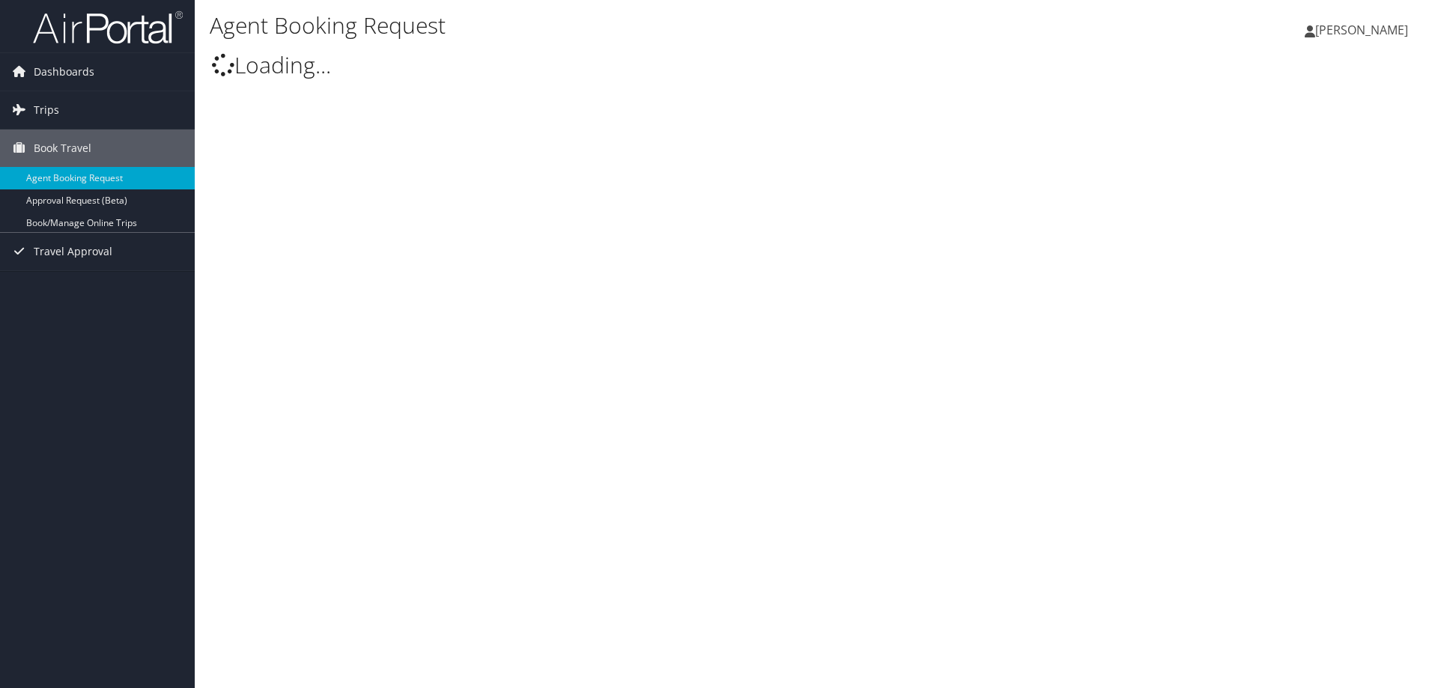
select select "[DOMAIN_NAME][EMAIL_ADDRESS][DOMAIN_NAME]"
